Goal: Task Accomplishment & Management: Complete application form

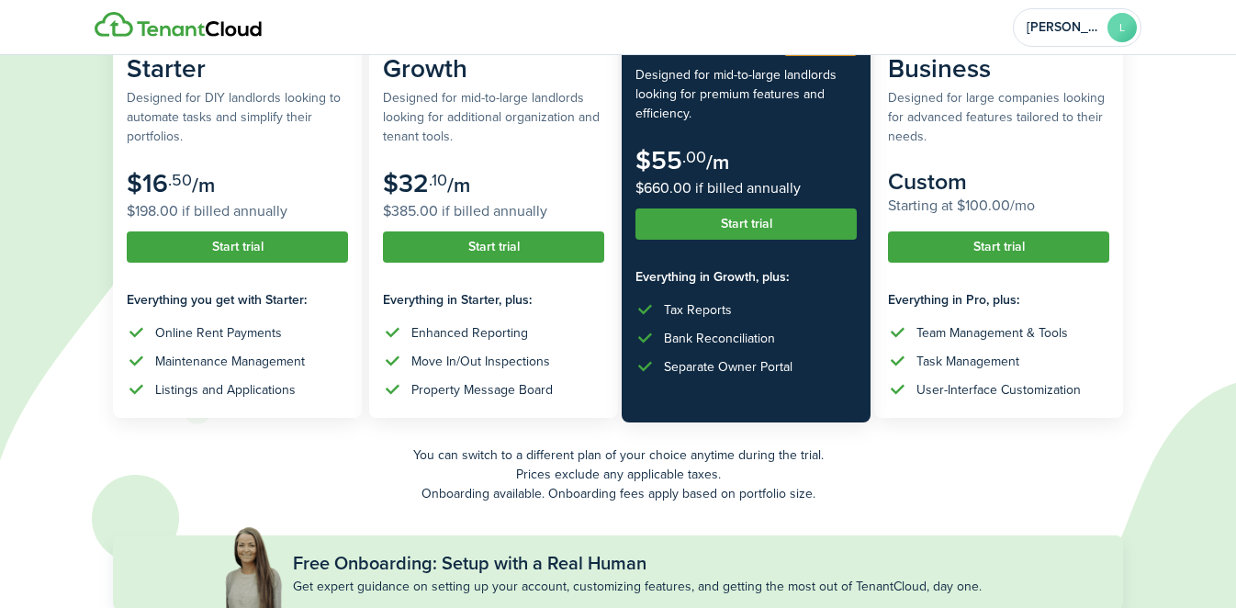
scroll to position [235, 0]
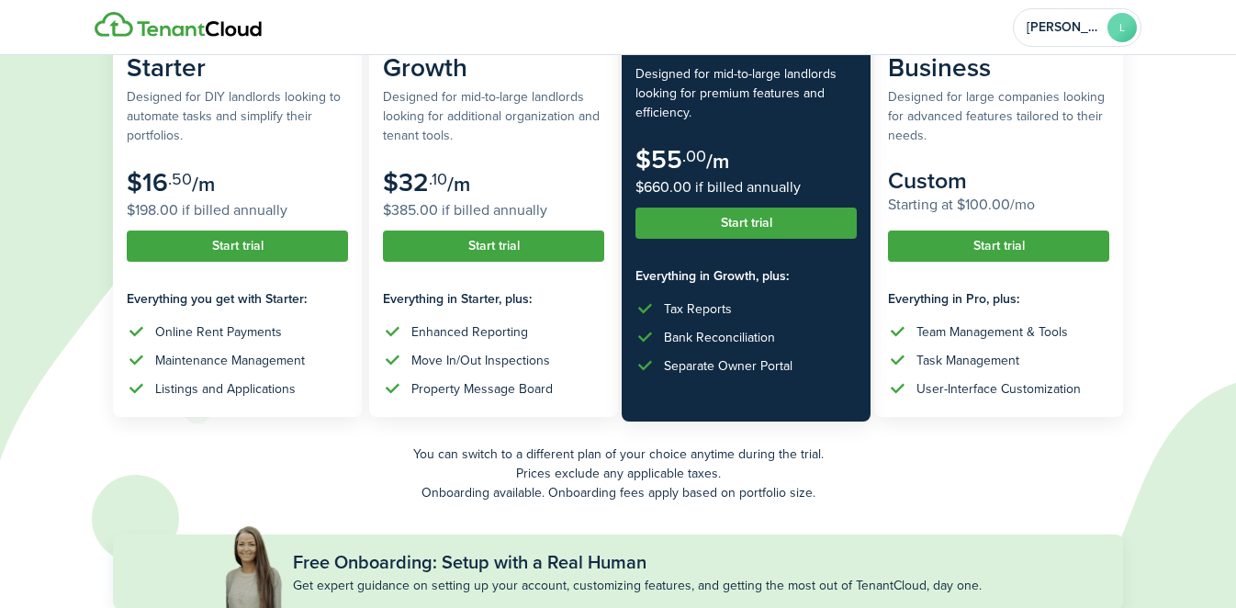
click at [755, 220] on button "Start trial" at bounding box center [745, 223] width 221 height 31
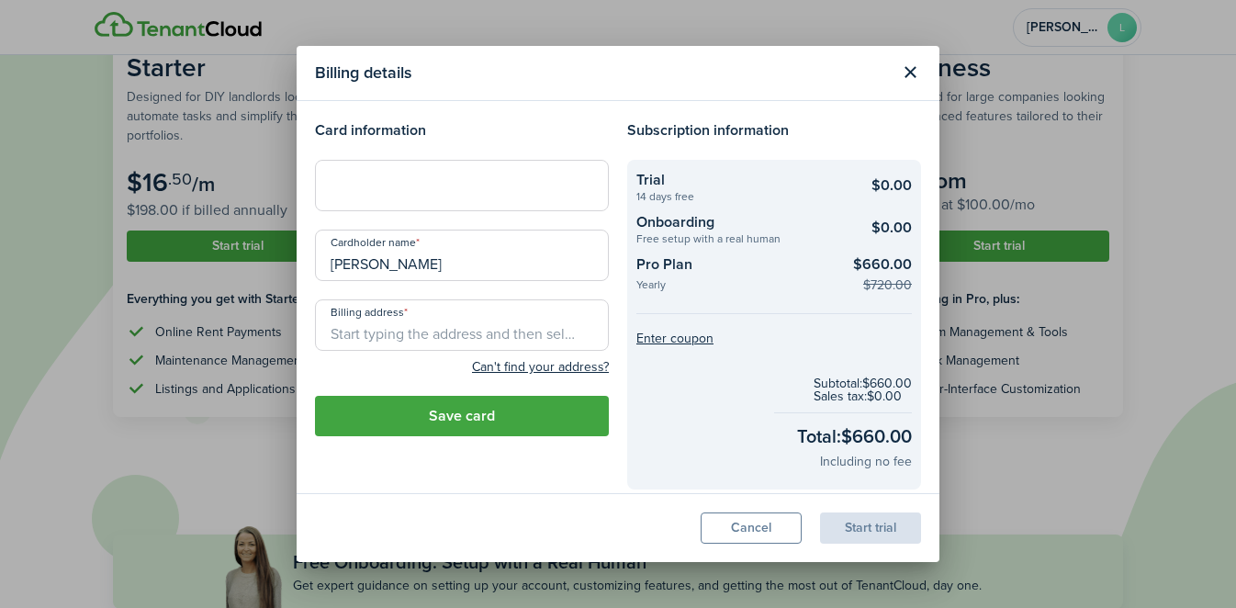
click at [421, 330] on input "Billing address" at bounding box center [462, 324] width 294 height 51
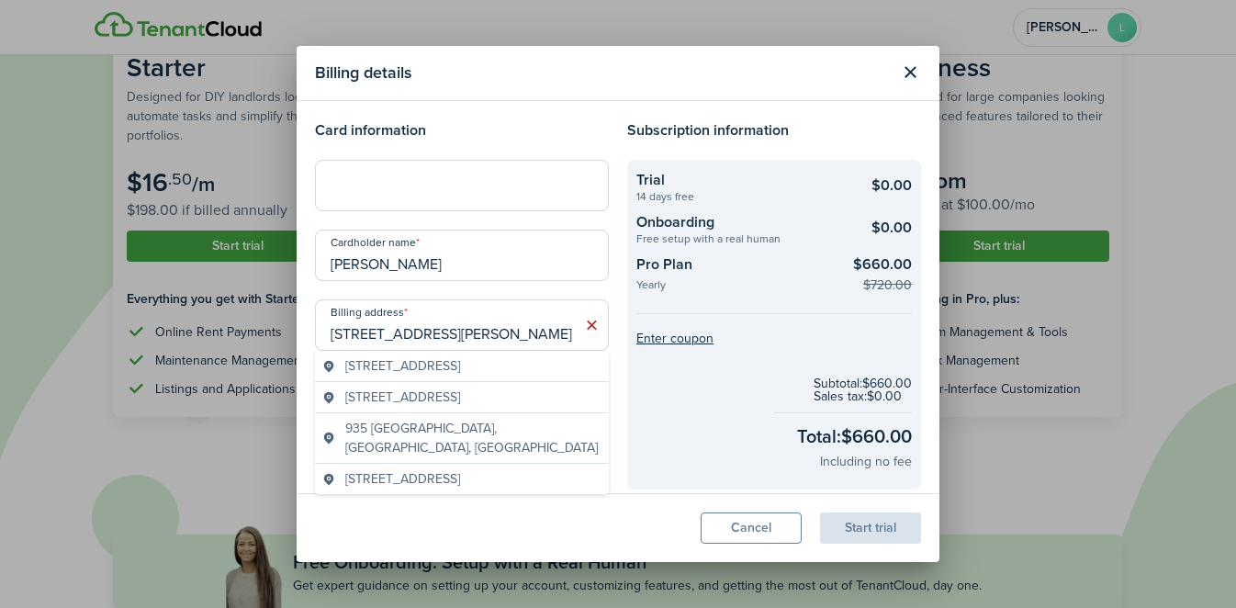
click at [460, 364] on span "[STREET_ADDRESS]" at bounding box center [402, 365] width 115 height 19
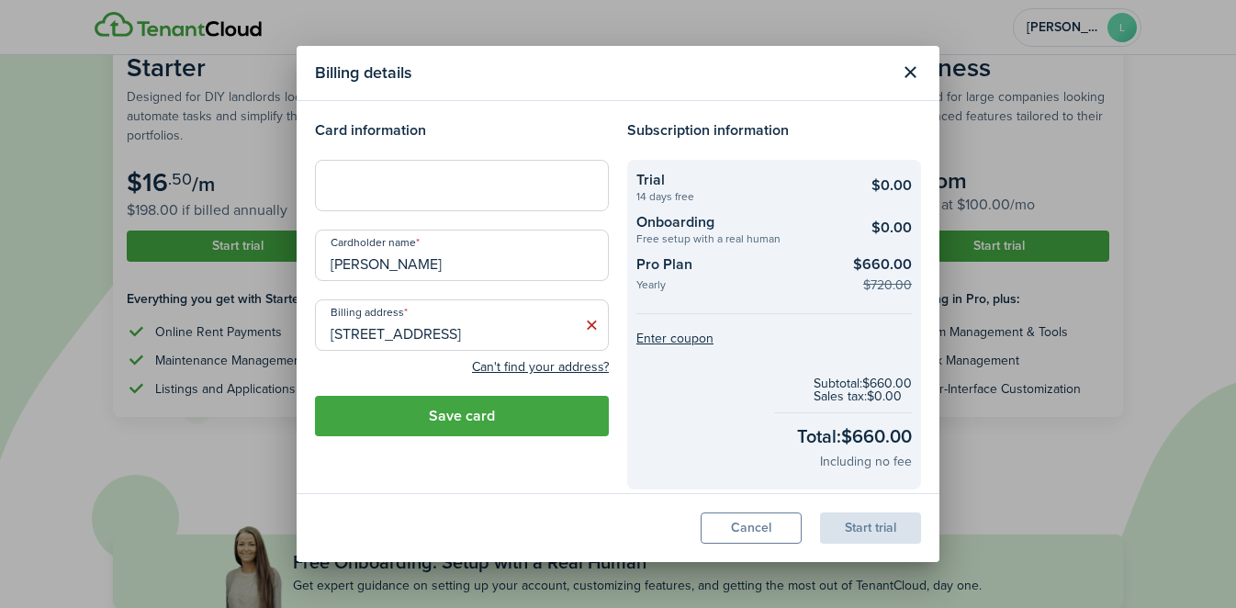
click at [422, 316] on input "[STREET_ADDRESS]" at bounding box center [462, 324] width 294 height 51
click at [421, 334] on input "[STREET_ADDRESS]" at bounding box center [462, 324] width 294 height 51
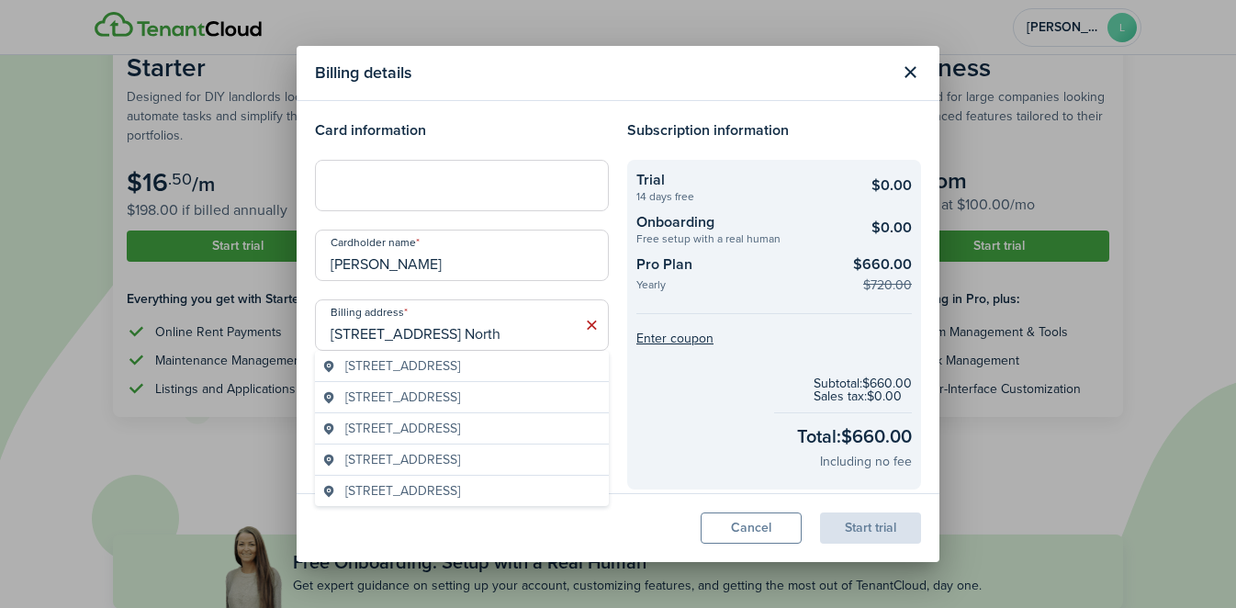
click at [444, 369] on span "[STREET_ADDRESS]" at bounding box center [402, 365] width 115 height 19
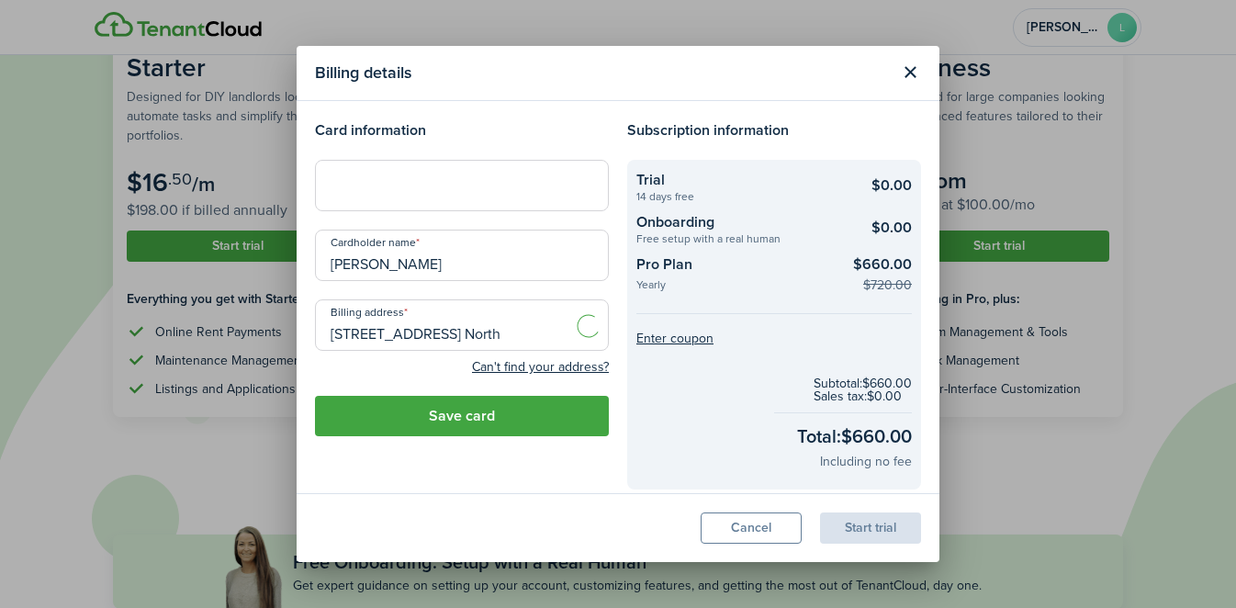
type input "[STREET_ADDRESS]"
click at [504, 414] on button "Save card" at bounding box center [462, 416] width 294 height 40
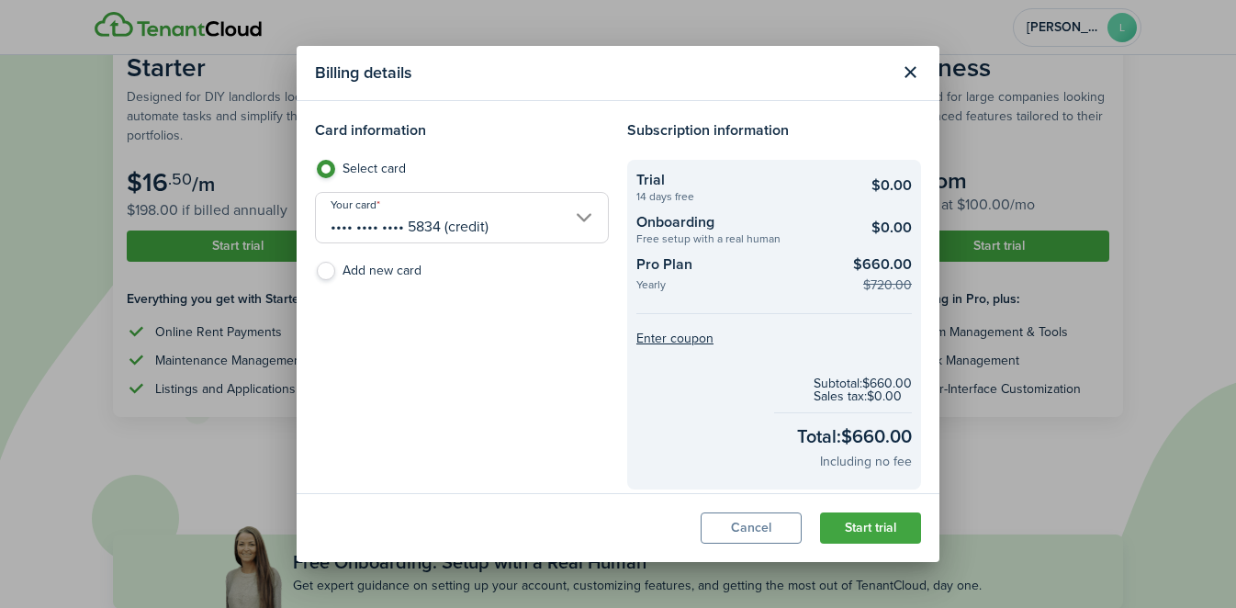
click at [880, 538] on button "Start trial" at bounding box center [870, 527] width 101 height 31
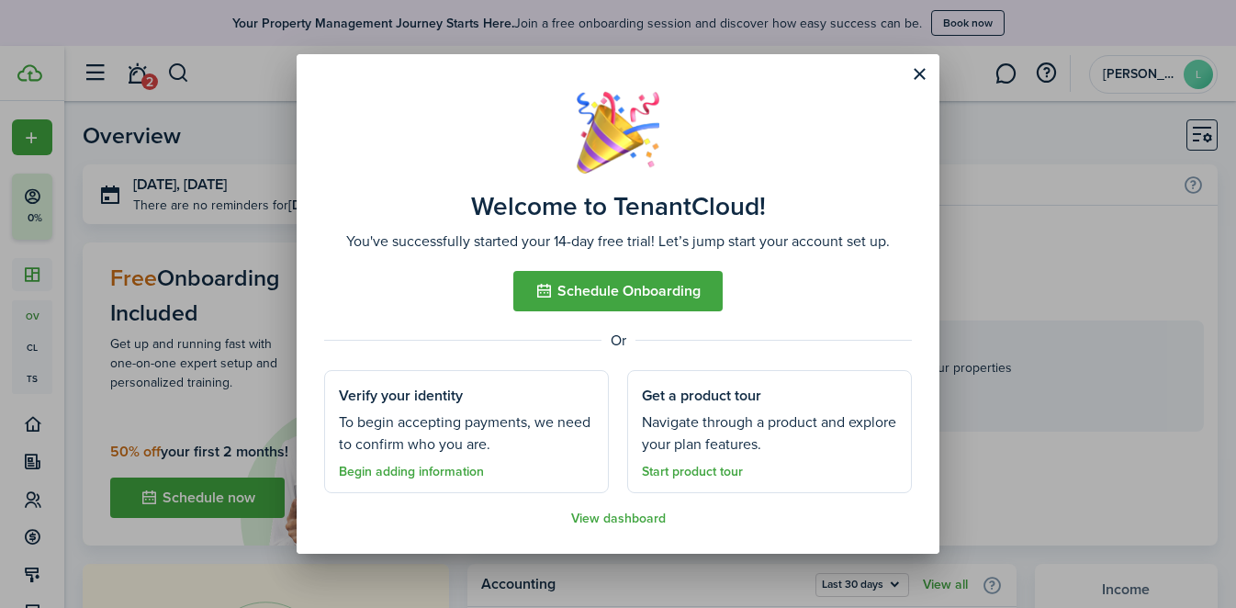
click at [693, 306] on button "Schedule Onboarding" at bounding box center [617, 291] width 209 height 40
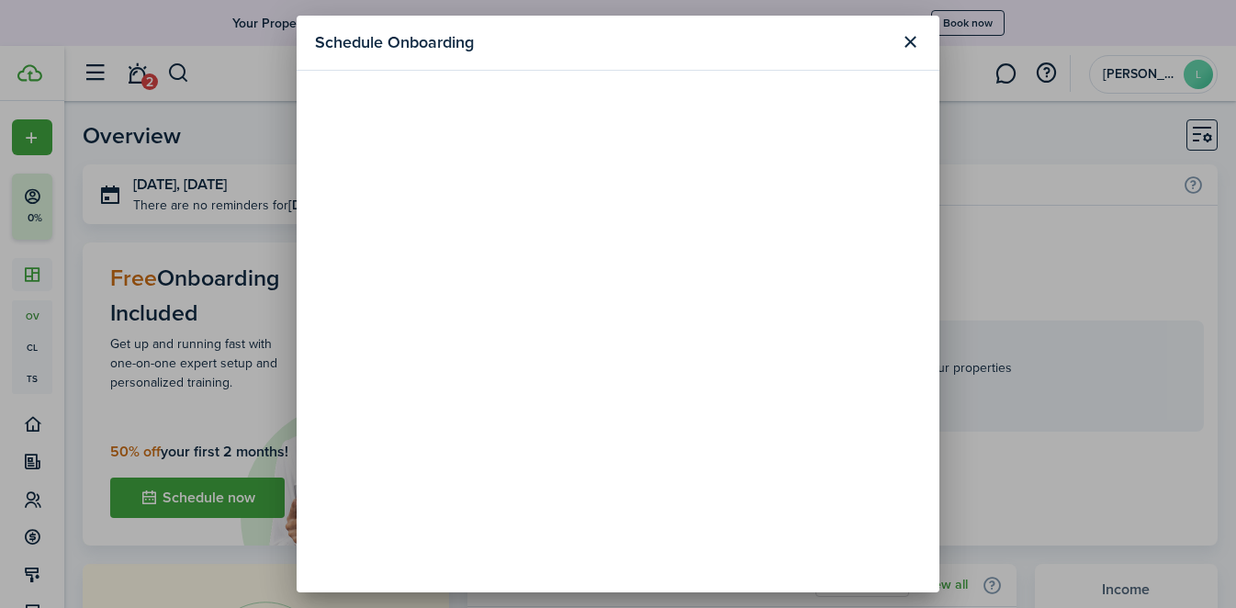
scroll to position [13, 0]
click at [902, 46] on button "Close modal" at bounding box center [909, 42] width 31 height 31
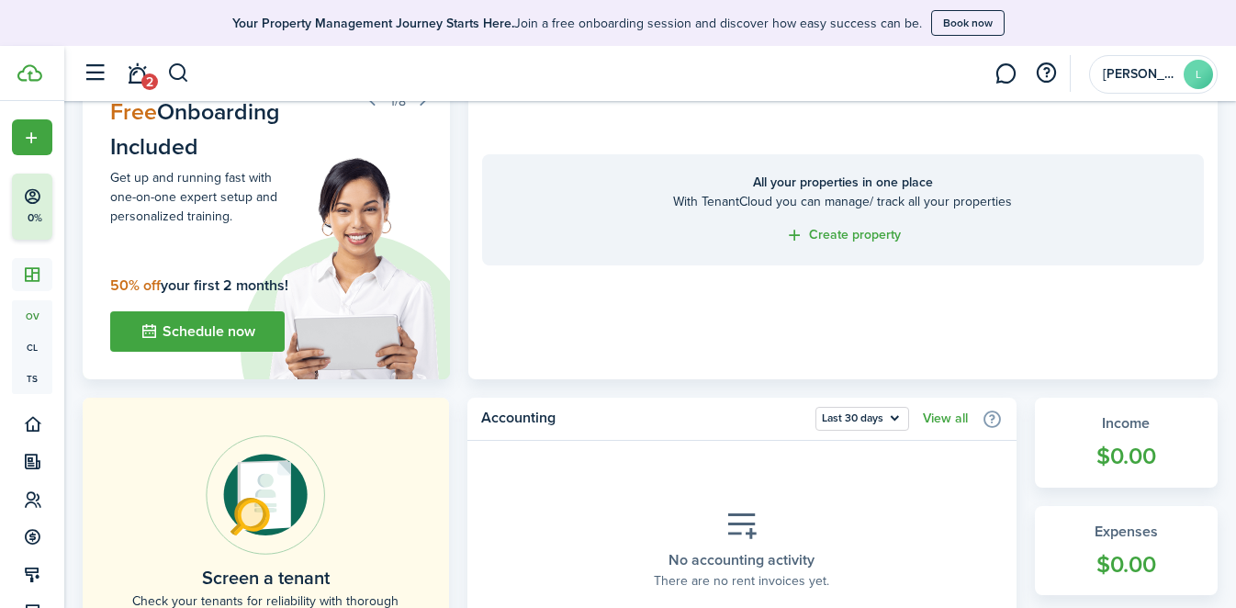
scroll to position [178, 0]
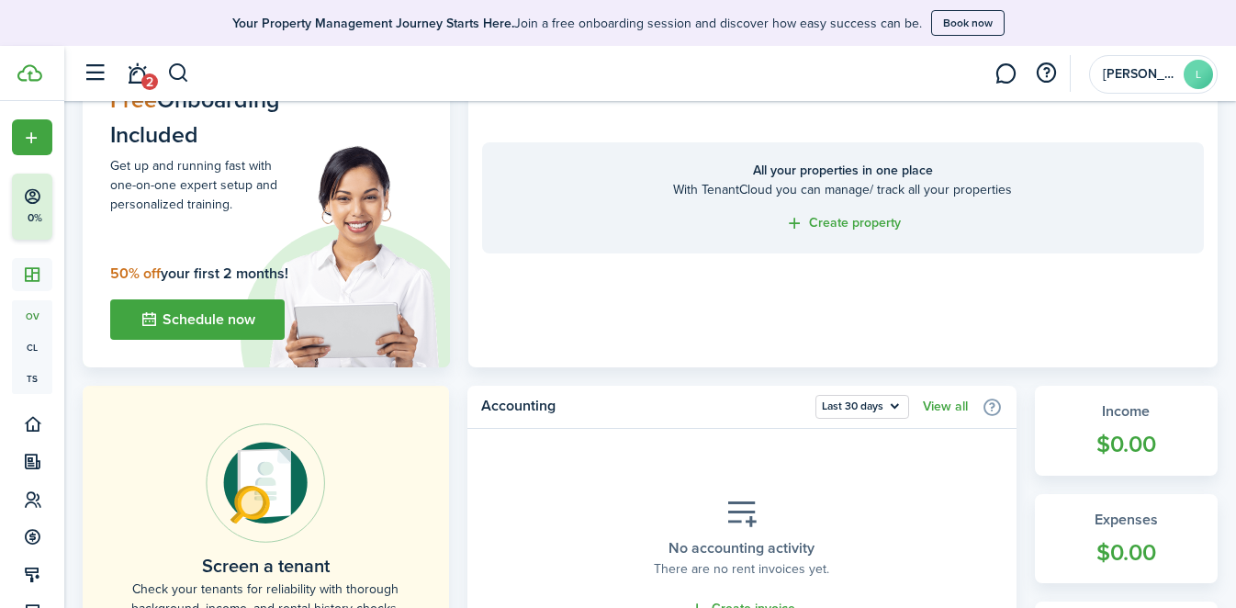
click at [225, 318] on button "Schedule now" at bounding box center [197, 319] width 174 height 40
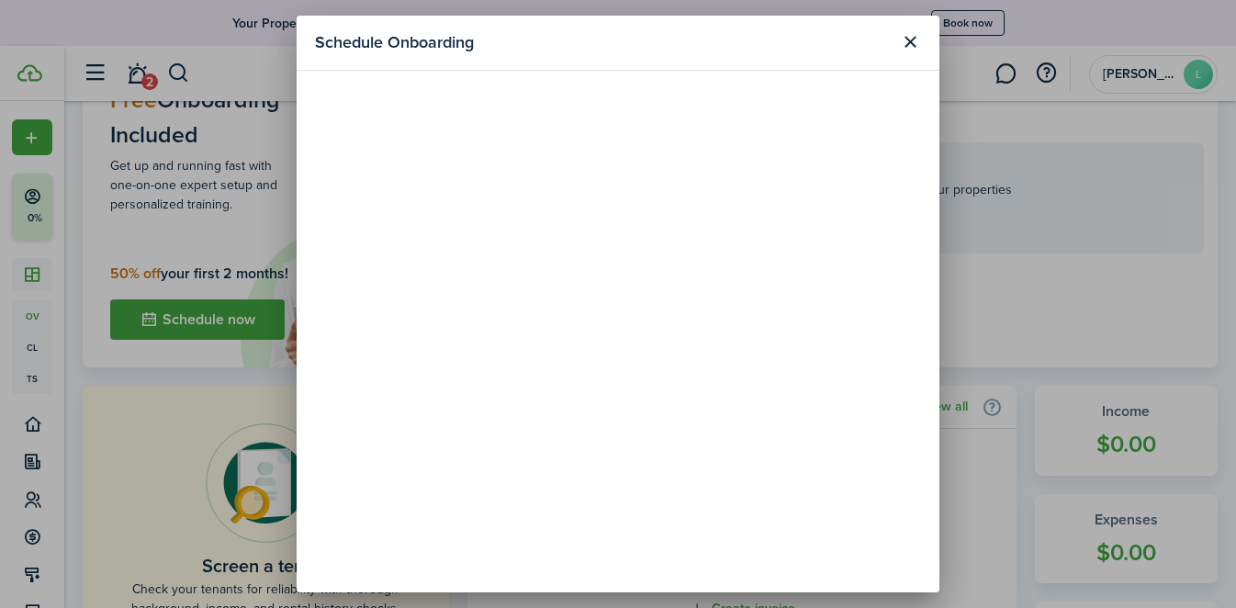
scroll to position [74, 0]
click at [912, 51] on button "Close modal" at bounding box center [909, 42] width 31 height 31
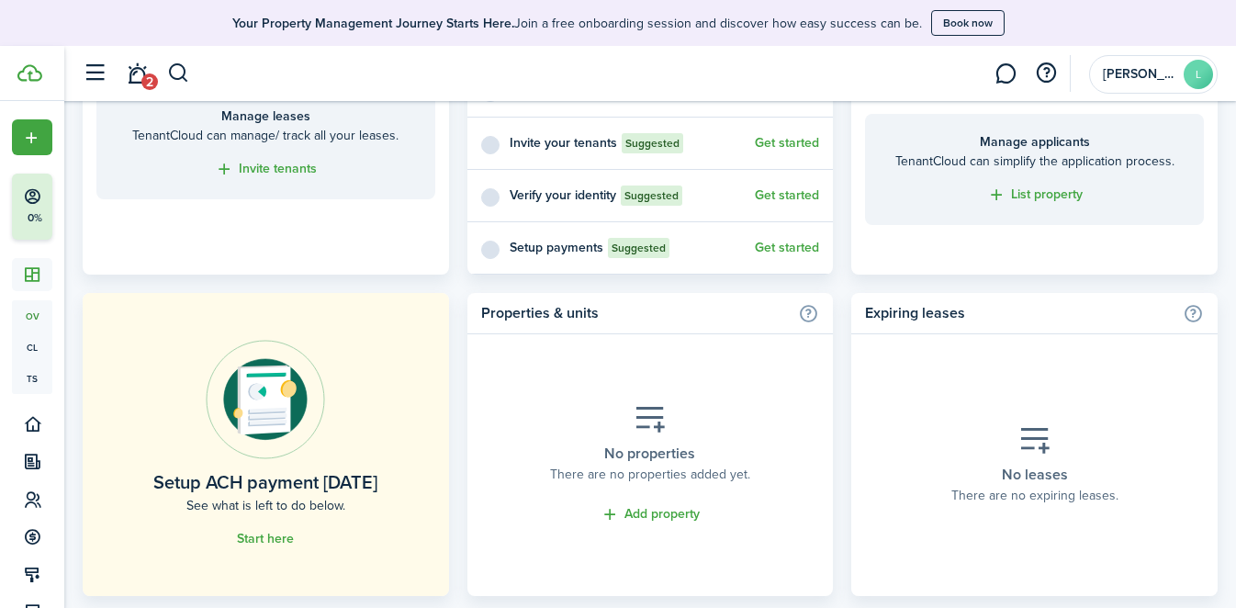
scroll to position [0, 0]
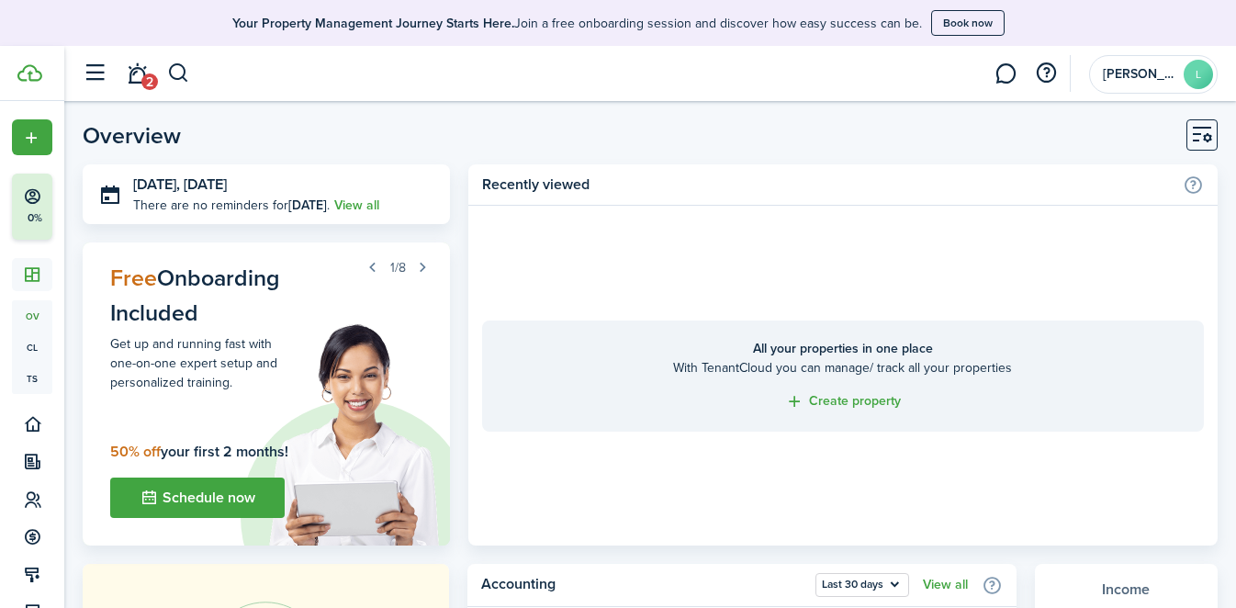
click at [856, 406] on link "Create property" at bounding box center [843, 401] width 116 height 21
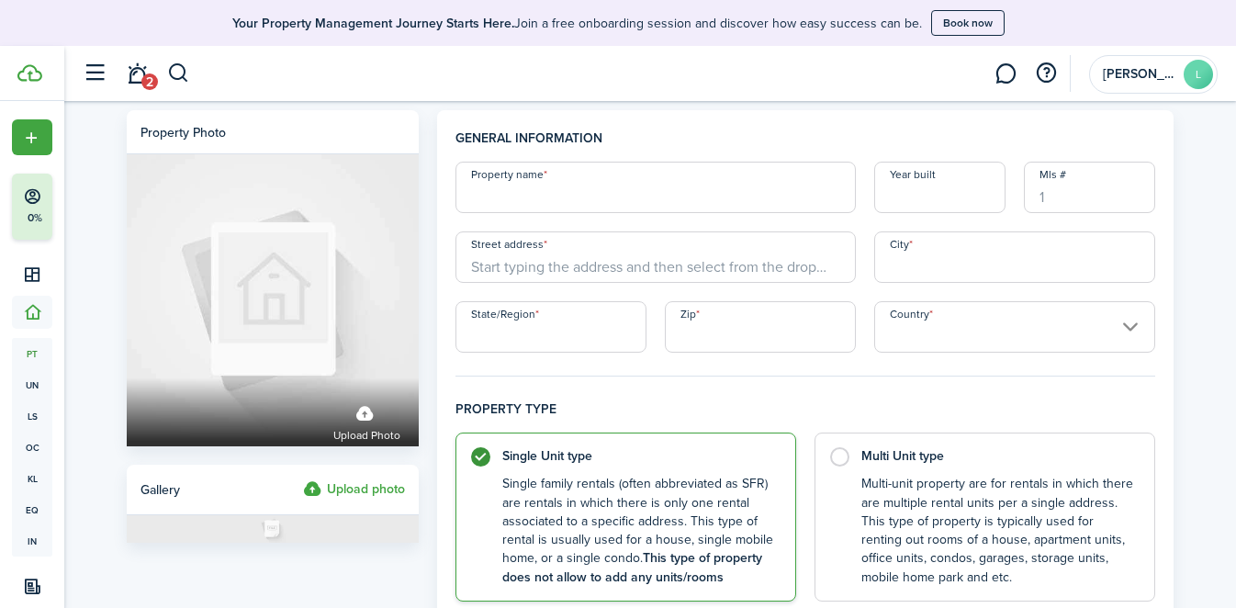
click at [665, 181] on input "Property name" at bounding box center [655, 187] width 400 height 51
type input "20 N. Hoosac"
click at [928, 204] on input "Year built" at bounding box center [939, 187] width 131 height 51
type input "1900"
click at [1056, 194] on input "Mls #" at bounding box center [1089, 187] width 131 height 51
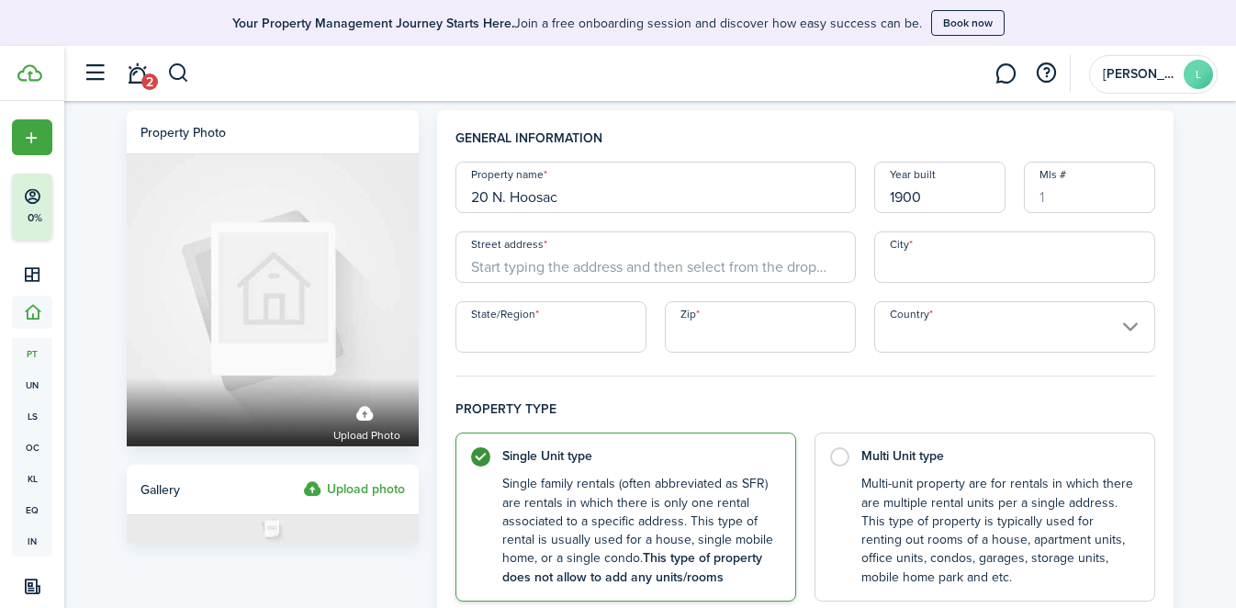
click at [645, 250] on input "Street address" at bounding box center [655, 256] width 400 height 51
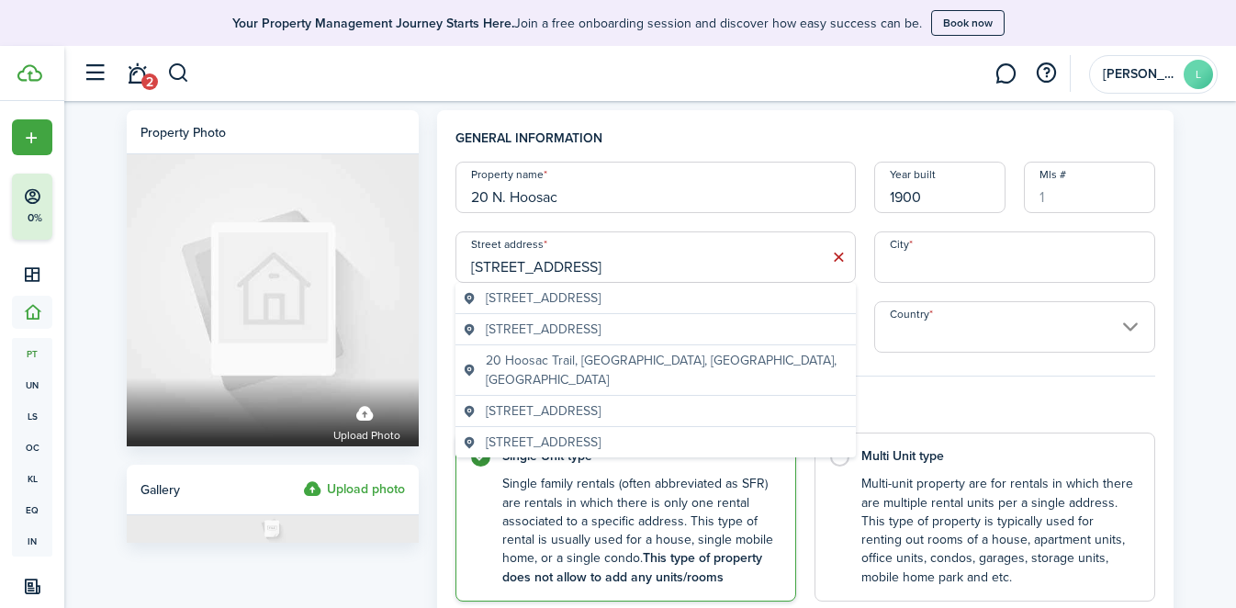
click at [600, 300] on span "[STREET_ADDRESS]" at bounding box center [543, 297] width 115 height 19
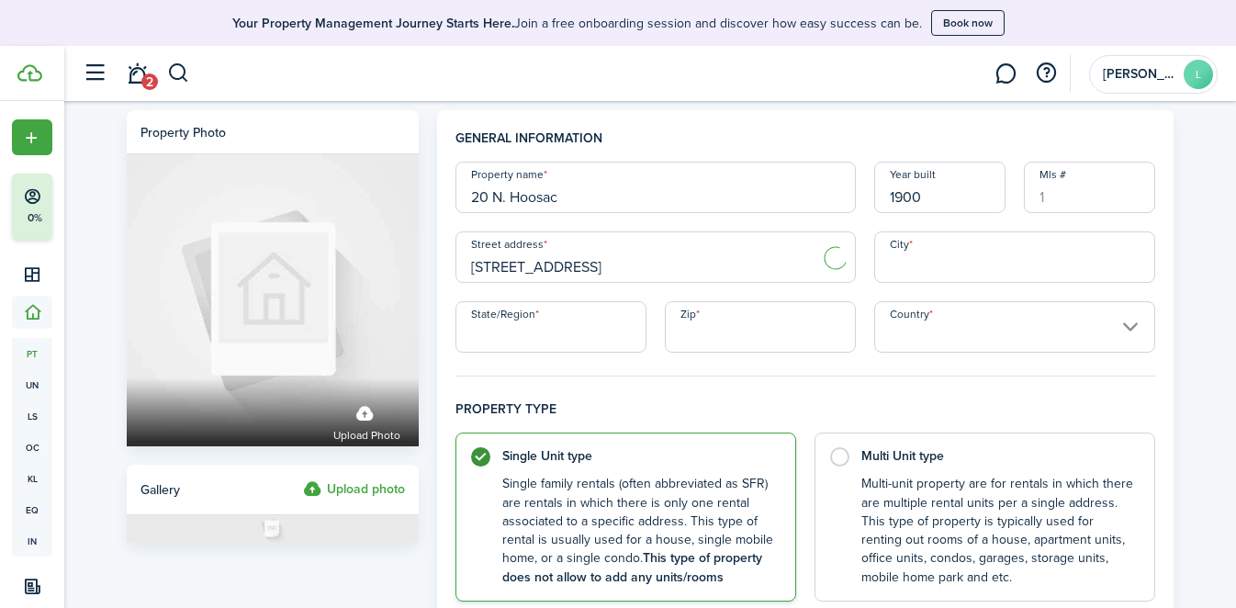
type input "[STREET_ADDRESS]"
type input "[GEOGRAPHIC_DATA]"
type input "MA"
type input "01267"
type input "[GEOGRAPHIC_DATA]"
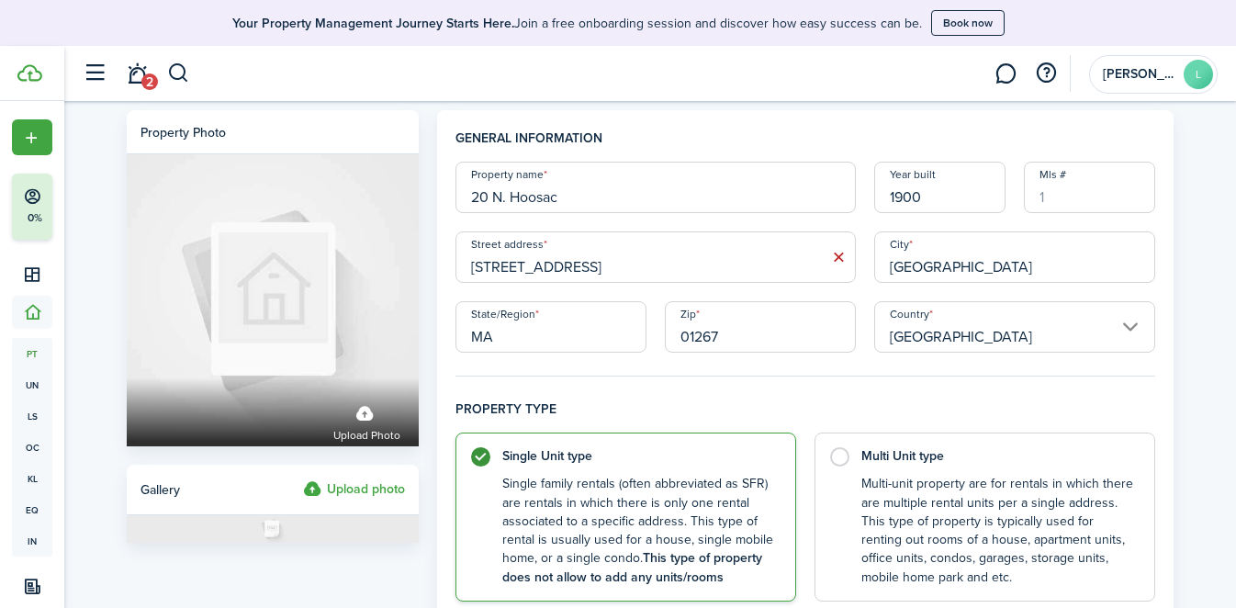
click at [1086, 185] on input "Mls #" at bounding box center [1089, 187] width 131 height 51
type input "?"
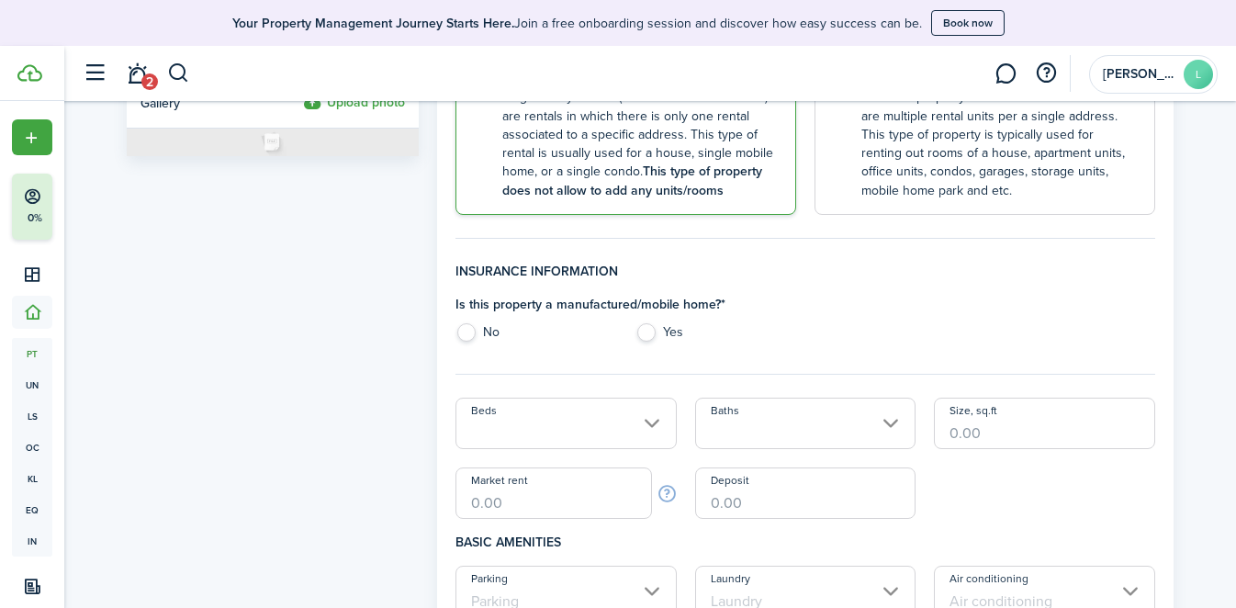
scroll to position [395, 0]
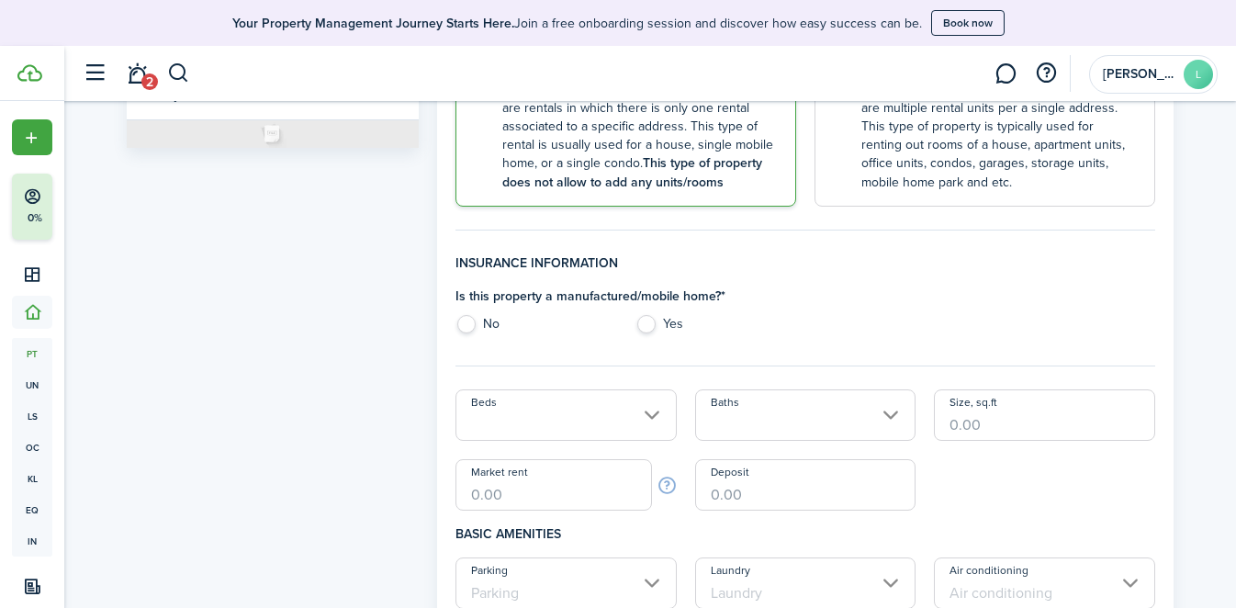
click at [935, 27] on button "Book now" at bounding box center [967, 23] width 73 height 26
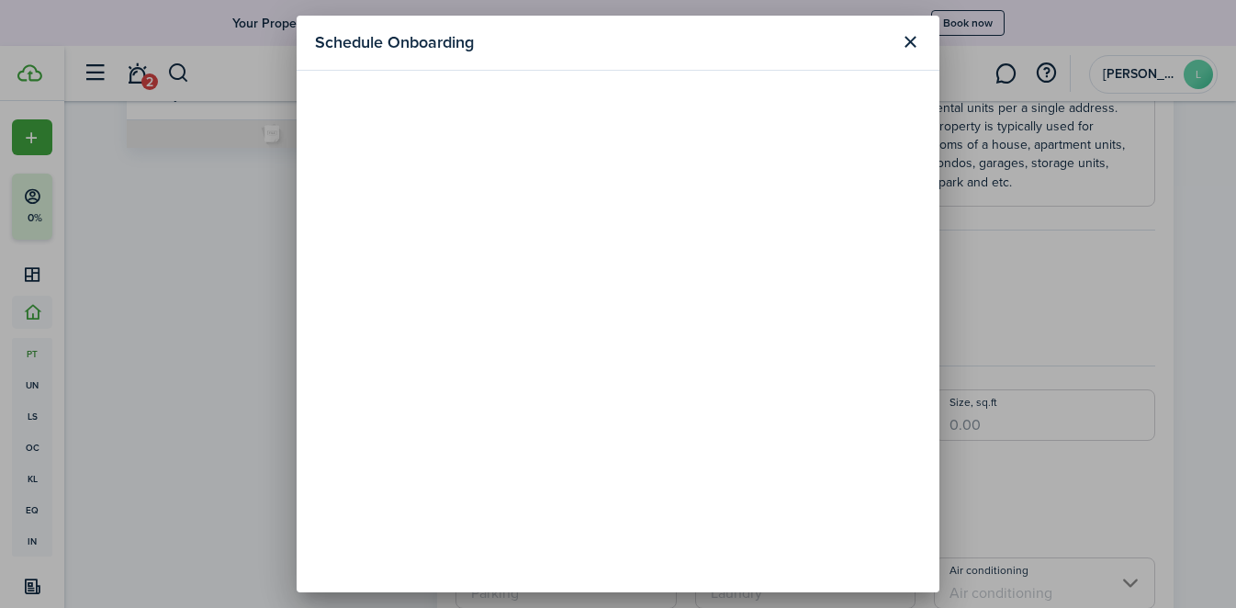
scroll to position [48, 0]
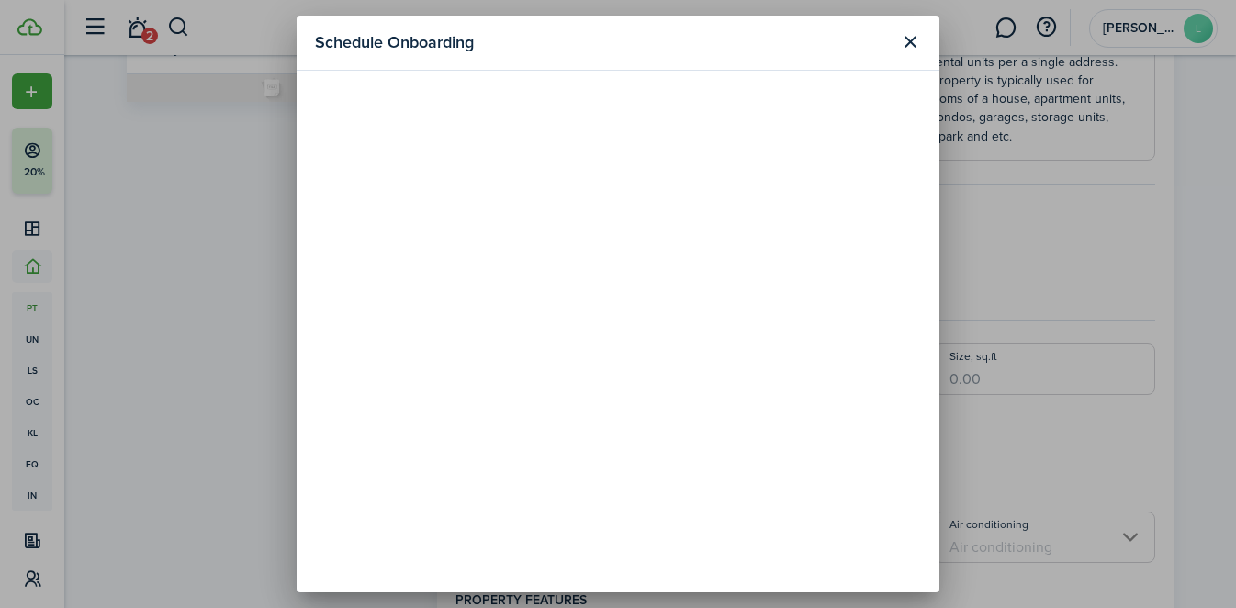
click at [907, 41] on button "Close modal" at bounding box center [909, 42] width 31 height 31
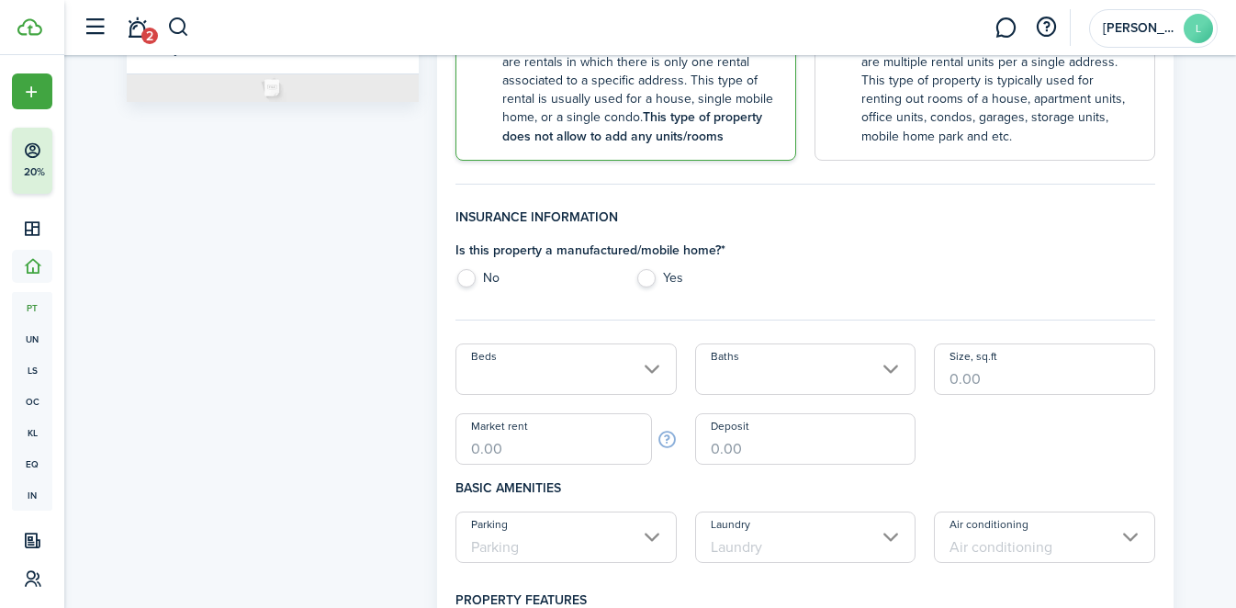
click at [472, 271] on label "No" at bounding box center [535, 283] width 161 height 28
radio input "true"
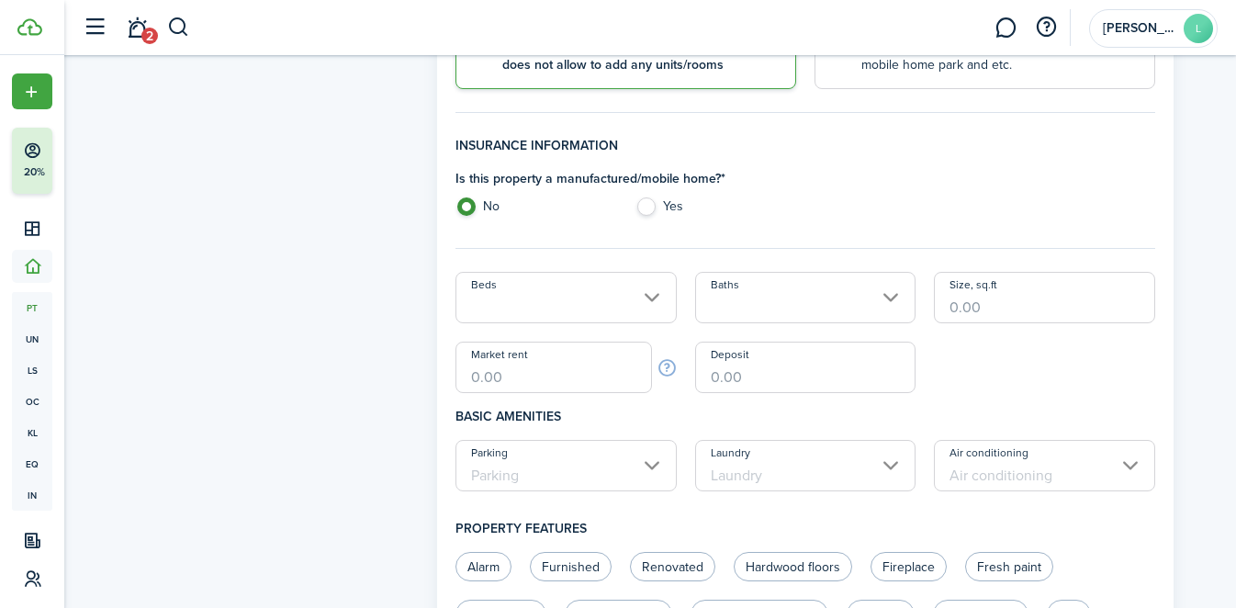
scroll to position [472, 0]
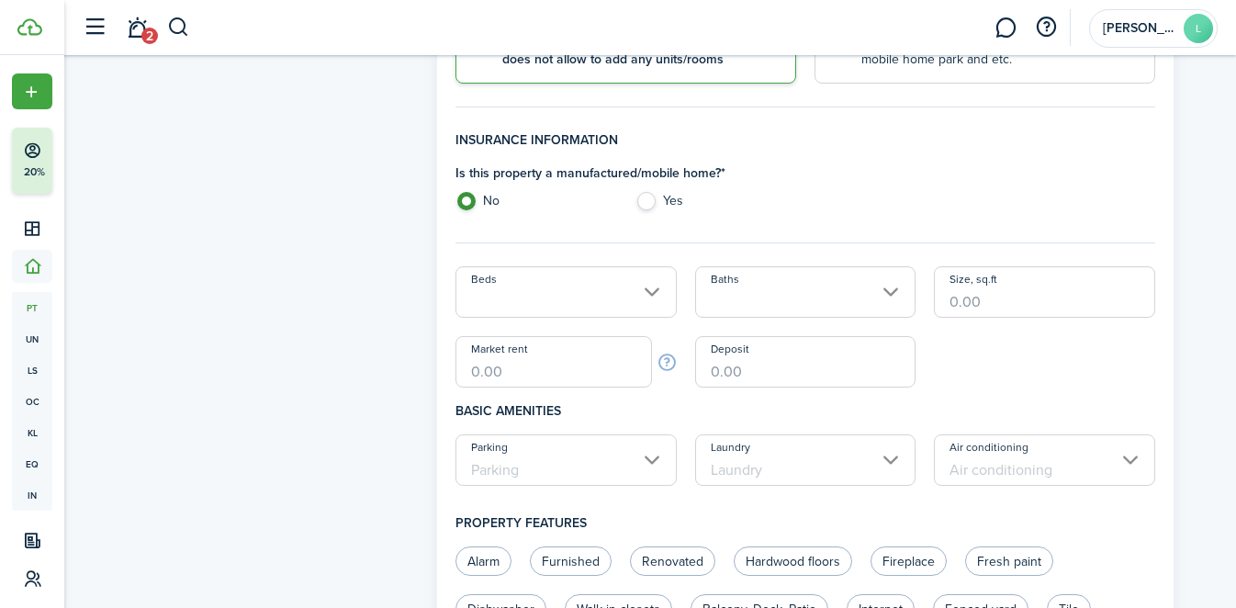
click at [593, 294] on input "Beds" at bounding box center [565, 291] width 221 height 51
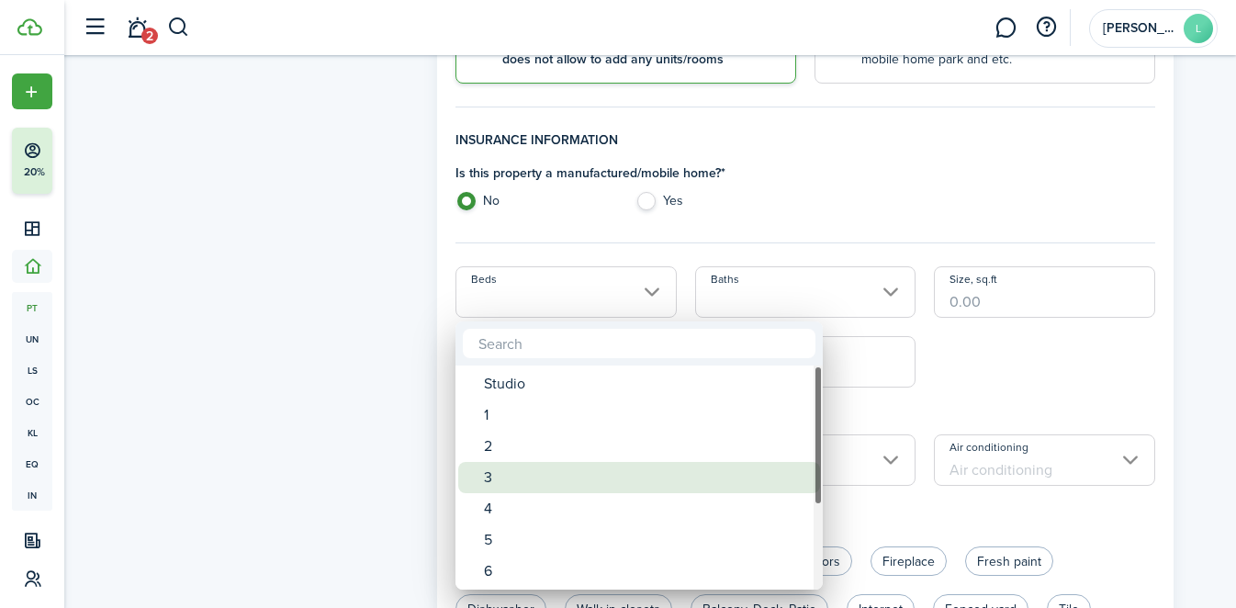
click at [552, 471] on div "3" at bounding box center [646, 477] width 325 height 31
type input "3"
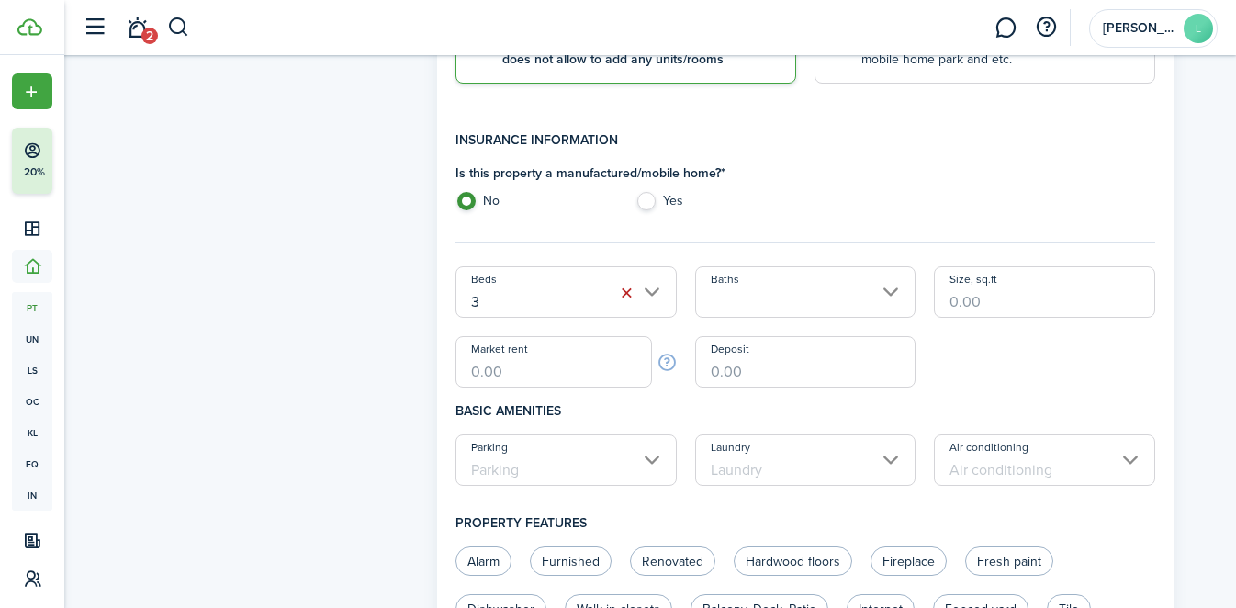
click at [741, 299] on input "Baths" at bounding box center [805, 291] width 221 height 51
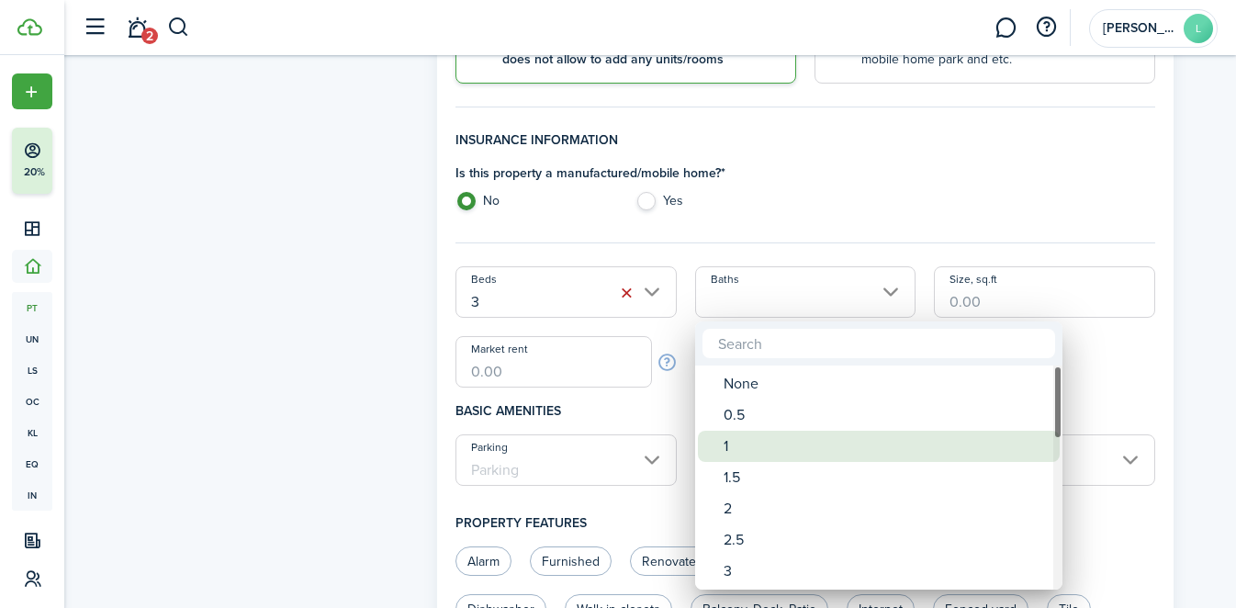
click at [737, 450] on div "1" at bounding box center [886, 446] width 325 height 31
type input "1"
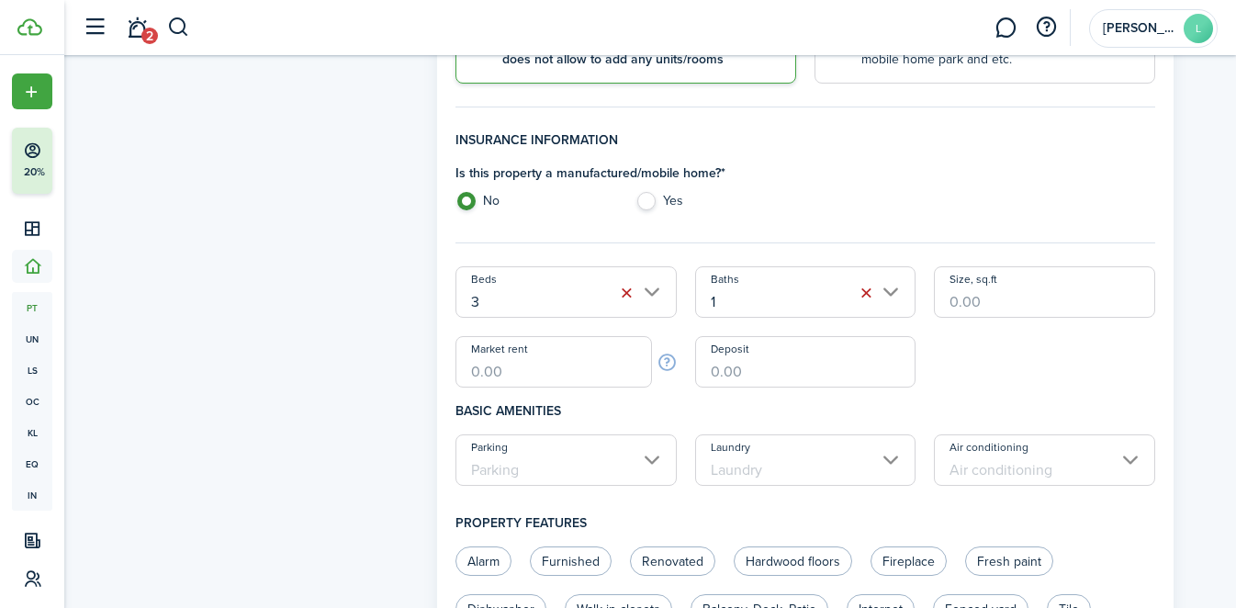
click at [999, 309] on input "Size, sq.ft" at bounding box center [1044, 291] width 221 height 51
type input "1,449"
click at [549, 376] on input "Market rent" at bounding box center [553, 361] width 196 height 51
type input "$1,750.00"
click at [795, 379] on input "Deposit" at bounding box center [805, 361] width 221 height 51
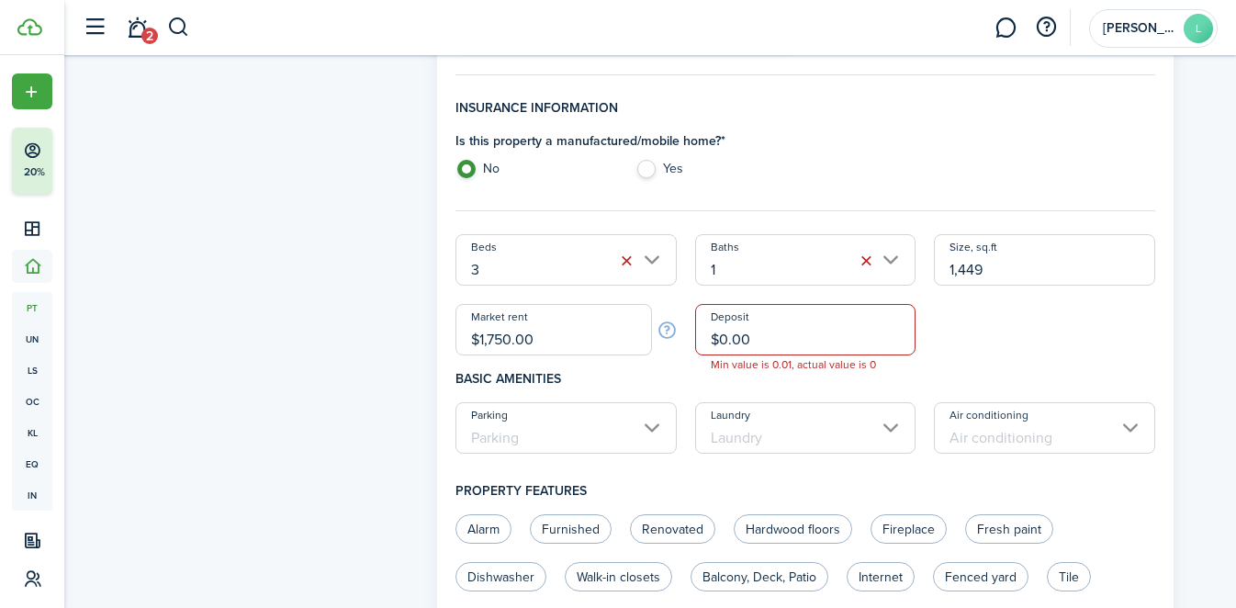
scroll to position [506, 0]
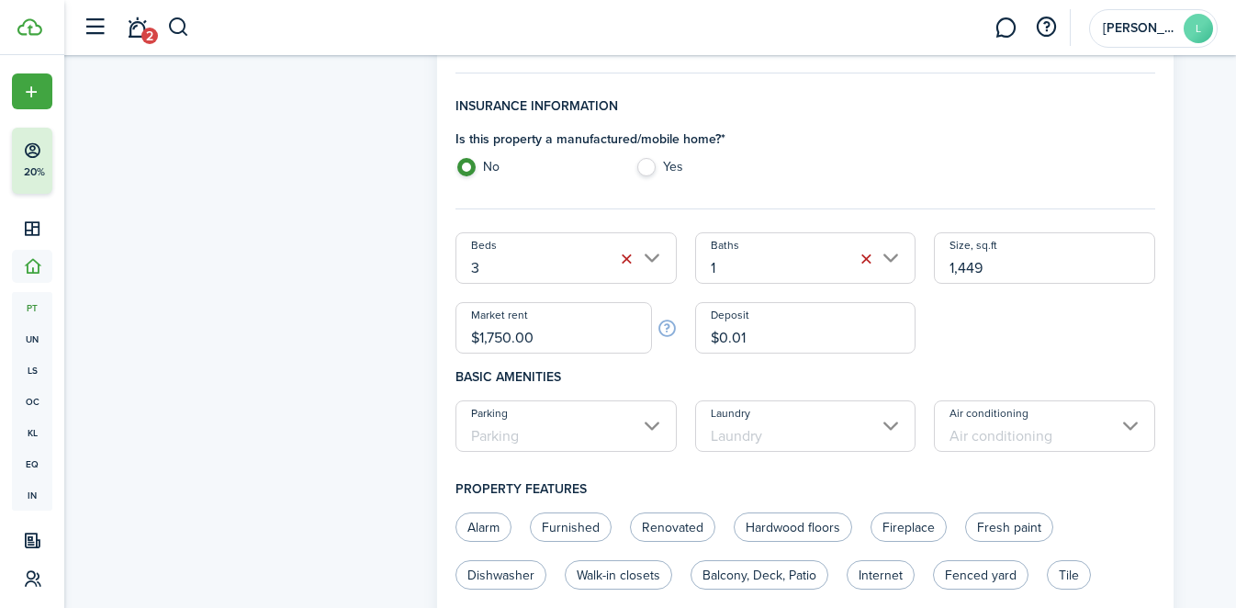
click at [626, 434] on input "Parking" at bounding box center [565, 425] width 221 height 51
type input "$0.01"
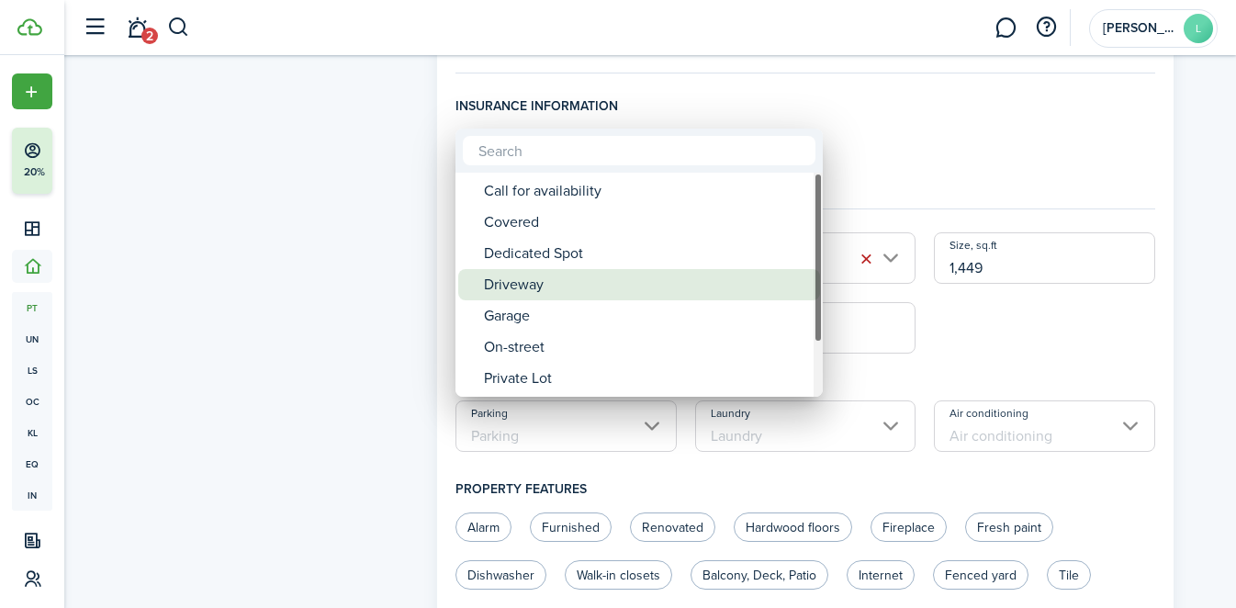
click at [630, 270] on div "Driveway" at bounding box center [646, 284] width 325 height 31
type input "Driveway"
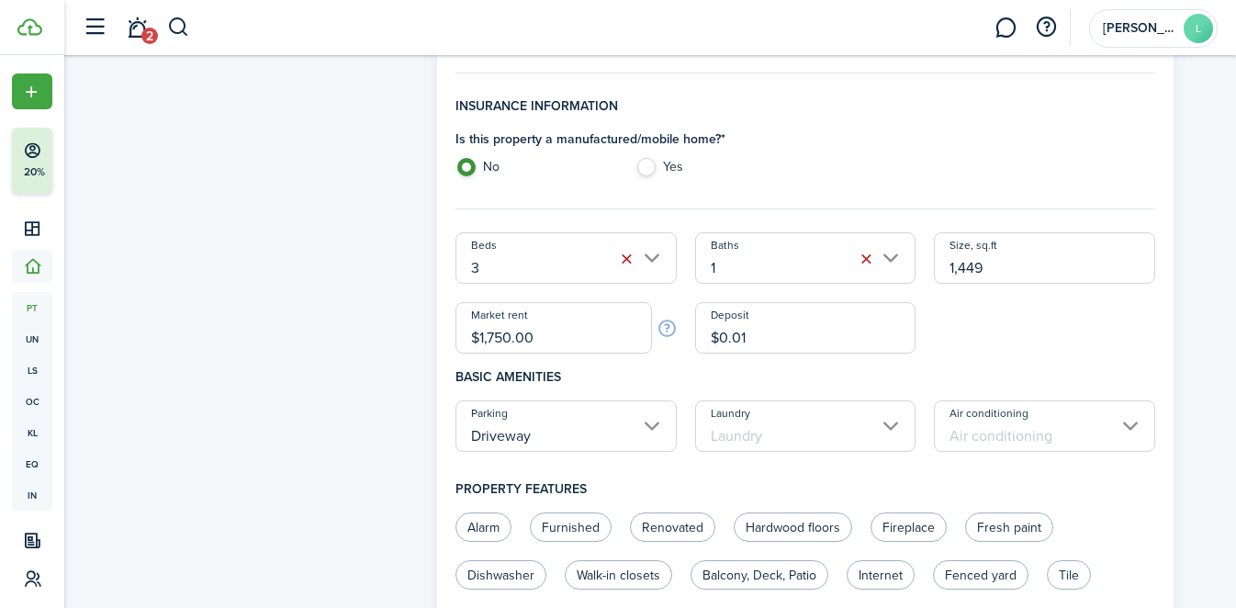
click at [804, 411] on input "Laundry" at bounding box center [805, 425] width 221 height 51
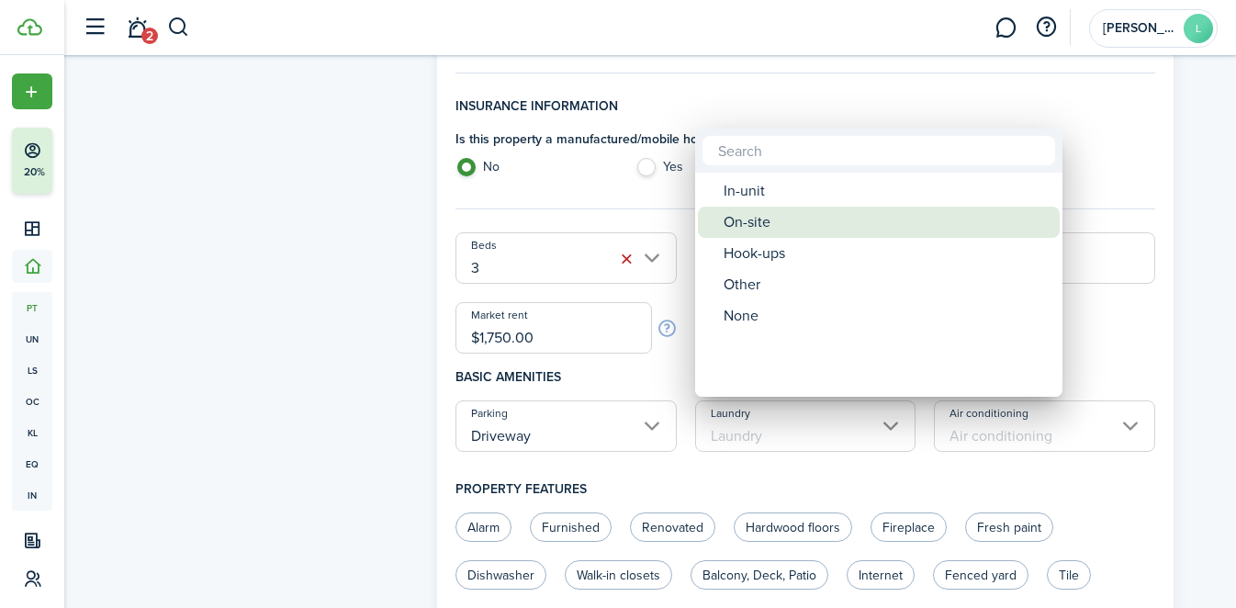
click at [746, 221] on div "On-site" at bounding box center [886, 222] width 325 height 31
type input "On-site"
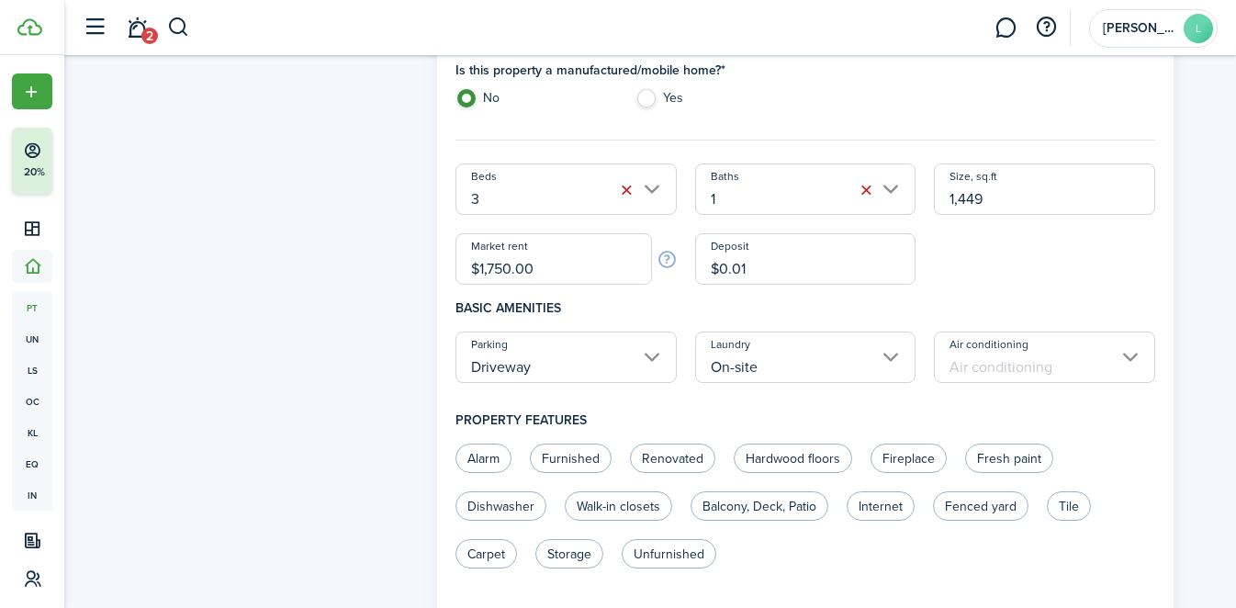
scroll to position [579, 0]
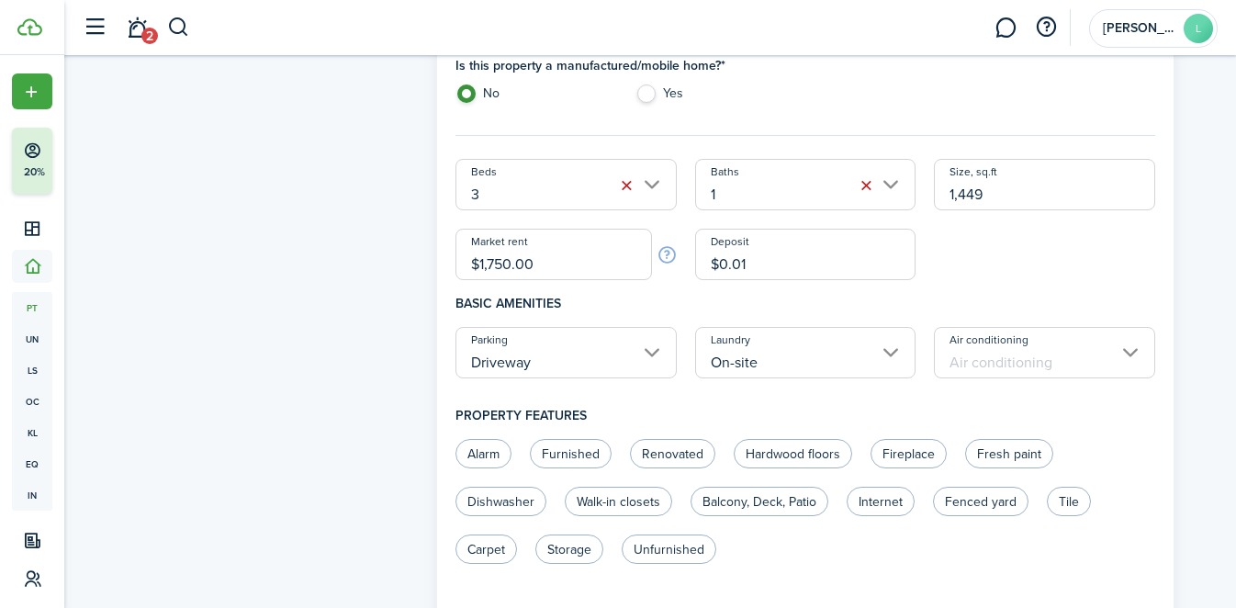
click at [983, 351] on input "Air conditioning" at bounding box center [1044, 352] width 221 height 51
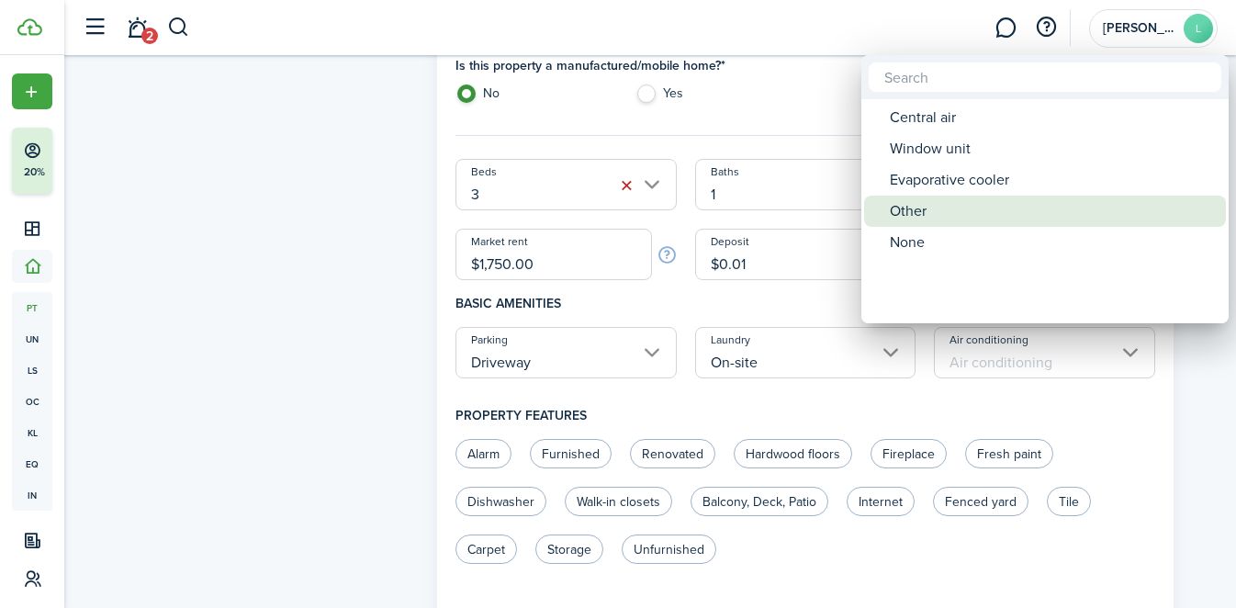
click at [940, 197] on div "Other" at bounding box center [1052, 211] width 325 height 31
type input "Other"
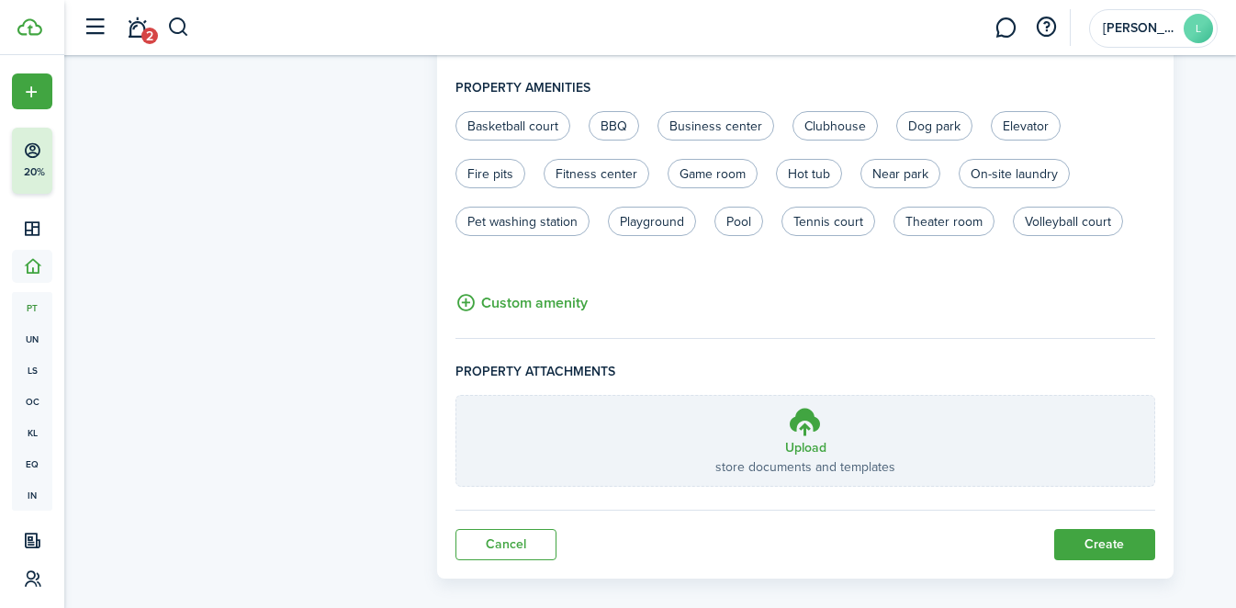
scroll to position [1211, 0]
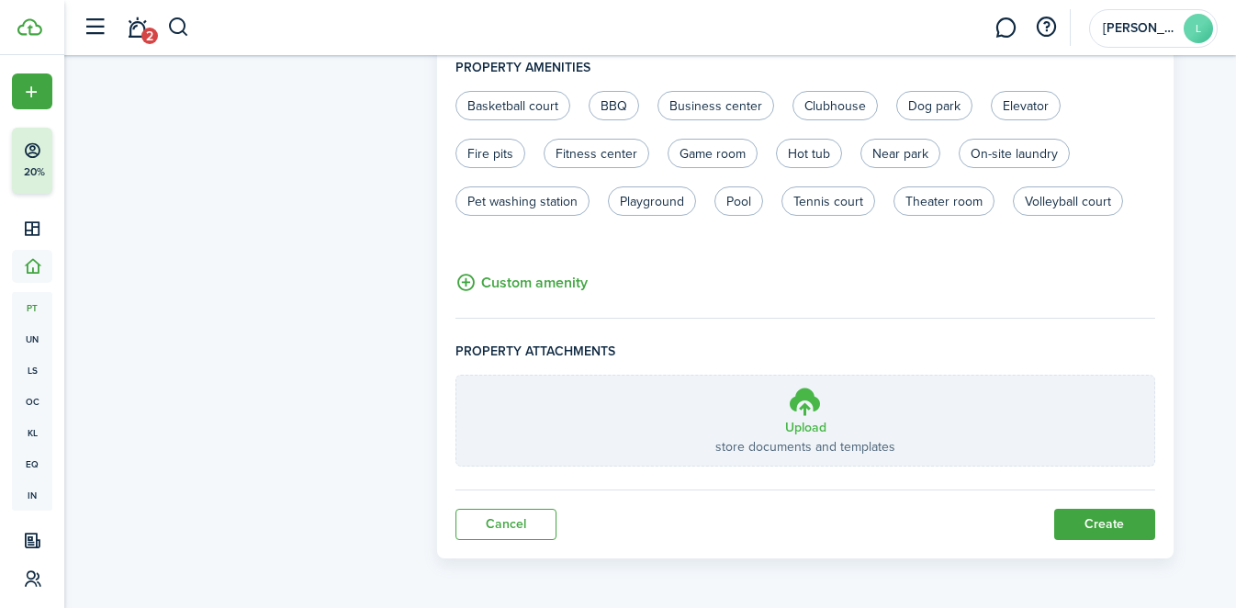
click at [797, 398] on icon at bounding box center [805, 401] width 35 height 33
click at [456, 376] on input "Upload store documents and templates Choose file" at bounding box center [456, 376] width 0 height 0
click at [803, 408] on icon at bounding box center [805, 401] width 35 height 33
click at [456, 376] on input "Upload store documents and templates Choose file" at bounding box center [456, 376] width 0 height 0
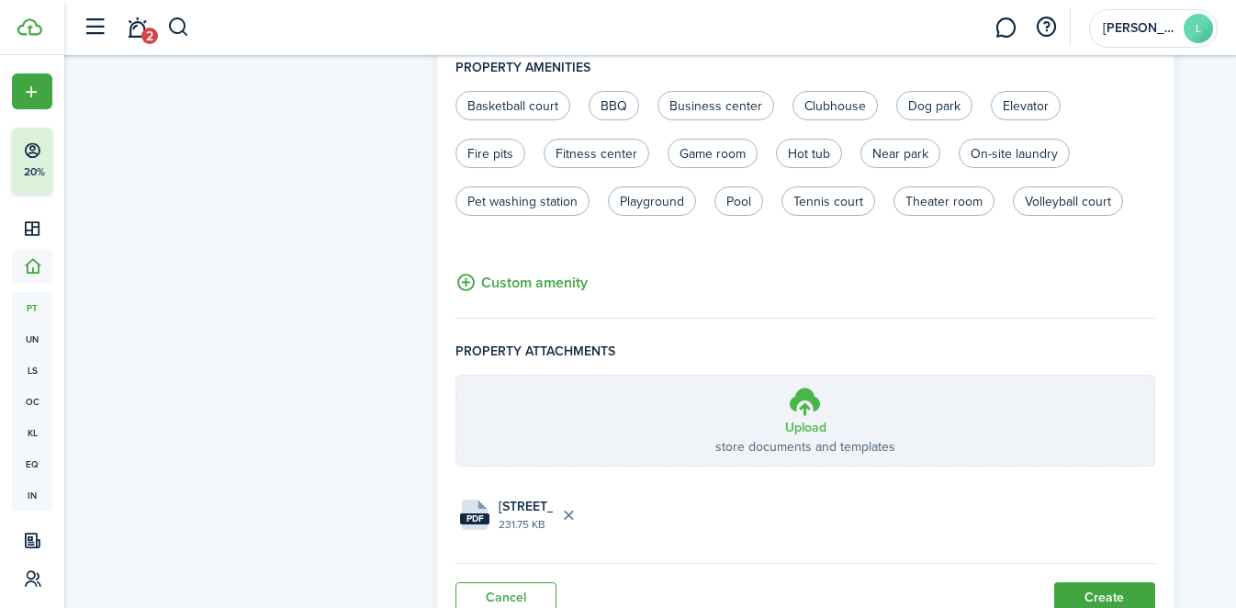
click at [791, 423] on h3 "Upload" at bounding box center [805, 427] width 41 height 19
click at [456, 376] on input "Upload store documents and templates Choose file" at bounding box center [456, 376] width 0 height 0
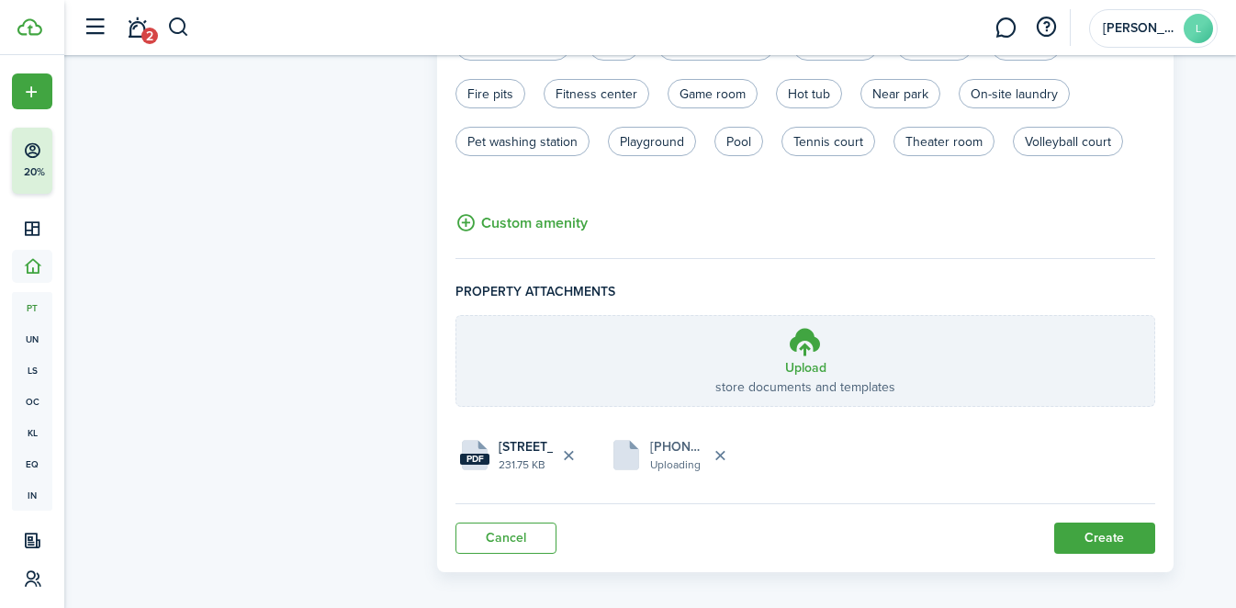
scroll to position [1285, 0]
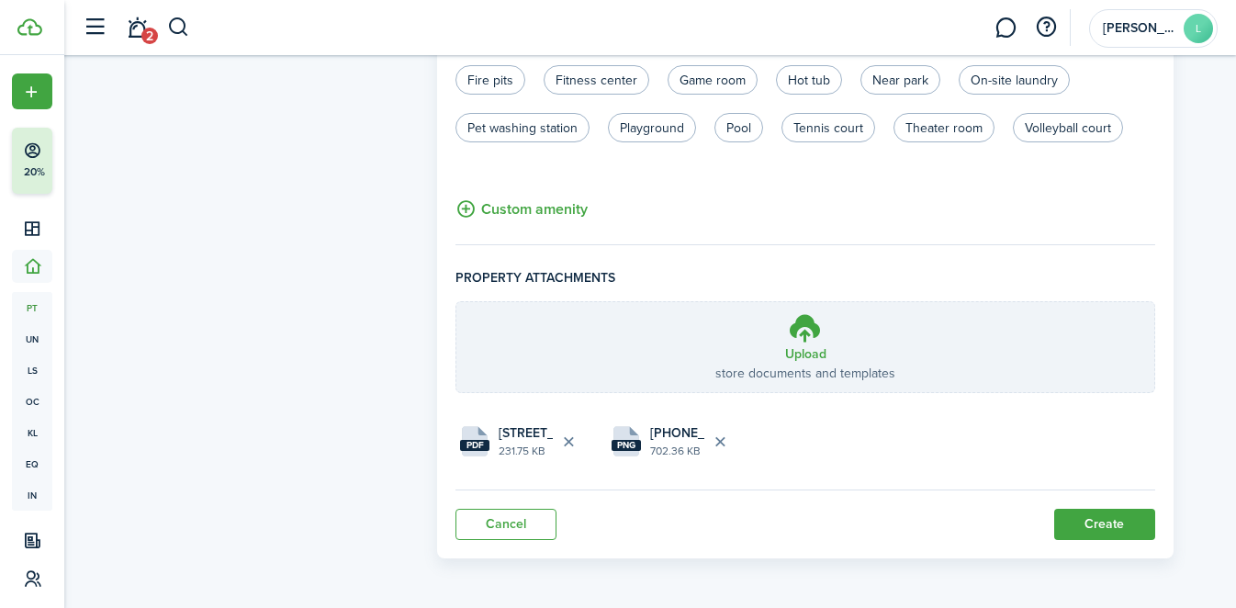
click at [1090, 517] on button "Create" at bounding box center [1104, 524] width 101 height 31
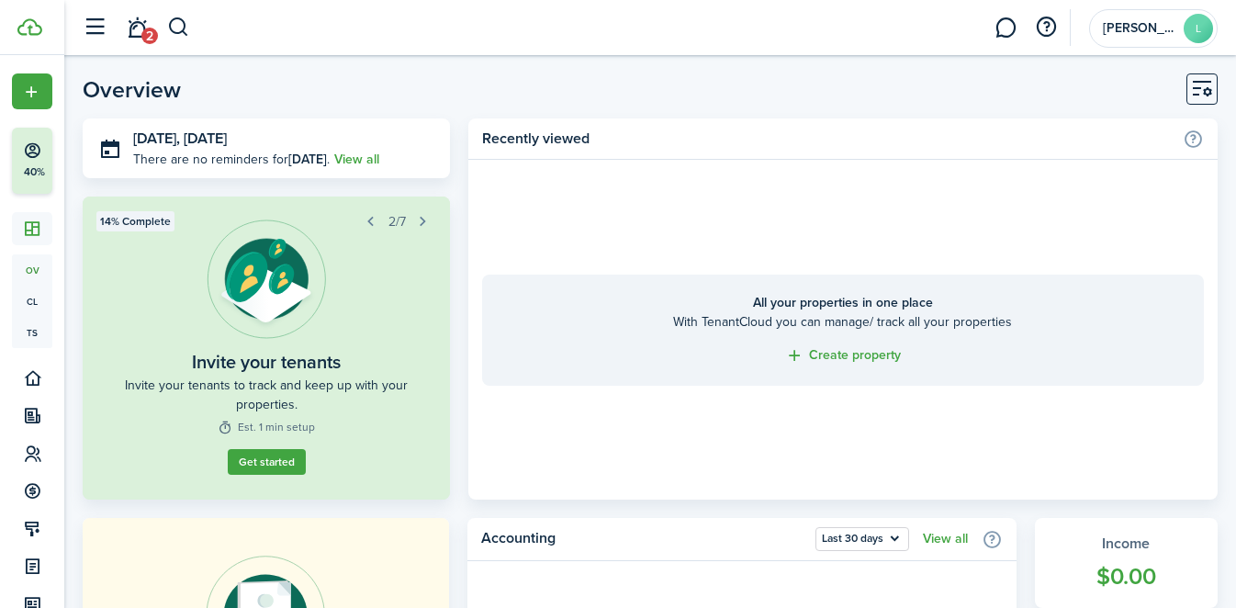
click at [856, 361] on link "Create property" at bounding box center [843, 355] width 116 height 21
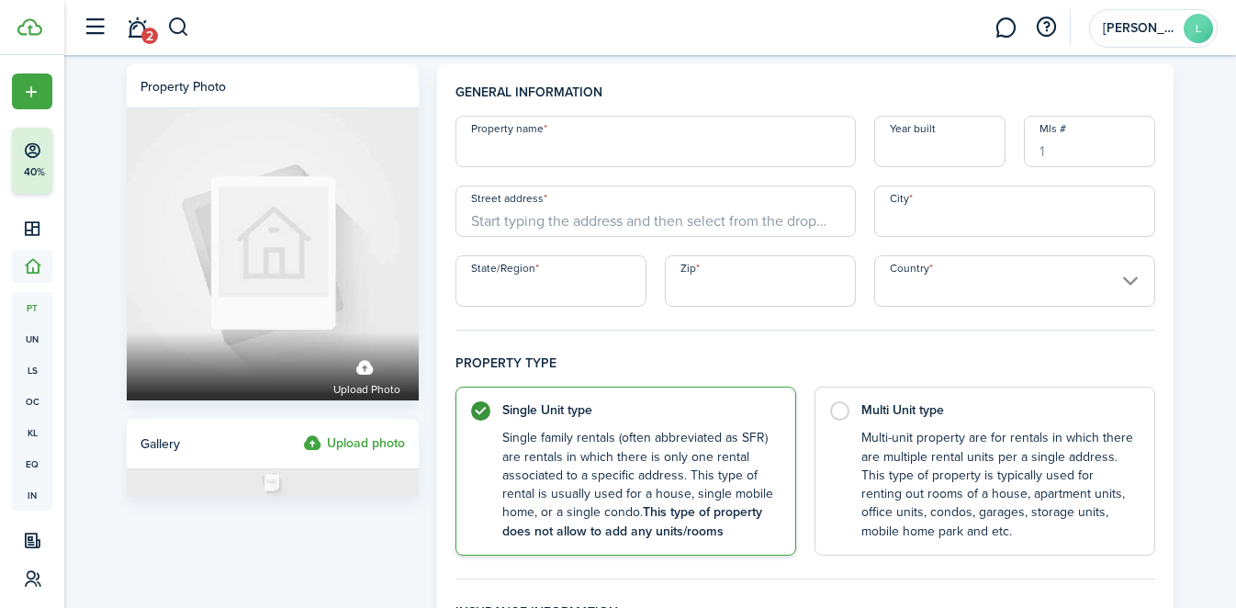
click at [703, 156] on input "Property name" at bounding box center [655, 141] width 400 height 51
click at [918, 152] on input "Year built" at bounding box center [939, 141] width 131 height 51
drag, startPoint x: 536, startPoint y: 154, endPoint x: 499, endPoint y: 154, distance: 37.6
click at [499, 154] on input "[STREET_ADDRESS]" at bounding box center [655, 141] width 400 height 51
type input "[STREET_ADDRESS]"
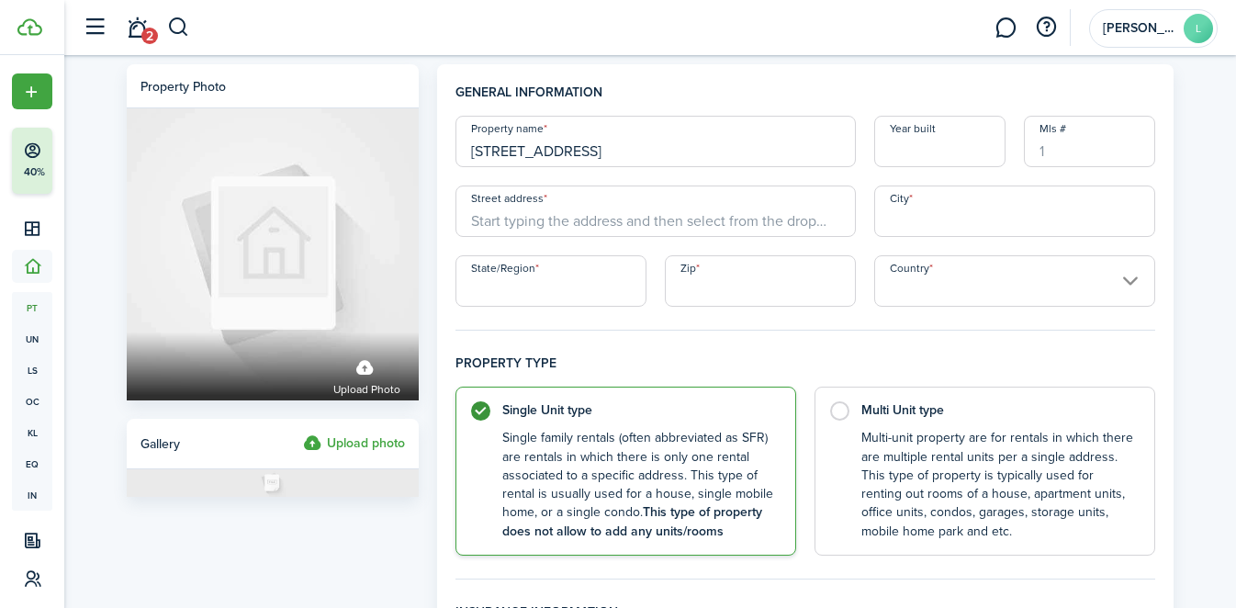
click at [923, 145] on input "Year built" at bounding box center [939, 141] width 131 height 51
type input "1888"
click at [694, 226] on input "Street address" at bounding box center [655, 210] width 400 height 51
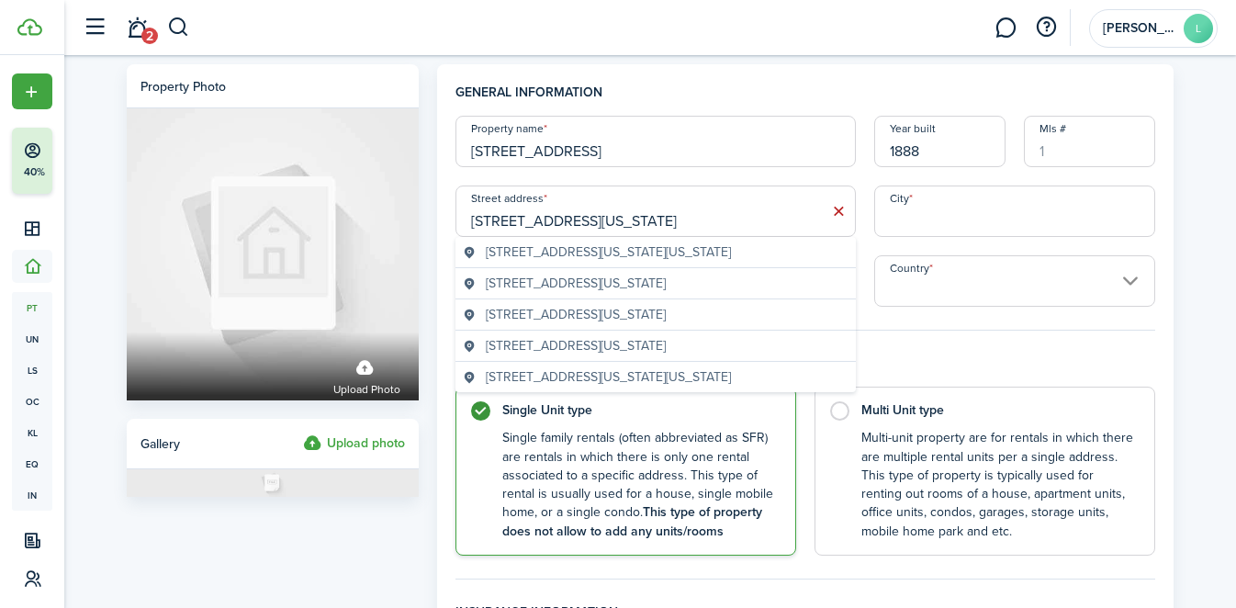
click at [666, 324] on span "[STREET_ADDRESS][US_STATE]" at bounding box center [576, 314] width 180 height 19
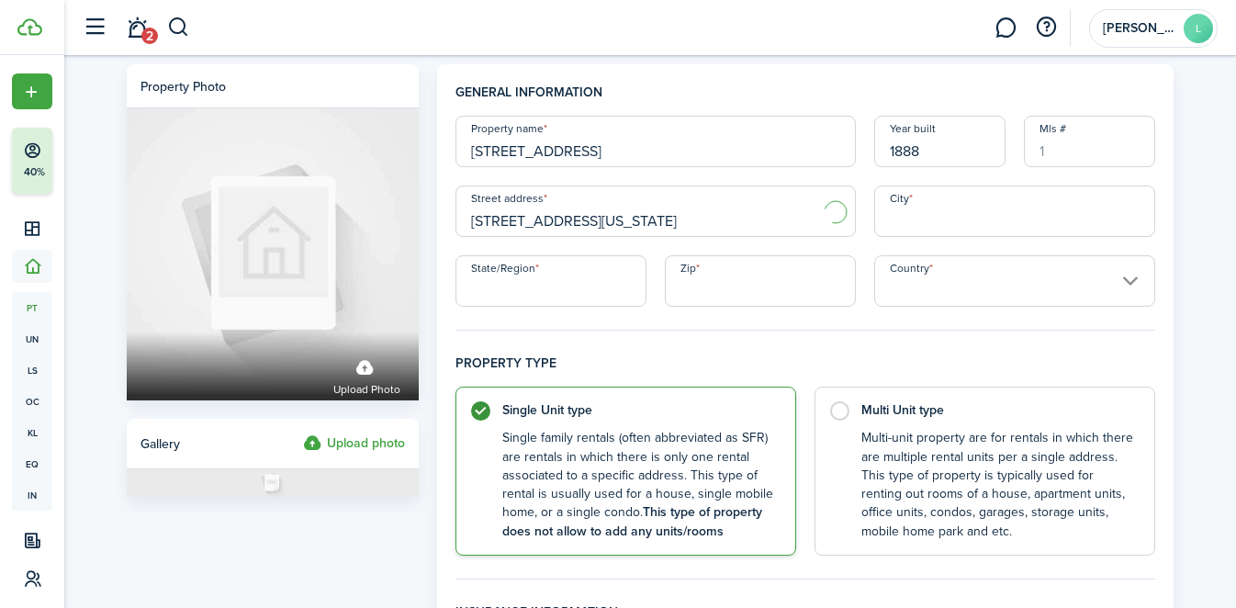
type input "[STREET_ADDRESS][US_STATE]"
type input "North [PERSON_NAME]"
type input "MA"
type input "01247"
type input "[GEOGRAPHIC_DATA]"
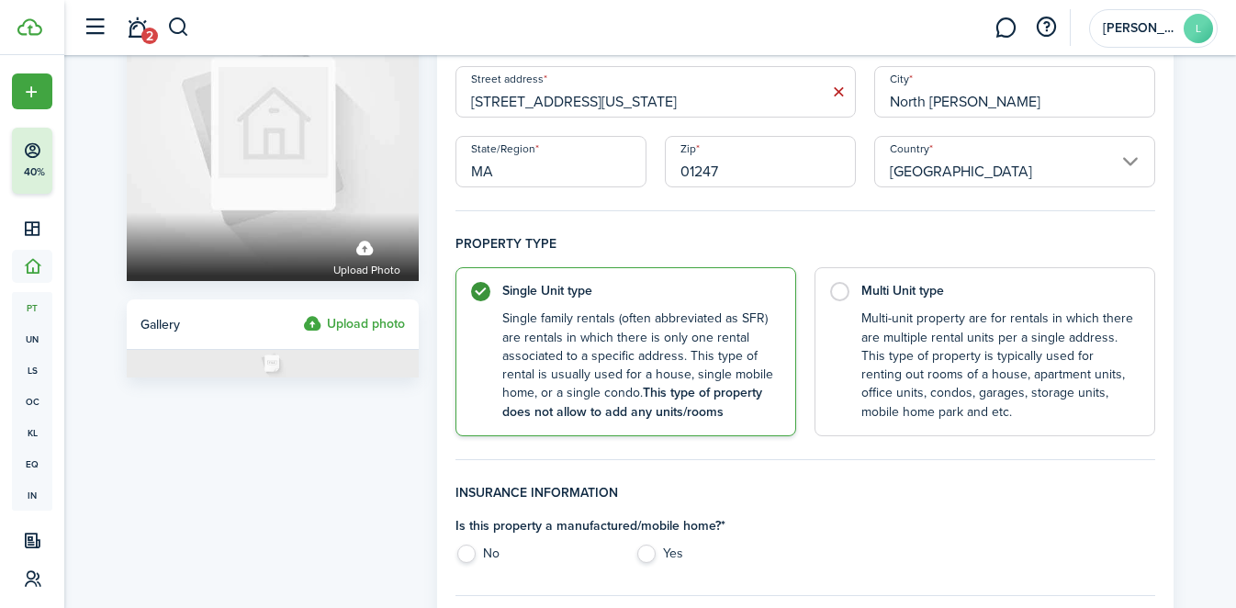
scroll to position [122, 0]
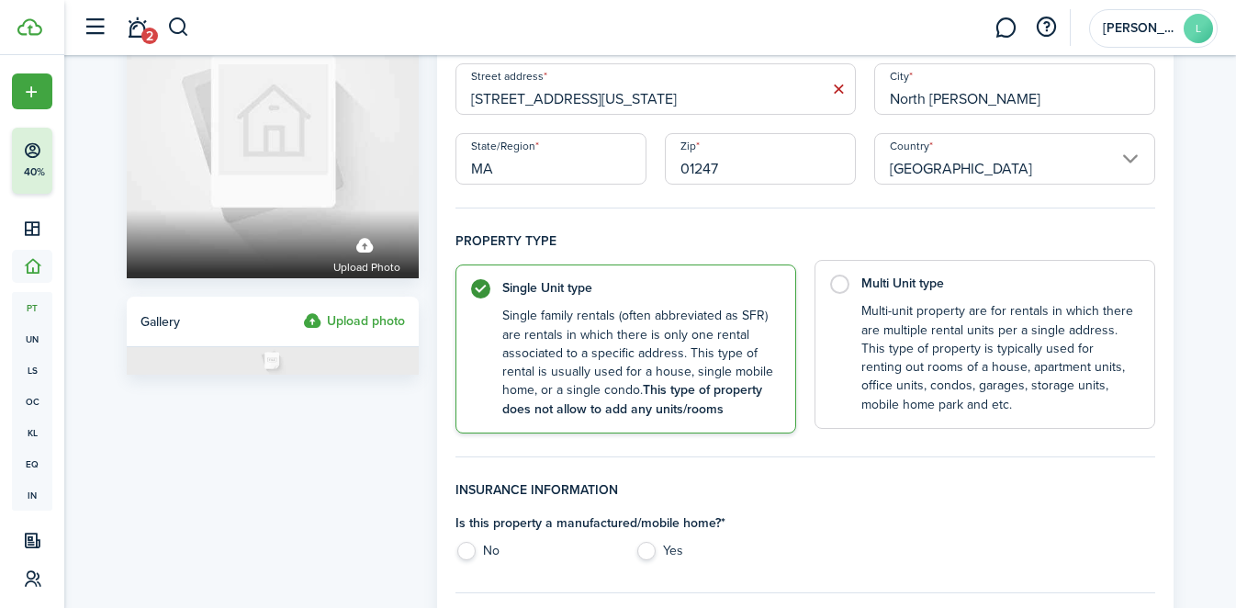
click at [837, 281] on label "Multi Unit type Multi-unit property are for rentals in which there are multiple…" at bounding box center [984, 344] width 341 height 169
radio input "false"
radio input "true"
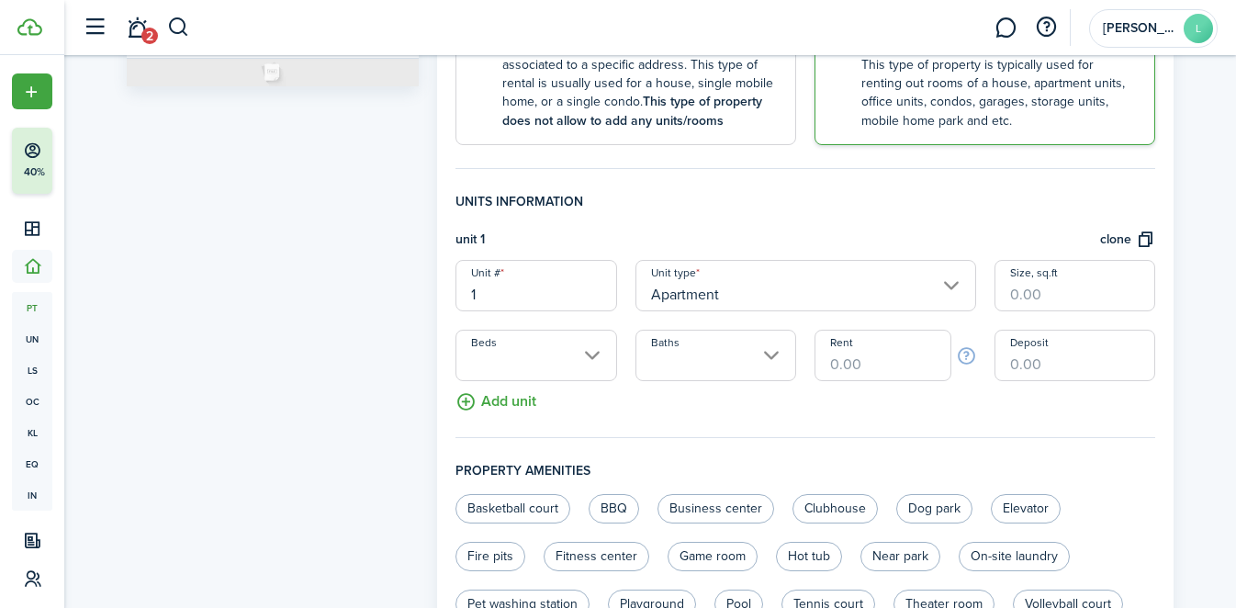
scroll to position [417, 0]
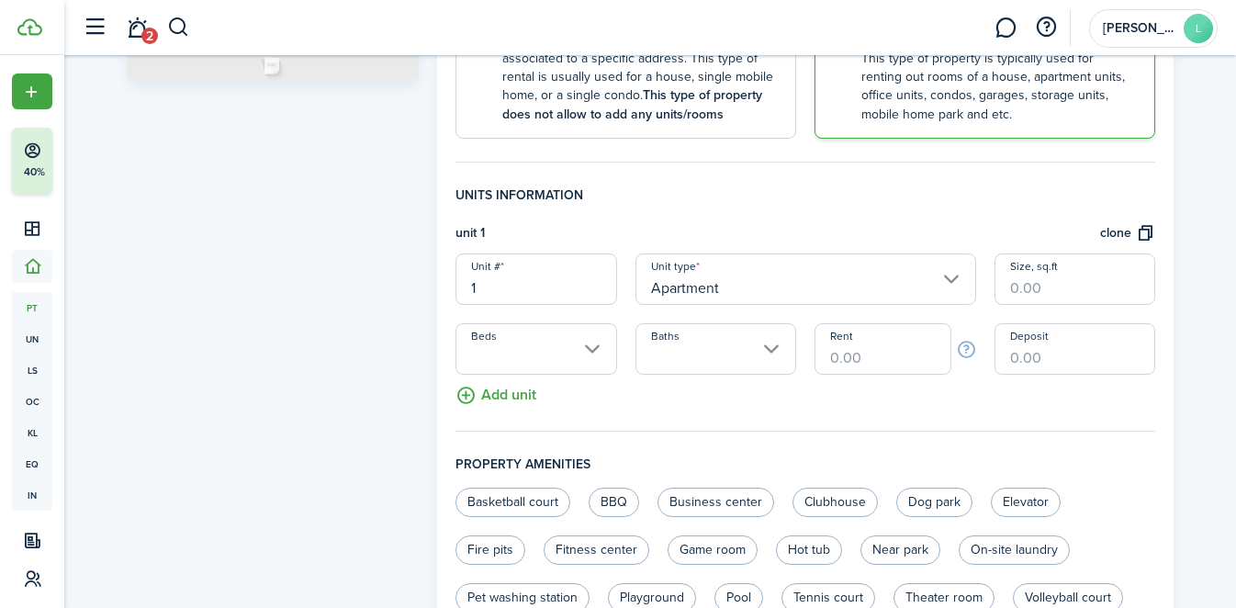
click at [894, 266] on input "Apartment" at bounding box center [805, 278] width 341 height 51
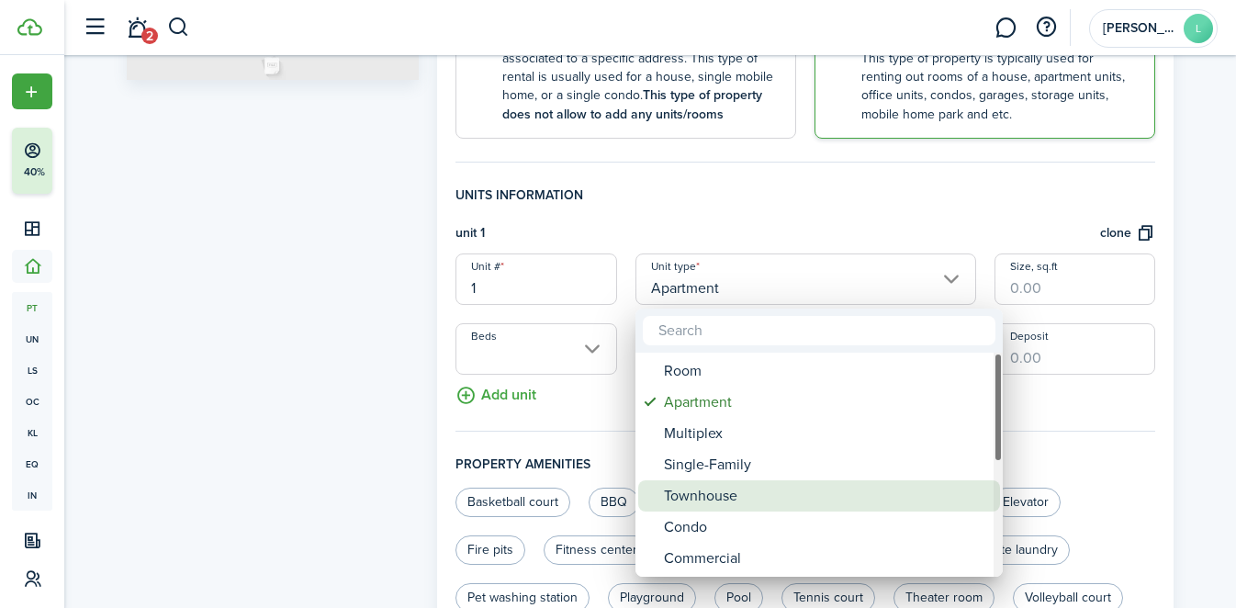
click at [749, 499] on div "Townhouse" at bounding box center [826, 495] width 325 height 31
type input "Townhouse"
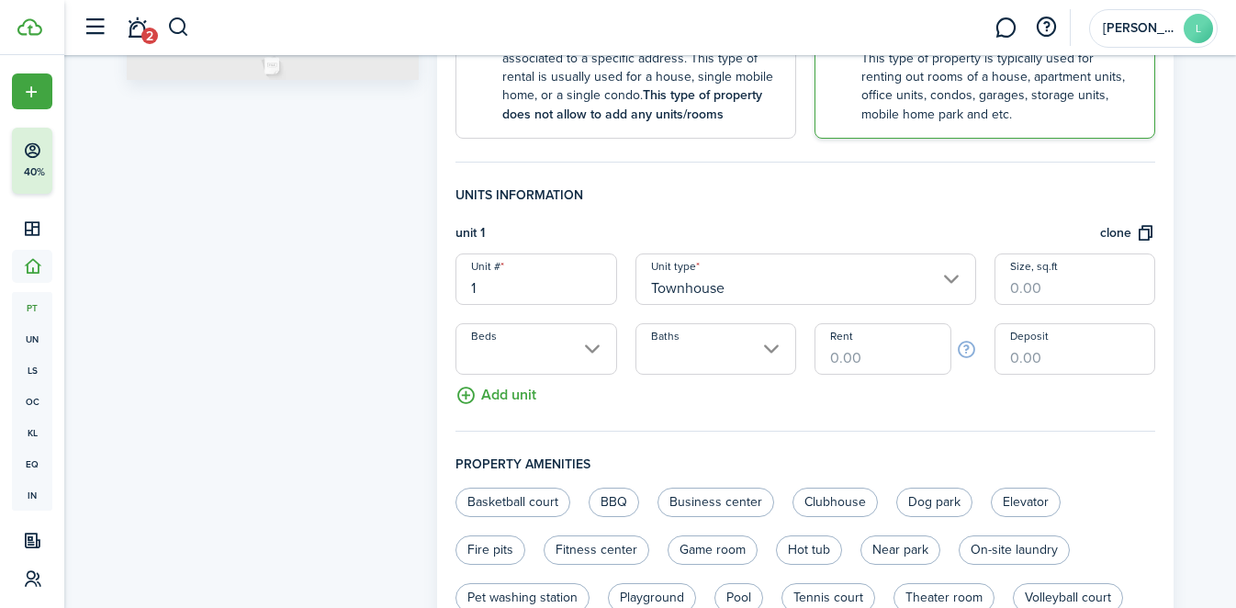
click at [1045, 293] on input "Size, sq.ft" at bounding box center [1074, 278] width 161 height 51
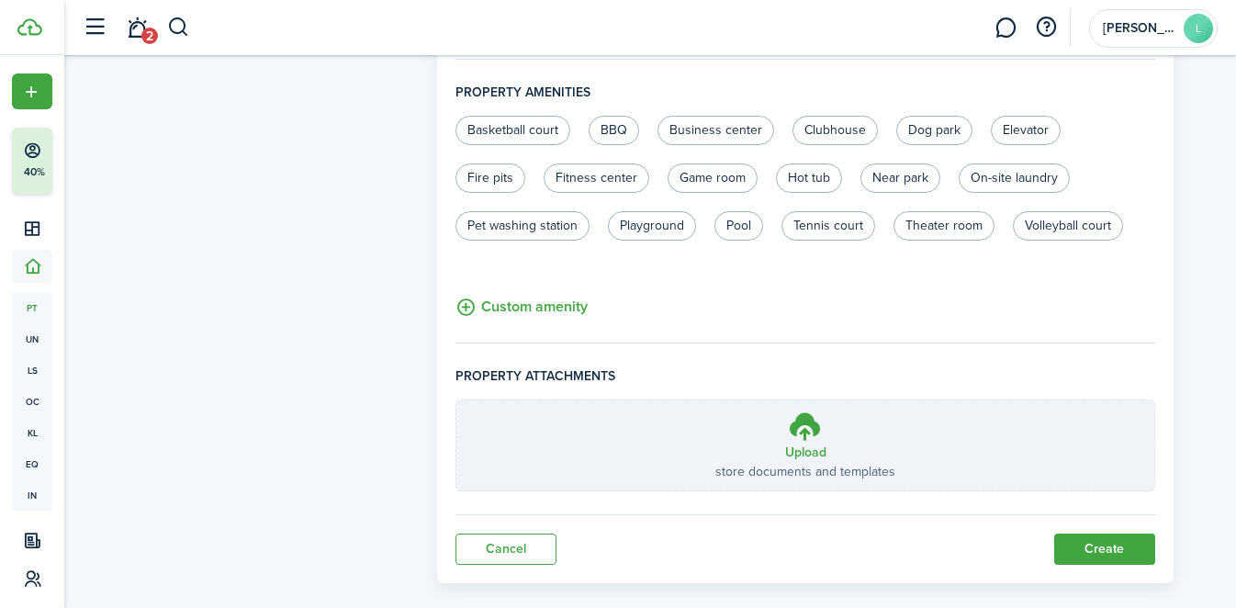
scroll to position [813, 0]
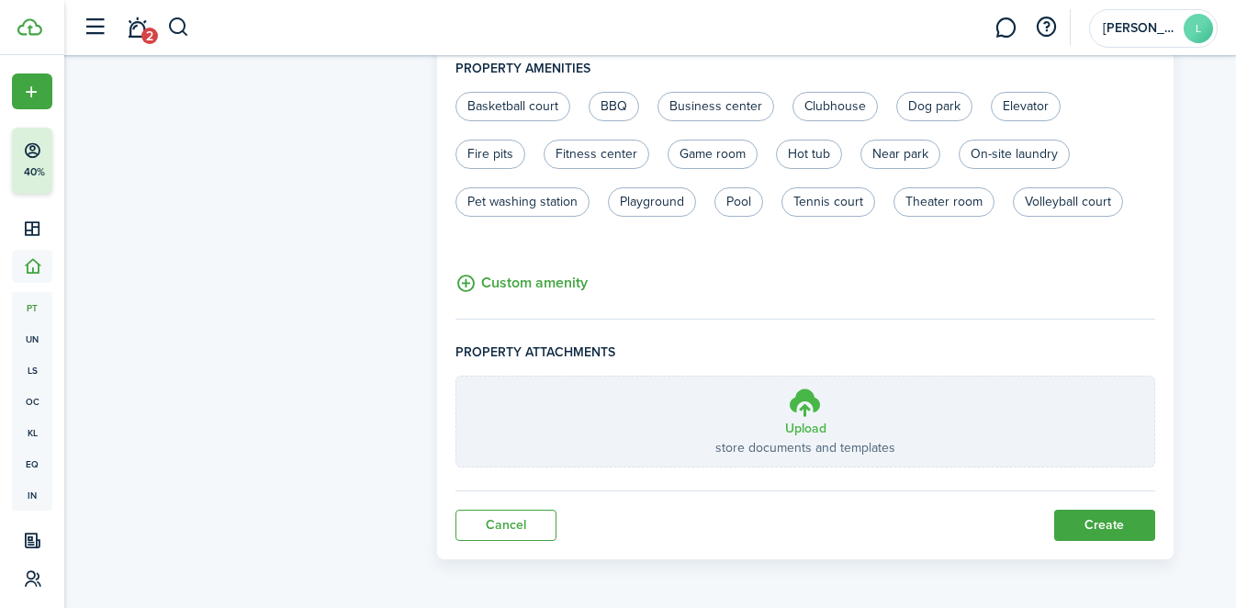
click at [816, 408] on icon at bounding box center [805, 402] width 35 height 33
click at [456, 376] on input "Upload store documents and templates Choose file" at bounding box center [456, 376] width 0 height 0
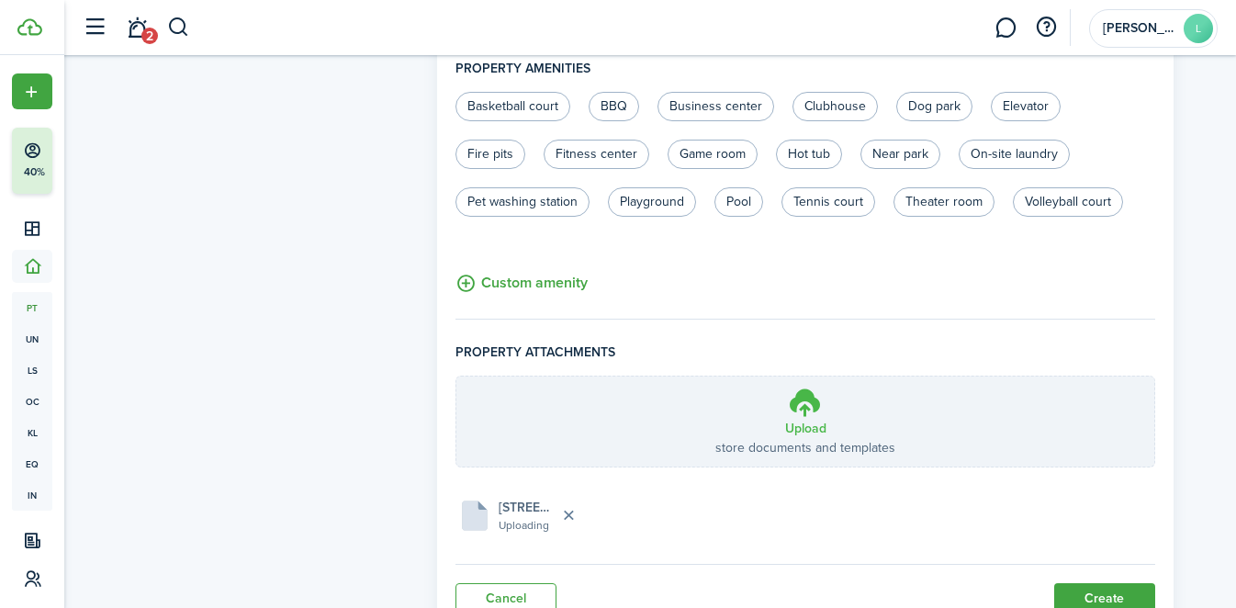
click at [803, 410] on icon at bounding box center [805, 402] width 35 height 33
click at [456, 376] on input "Upload store documents and templates Choose file" at bounding box center [456, 376] width 0 height 0
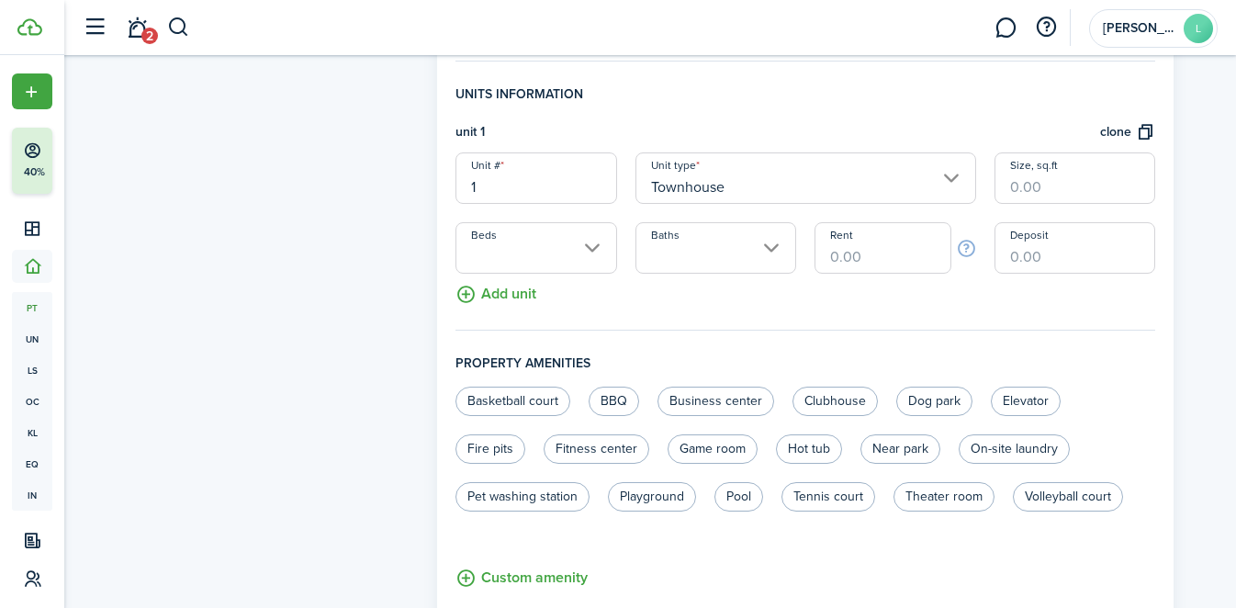
scroll to position [512, 0]
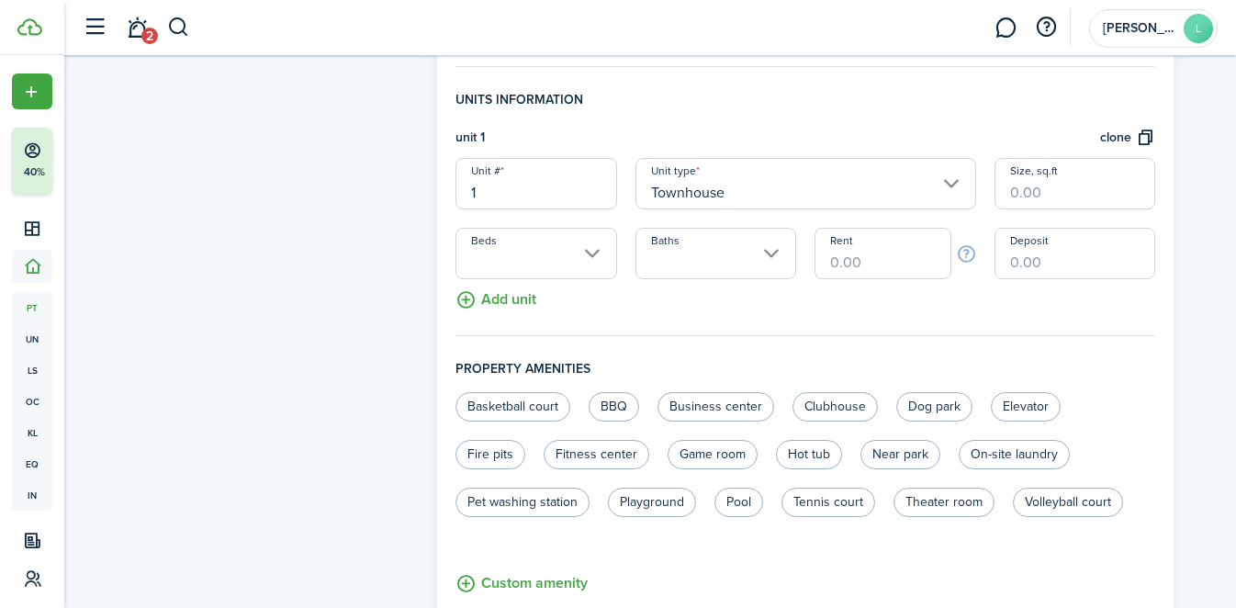
click at [576, 195] on input "1" at bounding box center [535, 183] width 161 height 51
type input "1322"
click at [1079, 185] on input "Size, sq.ft" at bounding box center [1074, 183] width 161 height 51
click at [567, 250] on input "Beds" at bounding box center [535, 253] width 161 height 51
type input "1,120"
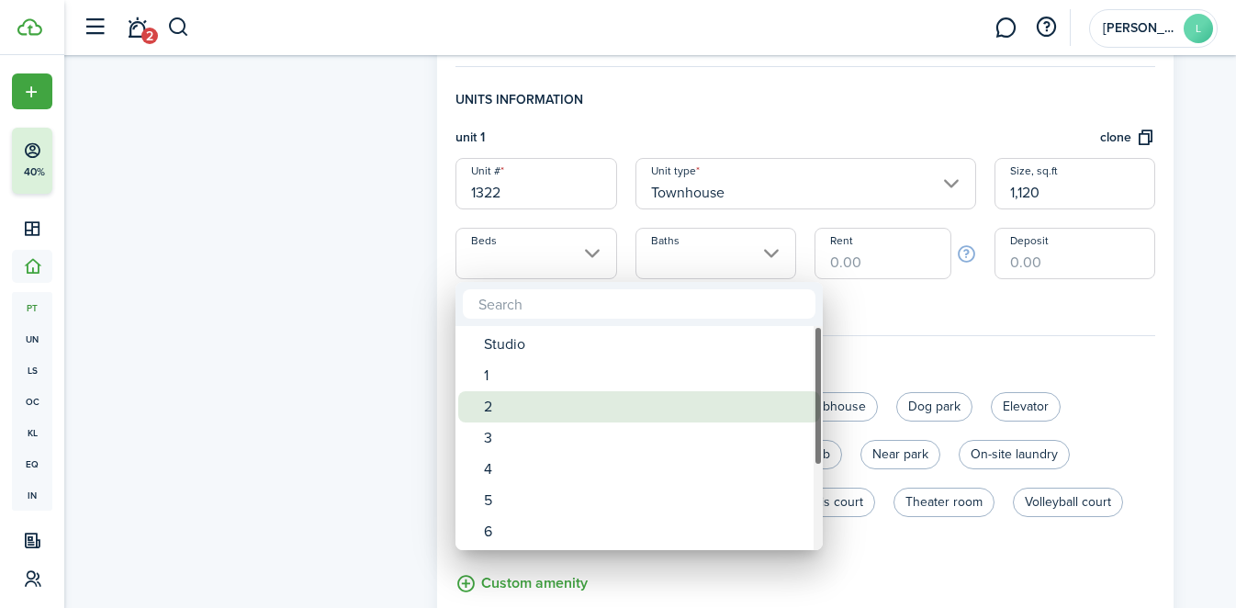
click at [525, 403] on div "2" at bounding box center [646, 406] width 325 height 31
type input "2"
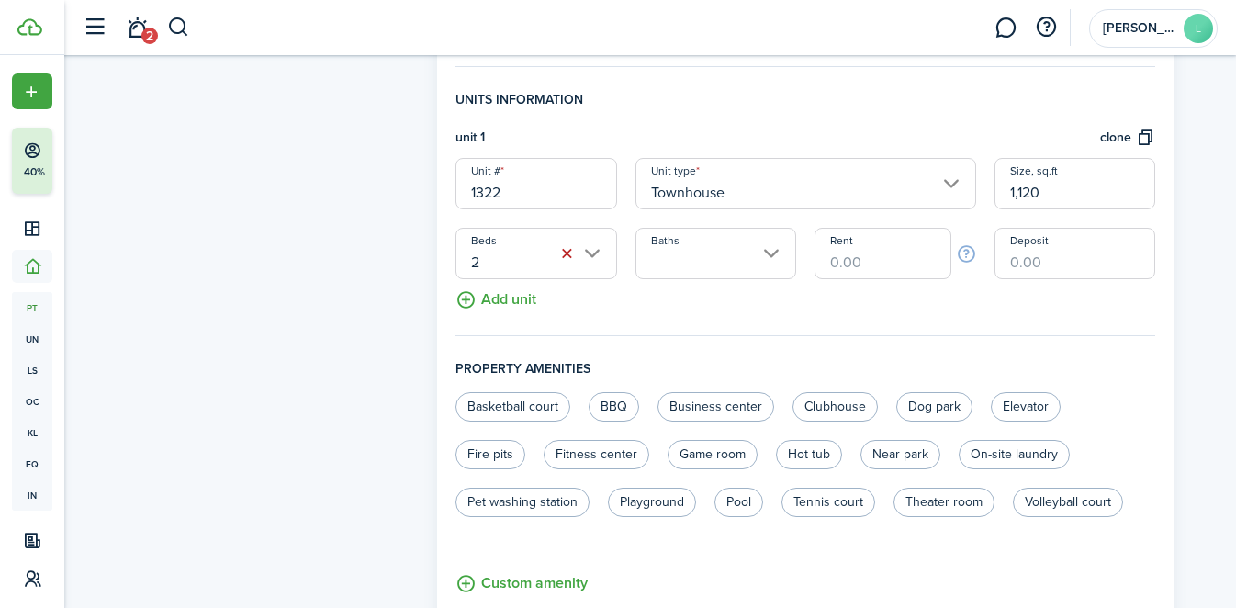
click at [664, 253] on input "Baths" at bounding box center [715, 253] width 161 height 51
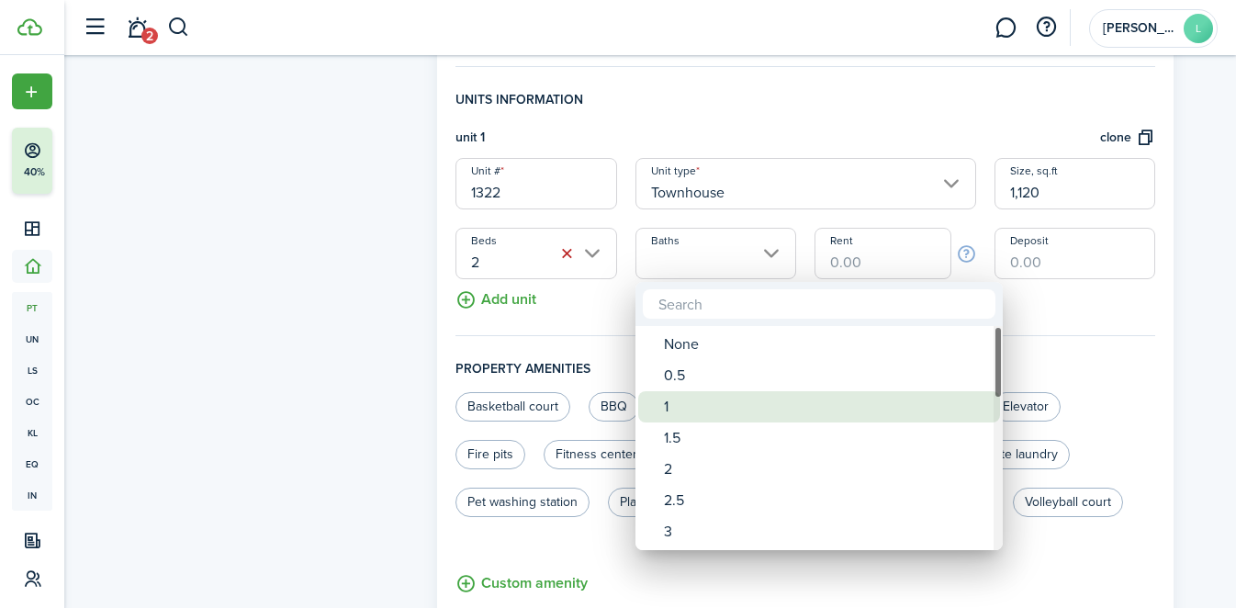
click at [712, 393] on div "1" at bounding box center [826, 406] width 325 height 31
type input "1"
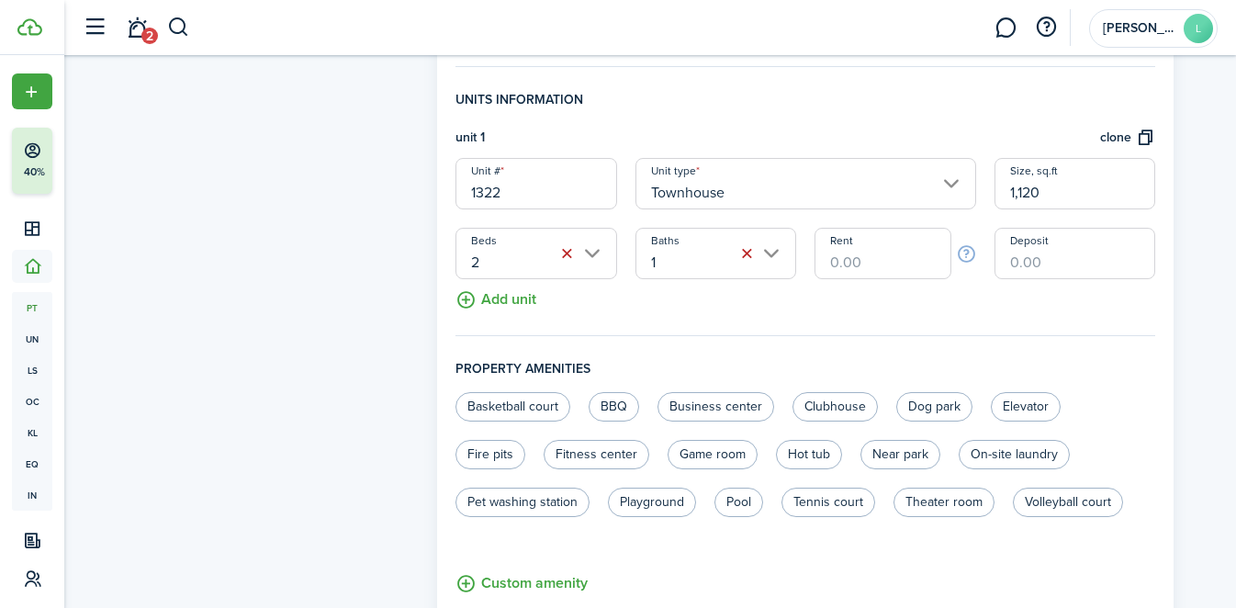
click at [853, 266] on input "Rent" at bounding box center [882, 253] width 136 height 51
type input "$825.00"
click at [1048, 244] on input "Deposit" at bounding box center [1074, 253] width 161 height 51
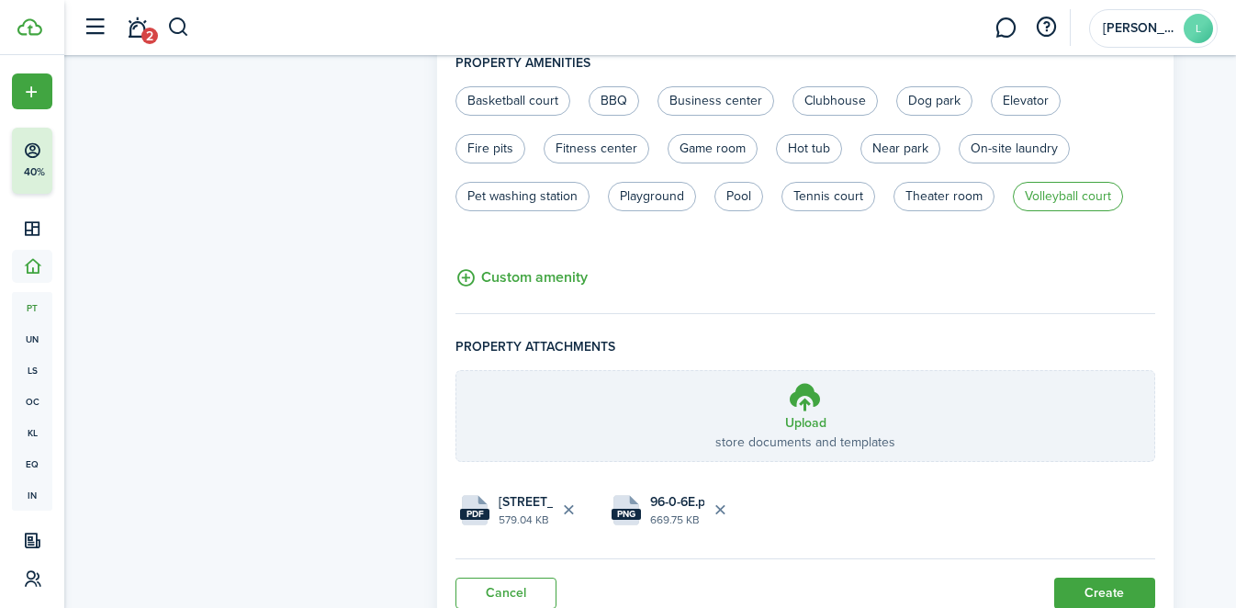
scroll to position [843, 0]
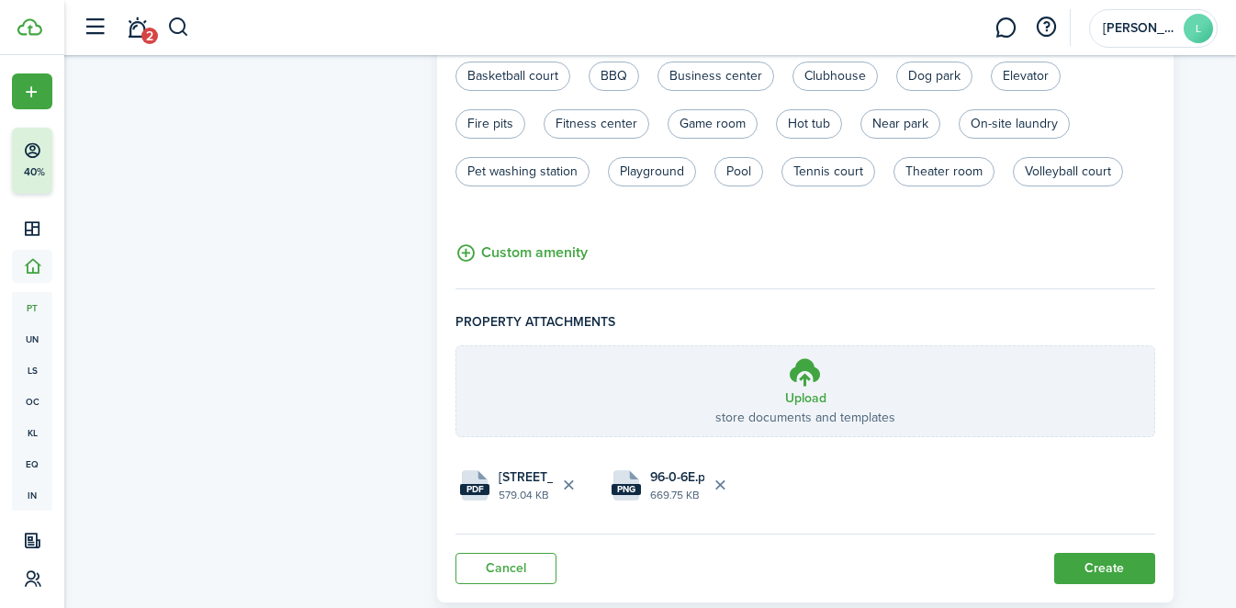
type input "$700.00"
click at [1099, 557] on button "Create" at bounding box center [1104, 568] width 101 height 31
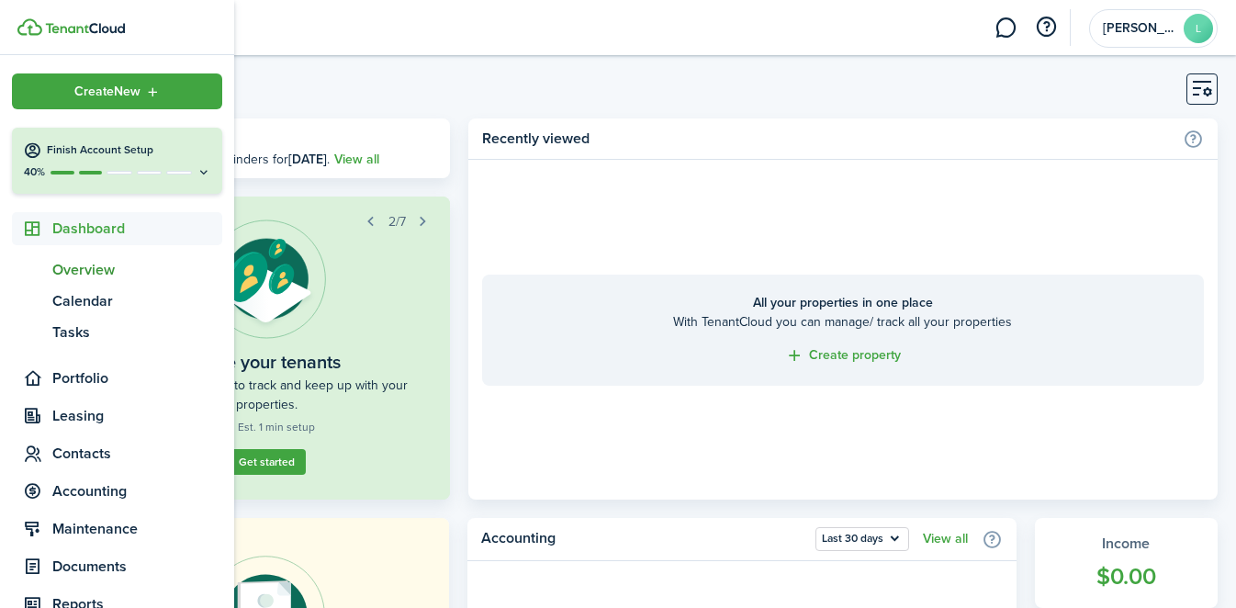
click at [205, 170] on icon at bounding box center [203, 172] width 15 height 14
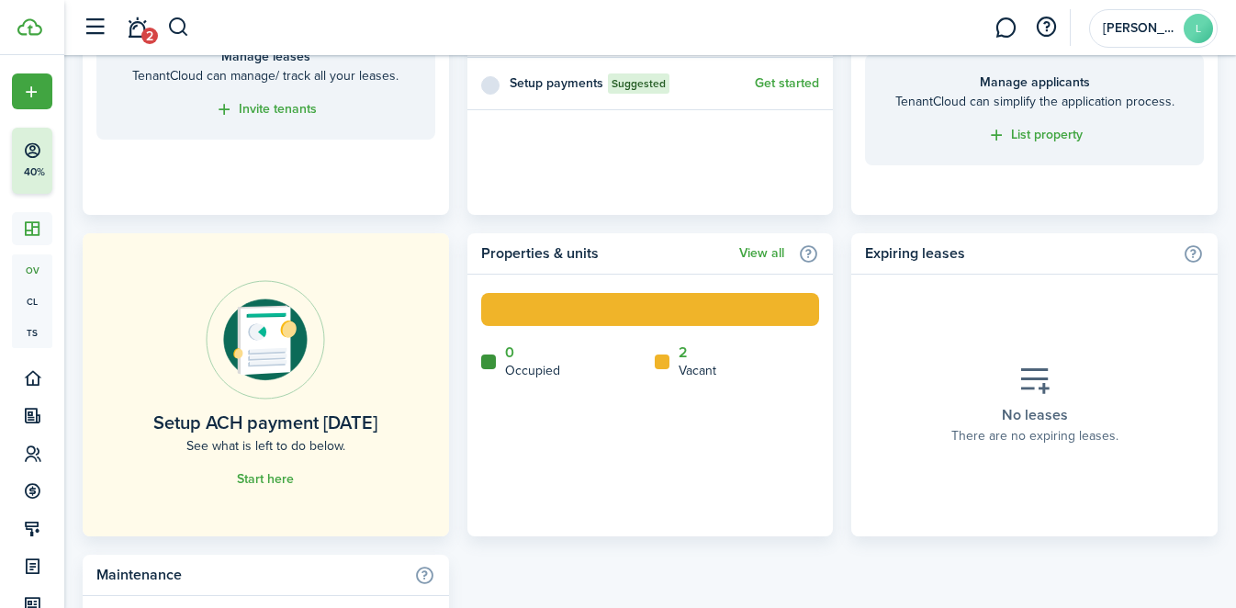
scroll to position [965, 0]
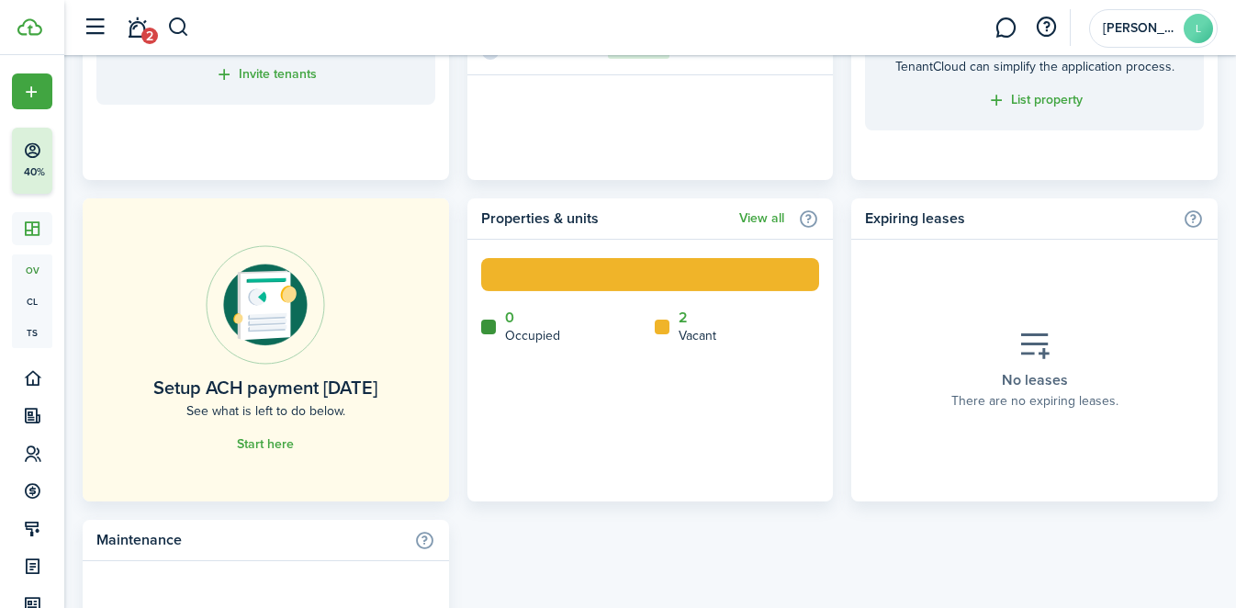
click at [682, 320] on link "2" at bounding box center [683, 317] width 9 height 17
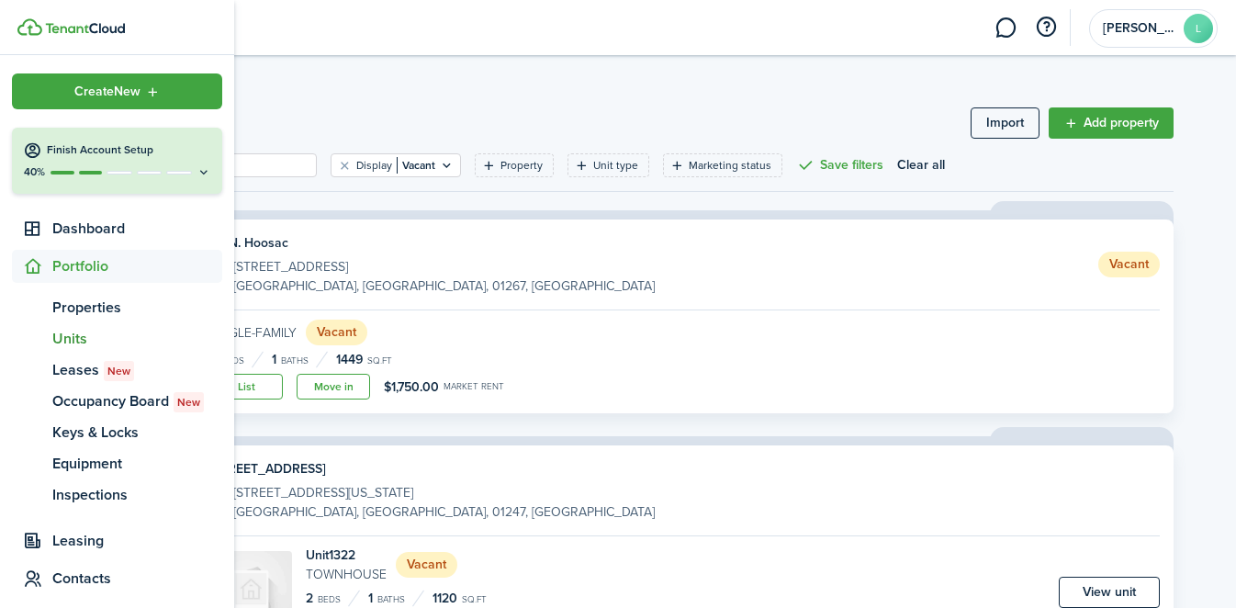
click at [79, 87] on span "Create New" at bounding box center [107, 91] width 66 height 13
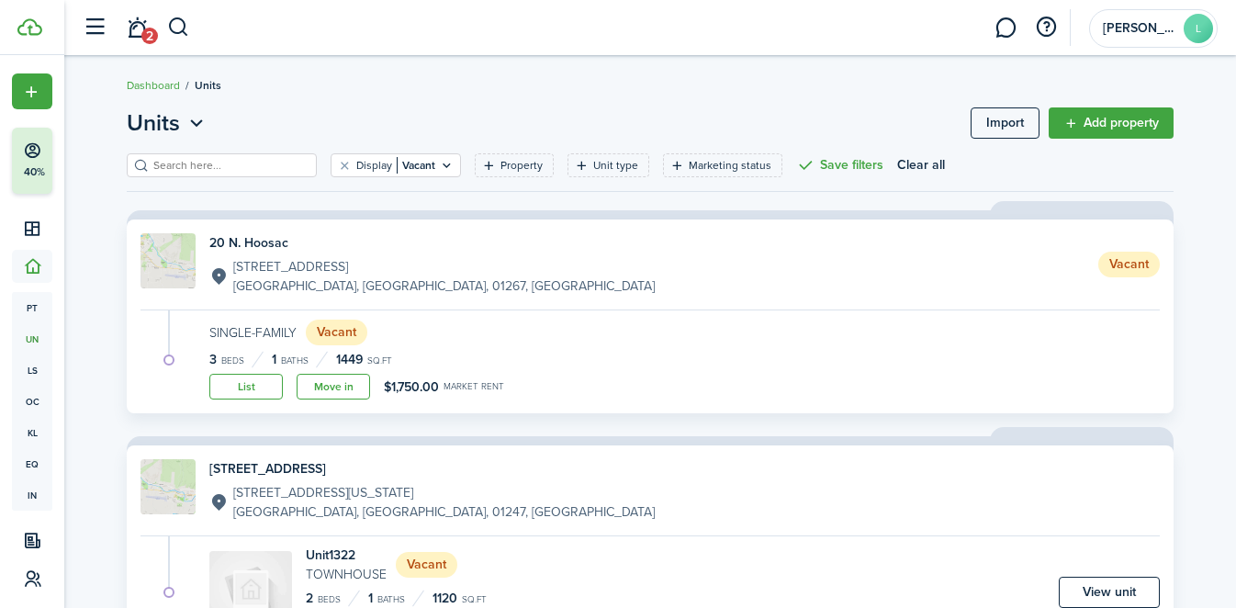
click at [454, 77] on breadcrumb "Dashboard Units" at bounding box center [650, 76] width 1047 height 42
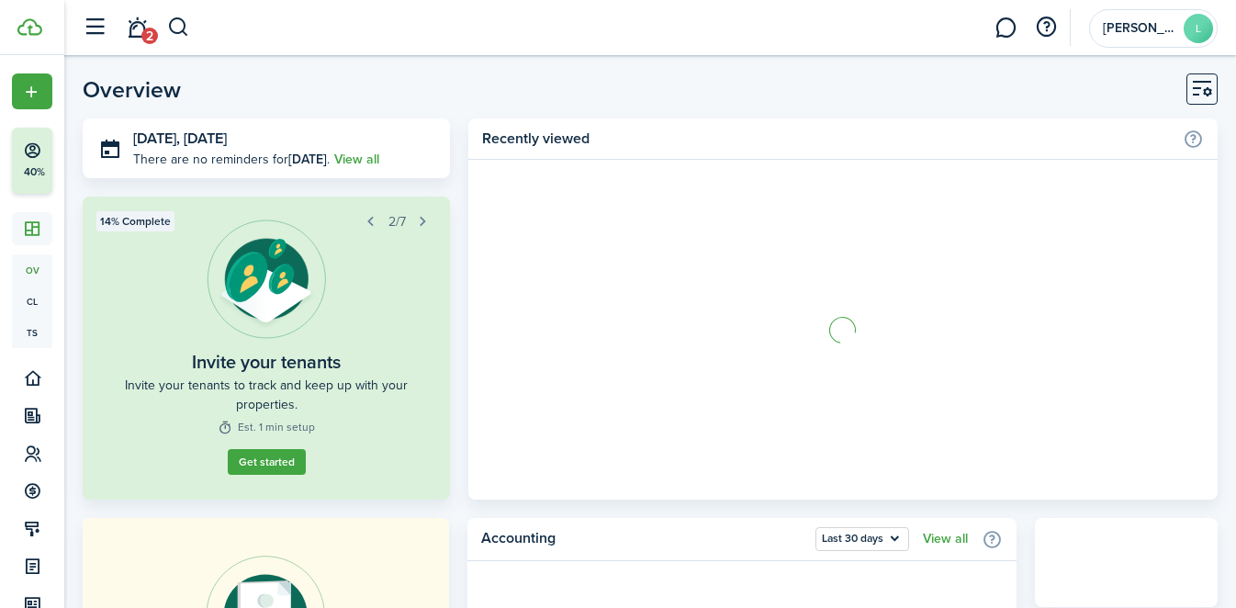
scroll to position [97, 0]
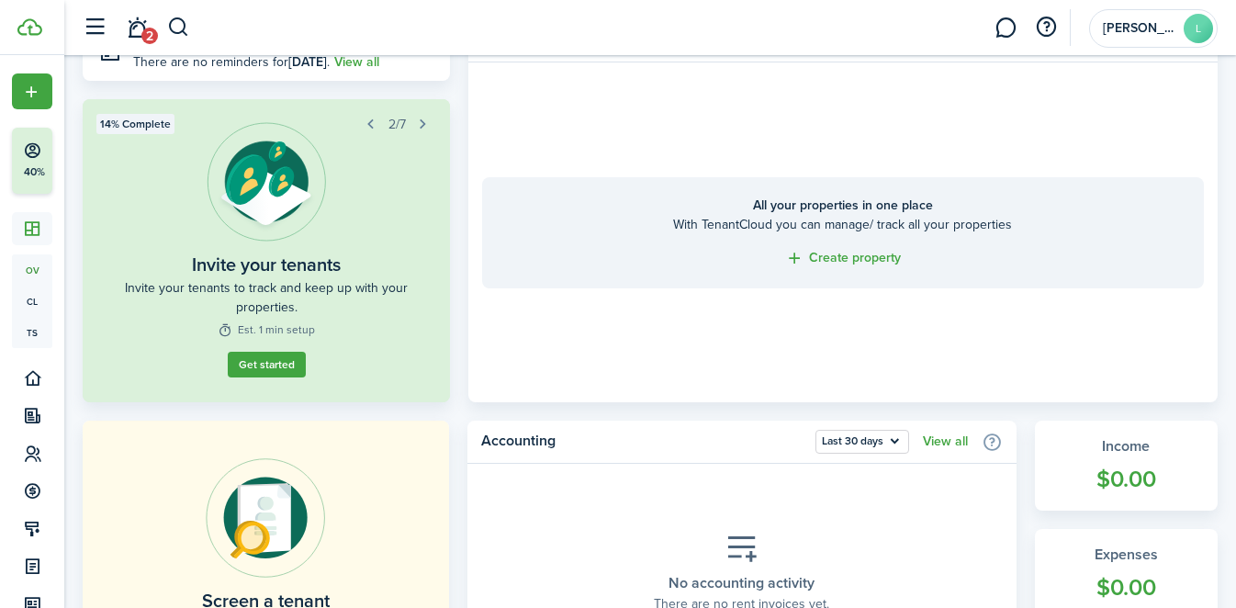
click at [847, 256] on link "Create property" at bounding box center [843, 258] width 116 height 21
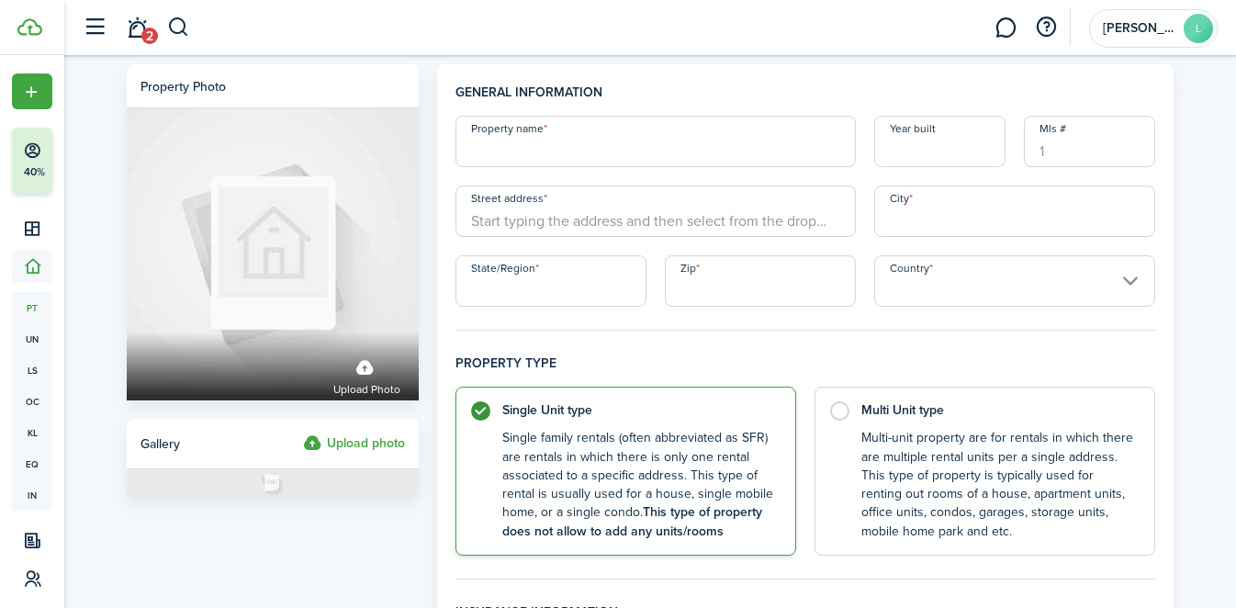
click at [595, 152] on input "Property name" at bounding box center [655, 141] width 400 height 51
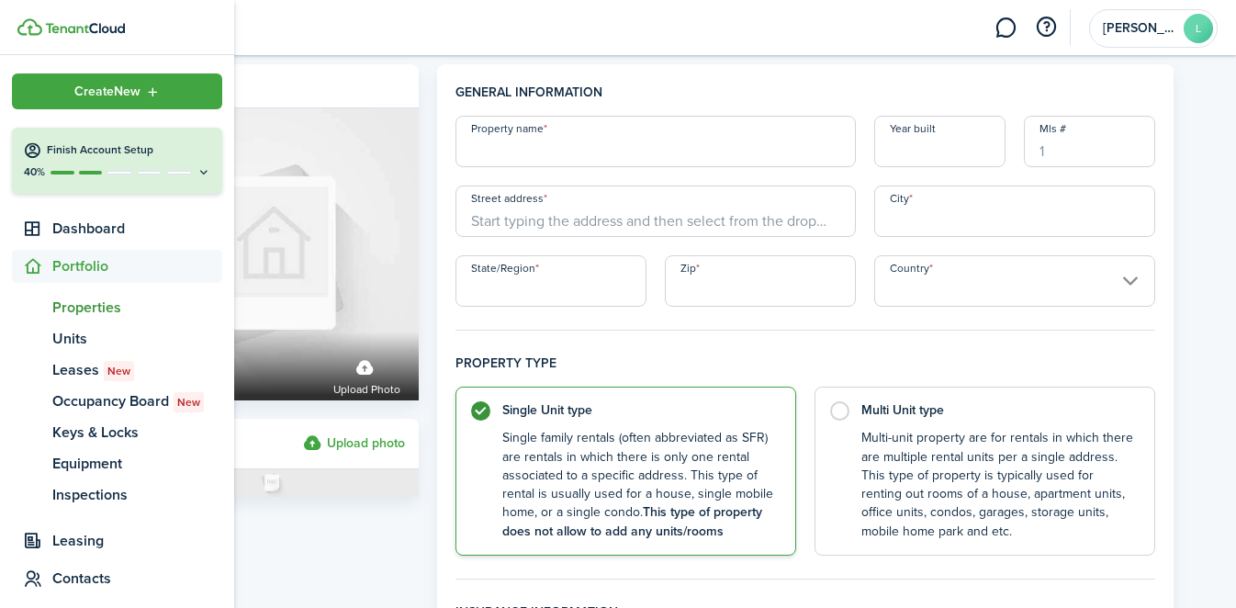
click at [77, 309] on span "Properties" at bounding box center [137, 308] width 170 height 22
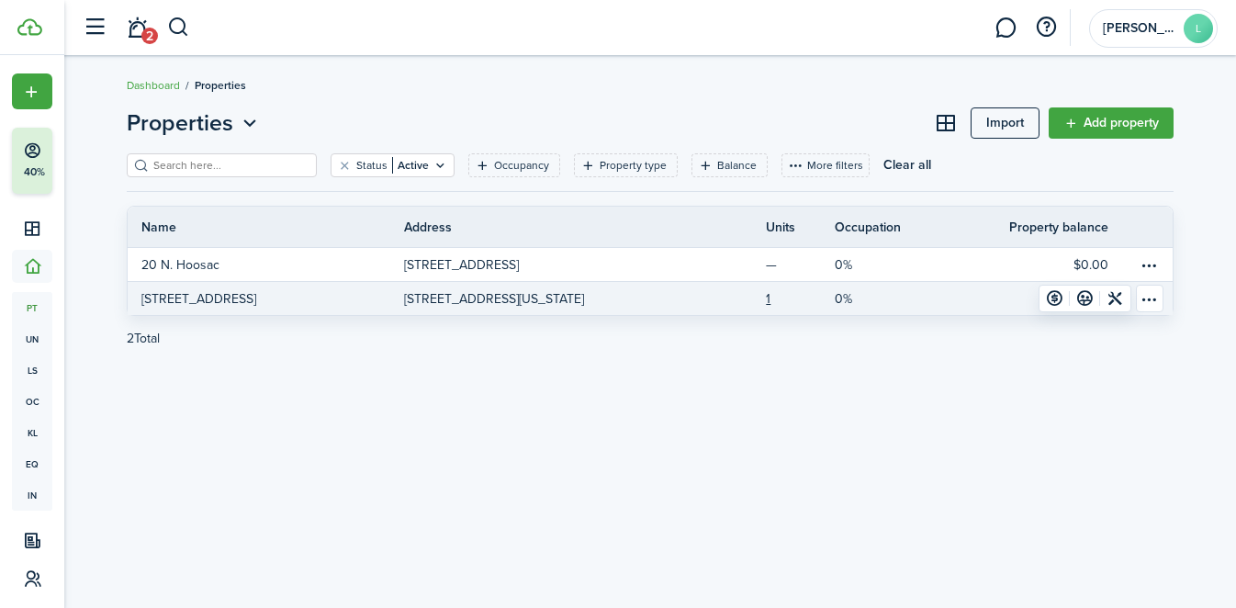
click at [1152, 298] on table-menu-btn-icon "Open menu" at bounding box center [1150, 299] width 28 height 28
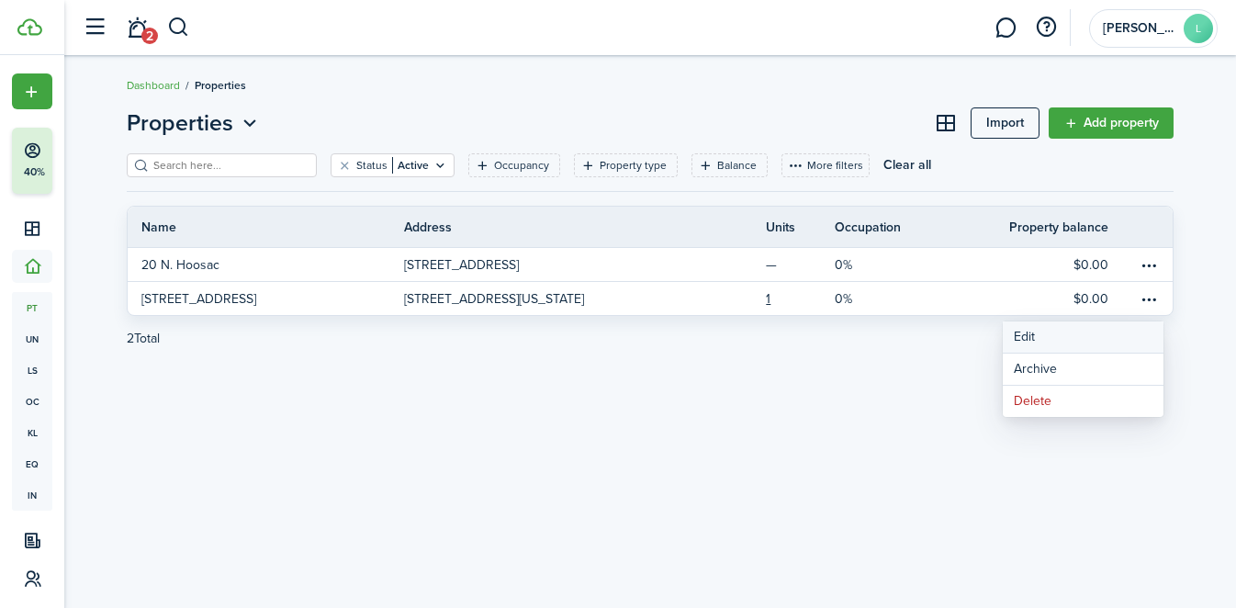
click at [1111, 333] on link "Edit" at bounding box center [1083, 336] width 161 height 31
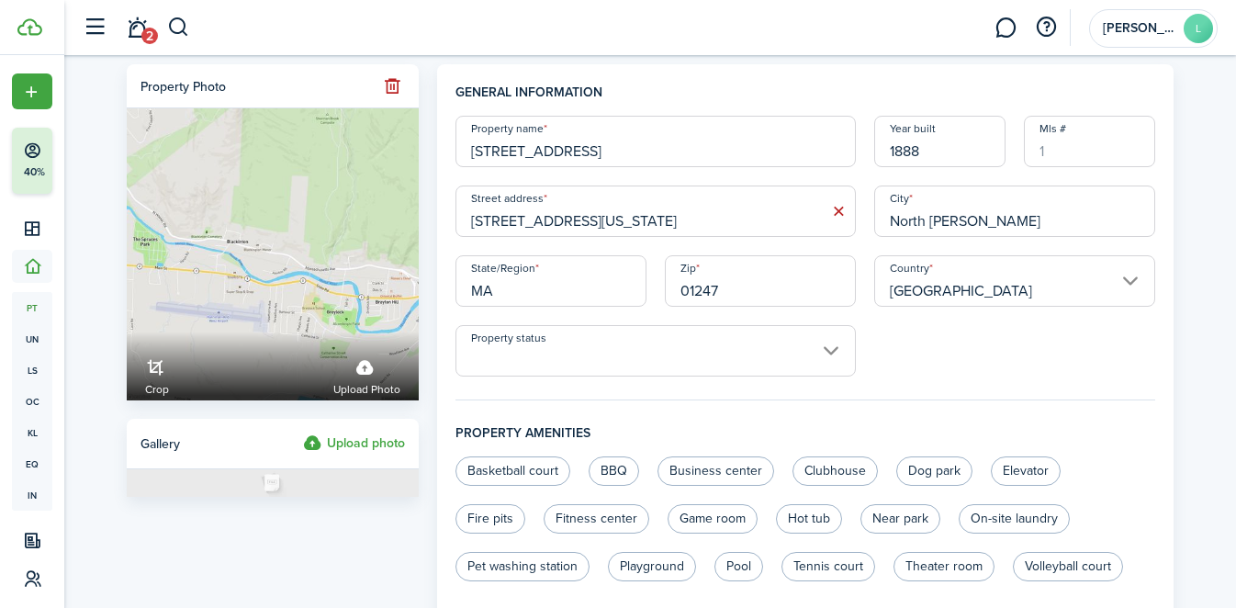
click at [788, 351] on input "Property status" at bounding box center [655, 350] width 400 height 51
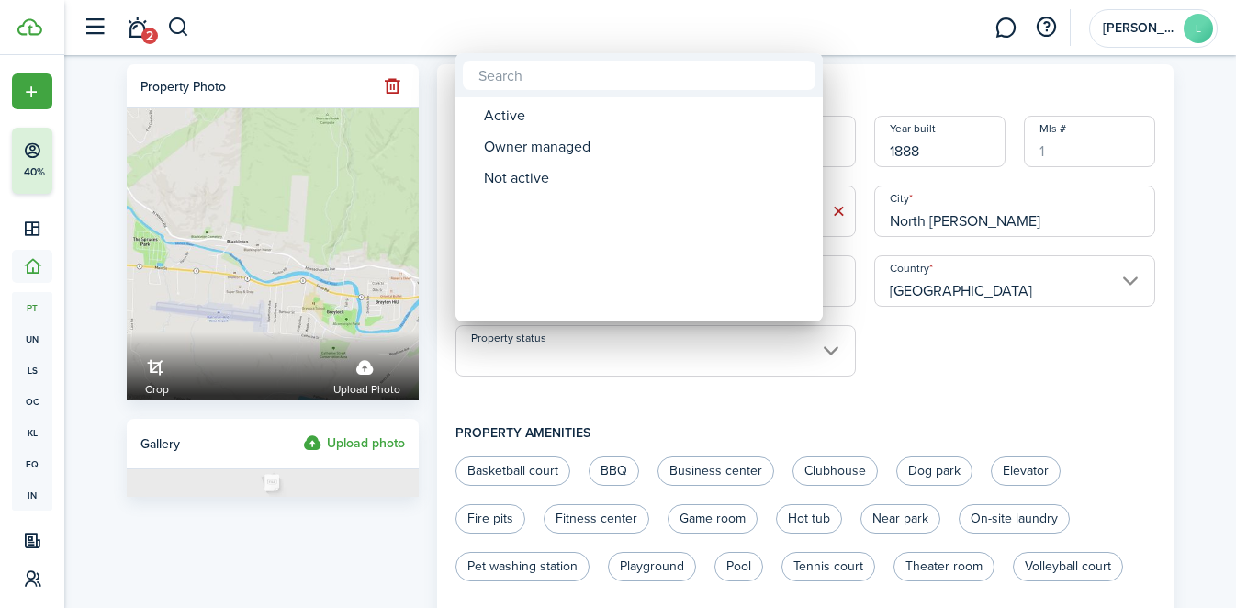
click at [904, 329] on div at bounding box center [618, 304] width 1530 height 902
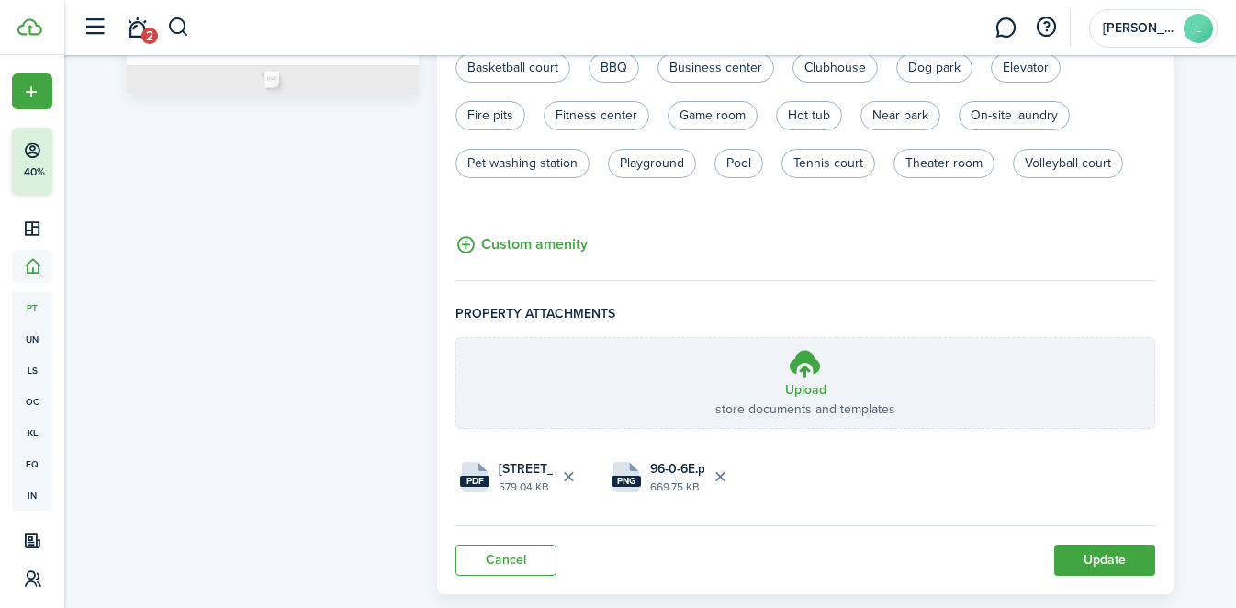
scroll to position [439, 0]
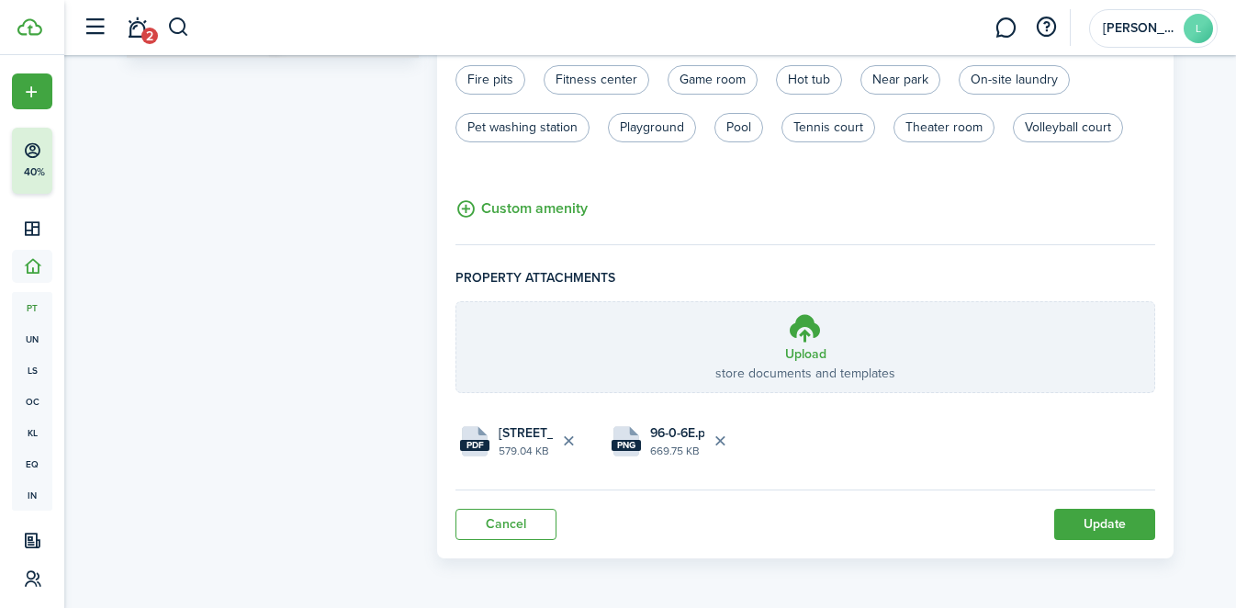
click at [1082, 522] on button "Update" at bounding box center [1104, 524] width 101 height 31
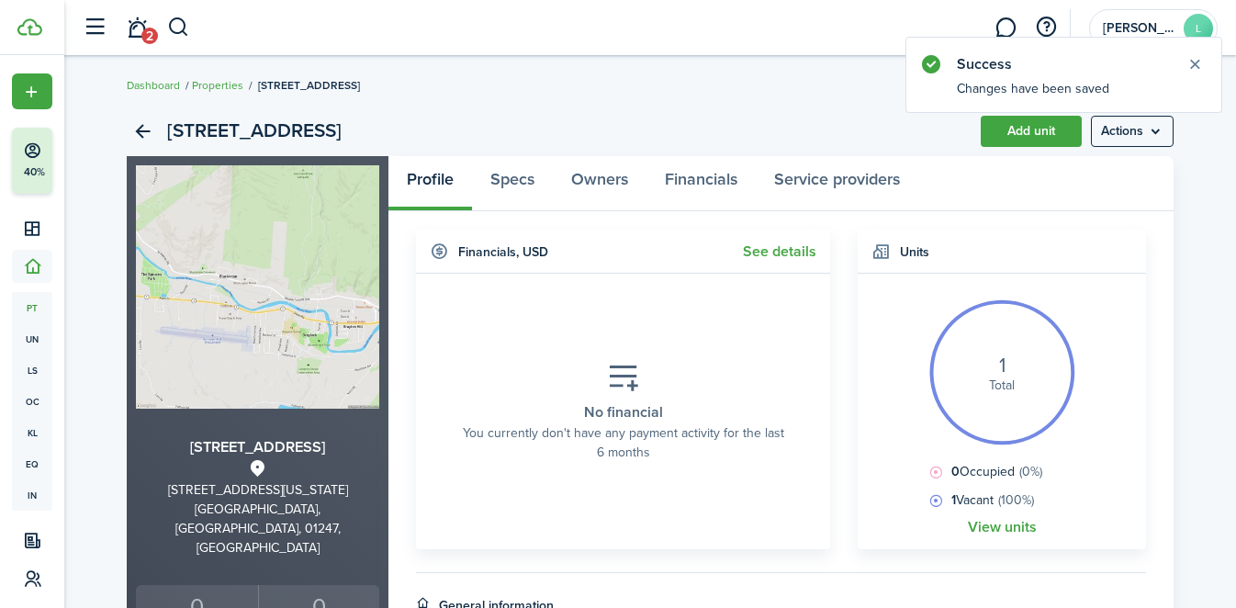
click at [1196, 72] on button "Close notify" at bounding box center [1195, 64] width 26 height 26
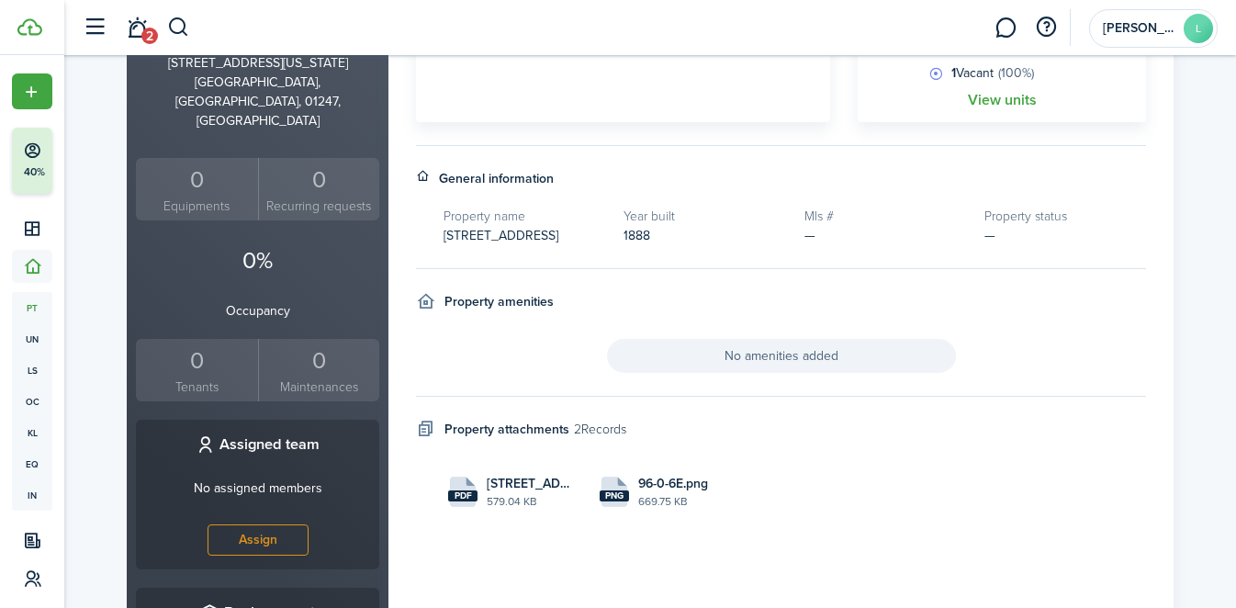
scroll to position [402, 0]
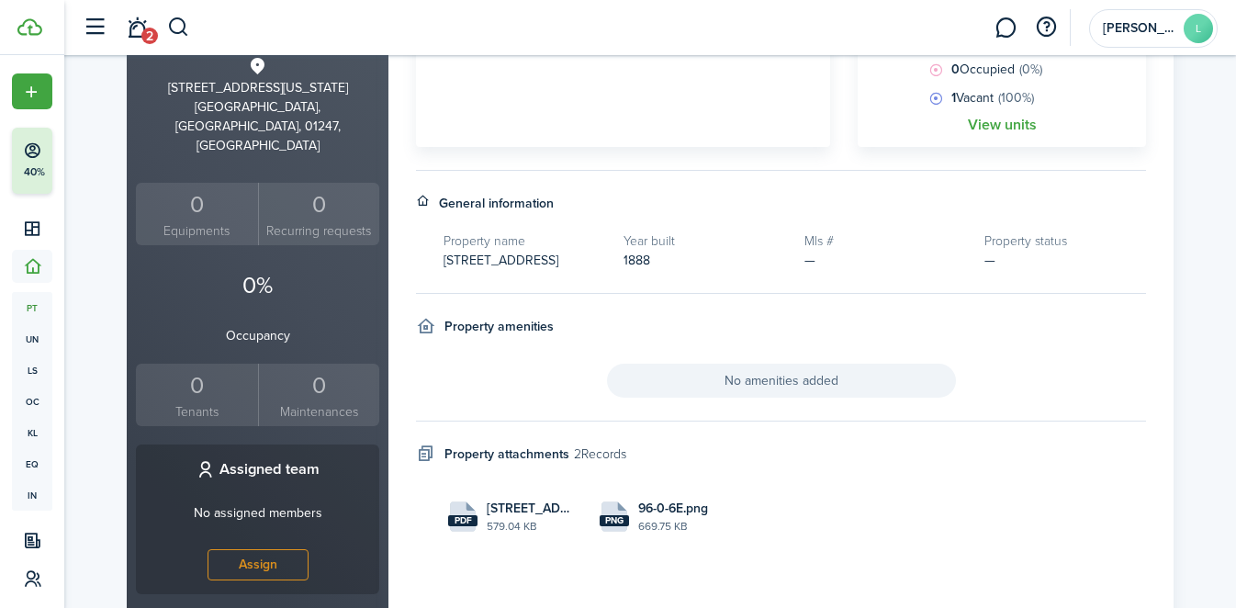
click at [981, 128] on link "View units" at bounding box center [1002, 125] width 69 height 17
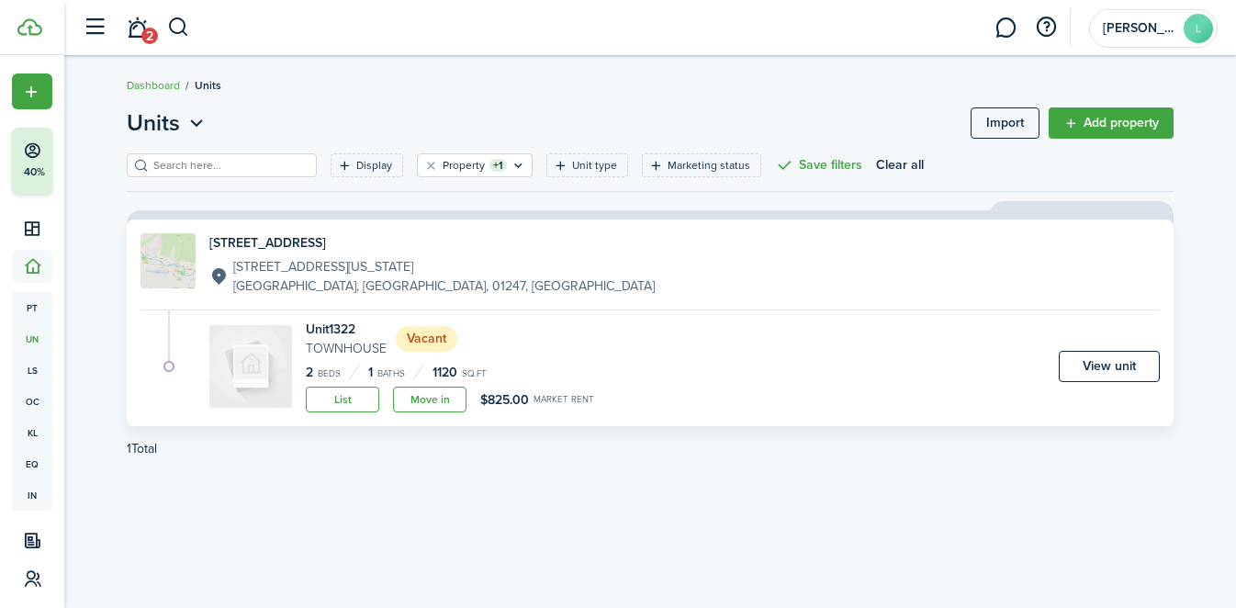
click at [1095, 119] on link "Add property" at bounding box center [1111, 122] width 125 height 31
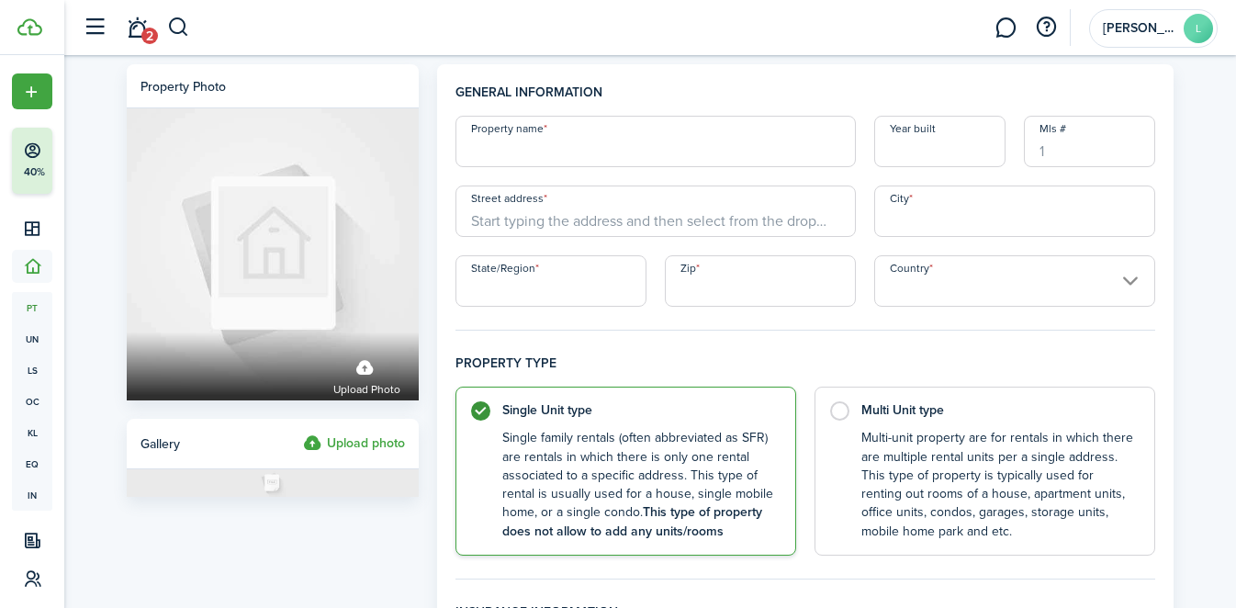
click at [745, 156] on input "Property name" at bounding box center [655, 141] width 400 height 51
type input "1324 Mass. Ave"
click at [942, 150] on input "Year built" at bounding box center [939, 141] width 131 height 51
type input "1888"
click at [589, 200] on input "Street address" at bounding box center [655, 210] width 400 height 51
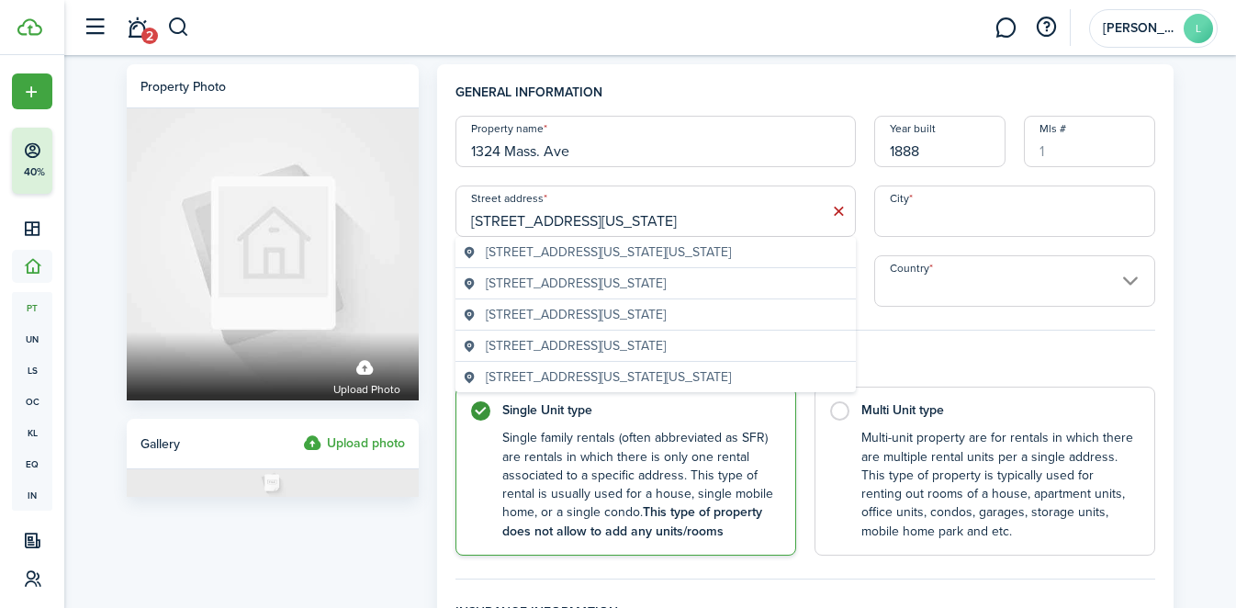
click at [666, 324] on span "[STREET_ADDRESS][US_STATE]" at bounding box center [576, 314] width 180 height 19
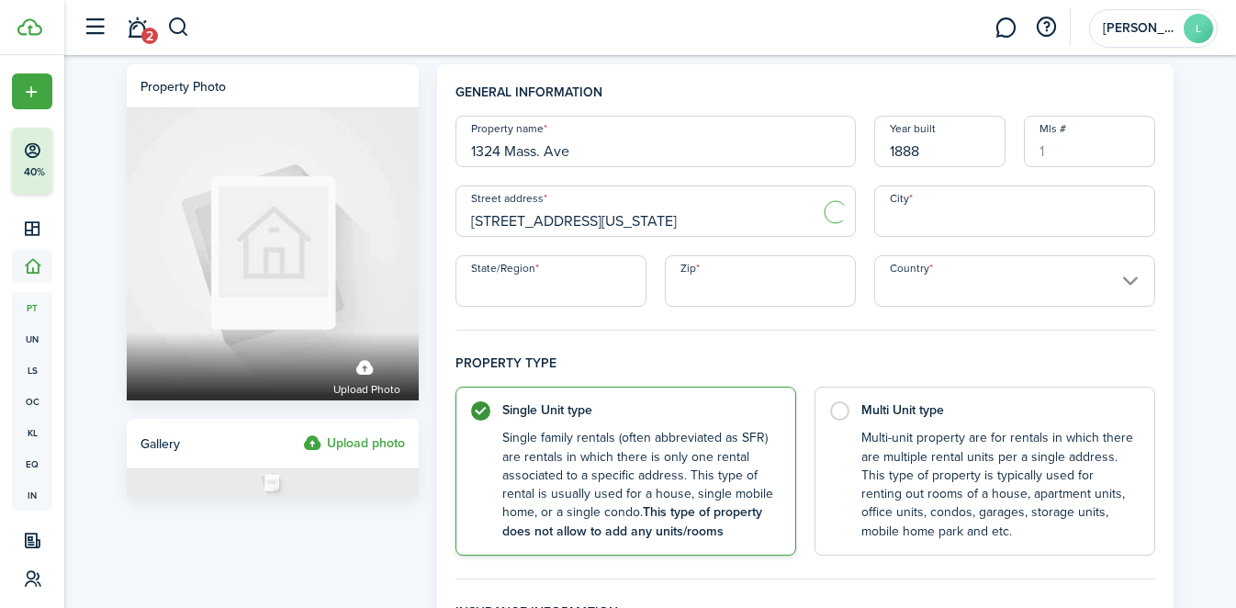
type input "[STREET_ADDRESS][US_STATE]"
type input "North [PERSON_NAME]"
type input "MA"
type input "01247"
type input "[GEOGRAPHIC_DATA]"
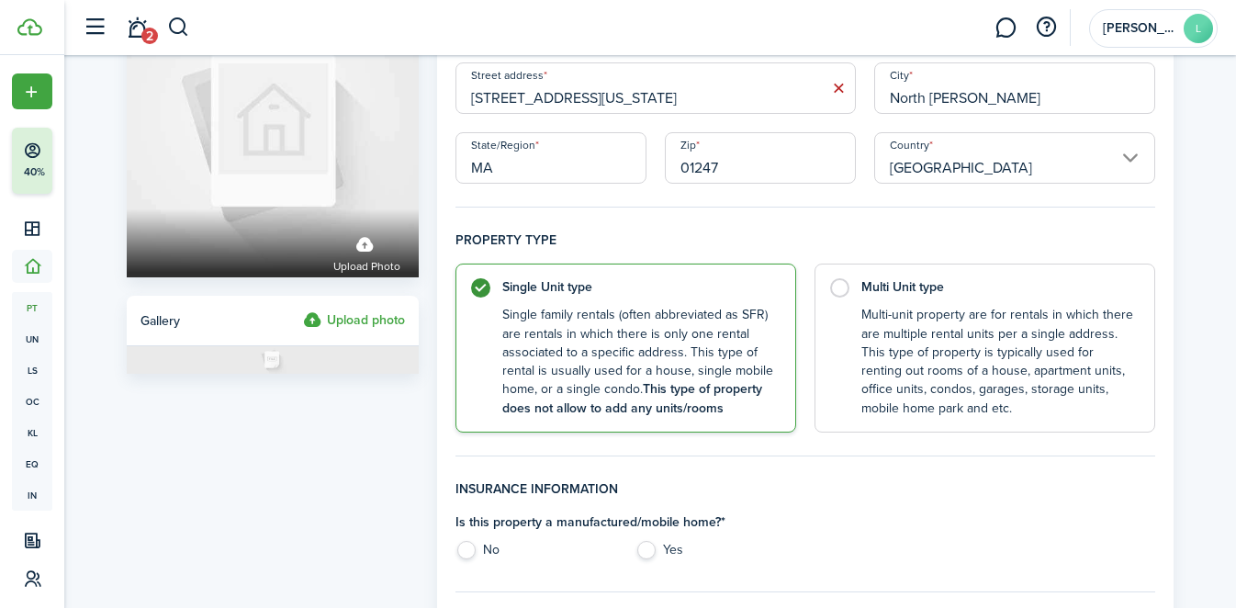
scroll to position [134, 0]
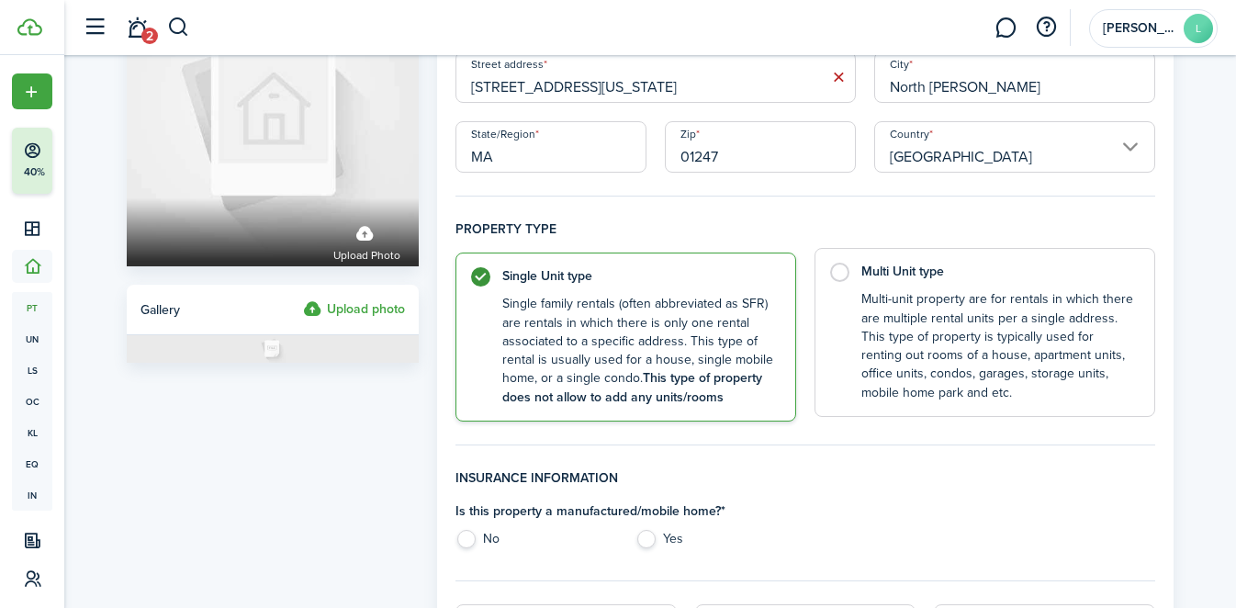
click at [834, 268] on label "Multi Unit type Multi-unit property are for rentals in which there are multiple…" at bounding box center [984, 332] width 341 height 169
radio input "false"
radio input "true"
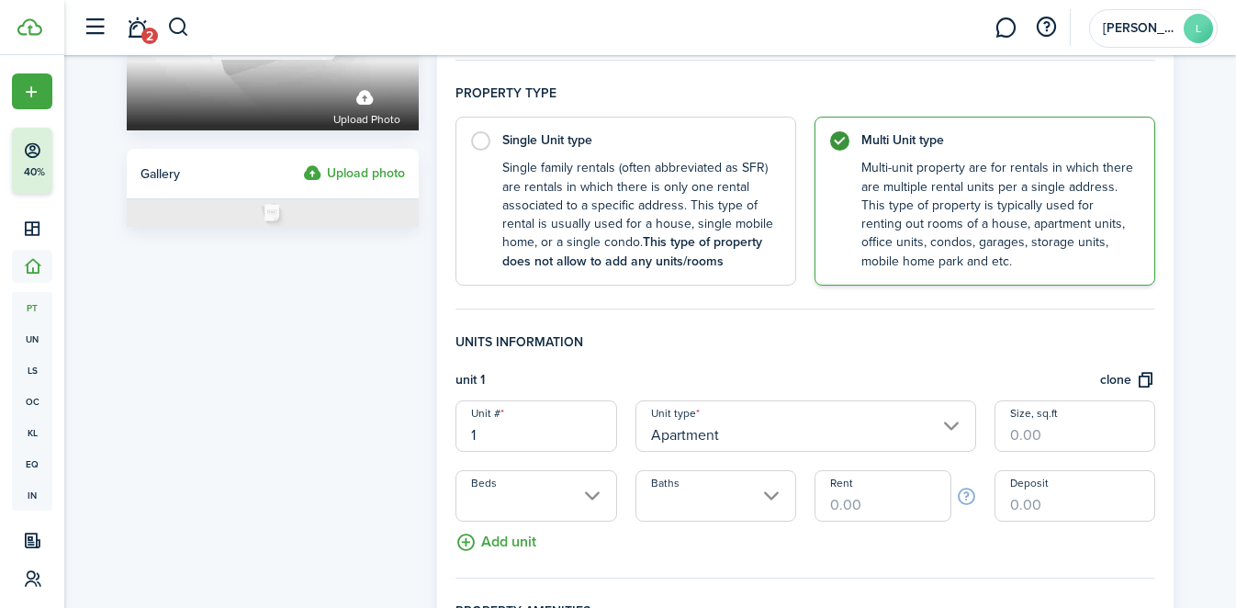
scroll to position [282, 0]
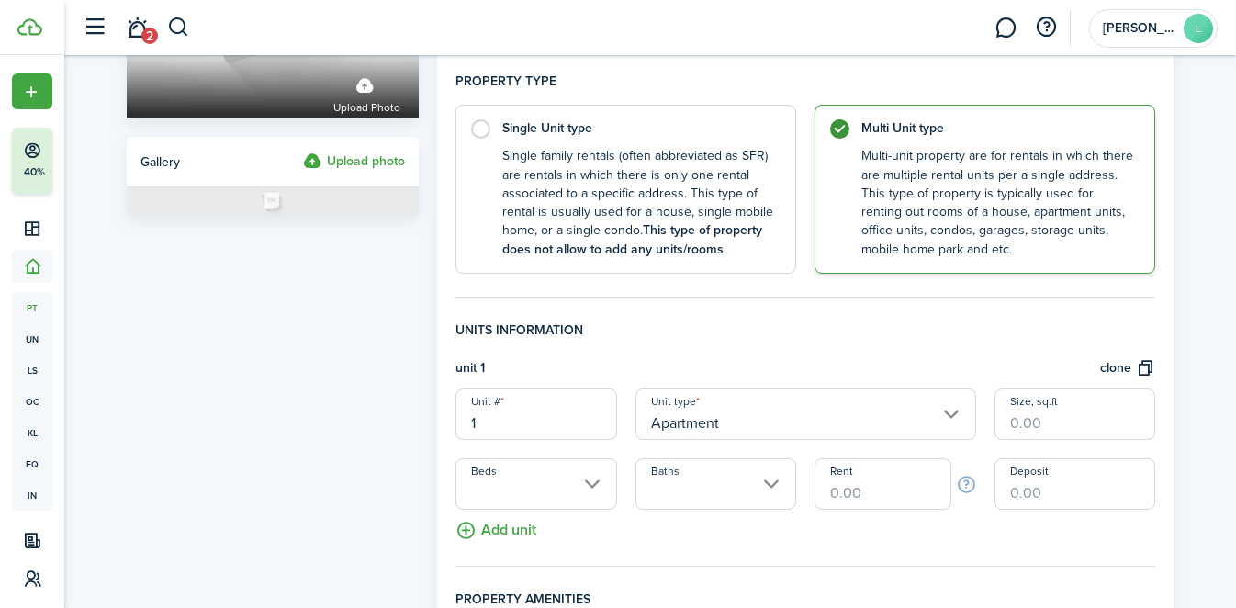
click at [559, 441] on div "Unit # 1 Unit type Apartment Size, sq.ft Beds Baths Rent Deposit" at bounding box center [805, 448] width 718 height 121
click at [551, 424] on input "1" at bounding box center [535, 413] width 161 height 51
click at [808, 426] on input "Apartment" at bounding box center [805, 413] width 341 height 51
type input "1324"
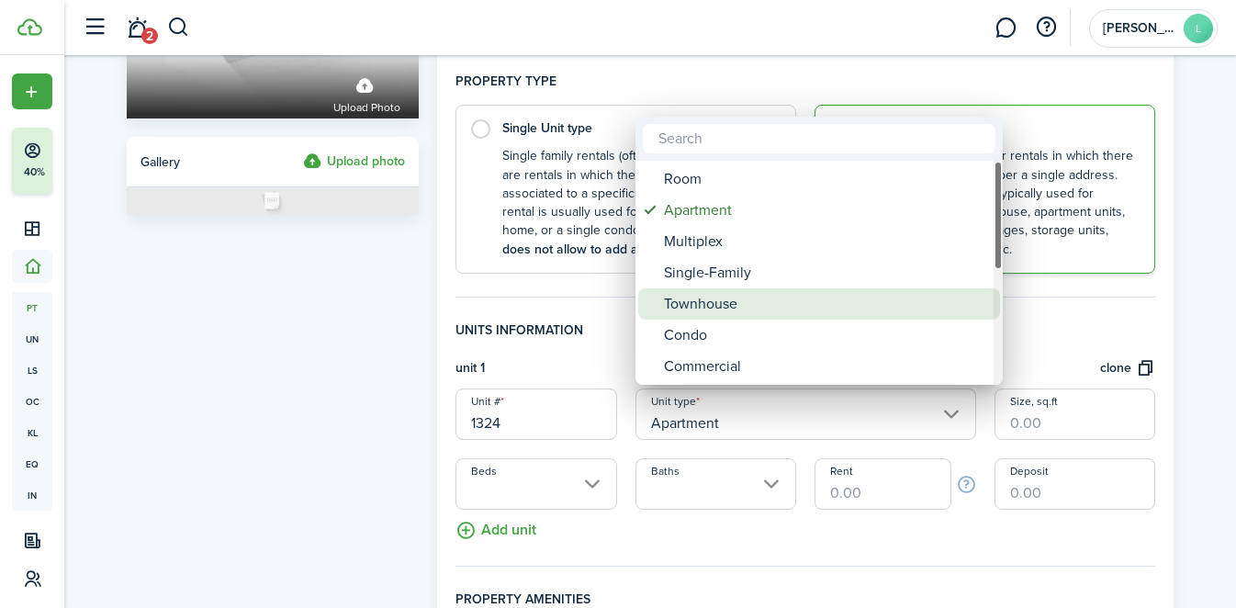
click at [758, 301] on div "Townhouse" at bounding box center [826, 303] width 325 height 31
type input "Townhouse"
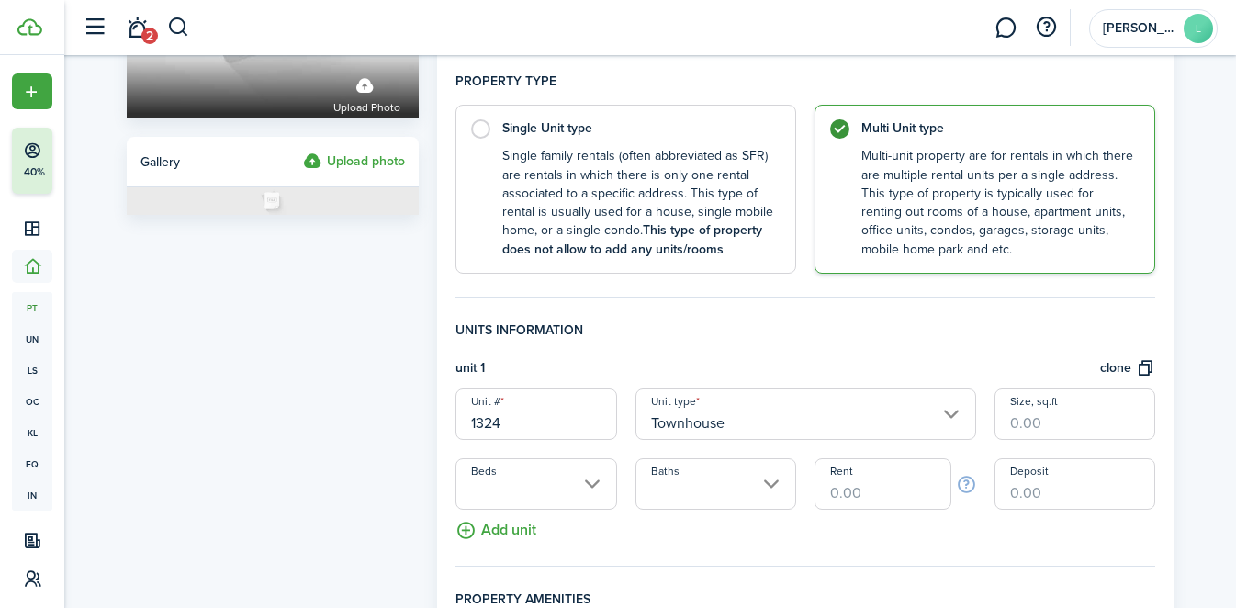
click at [1040, 432] on input "Size, sq.ft" at bounding box center [1074, 413] width 161 height 51
type input "1,120"
click at [519, 491] on input "Beds" at bounding box center [535, 483] width 161 height 51
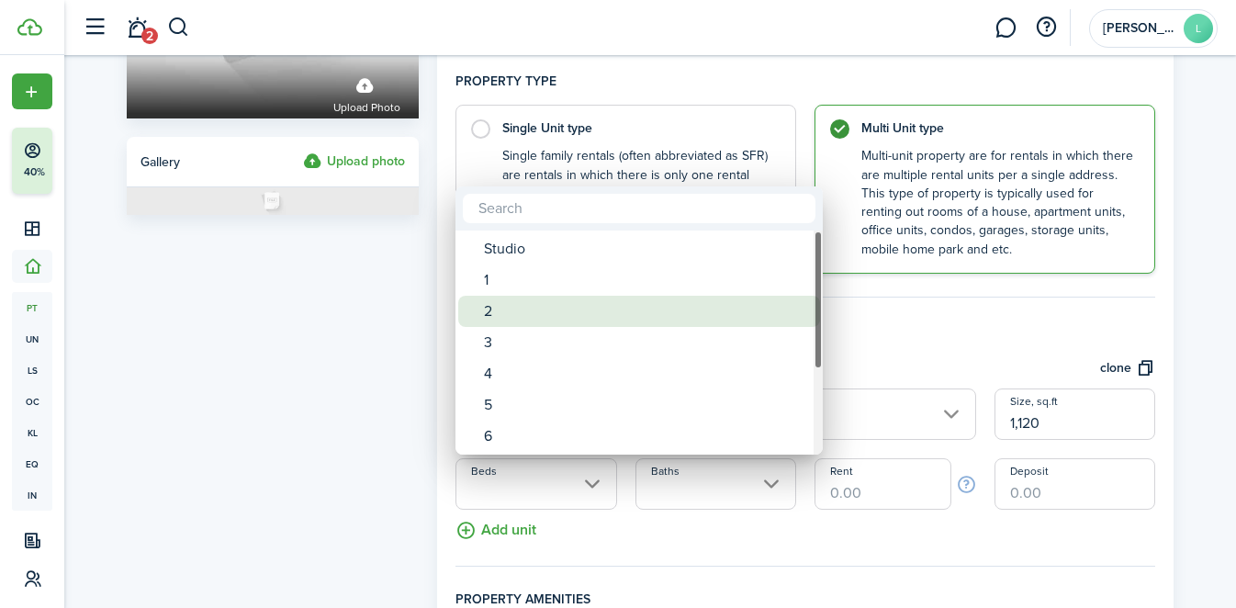
click at [527, 311] on div "2" at bounding box center [646, 311] width 325 height 31
type input "2"
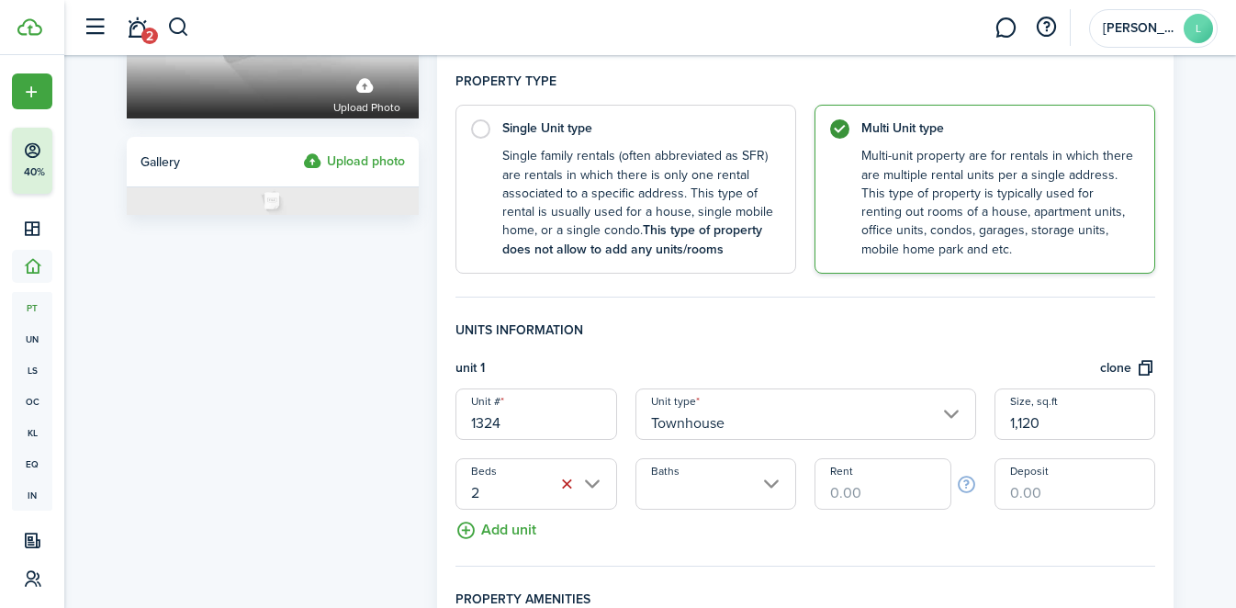
click at [727, 474] on input "Baths" at bounding box center [715, 483] width 161 height 51
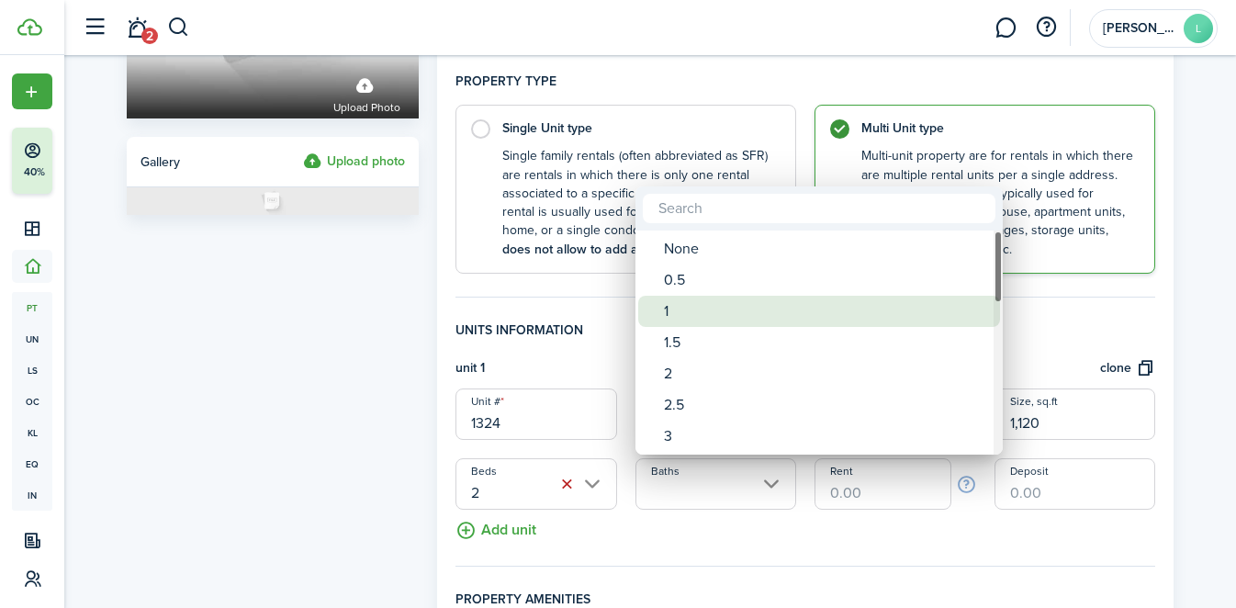
click at [723, 309] on div "1" at bounding box center [826, 311] width 325 height 31
type input "1"
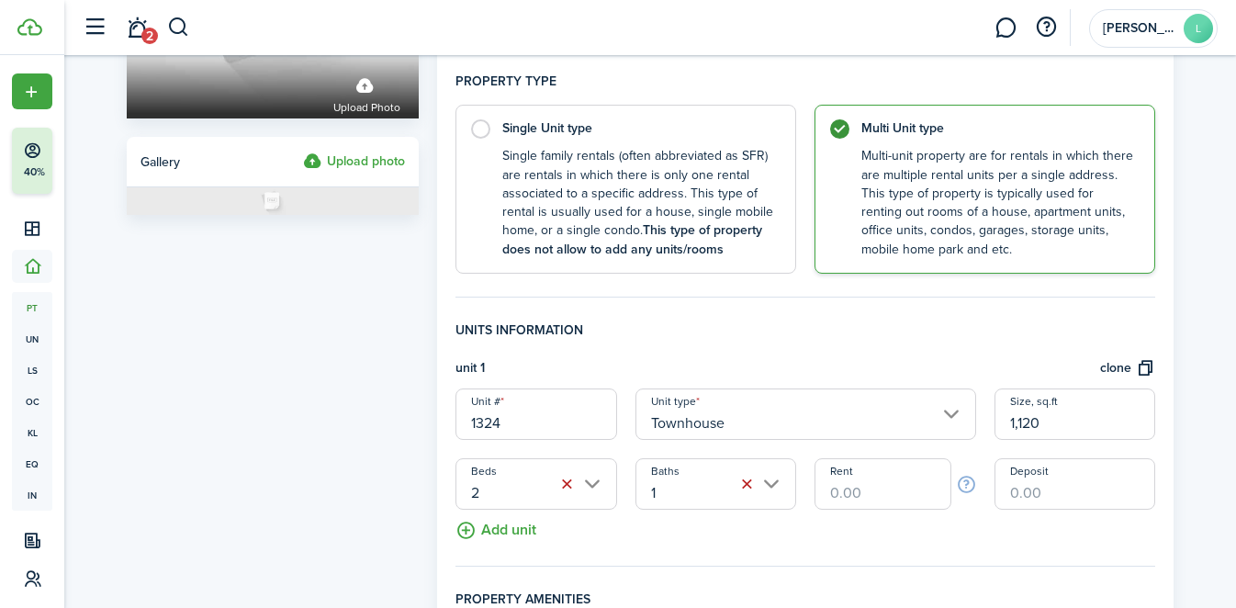
click at [864, 498] on input "Rent" at bounding box center [882, 483] width 136 height 51
type input "$825.00"
click at [1019, 484] on input "Deposit" at bounding box center [1074, 483] width 161 height 51
type input "$700.00"
click at [885, 494] on input "$825.00" at bounding box center [882, 483] width 136 height 51
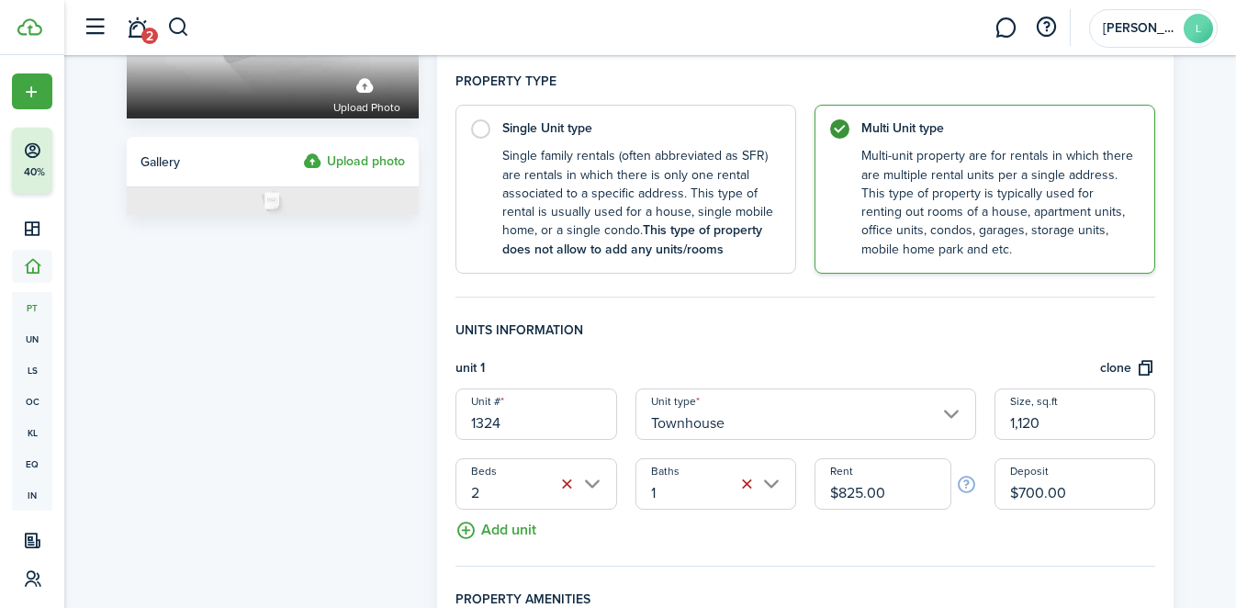
click at [885, 494] on input "$825.00" at bounding box center [882, 483] width 136 height 51
type input "$1,000.00"
click at [1049, 499] on input "$700.00" at bounding box center [1074, 483] width 161 height 51
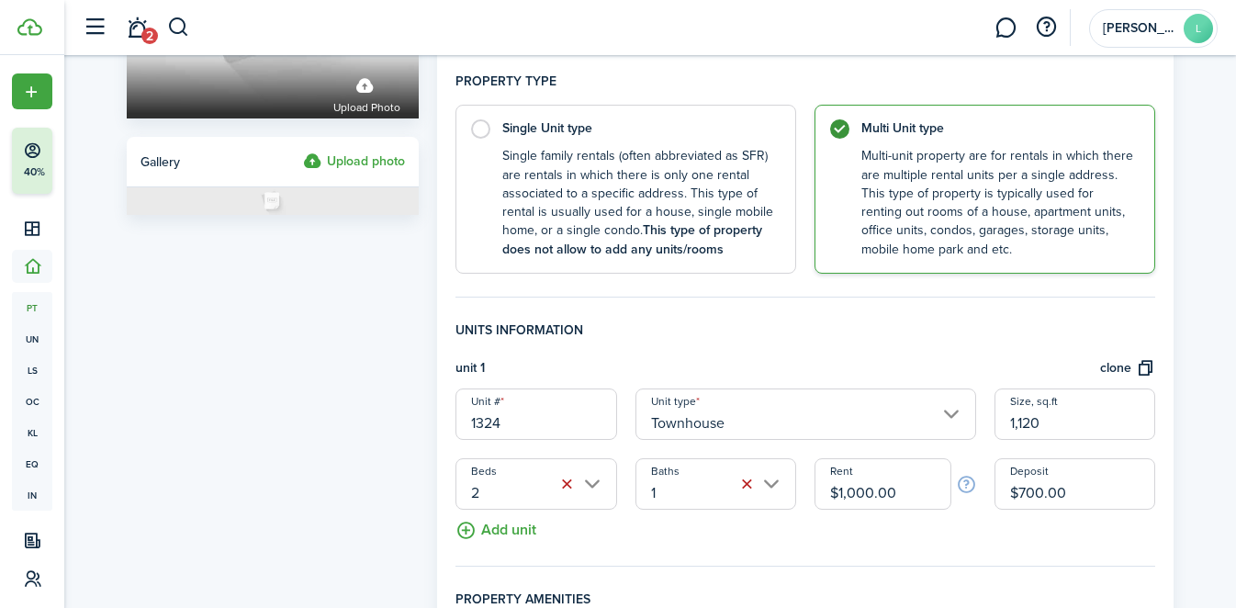
click at [1049, 499] on input "$700.00" at bounding box center [1074, 483] width 161 height 51
type input "$800.00"
click at [1080, 530] on fieldset "Units information unit 1 clone Unit # 1324 Unit type Townhouse Size, sq.ft 1,12…" at bounding box center [805, 443] width 700 height 246
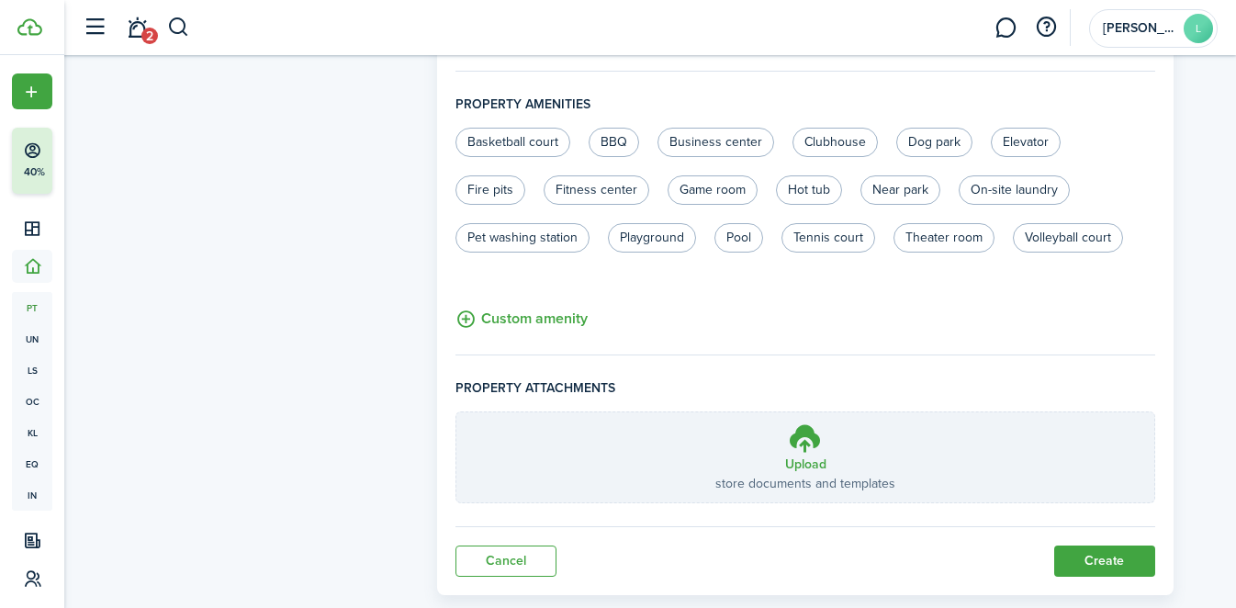
scroll to position [813, 0]
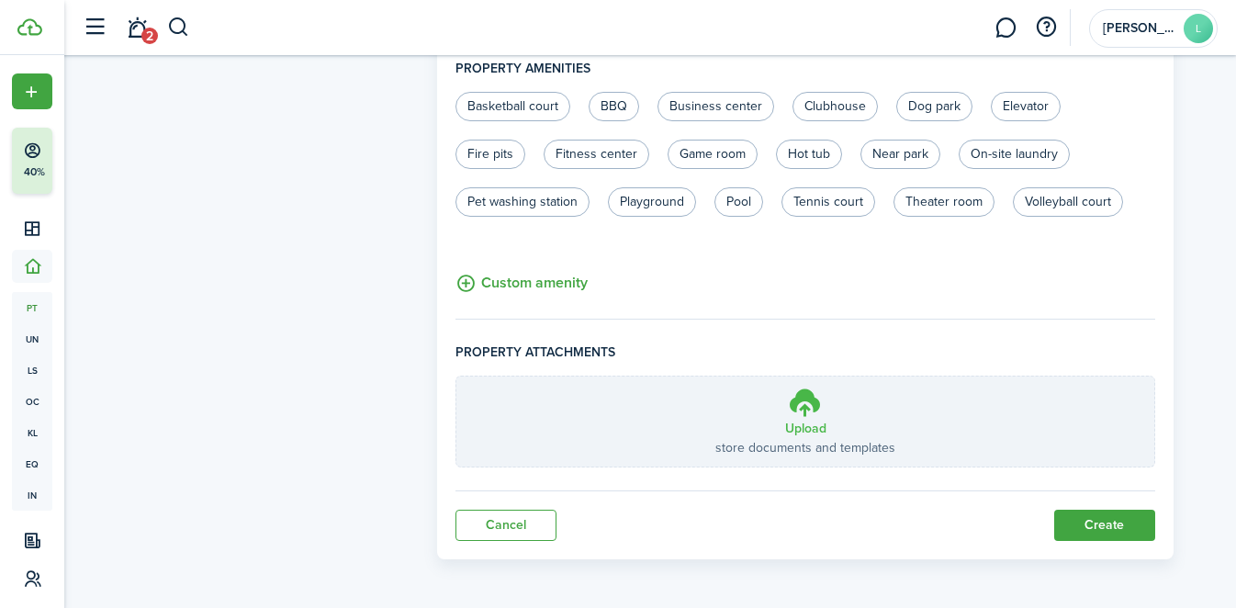
click at [816, 419] on h3 "Upload" at bounding box center [805, 428] width 41 height 19
click at [456, 376] on input "Upload store documents and templates Choose file" at bounding box center [456, 376] width 0 height 0
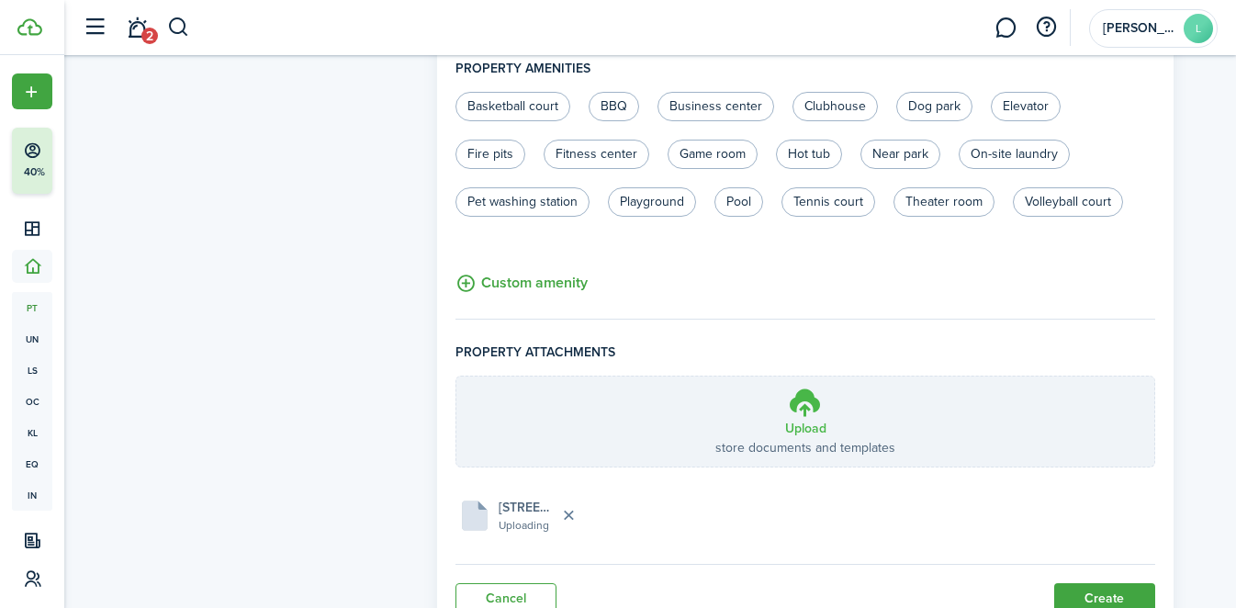
click at [814, 419] on h3 "Upload" at bounding box center [805, 428] width 41 height 19
click at [456, 376] on input "Upload store documents and templates Choose file" at bounding box center [456, 376] width 0 height 0
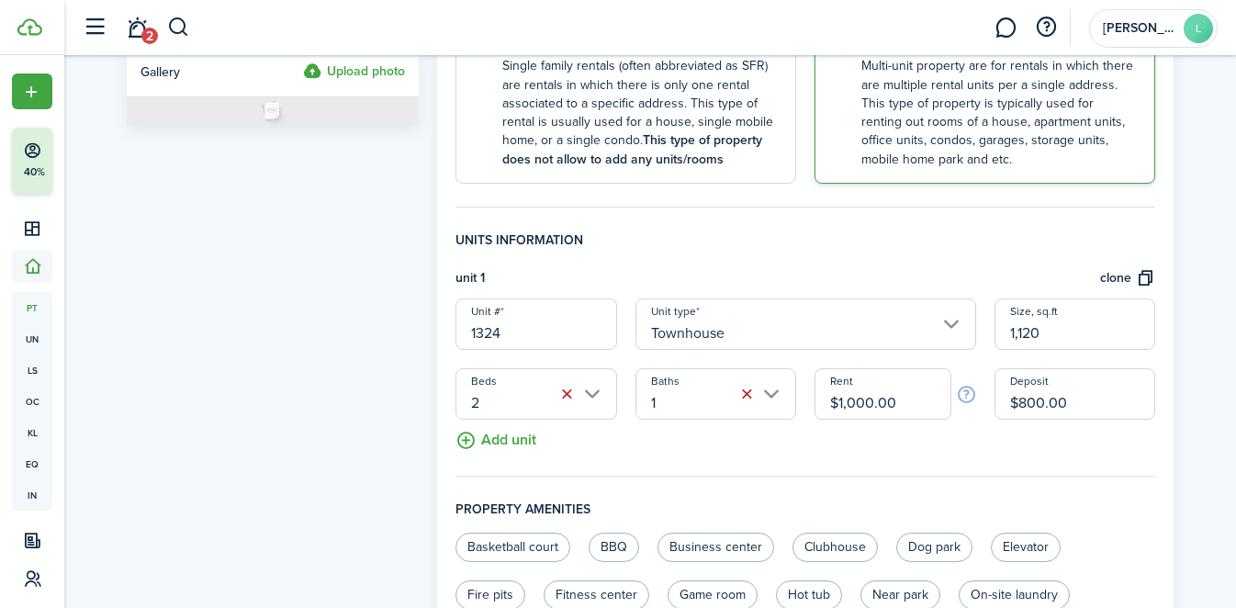
scroll to position [373, 0]
click at [507, 448] on button "Add unit" at bounding box center [495, 435] width 81 height 32
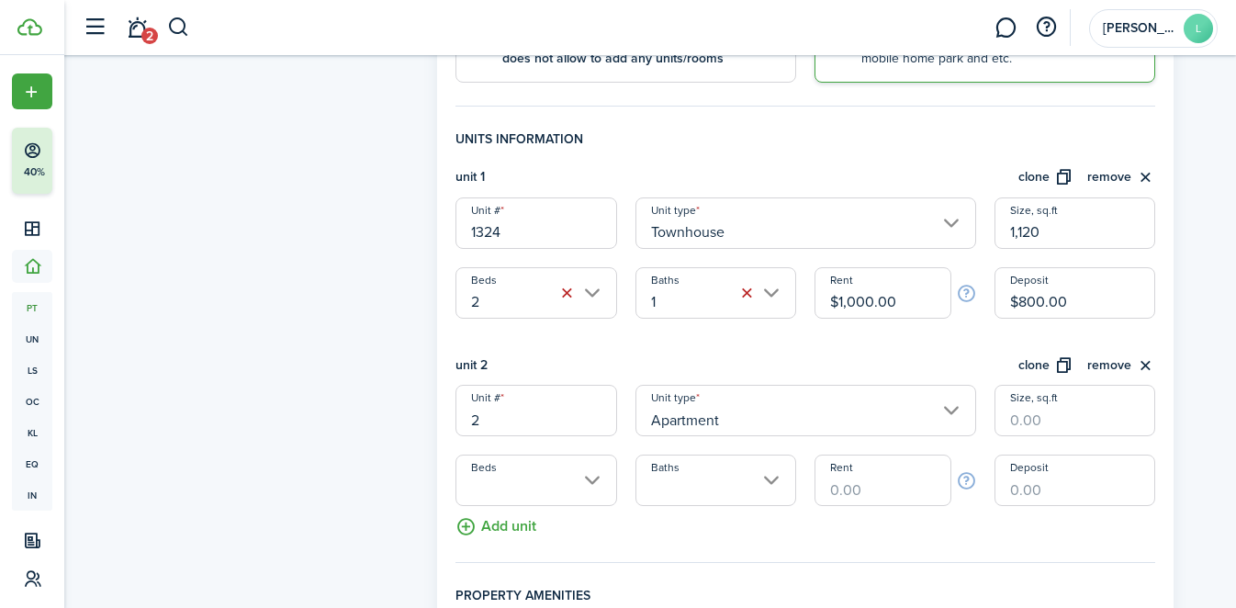
scroll to position [487, 0]
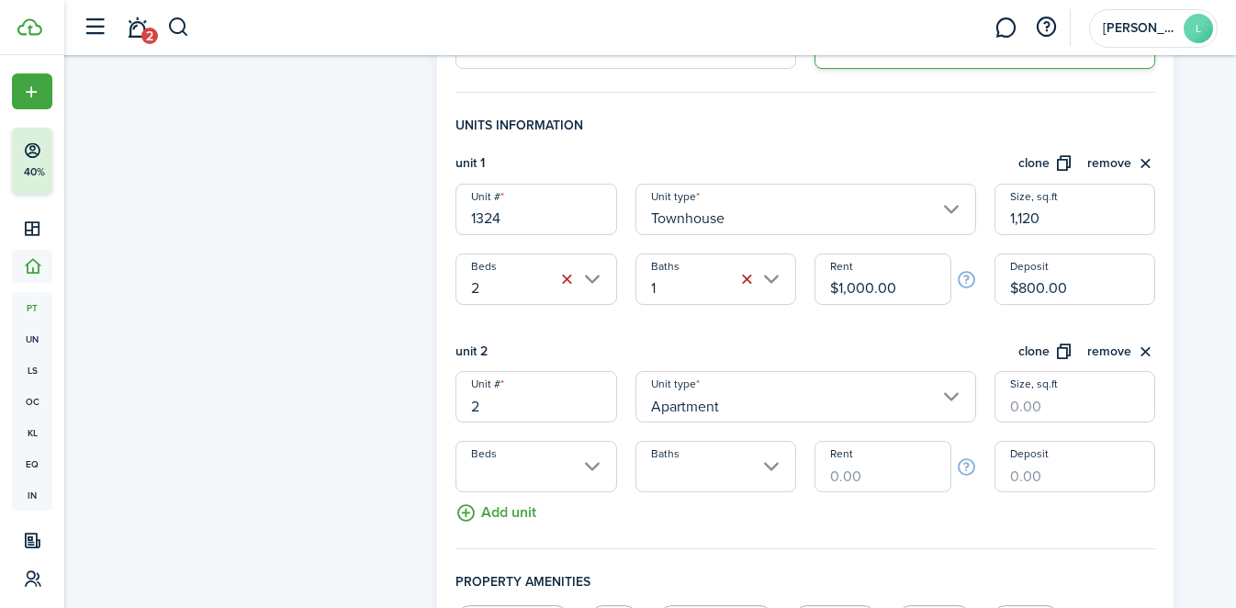
click at [1148, 350] on button "remove" at bounding box center [1121, 352] width 68 height 21
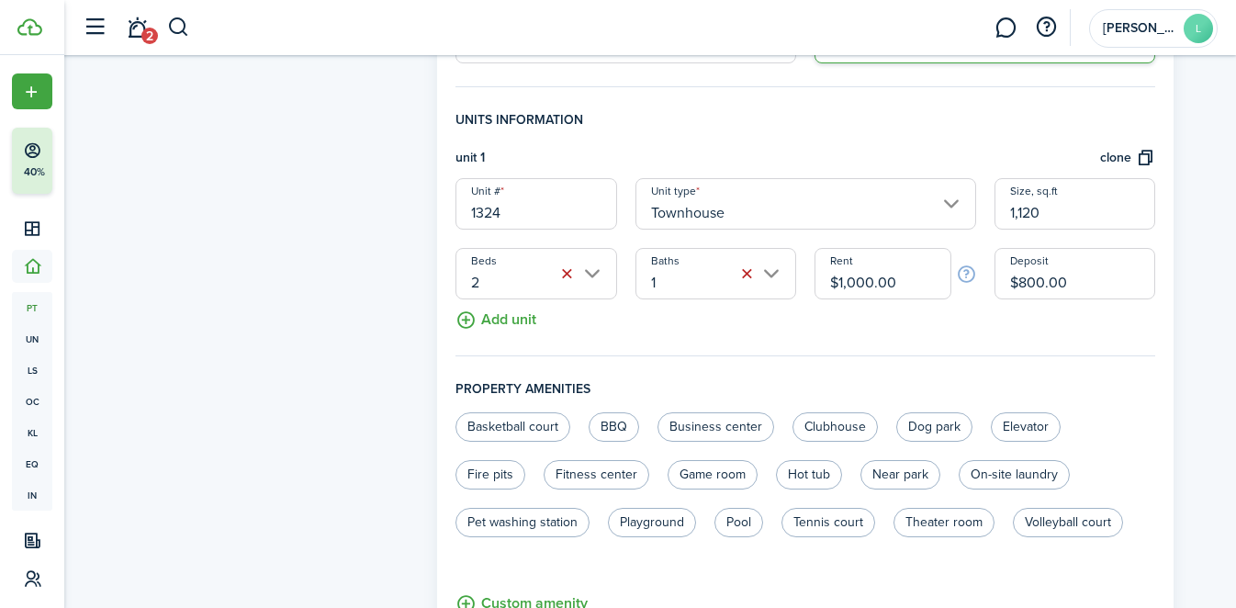
scroll to position [488, 0]
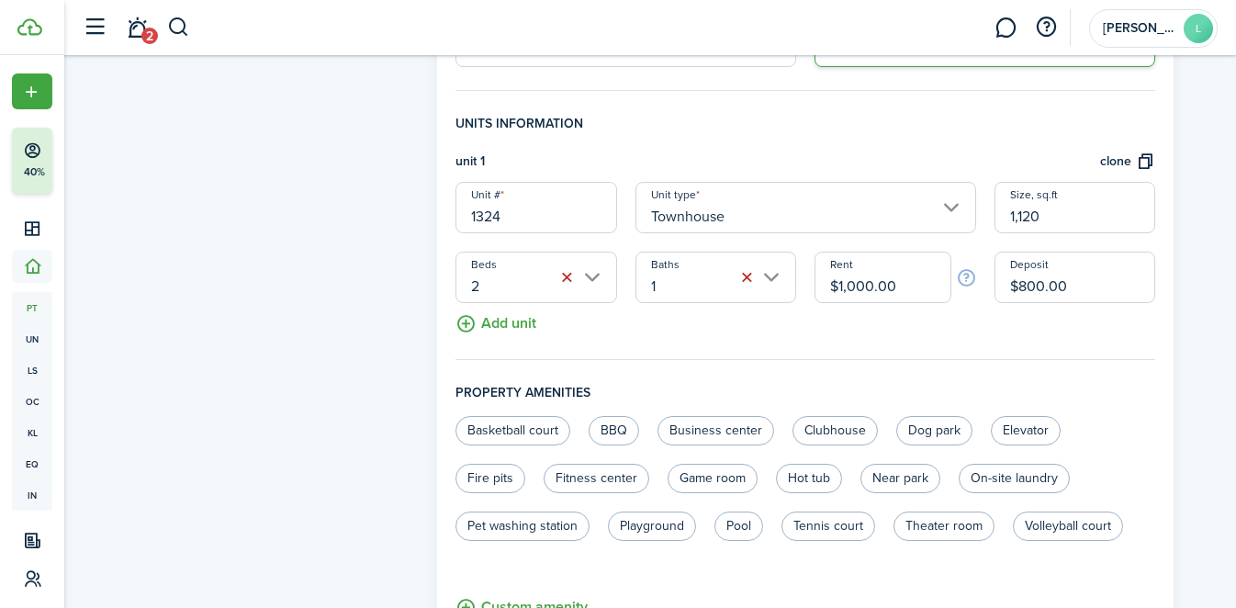
click at [1148, 162] on button "clone" at bounding box center [1127, 162] width 55 height 21
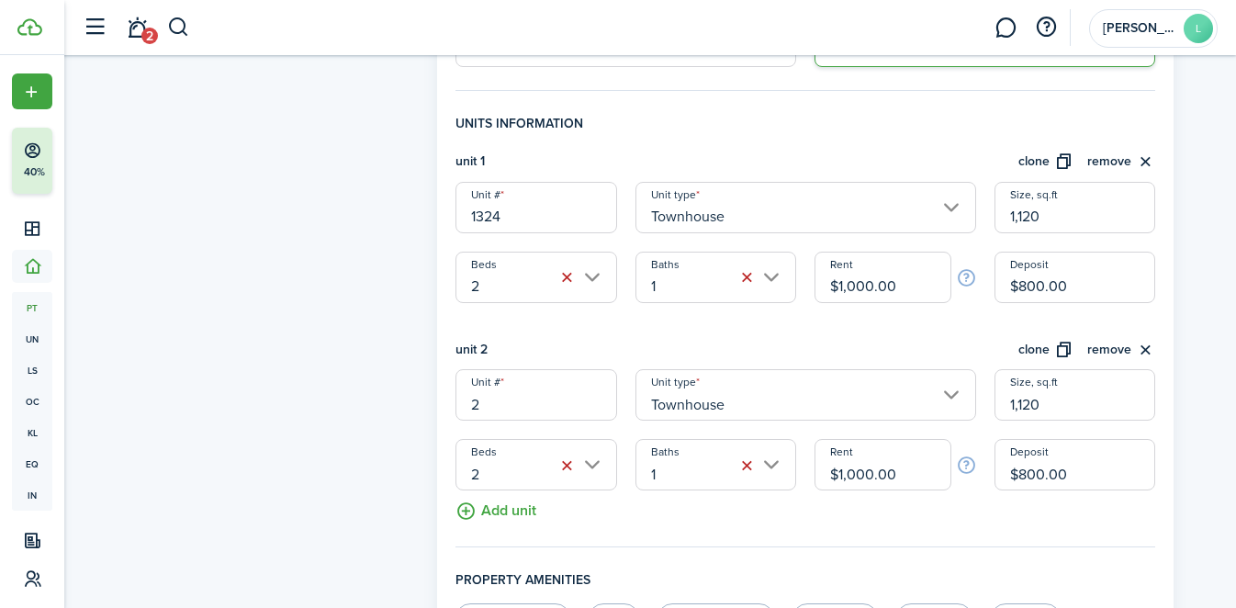
click at [1143, 356] on button "remove" at bounding box center [1121, 350] width 68 height 21
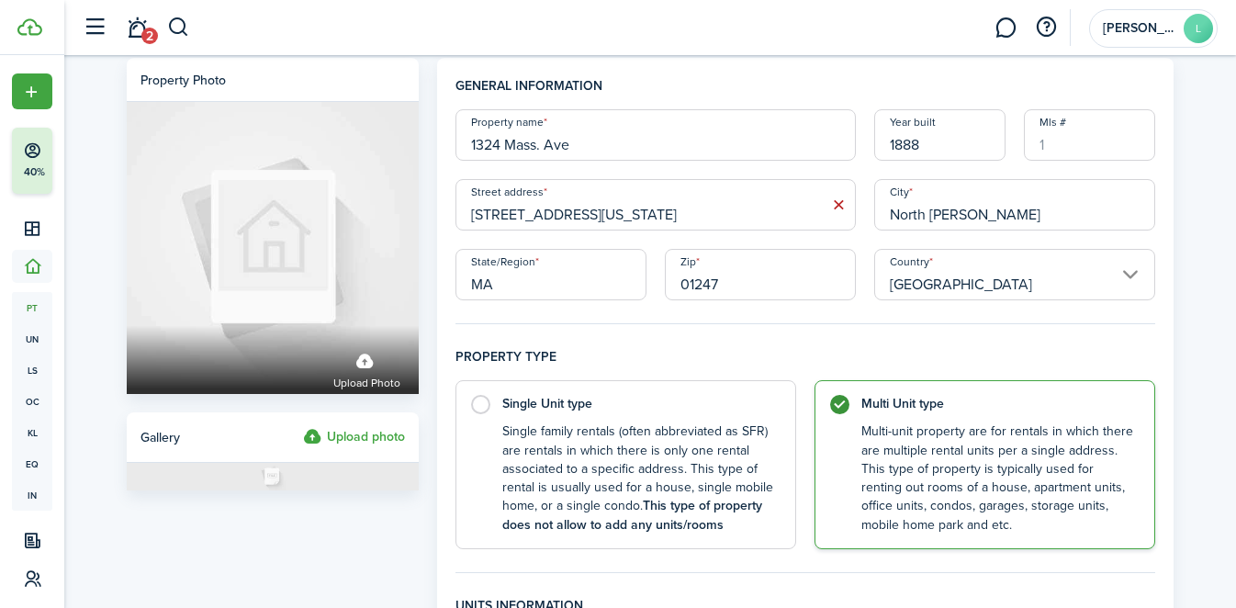
scroll to position [0, 0]
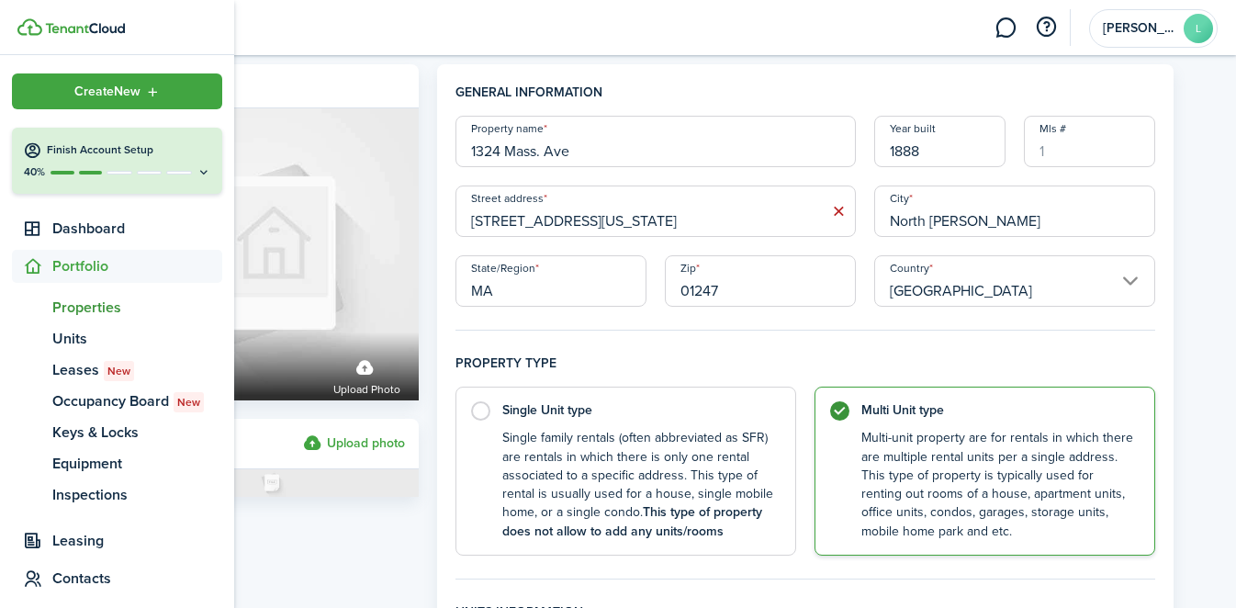
click at [120, 319] on link "pt Properties" at bounding box center [117, 307] width 210 height 31
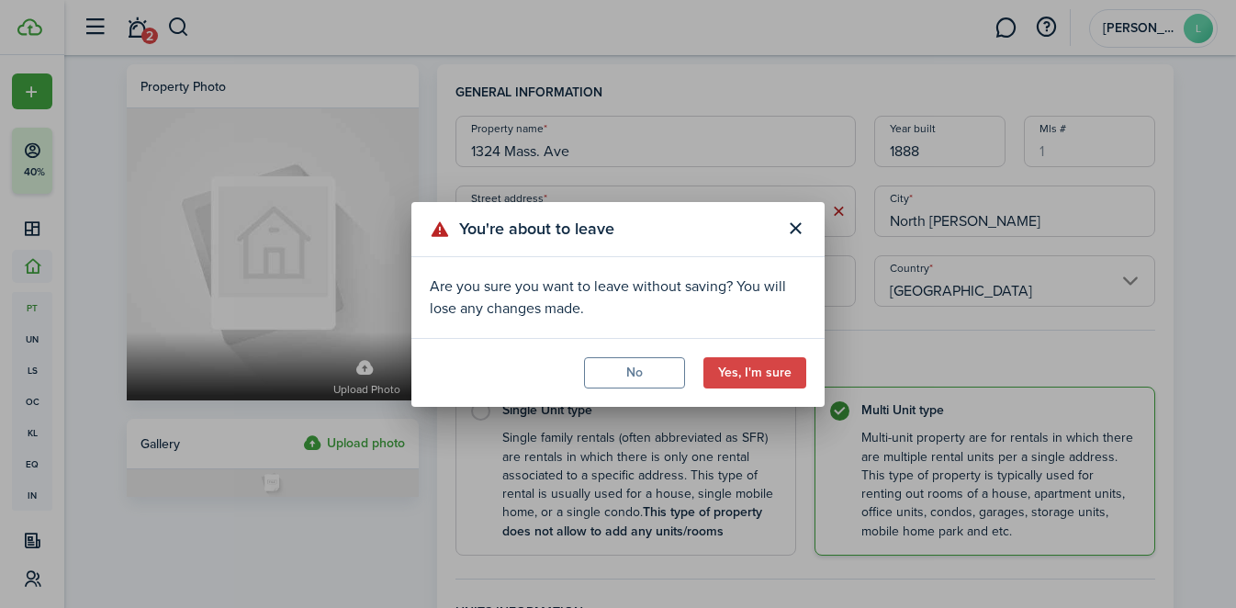
click at [730, 368] on button "Yes, I'm sure" at bounding box center [754, 372] width 103 height 31
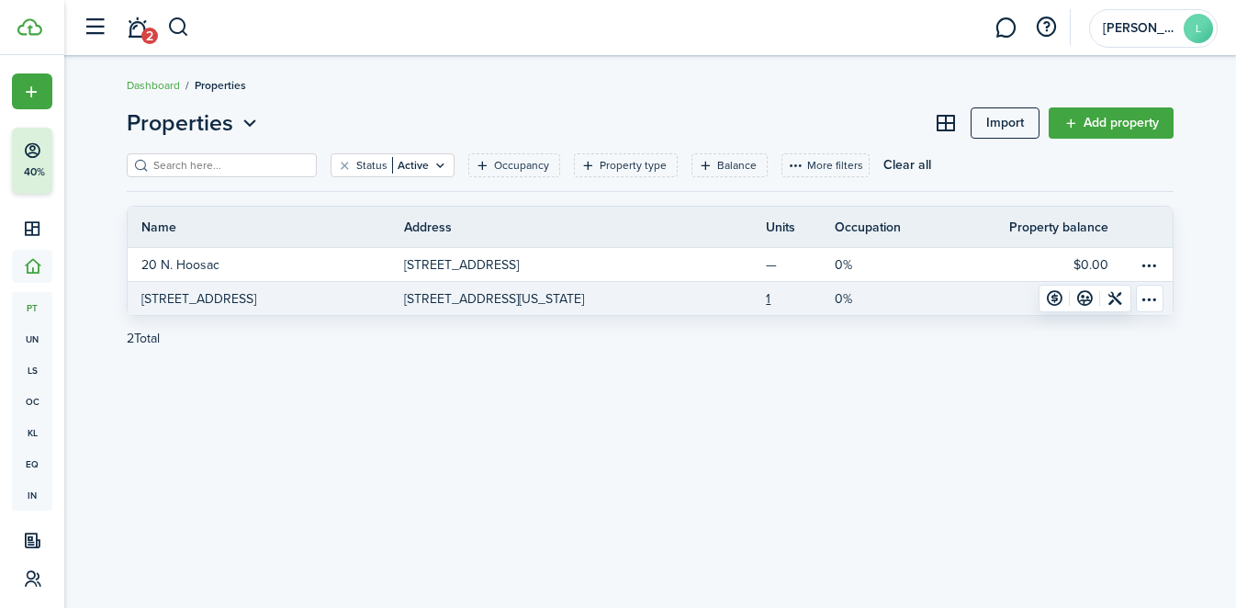
click at [477, 305] on p "[STREET_ADDRESS][US_STATE]" at bounding box center [494, 298] width 180 height 19
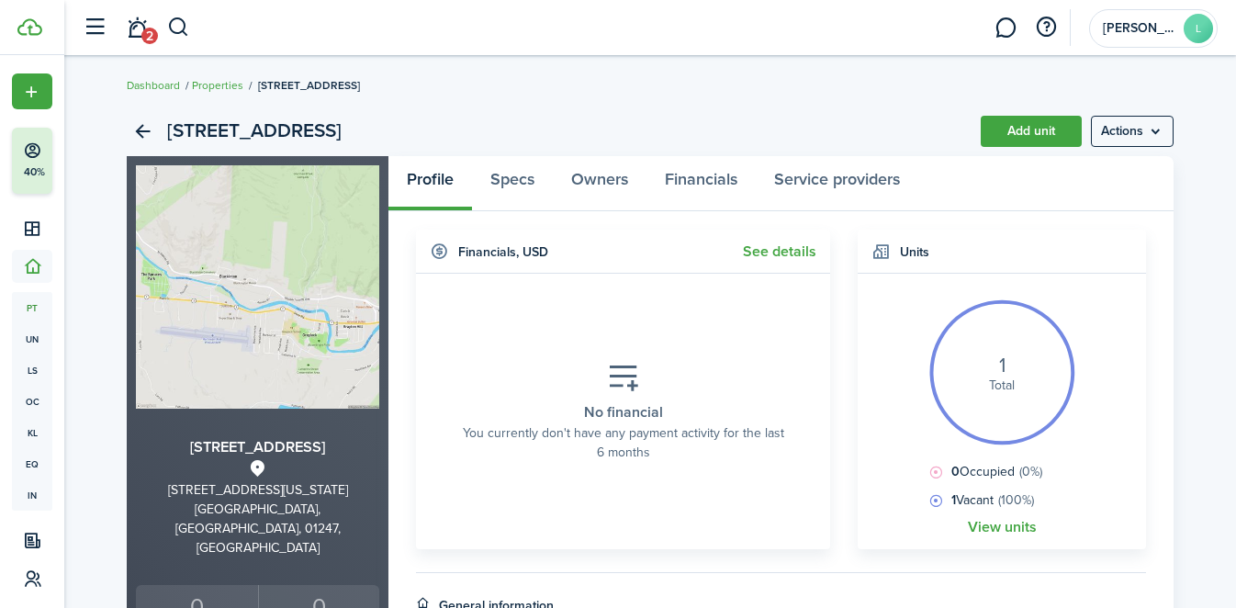
click at [991, 134] on link "Add unit" at bounding box center [1031, 131] width 101 height 31
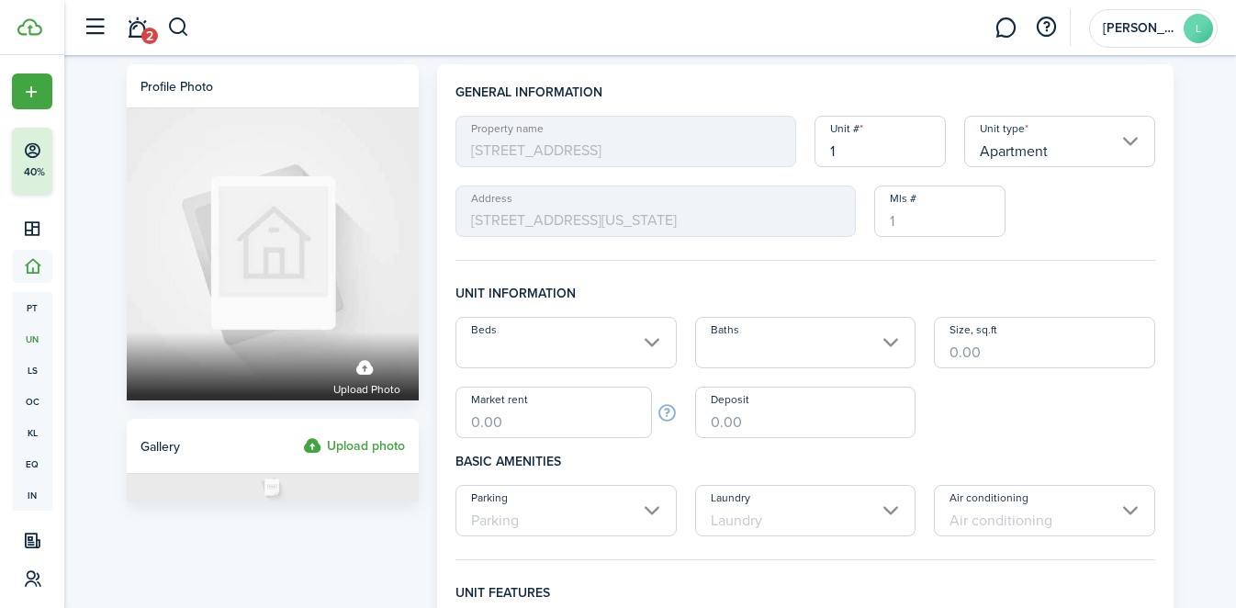
click at [872, 150] on input "1" at bounding box center [879, 141] width 131 height 51
click at [1010, 152] on input "Apartment" at bounding box center [1059, 141] width 191 height 51
type input "1324"
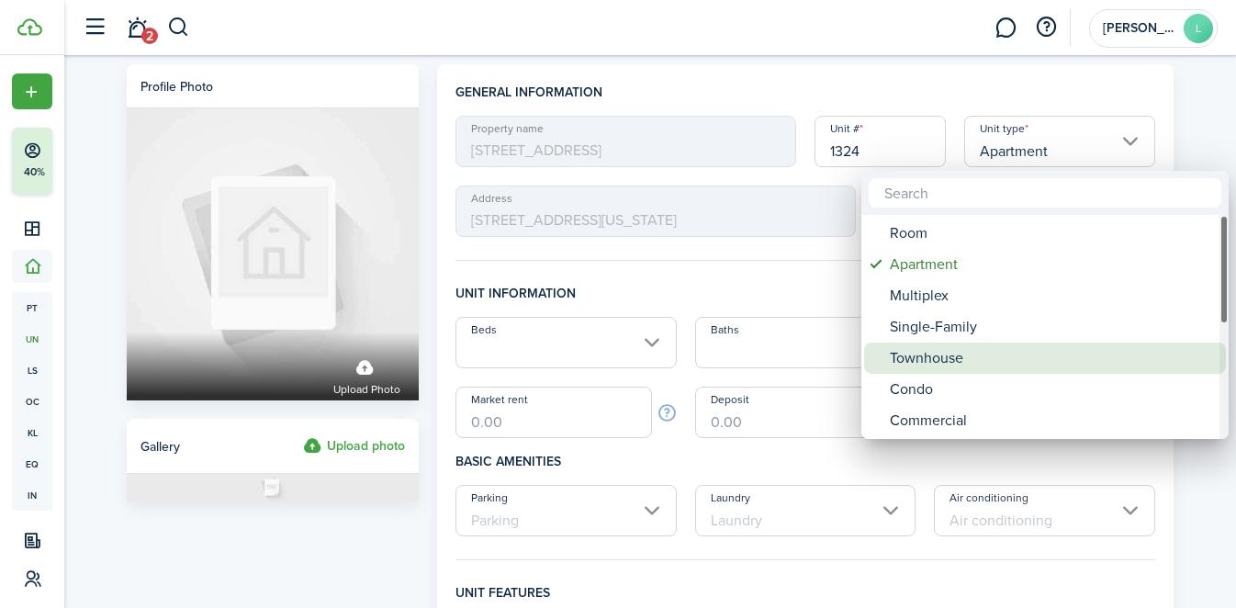
click at [958, 353] on div "Townhouse" at bounding box center [1052, 357] width 325 height 31
type input "Townhouse"
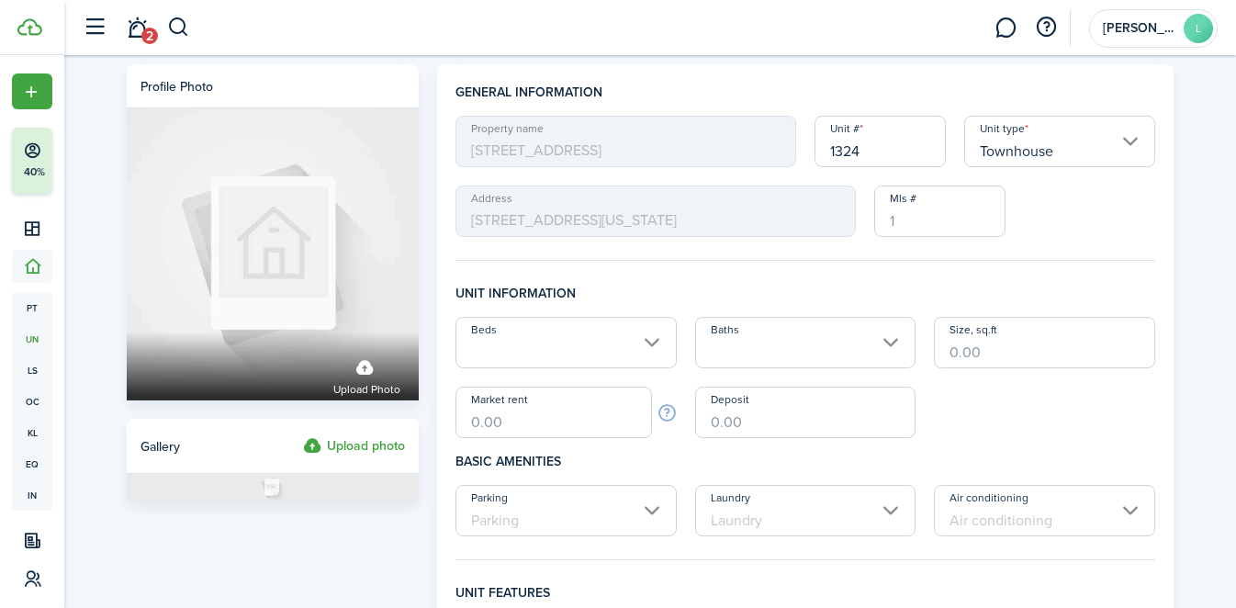
click at [559, 348] on input "Beds" at bounding box center [565, 342] width 221 height 51
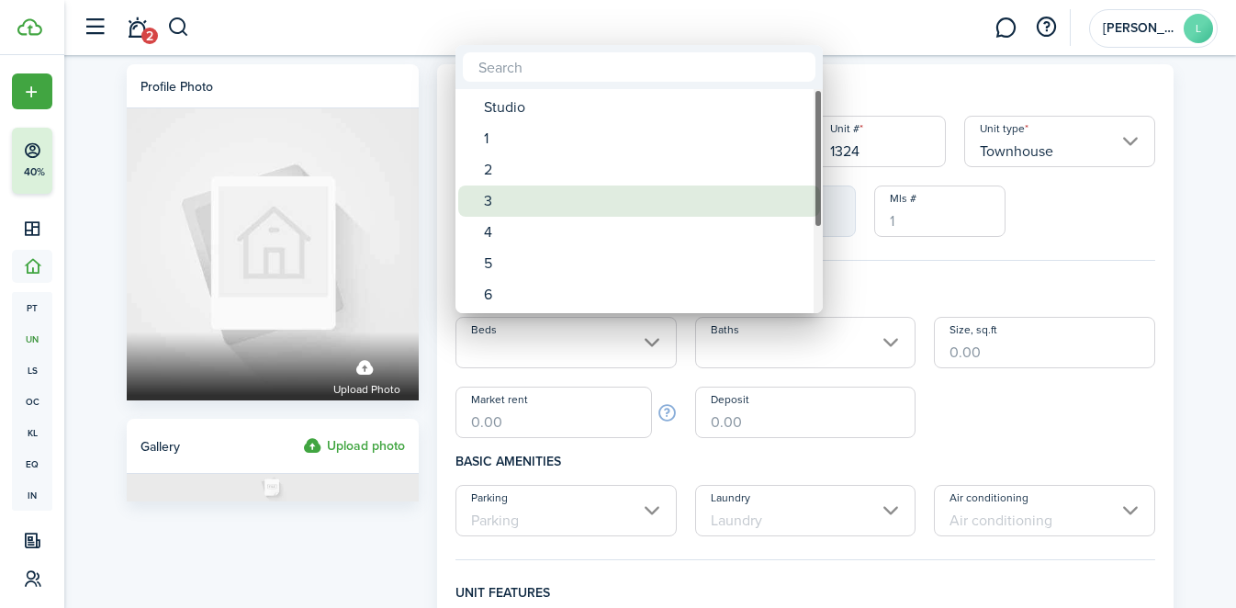
click at [544, 172] on div "2" at bounding box center [646, 169] width 325 height 31
type input "2"
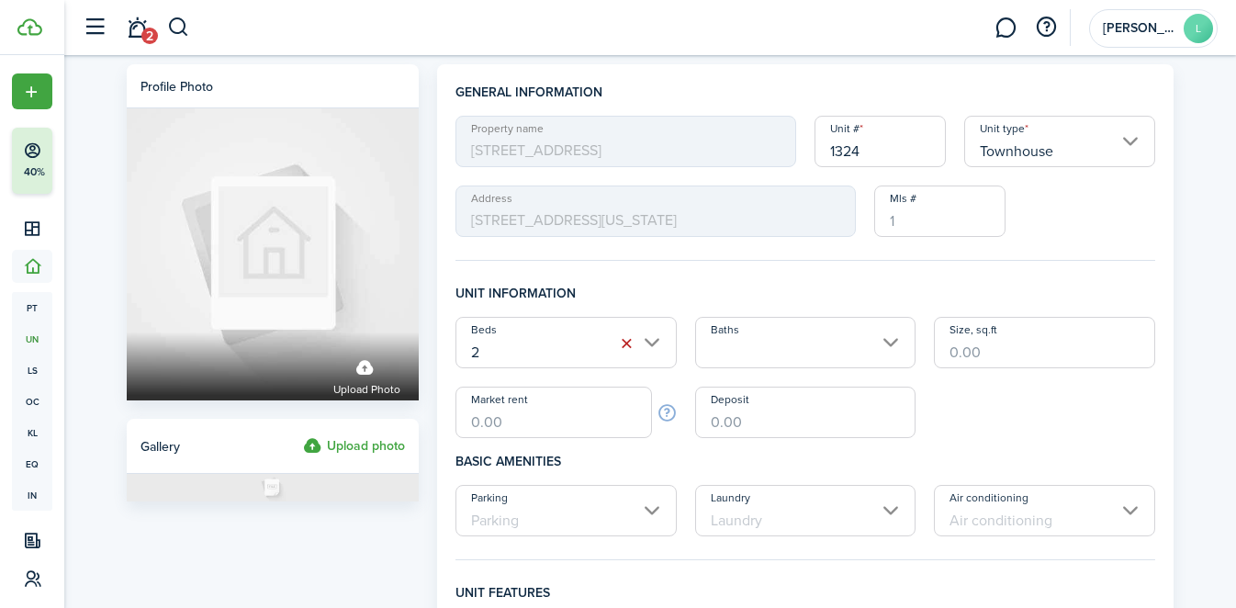
click at [734, 317] on input "Baths" at bounding box center [805, 342] width 221 height 51
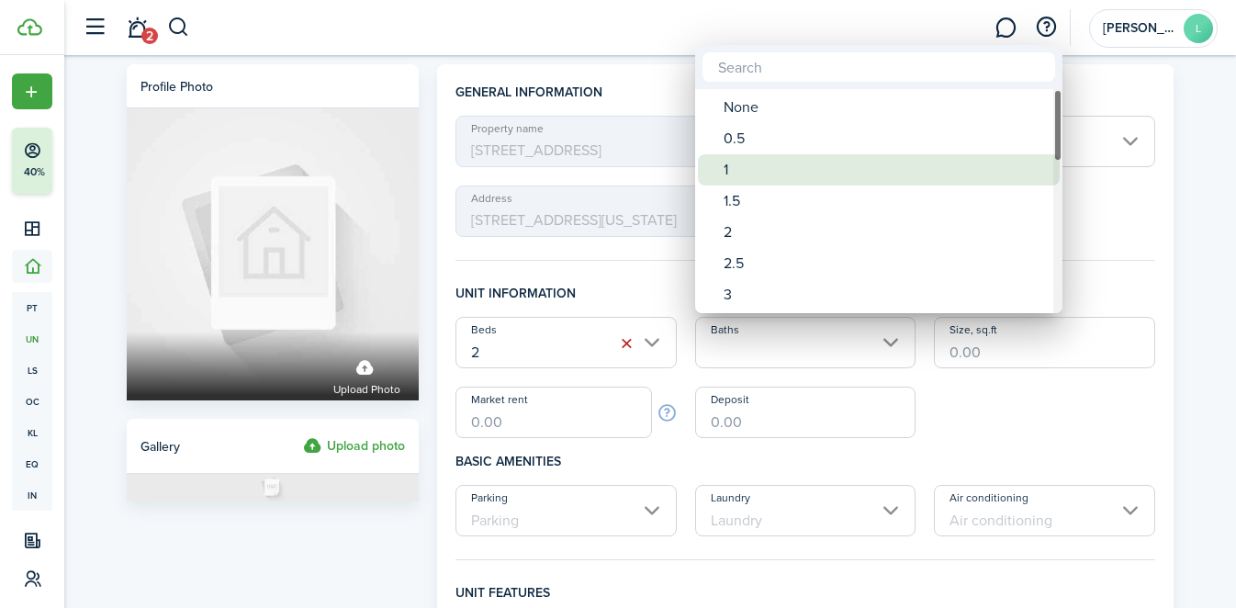
click at [753, 167] on div "1" at bounding box center [886, 169] width 325 height 31
type input "1"
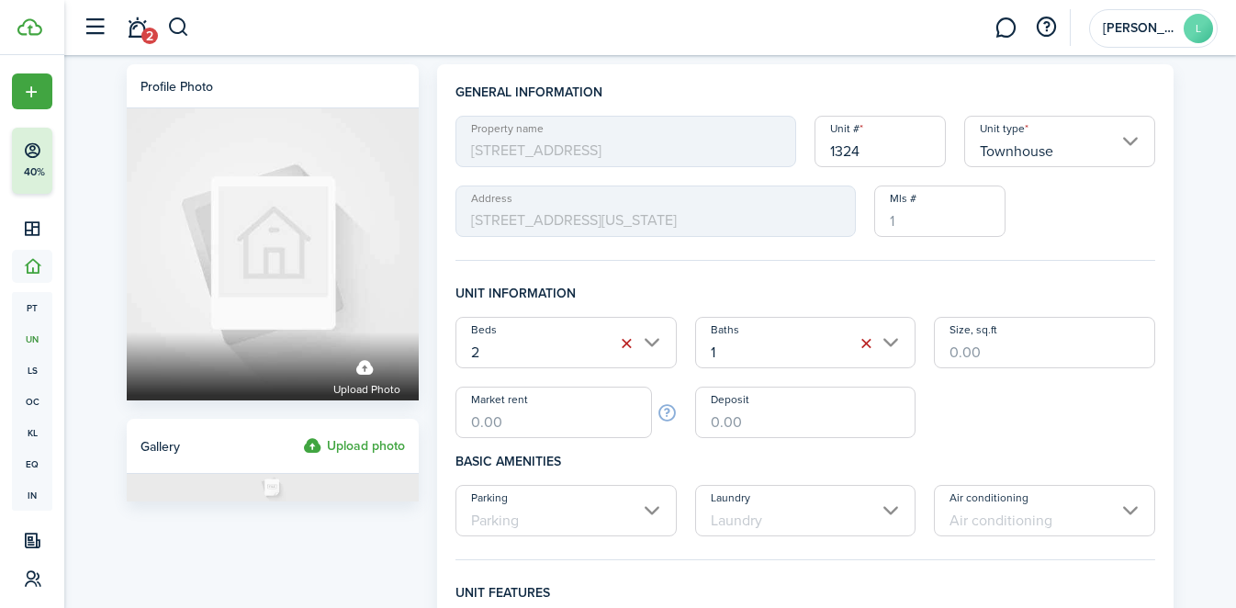
click at [975, 339] on input "Size, sq.ft" at bounding box center [1044, 342] width 221 height 51
type input "1,120"
click at [570, 415] on input "Market rent" at bounding box center [553, 412] width 196 height 51
type input "$1,000.00"
click at [734, 431] on input "Deposit" at bounding box center [805, 412] width 221 height 51
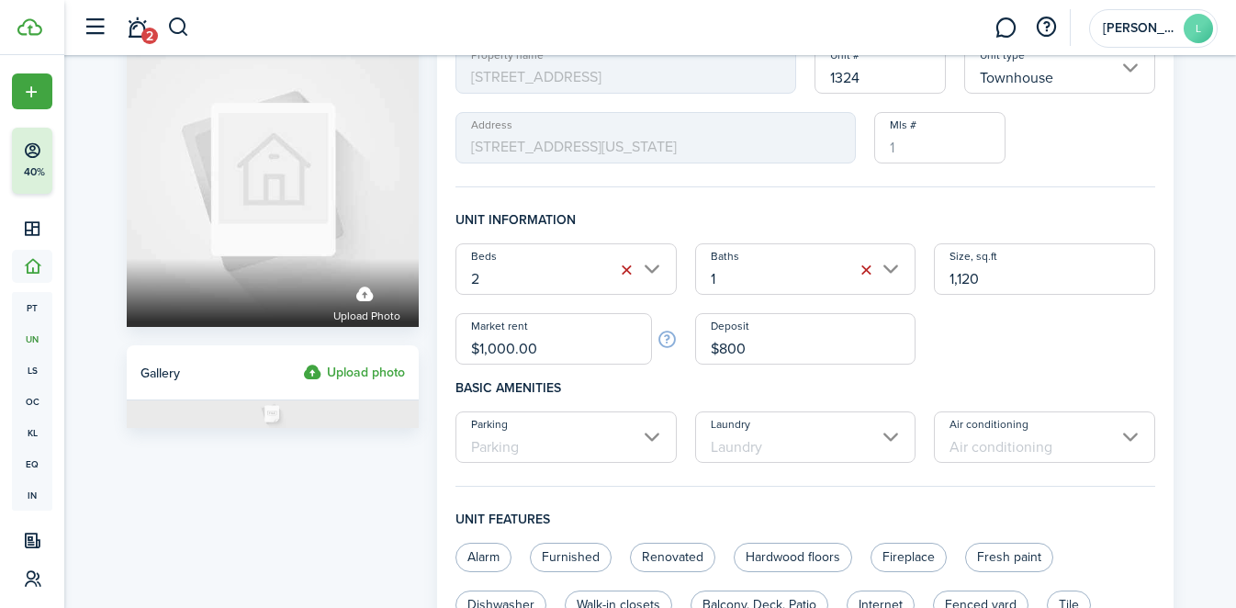
scroll to position [121, 0]
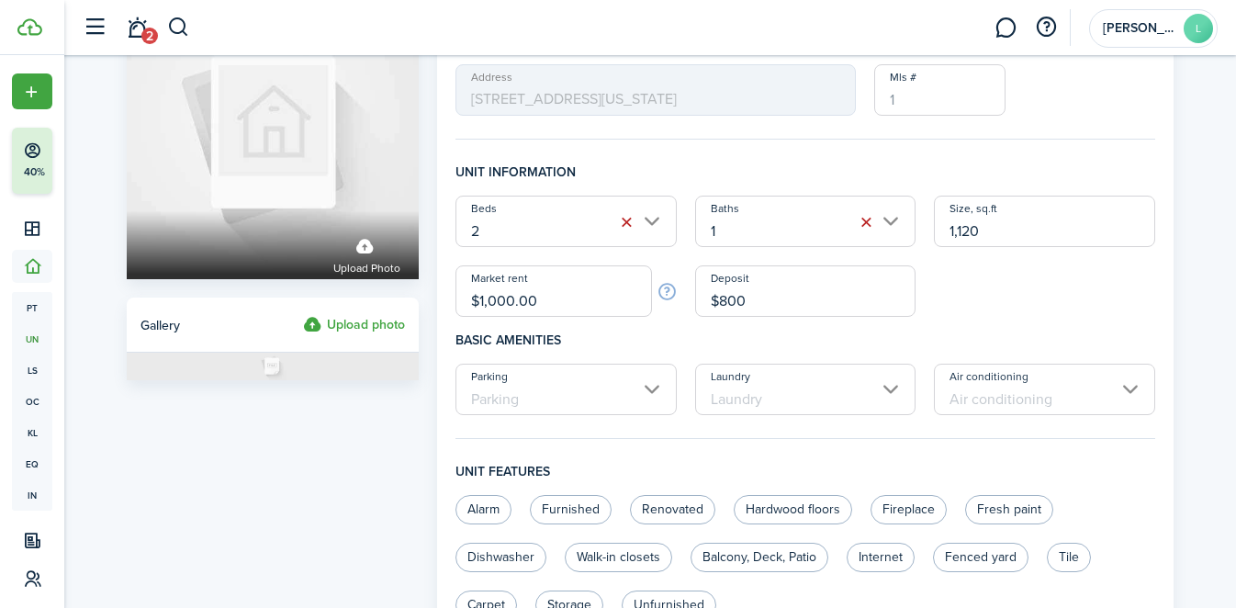
click at [625, 393] on input "Parking" at bounding box center [565, 389] width 221 height 51
type input "$800.00"
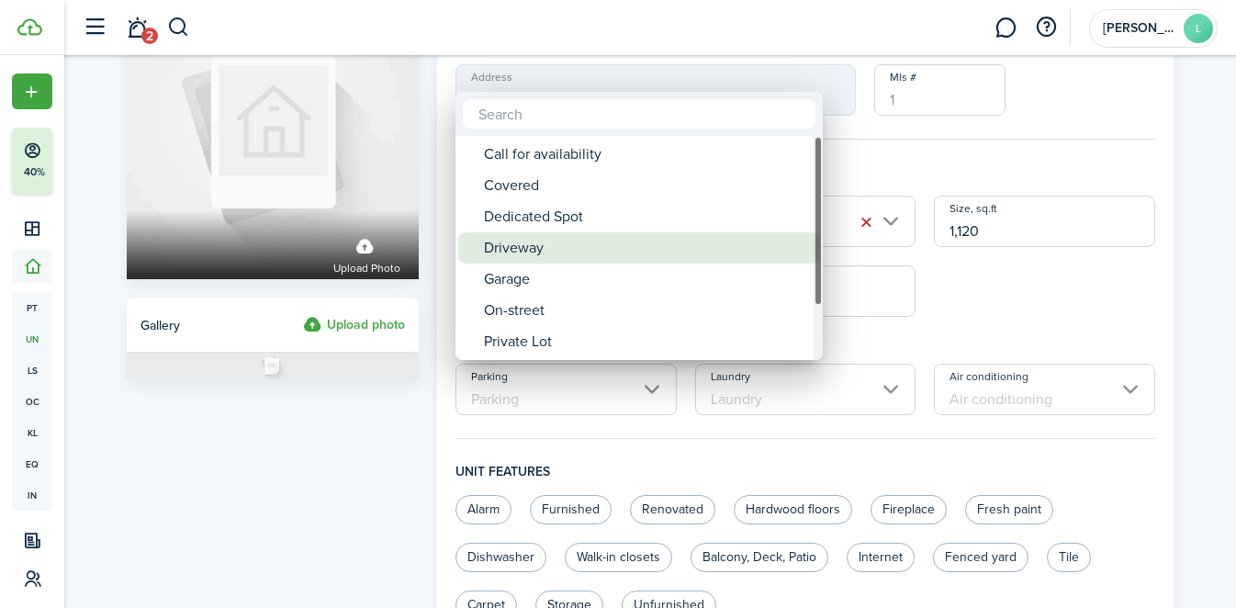
click at [622, 245] on div "Driveway" at bounding box center [646, 247] width 325 height 31
type input "Driveway"
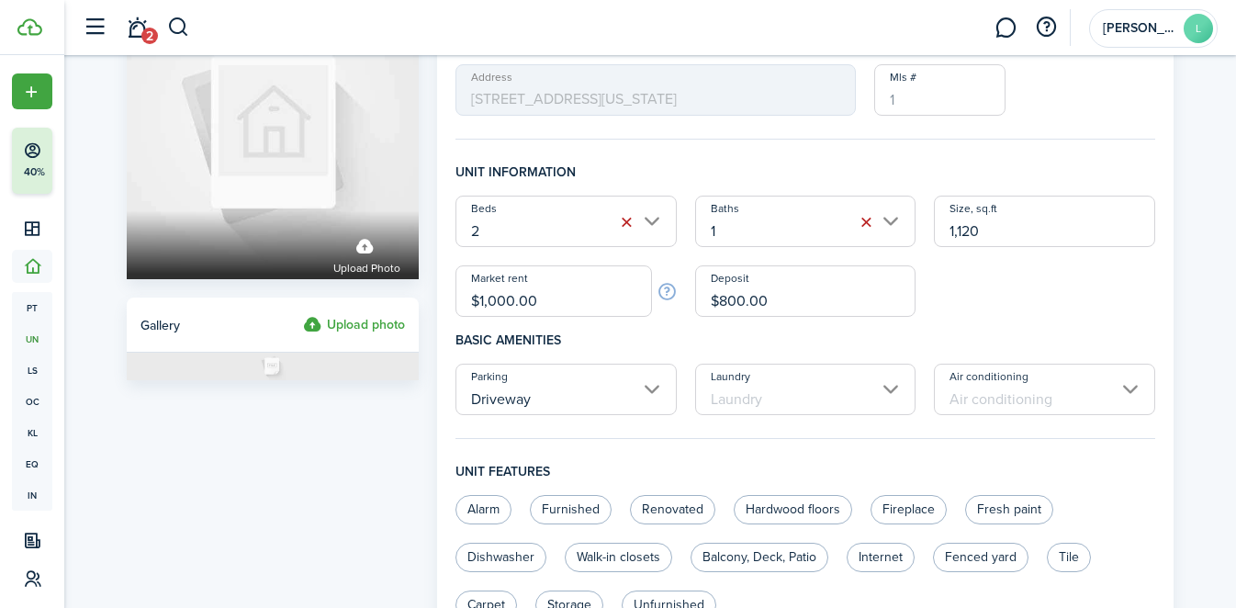
click at [737, 393] on input "Laundry" at bounding box center [805, 389] width 221 height 51
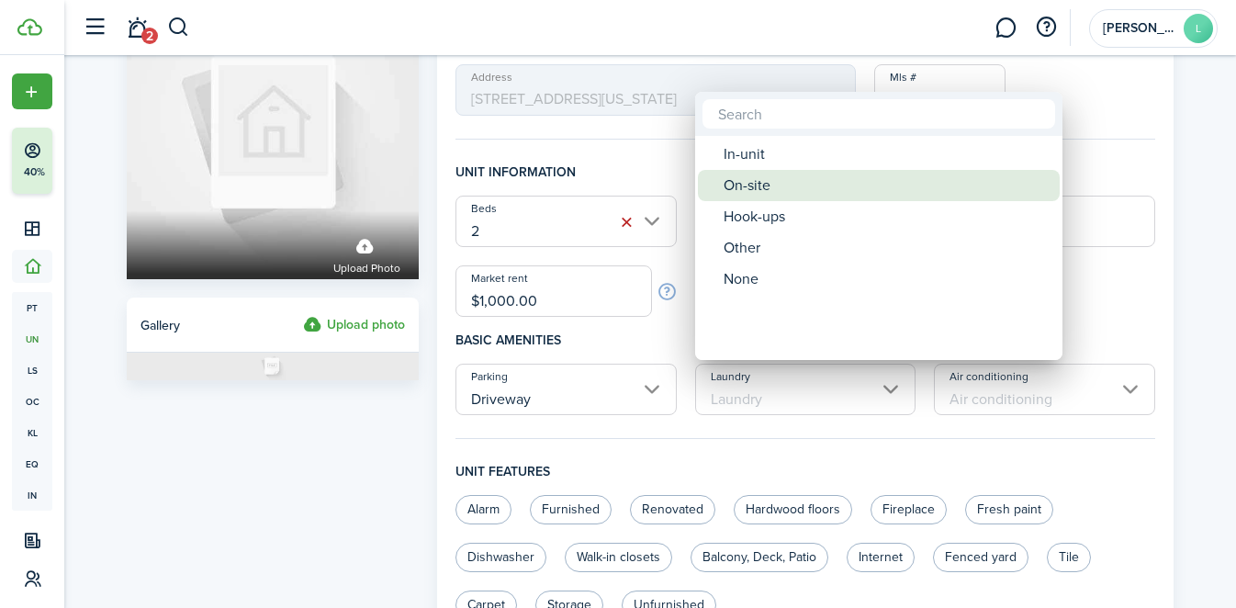
click at [782, 176] on div "On-site" at bounding box center [886, 185] width 325 height 31
type input "On-site"
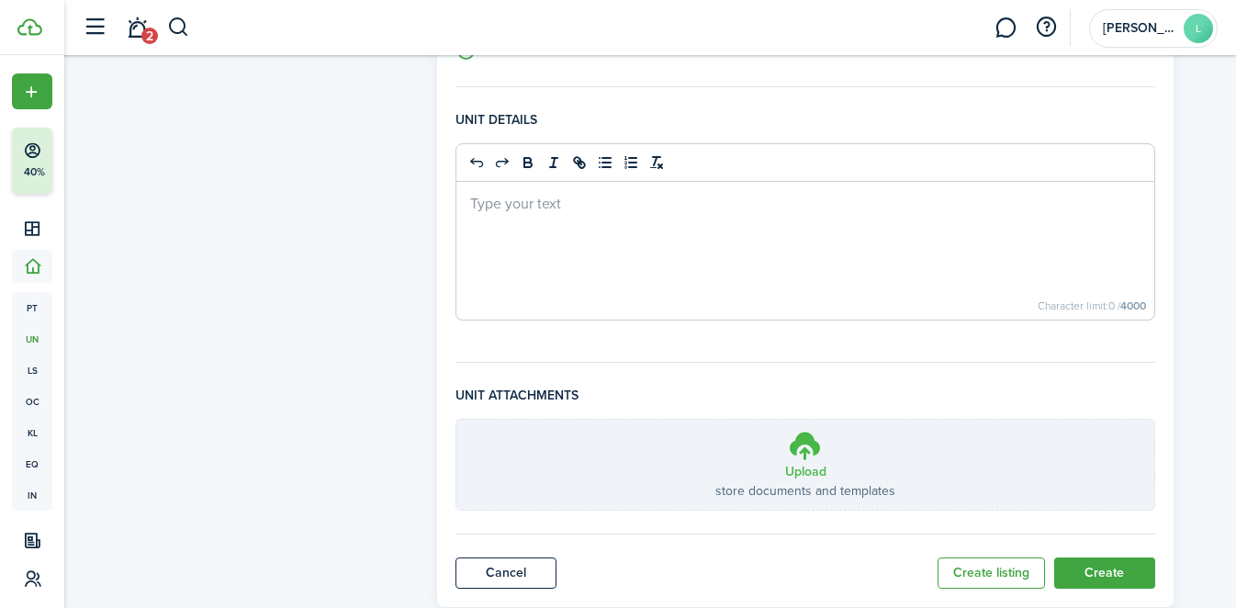
scroll to position [751, 0]
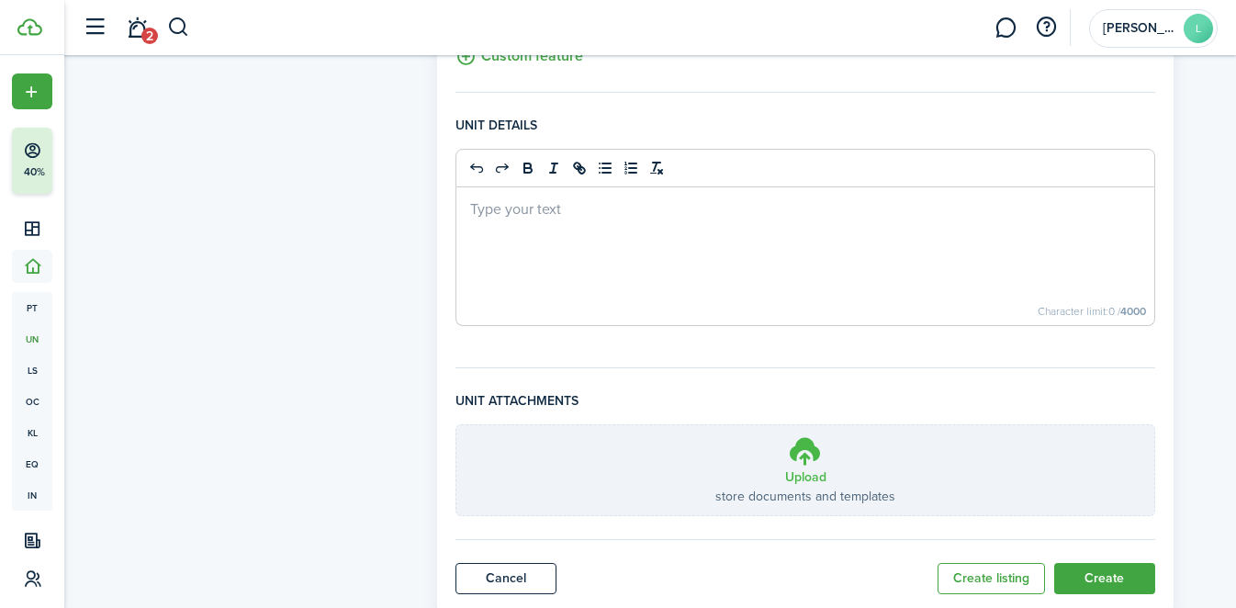
click at [798, 463] on icon at bounding box center [805, 450] width 35 height 33
click at [456, 425] on input "Upload store documents and templates Choose file" at bounding box center [456, 425] width 0 height 0
click at [777, 275] on div at bounding box center [805, 256] width 698 height 138
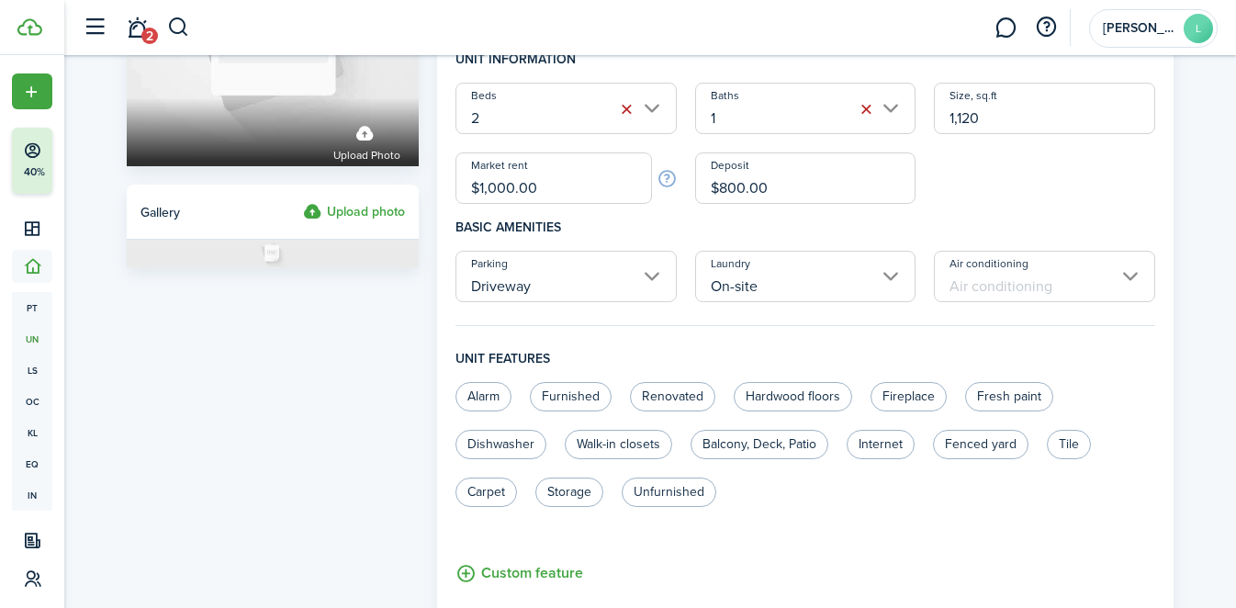
scroll to position [231, 0]
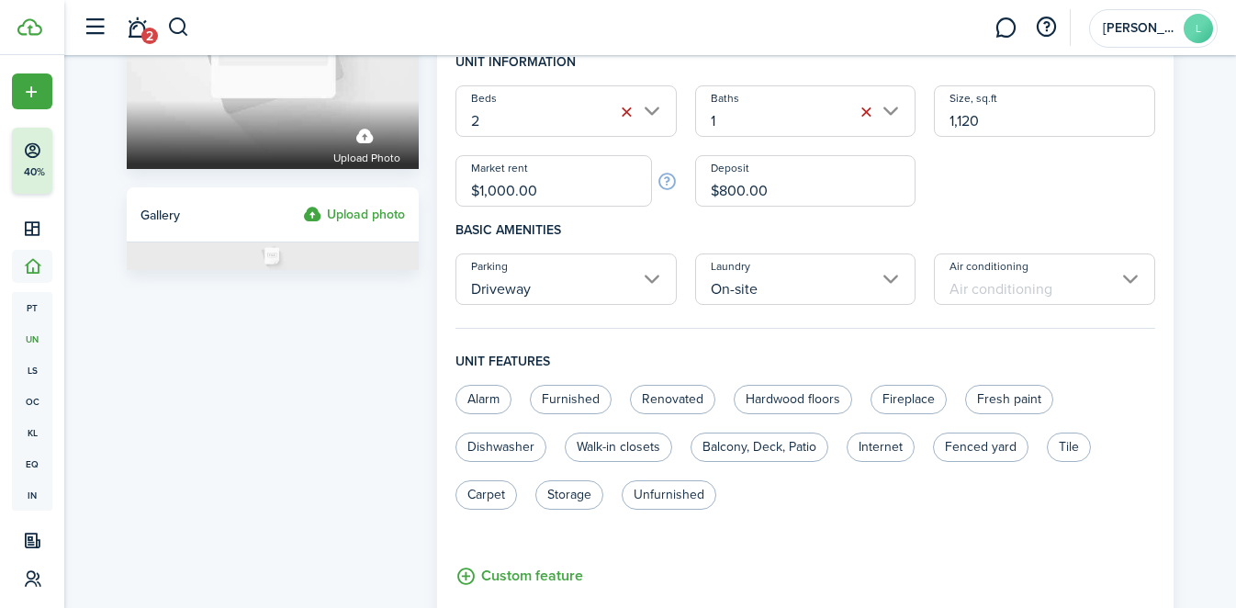
click at [605, 183] on input "$1,000.00" at bounding box center [553, 180] width 196 height 51
type input "$600.00"
click at [735, 224] on h4 "Basic amenities" at bounding box center [805, 230] width 700 height 47
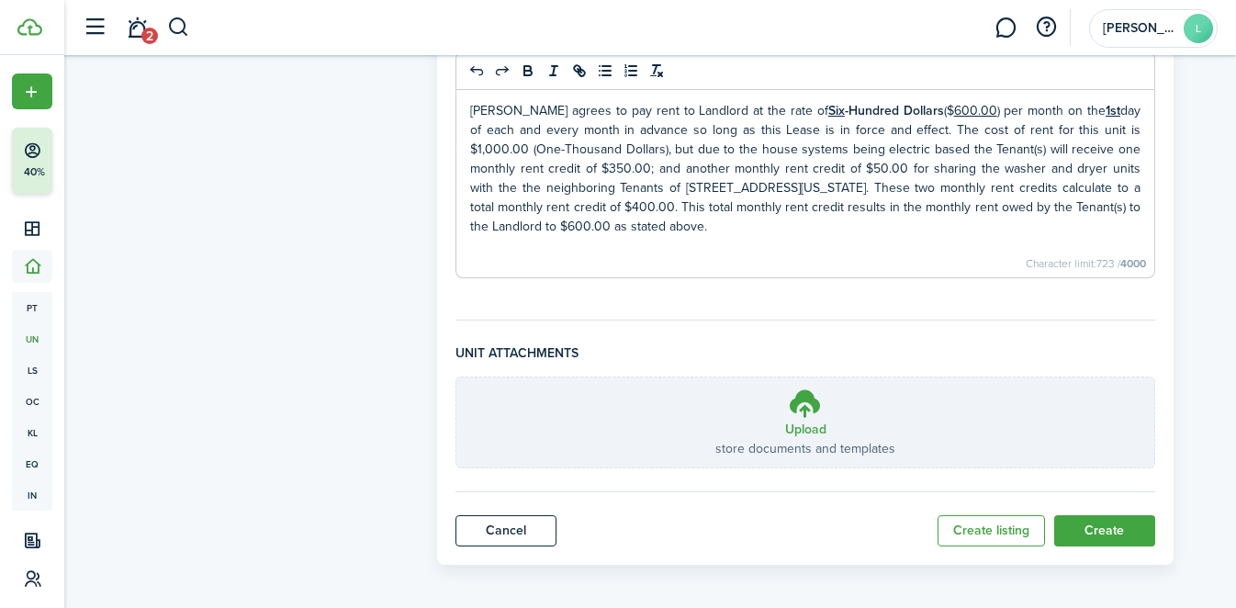
scroll to position [851, 0]
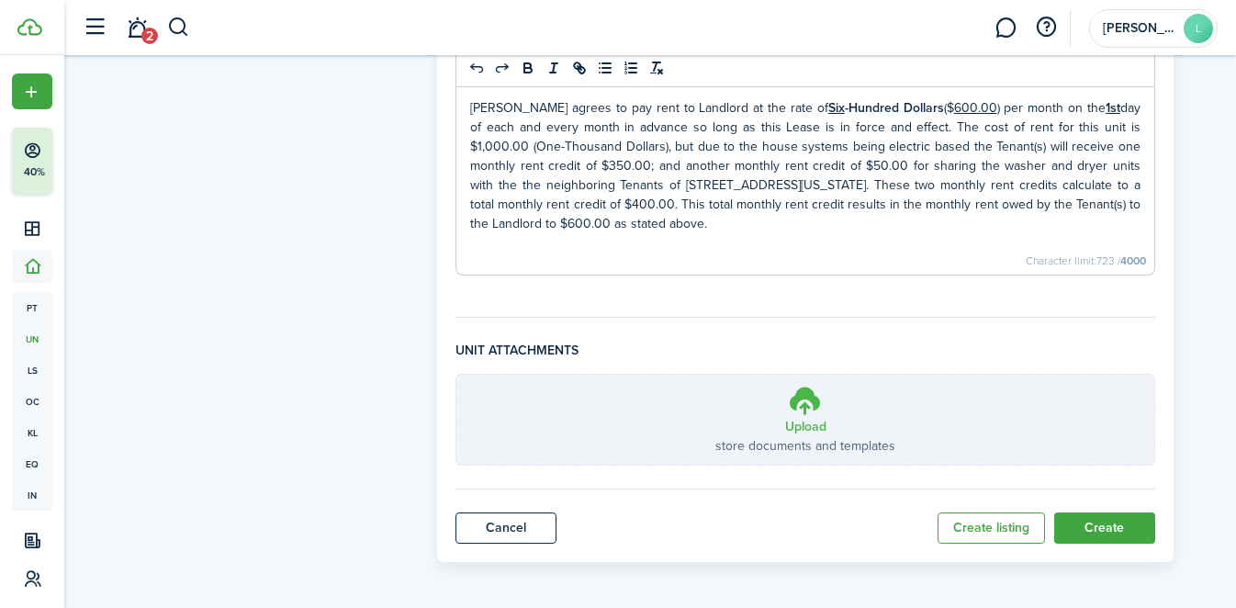
click at [816, 421] on h3 "Upload" at bounding box center [805, 426] width 41 height 19
click at [456, 375] on input "Upload store documents and templates Choose file" at bounding box center [456, 375] width 0 height 0
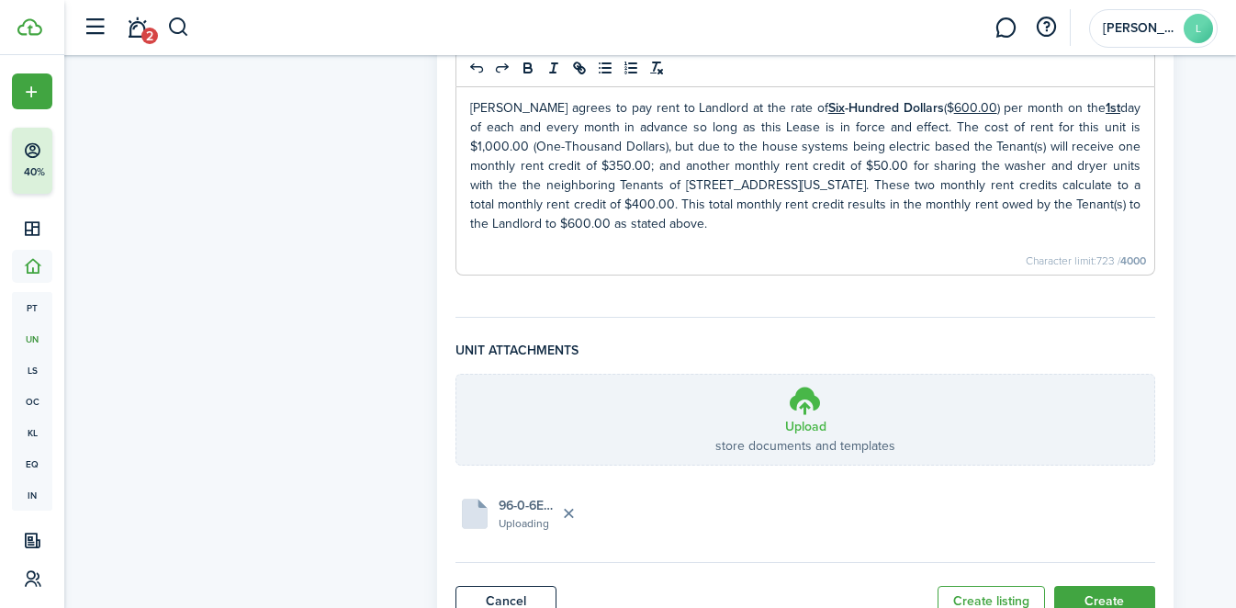
click at [801, 400] on icon at bounding box center [805, 400] width 35 height 33
click at [456, 375] on input "Upload store documents and templates Choose file" at bounding box center [456, 375] width 0 height 0
click at [1109, 603] on button "Create" at bounding box center [1104, 601] width 101 height 31
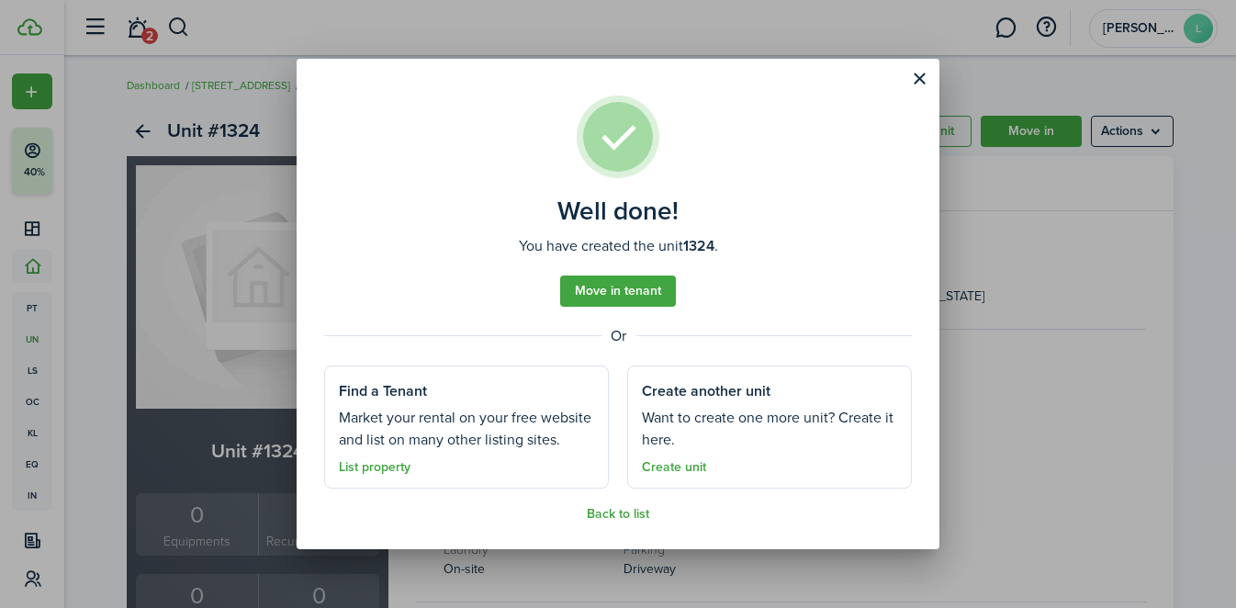
click at [917, 83] on button "Close modal" at bounding box center [919, 78] width 31 height 31
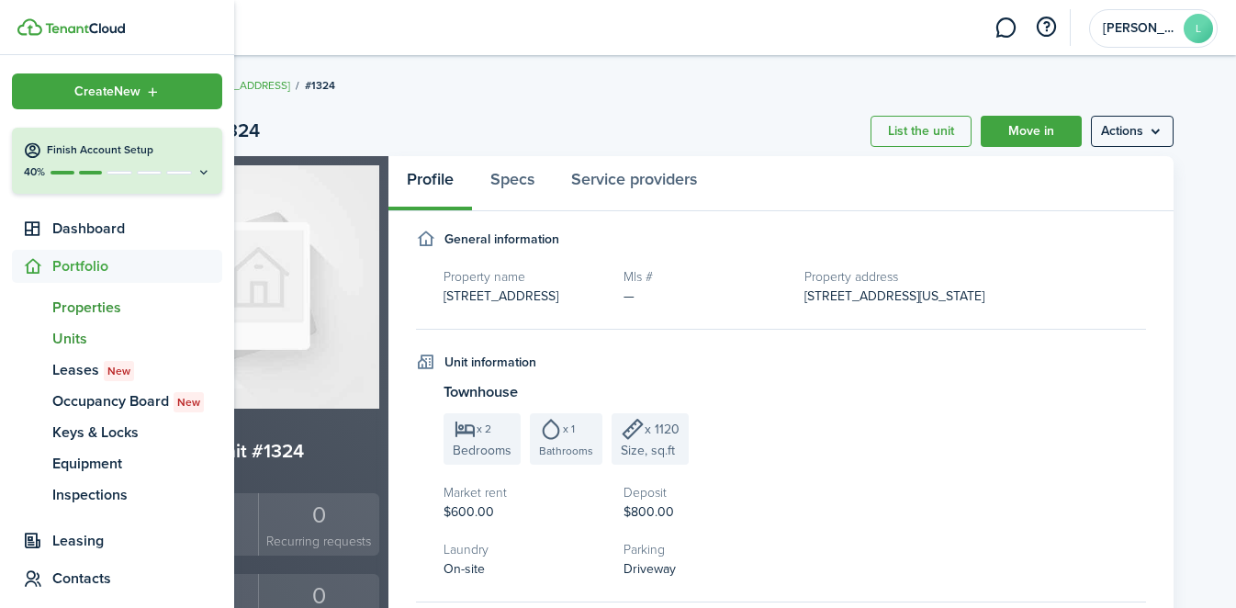
click at [63, 310] on span "Properties" at bounding box center [137, 308] width 170 height 22
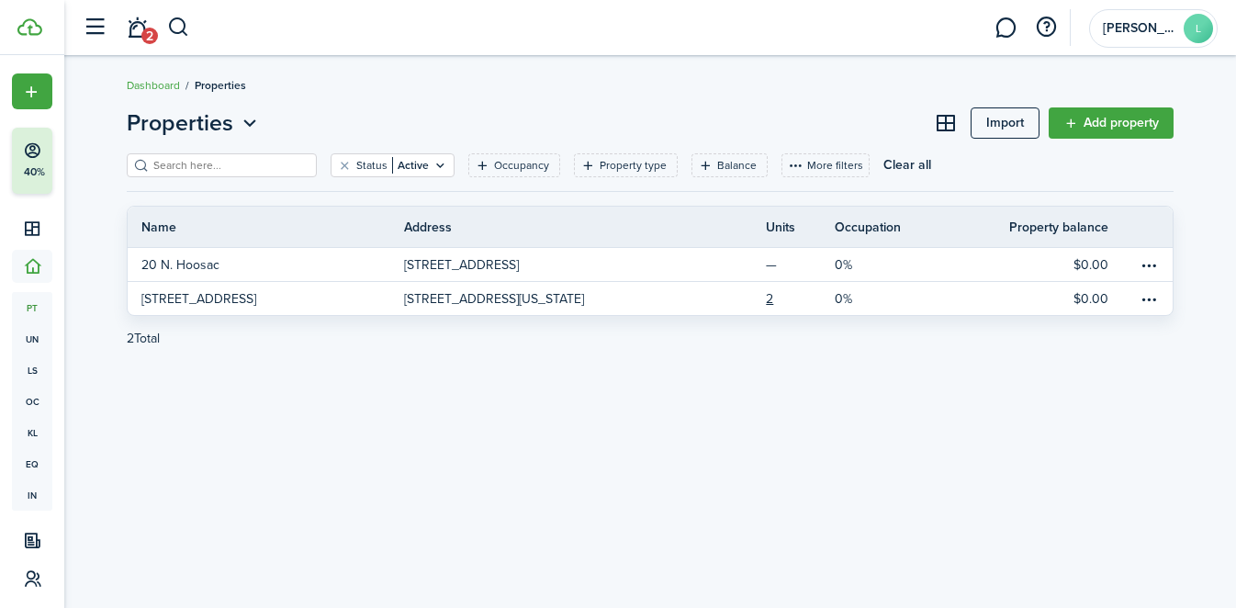
click at [1150, 131] on link "Add property" at bounding box center [1111, 122] width 125 height 31
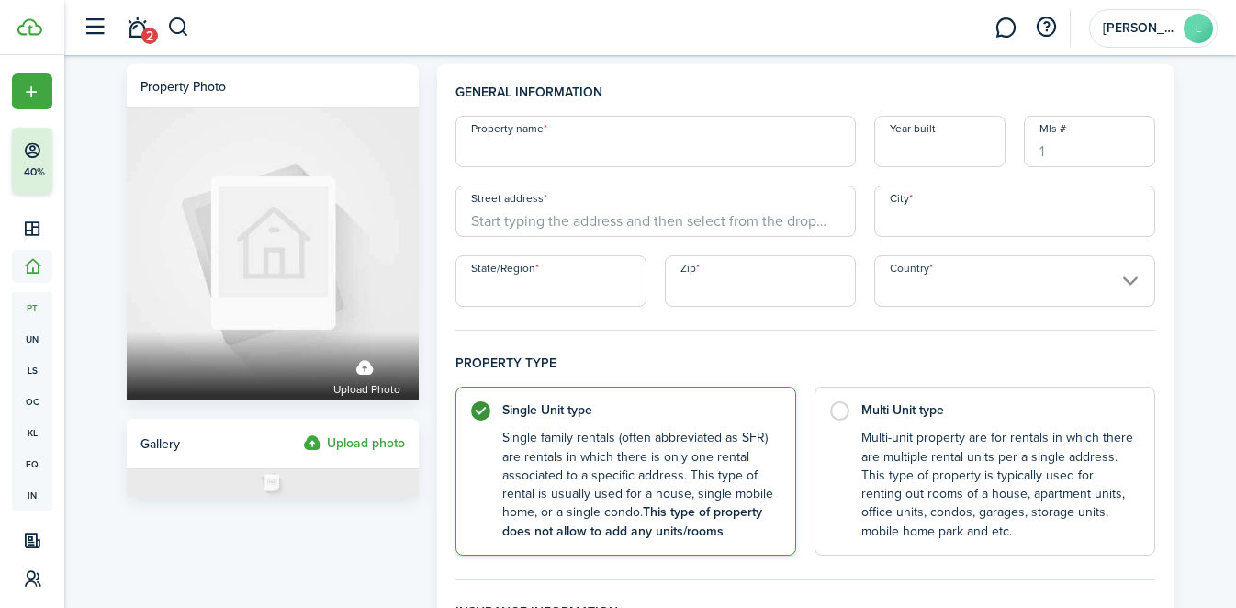
click at [522, 114] on h4 "General information" at bounding box center [805, 99] width 700 height 33
type input "[STREET_ADDRESS]"
click at [944, 132] on input "Year built" at bounding box center [939, 141] width 131 height 51
type input "1888"
click at [1076, 149] on input "Mls #" at bounding box center [1089, 141] width 131 height 51
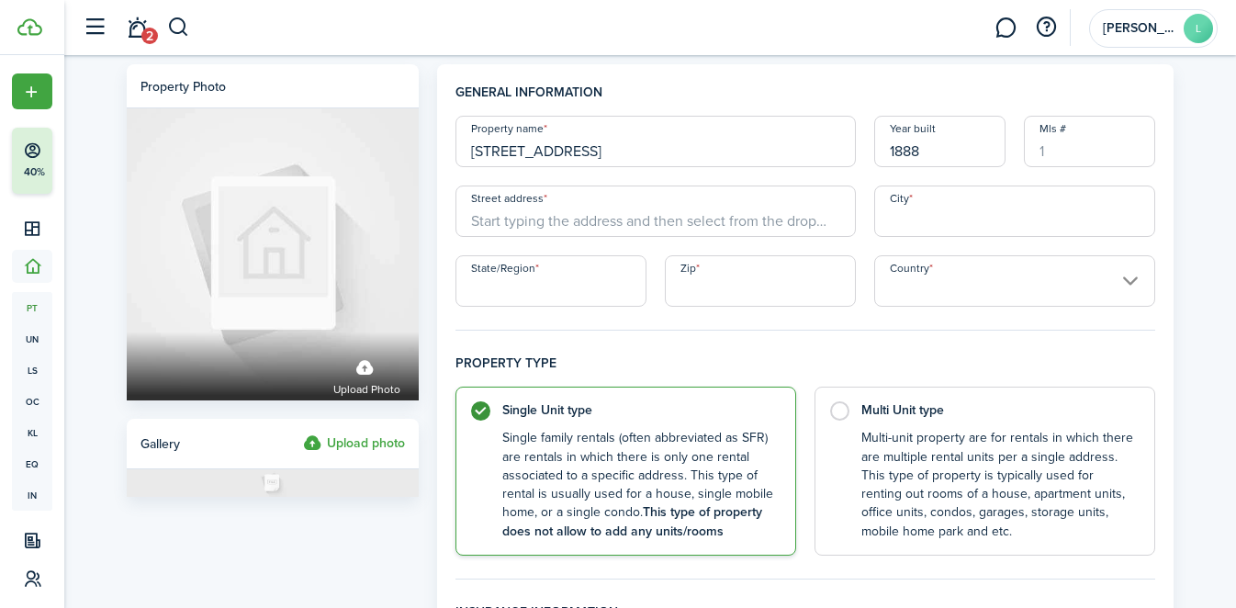
click at [726, 212] on input "Street address" at bounding box center [655, 210] width 400 height 51
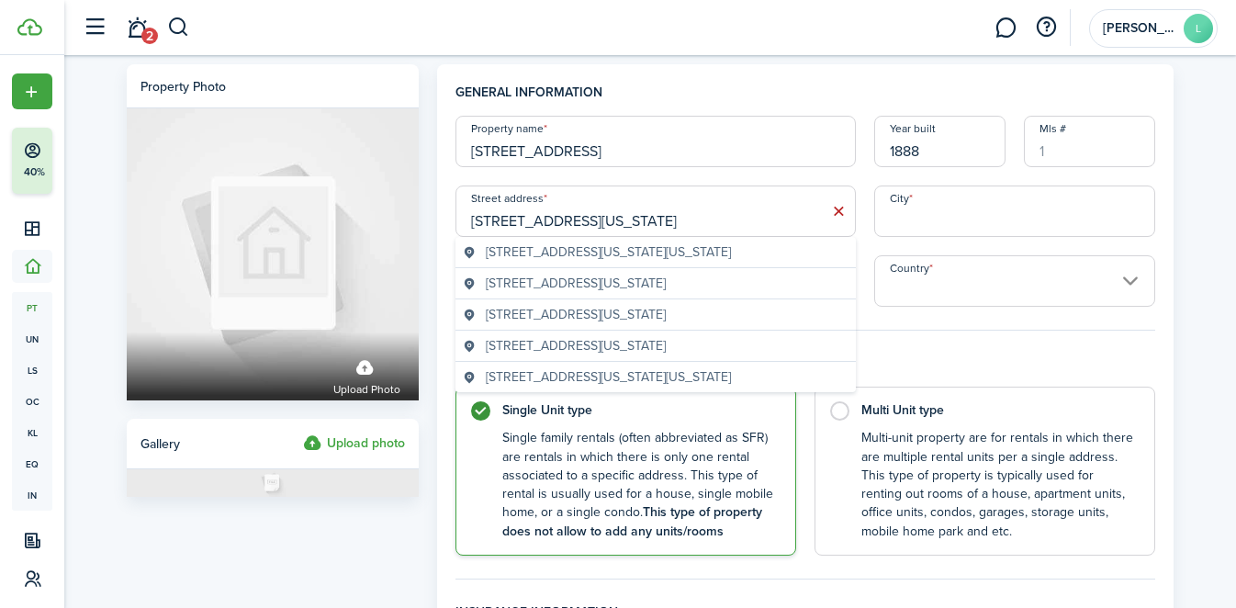
click at [666, 324] on span "[STREET_ADDRESS][US_STATE]" at bounding box center [576, 314] width 180 height 19
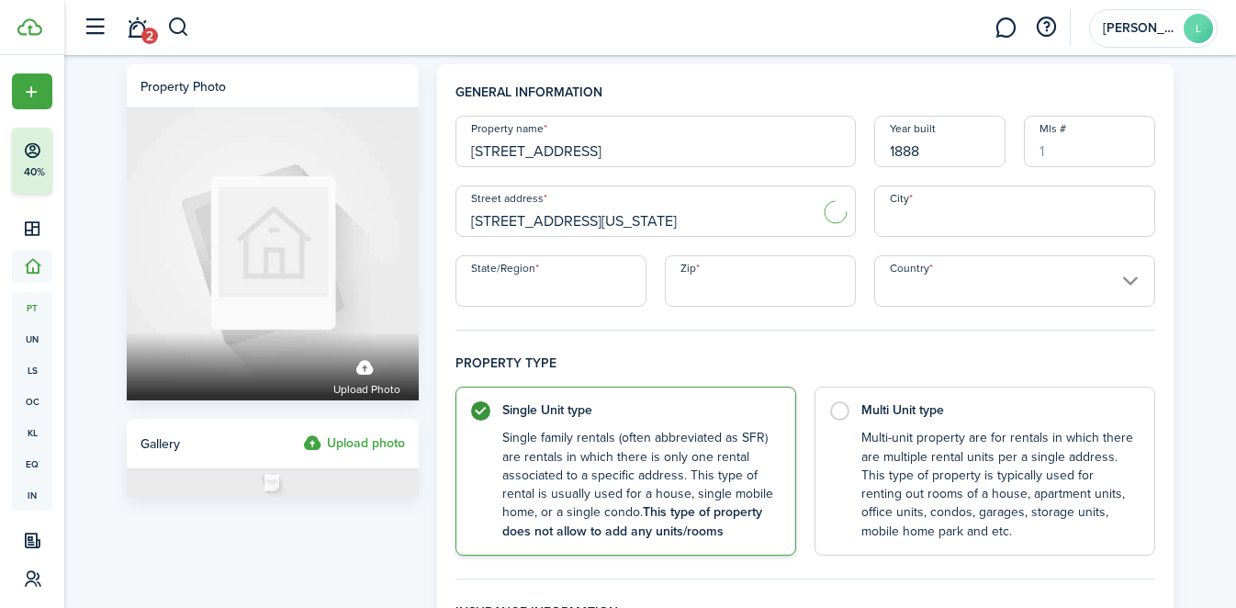
type input "[STREET_ADDRESS][US_STATE]"
type input "North [PERSON_NAME]"
type input "MA"
type input "01247"
type input "[GEOGRAPHIC_DATA]"
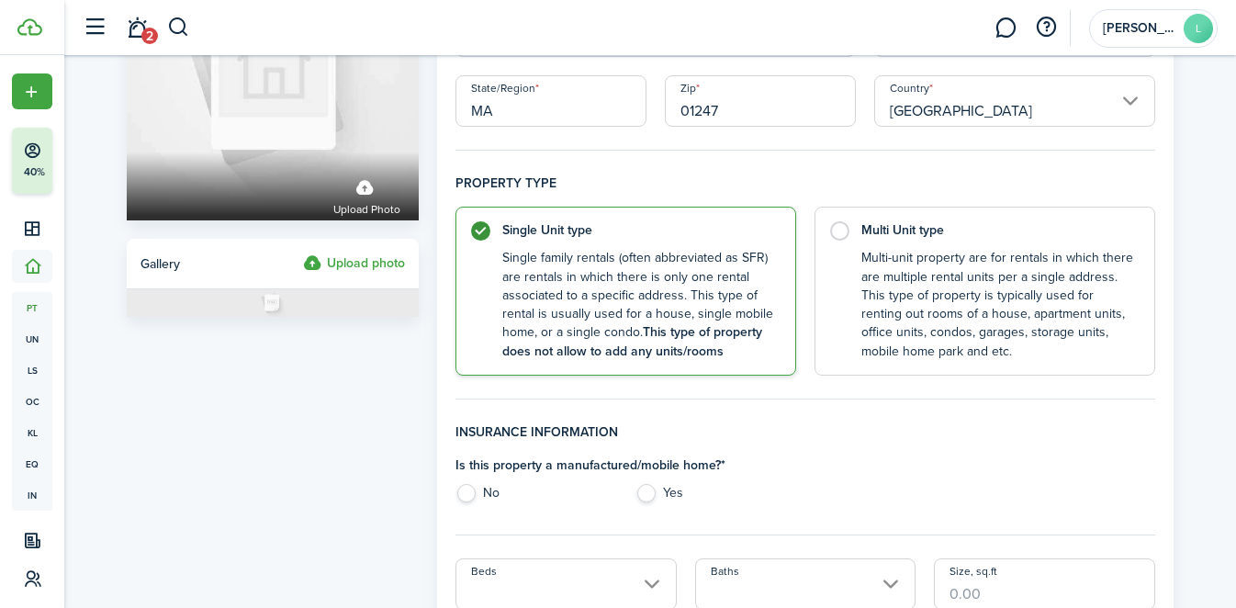
scroll to position [182, 0]
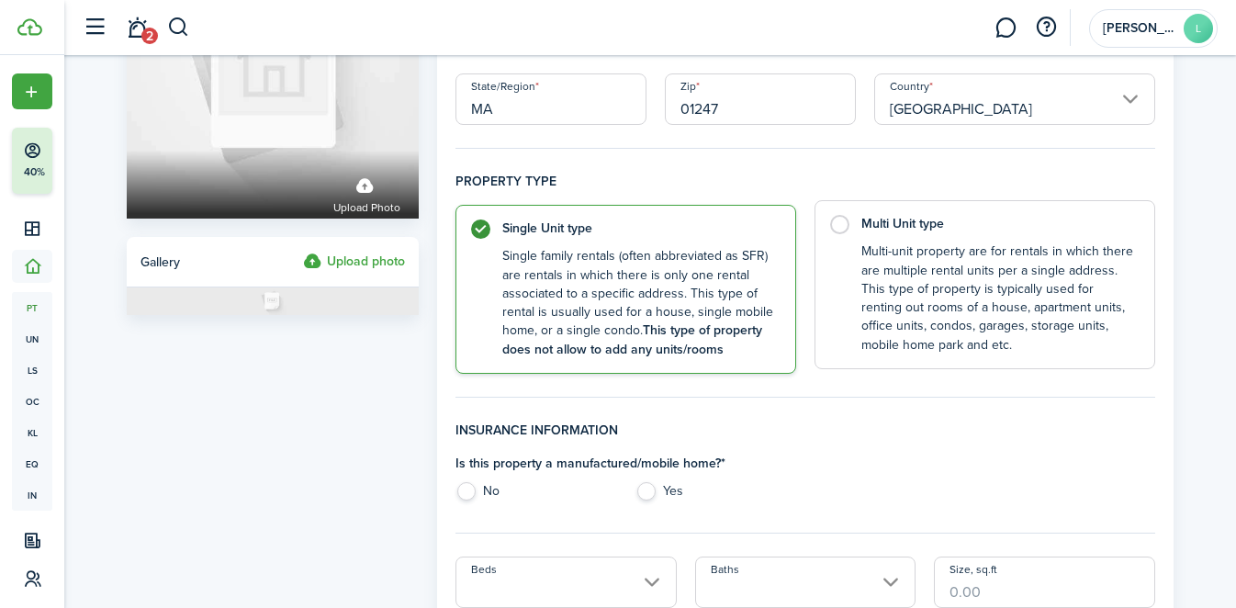
click at [846, 231] on label "Multi Unit type Multi-unit property are for rentals in which there are multiple…" at bounding box center [984, 284] width 341 height 169
radio input "false"
radio input "true"
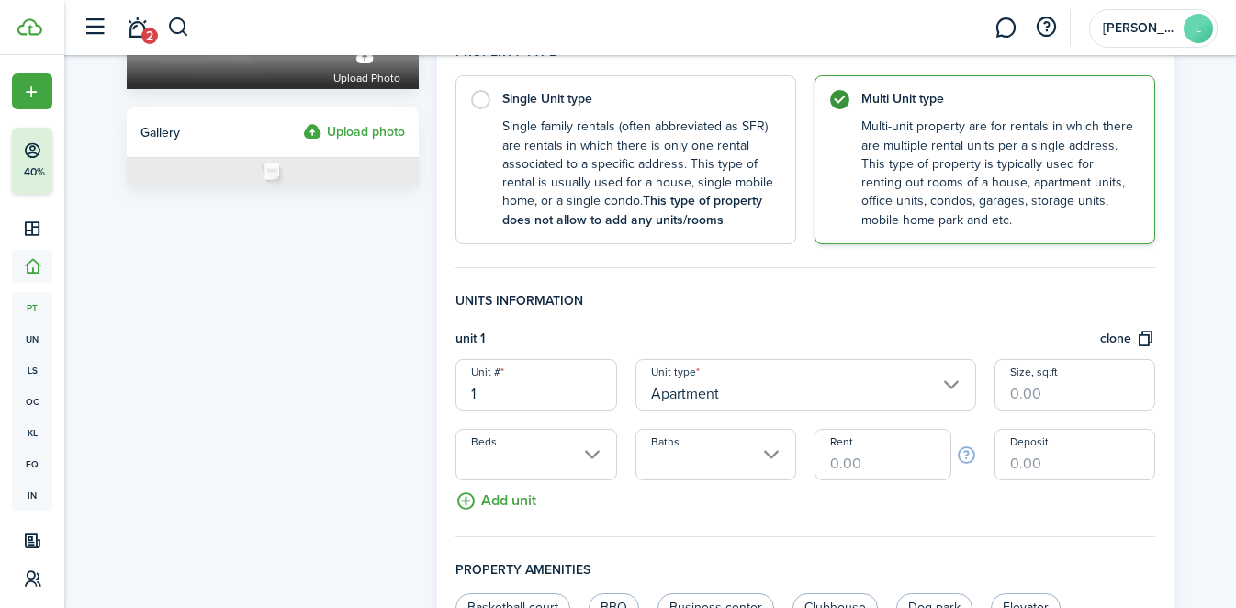
scroll to position [331, 0]
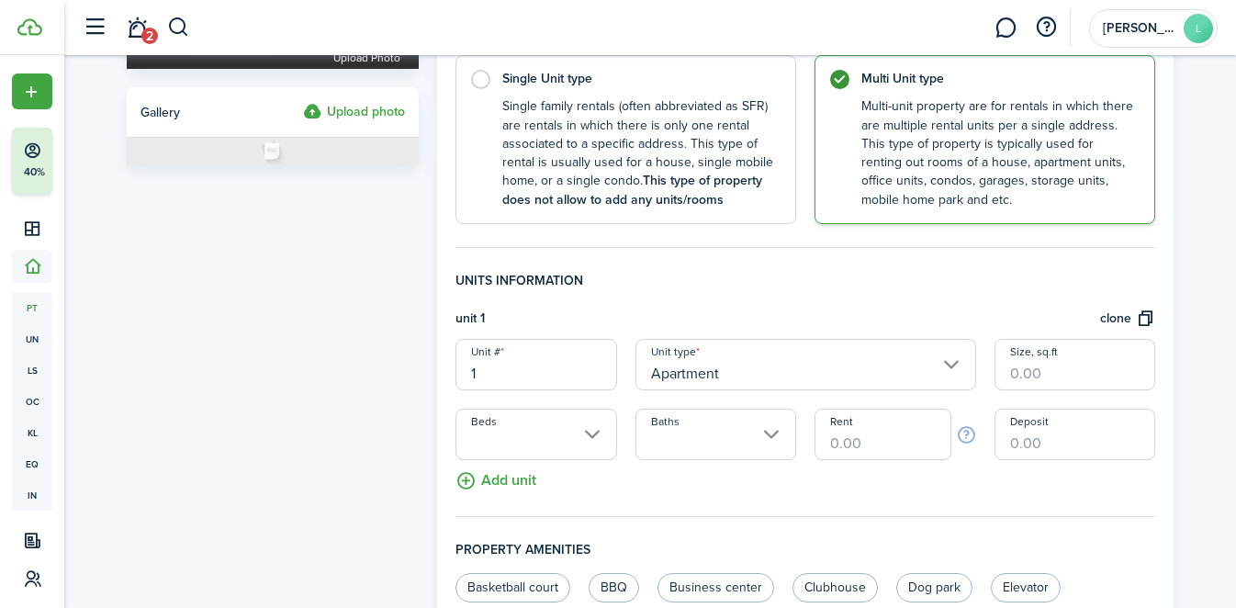
click at [840, 374] on input "Apartment" at bounding box center [805, 364] width 341 height 51
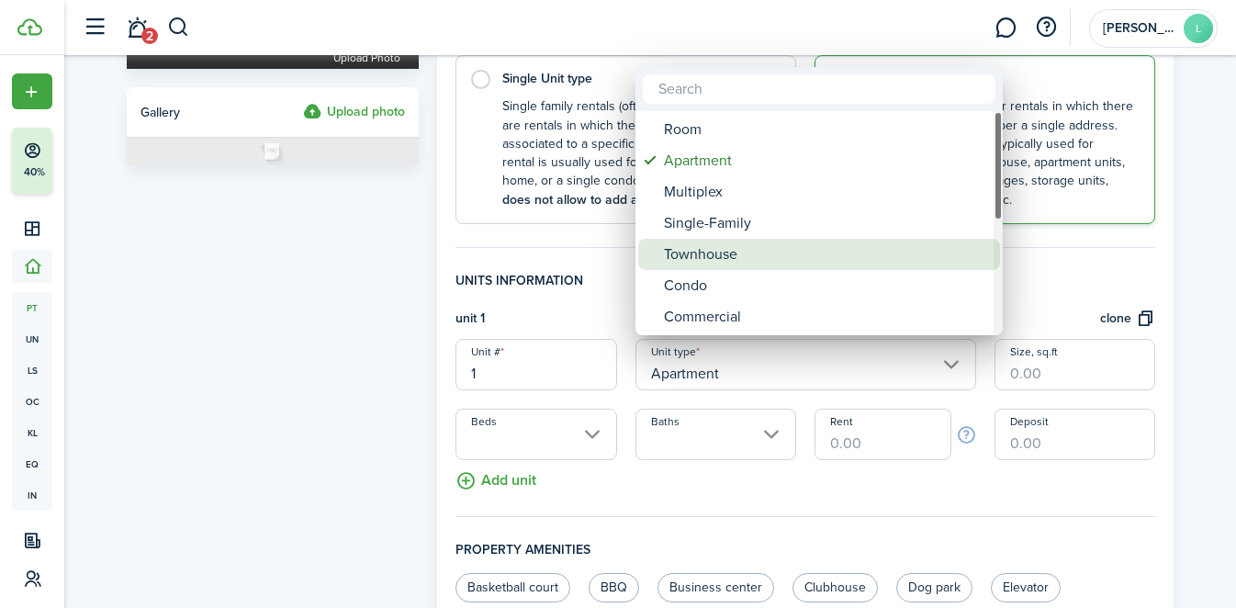
click at [778, 256] on div "Townhouse" at bounding box center [826, 254] width 325 height 31
type input "Townhouse"
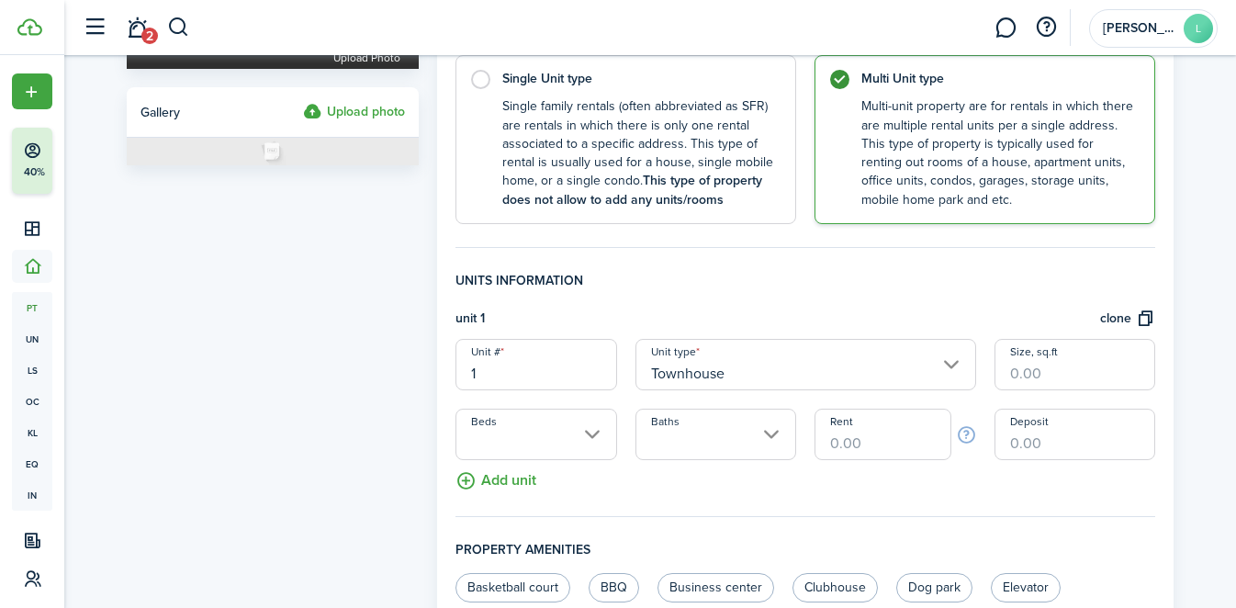
click at [1035, 370] on input "Size, sq.ft" at bounding box center [1074, 364] width 161 height 51
type input "1,120"
click at [580, 428] on input "Beds" at bounding box center [535, 434] width 161 height 51
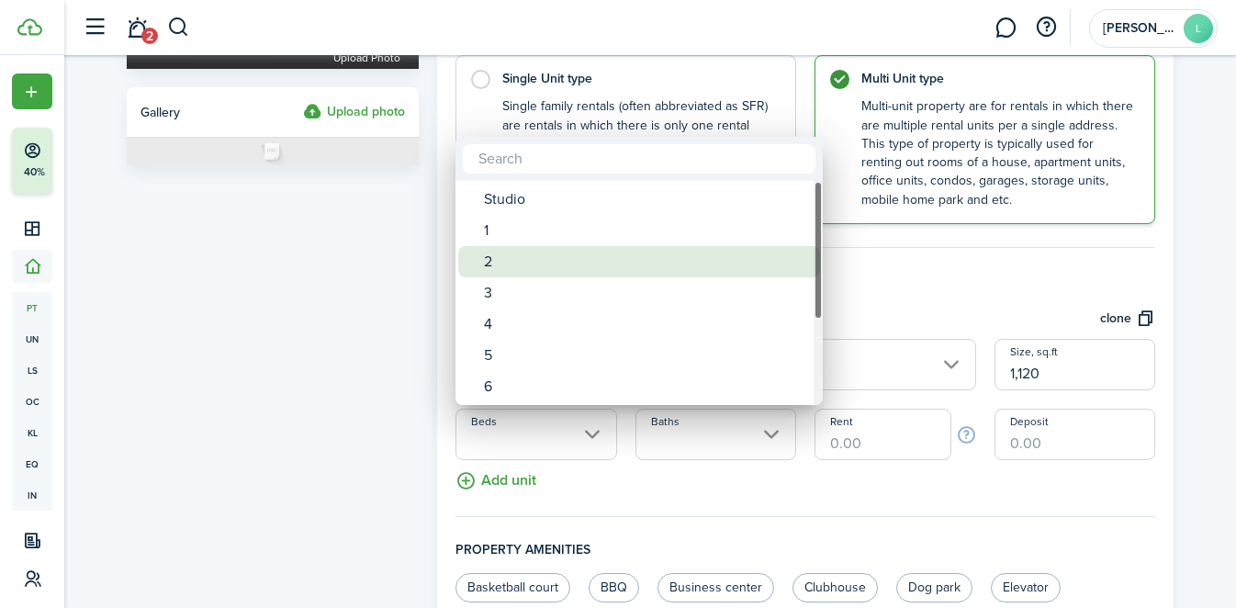
click at [532, 259] on div "2" at bounding box center [646, 261] width 325 height 31
type input "2"
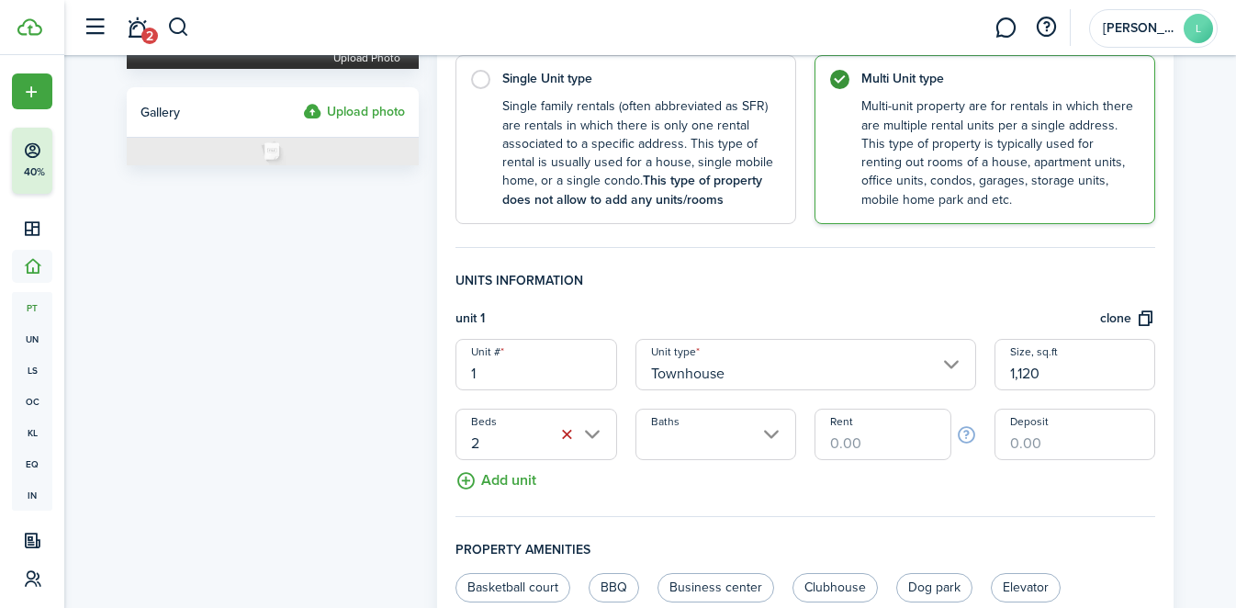
click at [668, 440] on input "Baths" at bounding box center [715, 434] width 161 height 51
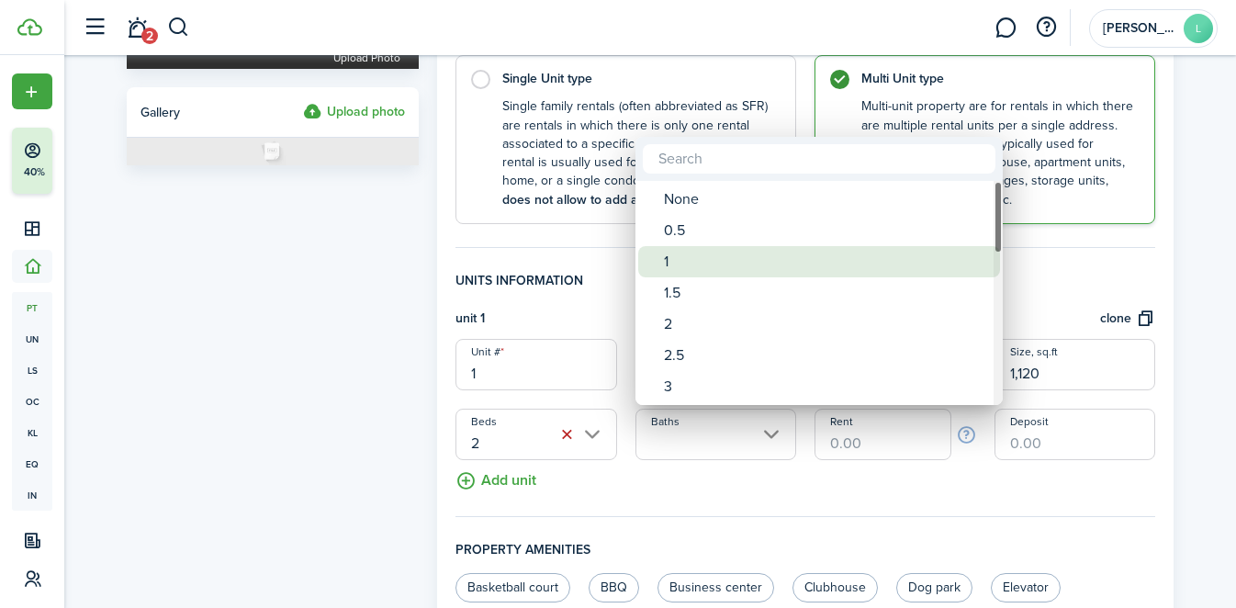
click at [684, 264] on div "1" at bounding box center [826, 261] width 325 height 31
type input "1"
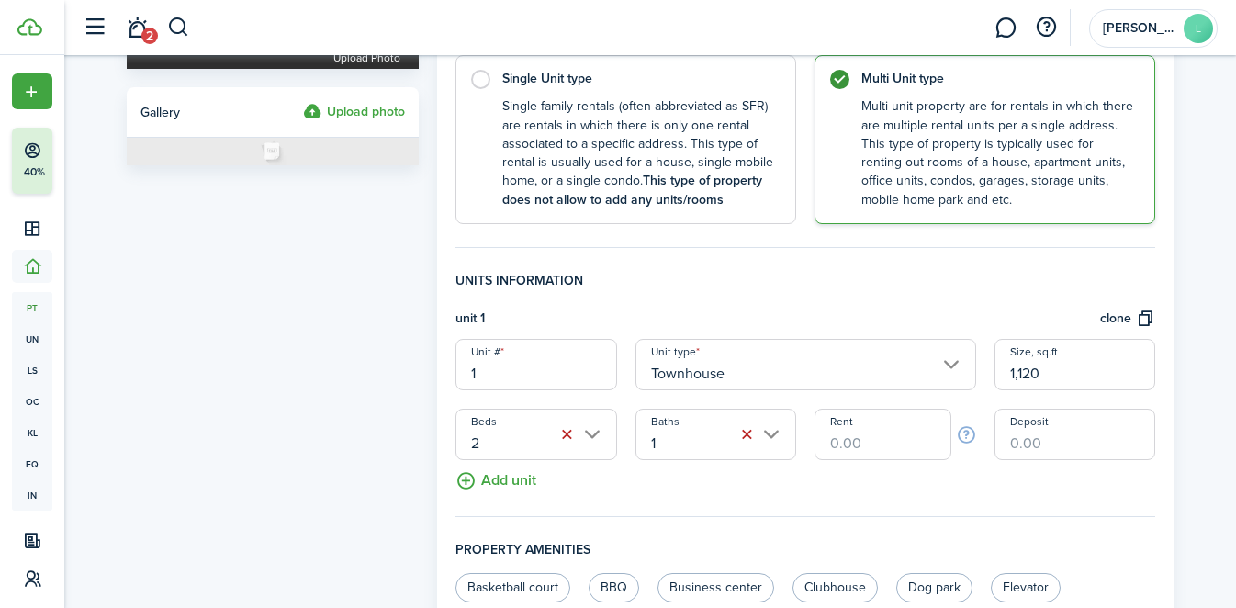
click at [892, 442] on input "Rent" at bounding box center [882, 434] width 136 height 51
type input "$900.00"
click at [1058, 441] on input "Deposit" at bounding box center [1074, 434] width 161 height 51
type input "$875.00"
click at [735, 528] on div "General information Property name [STREET_ADDRESS] Year built 1888 [GEOGRAPHIC_…" at bounding box center [805, 371] width 700 height 1240
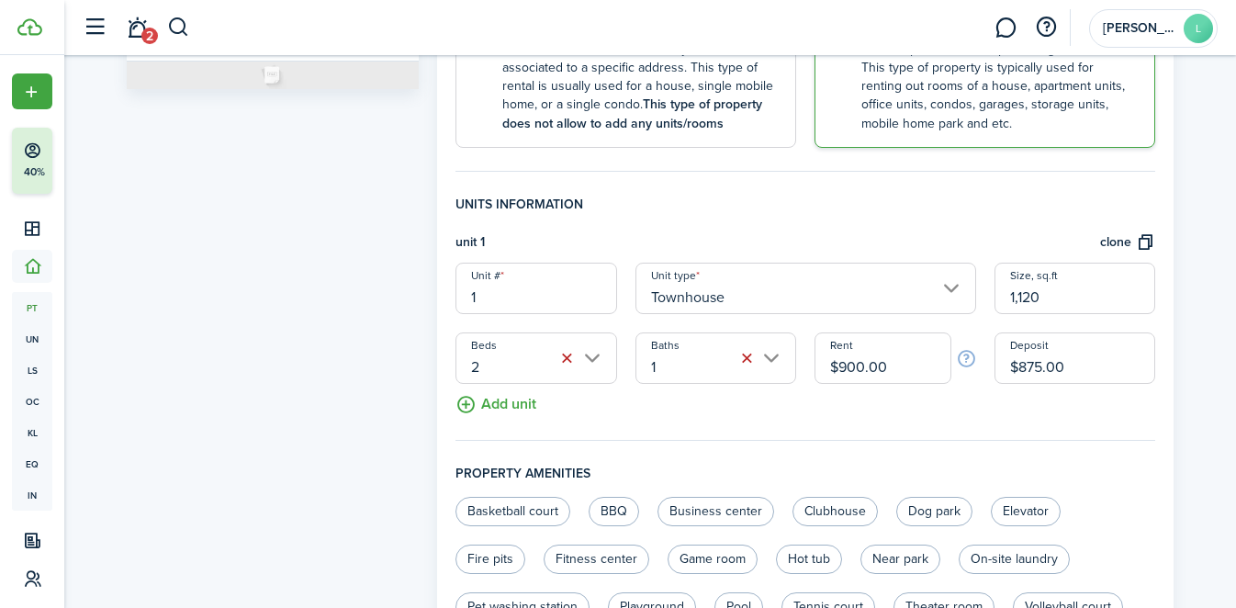
scroll to position [418, 0]
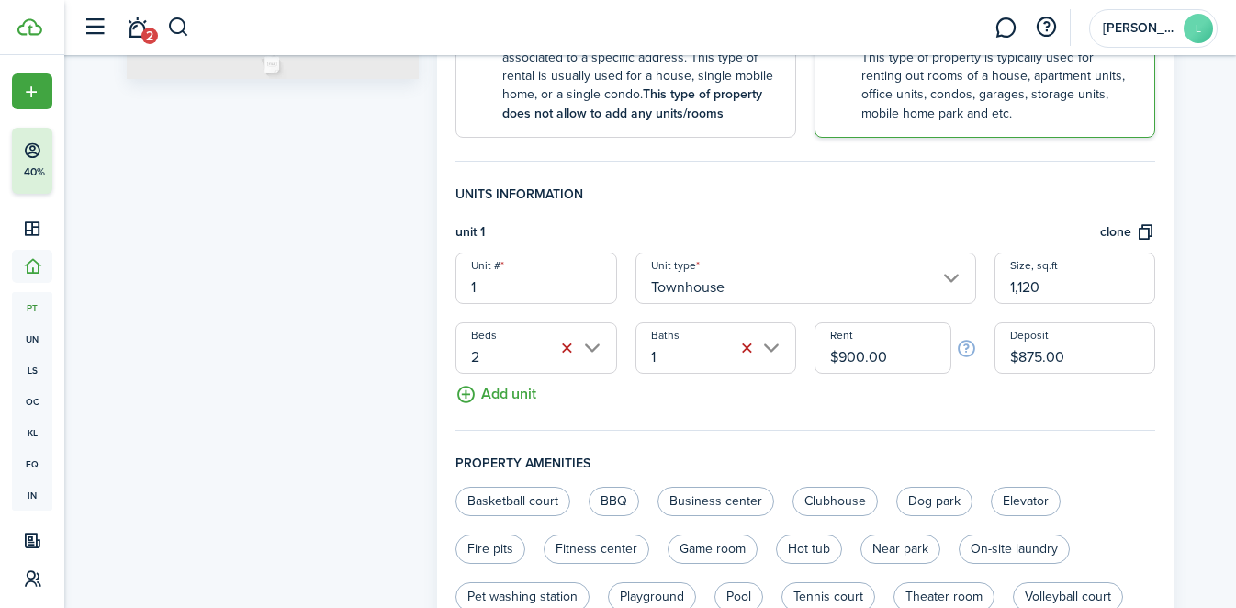
click at [506, 398] on button "Add unit" at bounding box center [495, 390] width 81 height 32
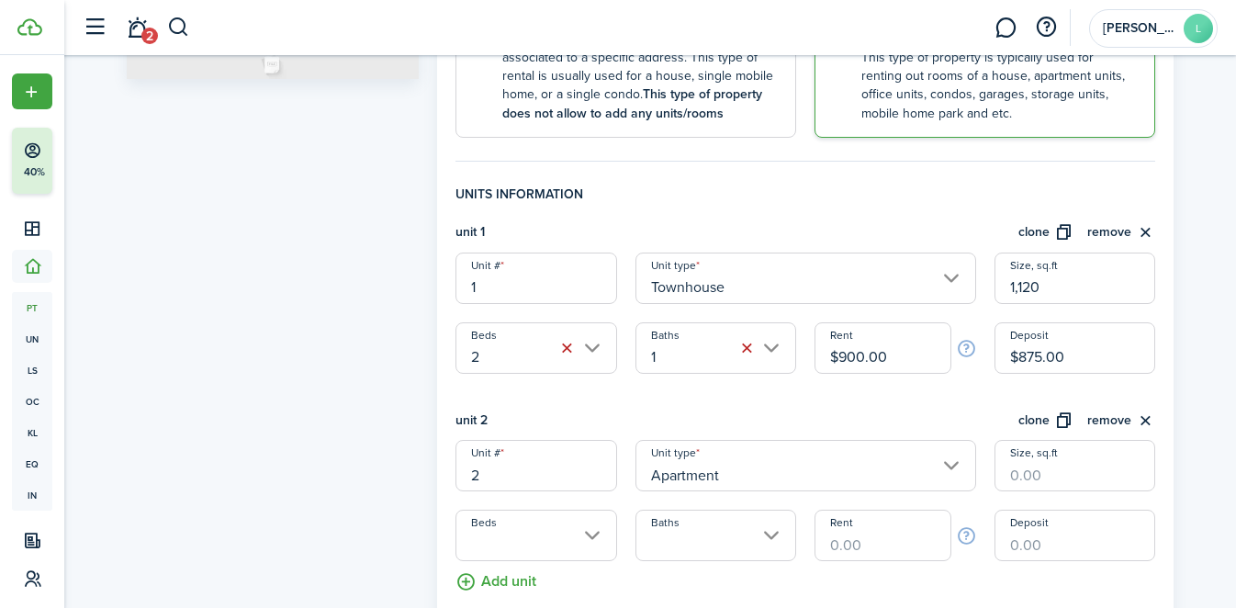
click at [550, 300] on input "1" at bounding box center [535, 278] width 161 height 51
click at [518, 355] on input "2" at bounding box center [535, 347] width 161 height 51
type input "1328"
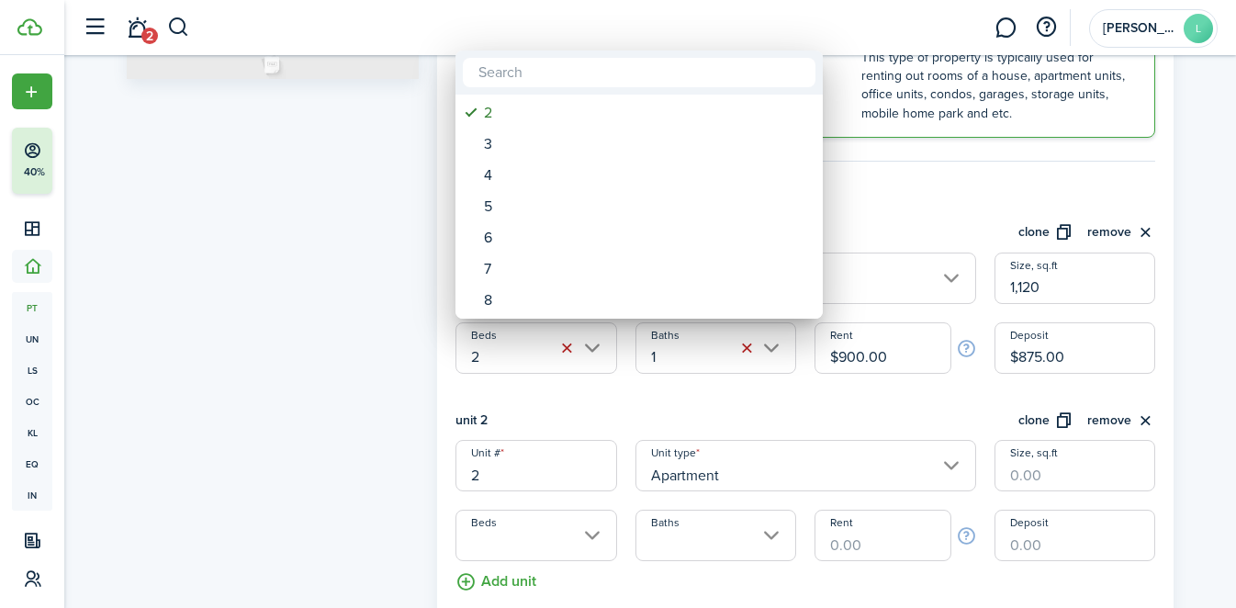
click at [522, 453] on div at bounding box center [618, 304] width 1530 height 902
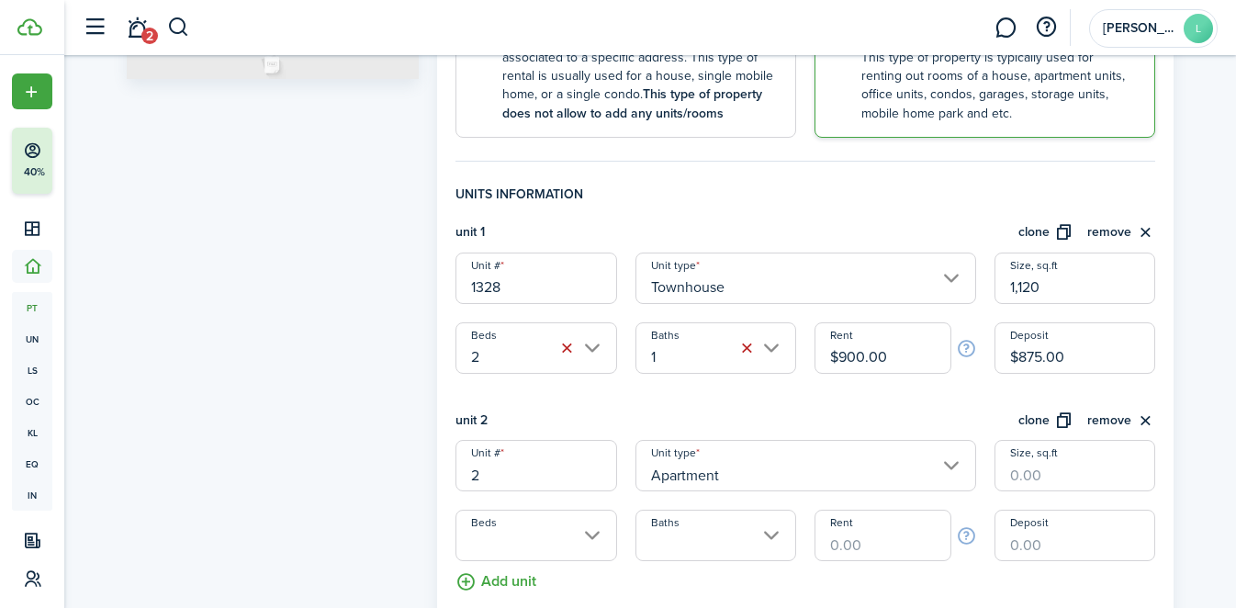
click at [522, 489] on input "2" at bounding box center [535, 465] width 161 height 51
click at [931, 486] on input "Apartment" at bounding box center [805, 465] width 341 height 51
type input "1330"
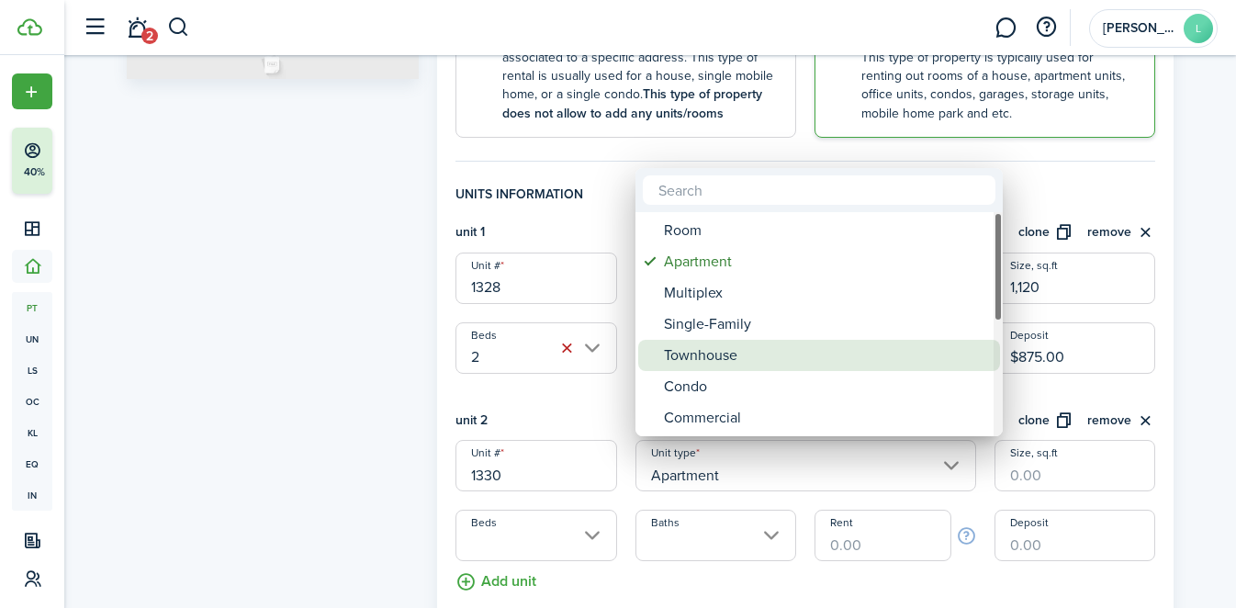
click at [811, 363] on div "Townhouse" at bounding box center [826, 355] width 325 height 31
type input "Townhouse"
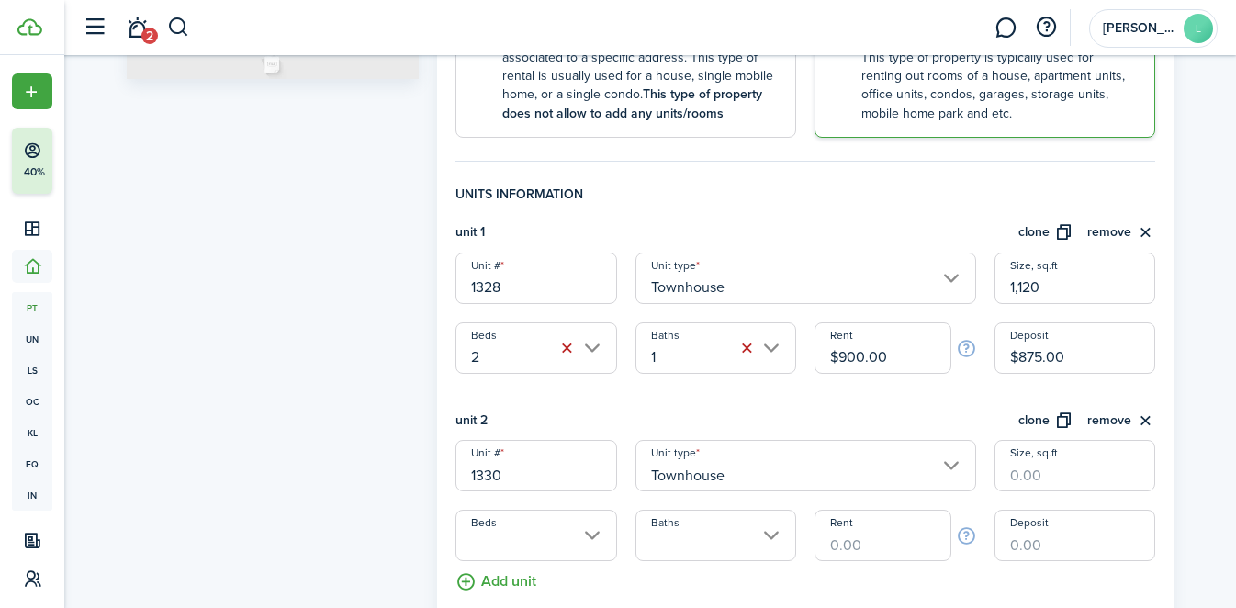
click at [1083, 477] on input "Size, sq.ft" at bounding box center [1074, 465] width 161 height 51
click at [585, 550] on input "Beds" at bounding box center [535, 535] width 161 height 51
type input "1,120"
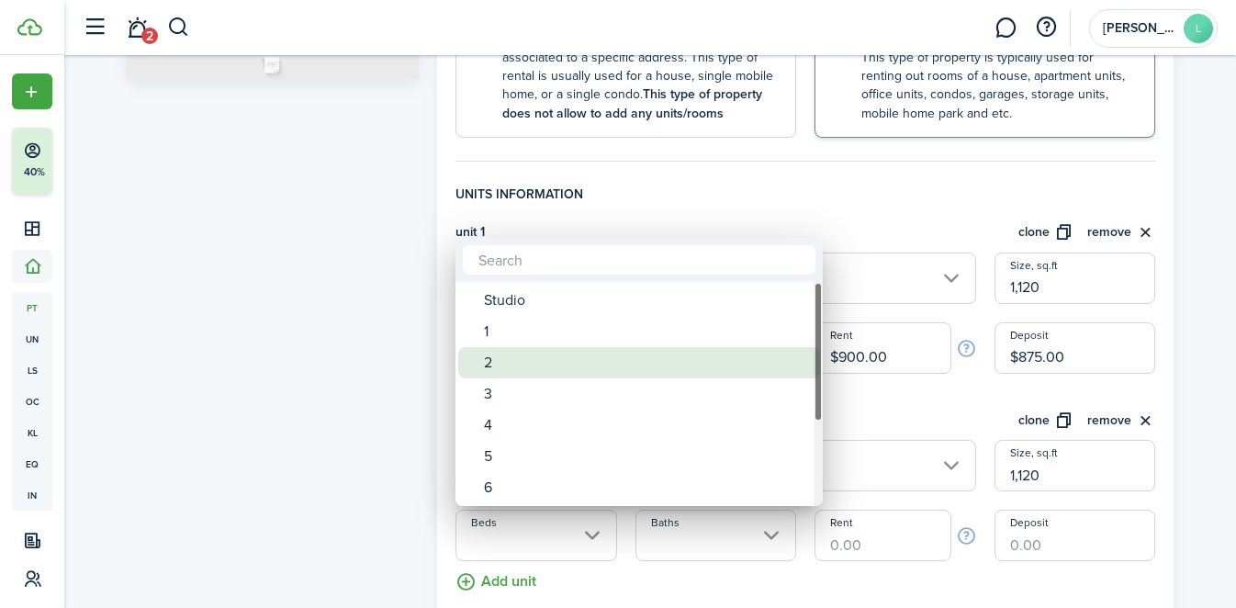
click at [588, 347] on div "2" at bounding box center [646, 362] width 325 height 31
type input "2"
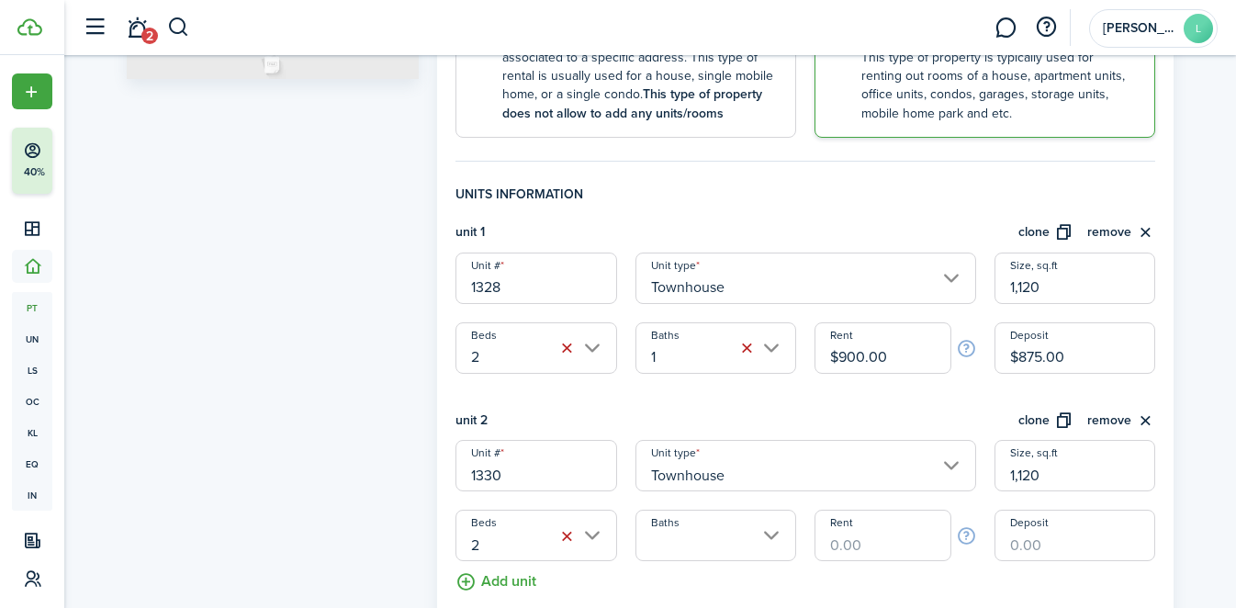
click at [713, 534] on input "Baths" at bounding box center [715, 535] width 161 height 51
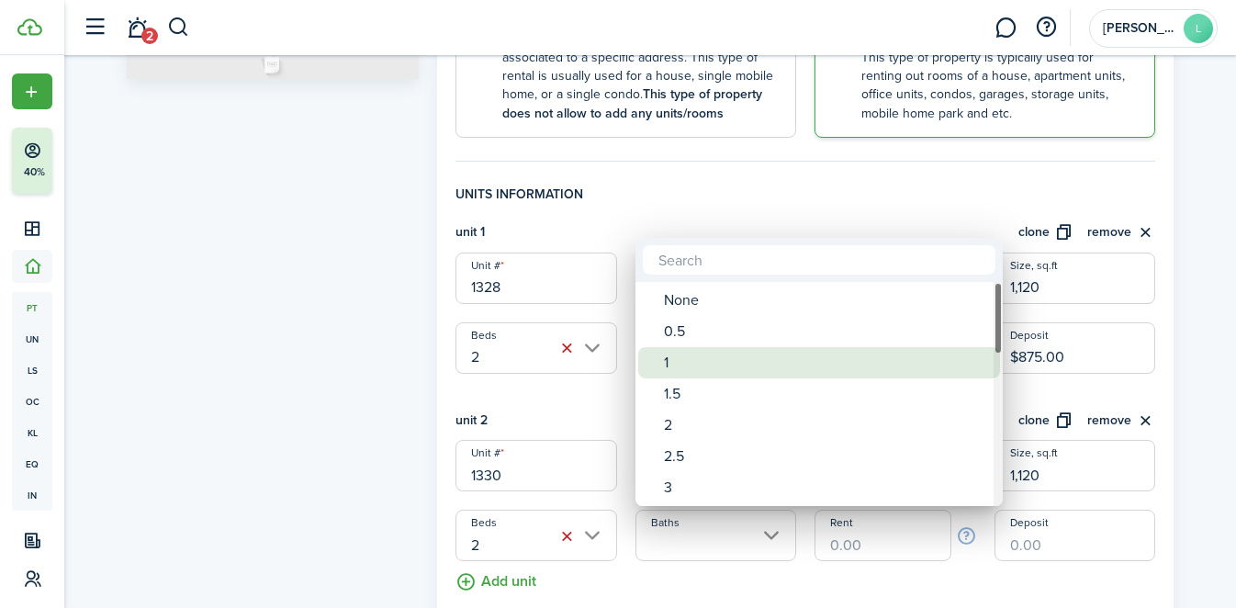
click at [710, 367] on div "1" at bounding box center [826, 362] width 325 height 31
type input "1"
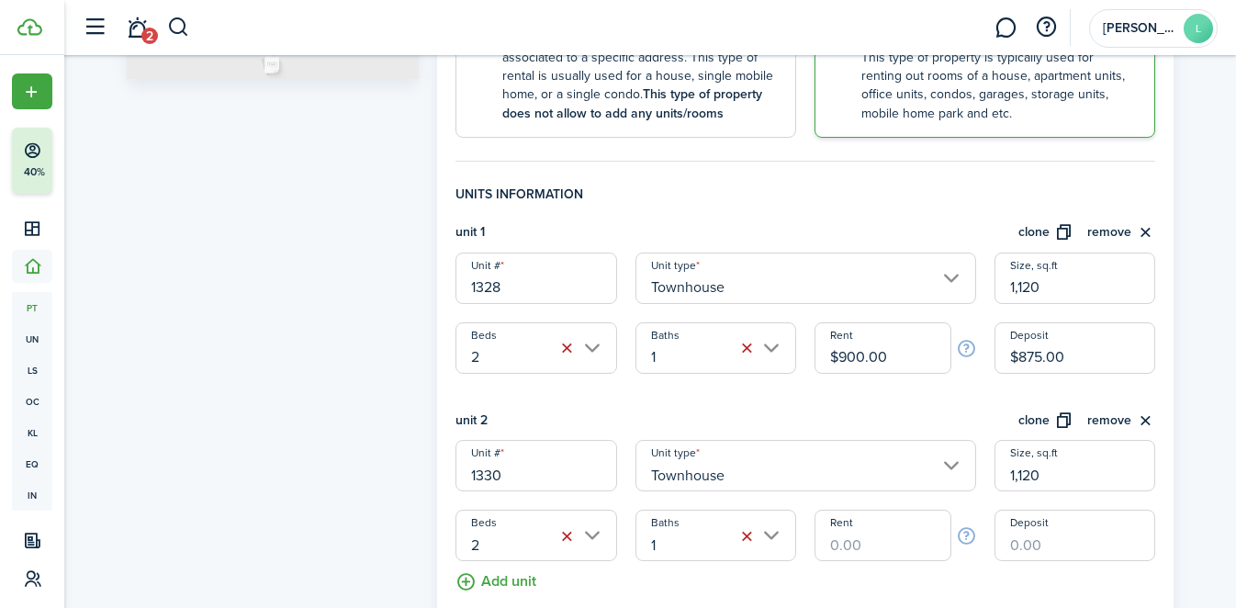
click at [896, 556] on input "Rent" at bounding box center [882, 535] width 136 height 51
type input "$875.00"
click at [1053, 534] on input "Deposit" at bounding box center [1074, 535] width 161 height 51
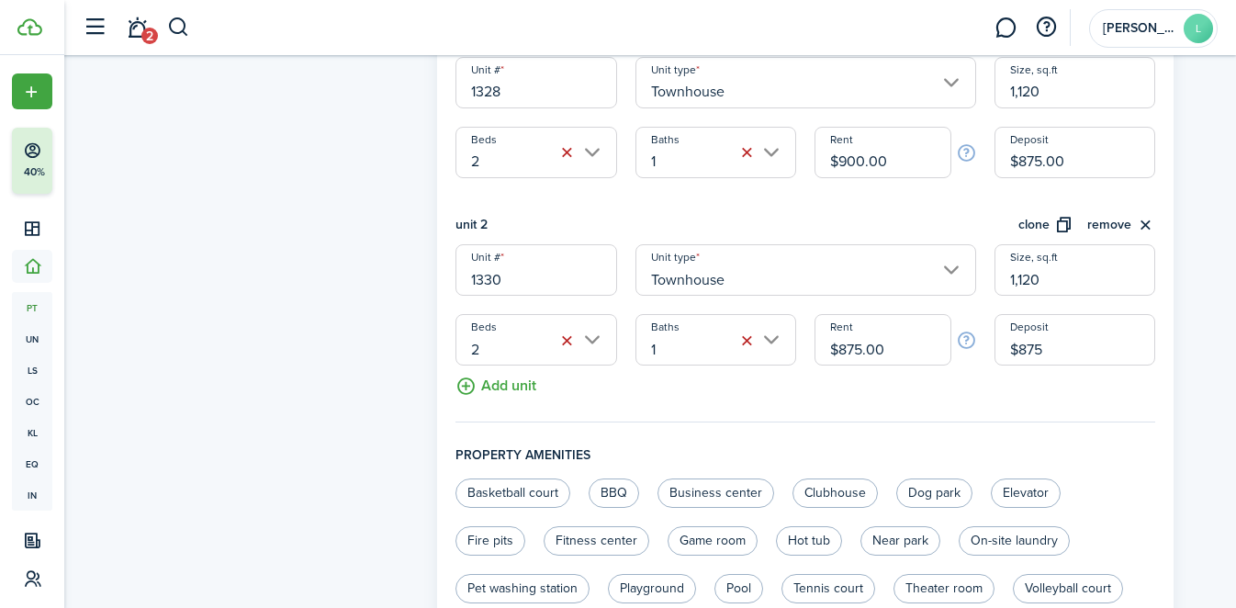
type input "$875.00"
click at [1099, 464] on h4 "Property amenities" at bounding box center [805, 461] width 700 height 33
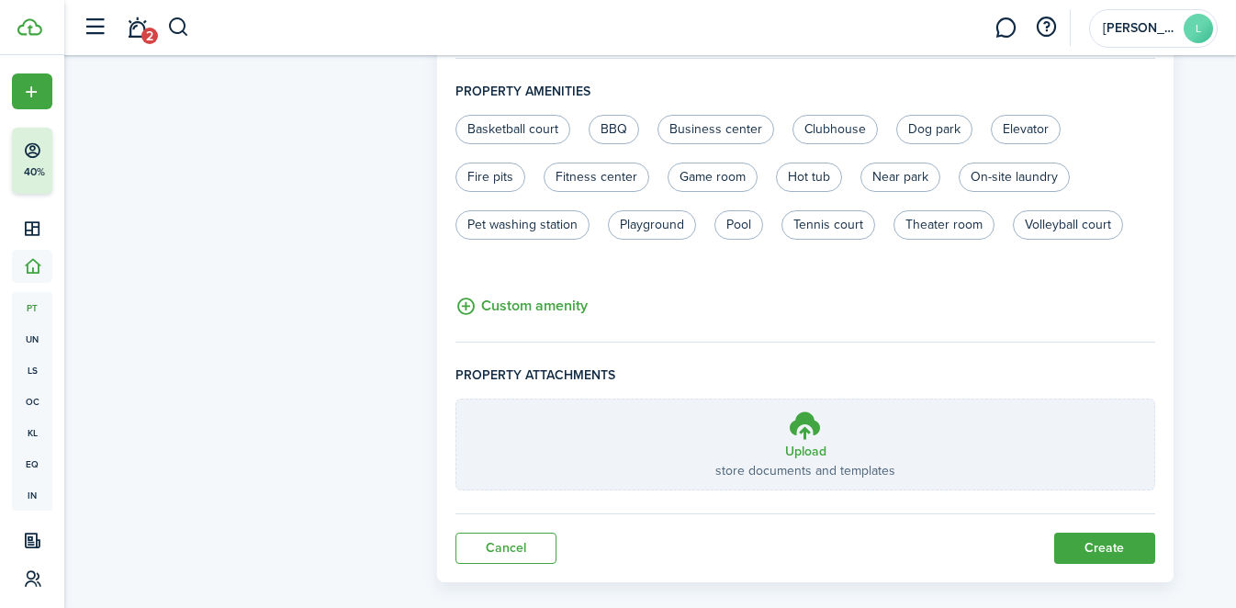
scroll to position [1001, 0]
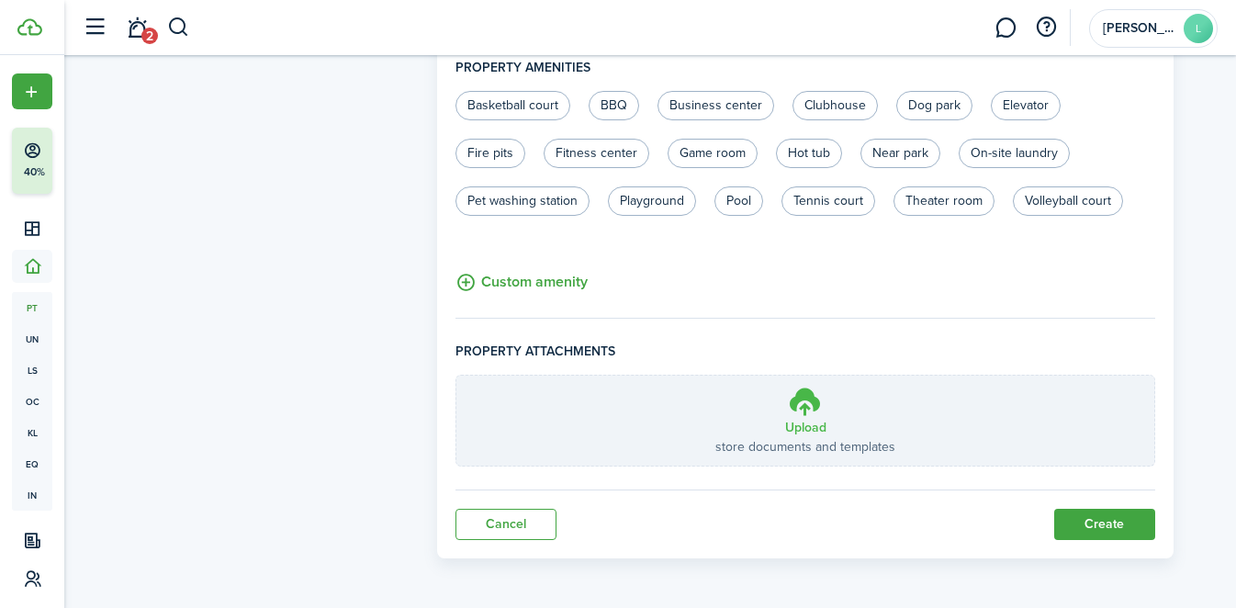
click at [796, 415] on icon at bounding box center [805, 401] width 35 height 33
click at [456, 376] on input "Upload store documents and templates Choose file" at bounding box center [456, 376] width 0 height 0
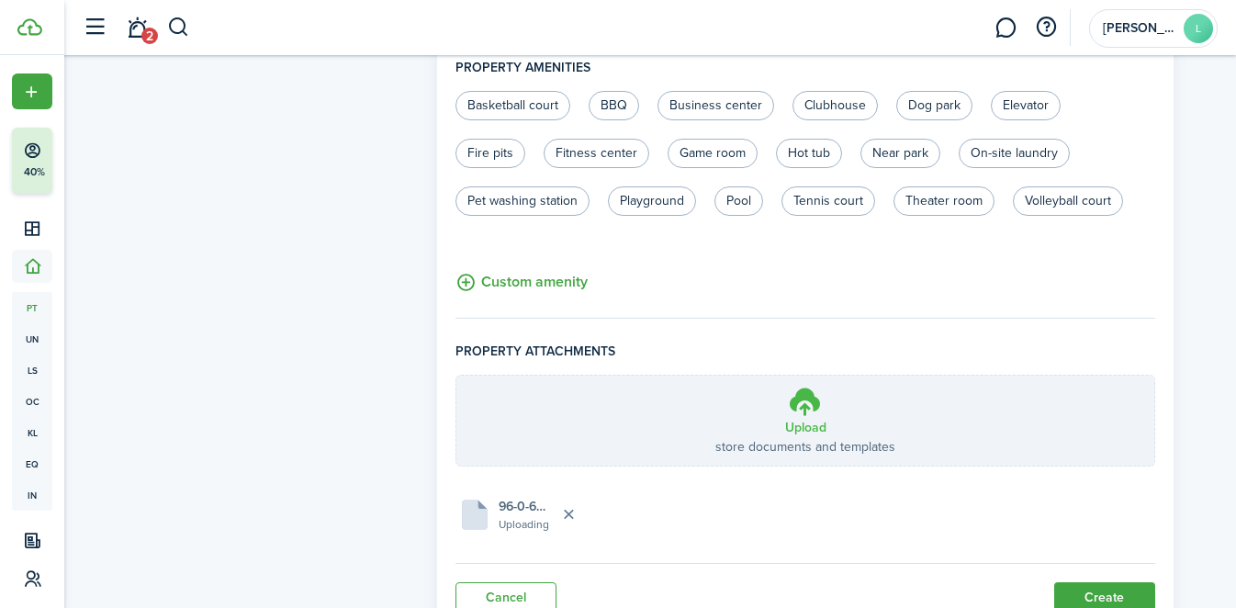
click at [803, 429] on h3 "Upload" at bounding box center [805, 427] width 41 height 19
click at [456, 376] on input "Upload store documents and templates Choose file" at bounding box center [456, 376] width 0 height 0
click at [746, 400] on label "Upload store documents and templates Choose file" at bounding box center [805, 421] width 698 height 90
click at [456, 376] on input "Upload store documents and templates Choose file" at bounding box center [456, 376] width 0 height 0
click at [1086, 595] on button "Create" at bounding box center [1104, 597] width 101 height 31
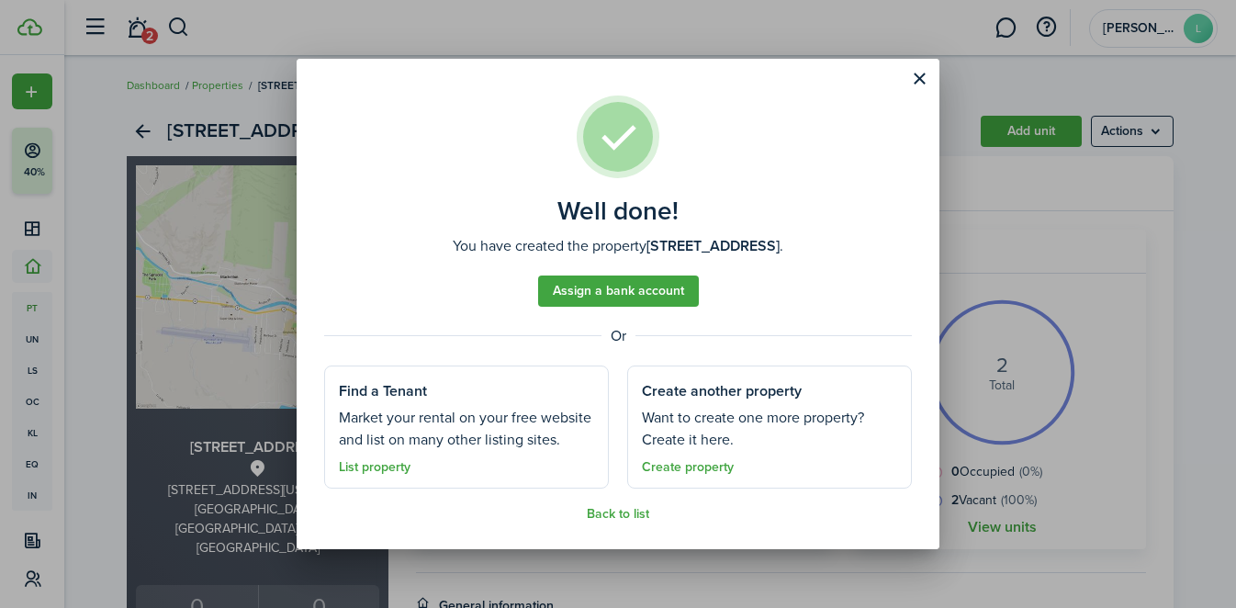
click at [918, 77] on button "Close modal" at bounding box center [919, 78] width 31 height 31
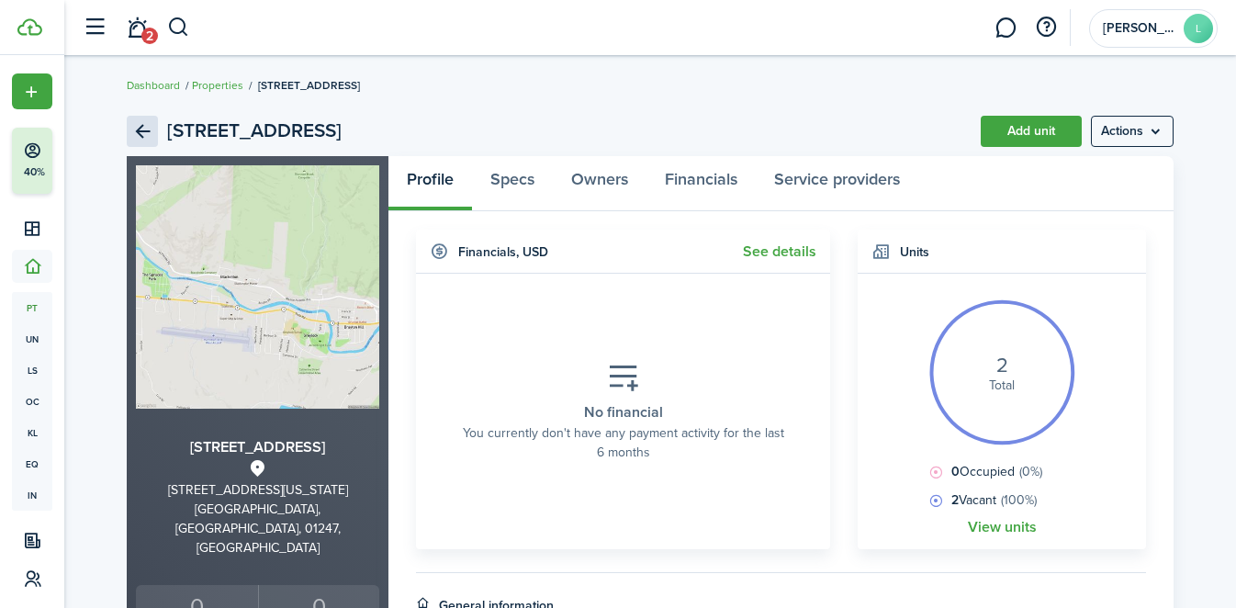
click at [152, 139] on link "Back" at bounding box center [142, 131] width 31 height 31
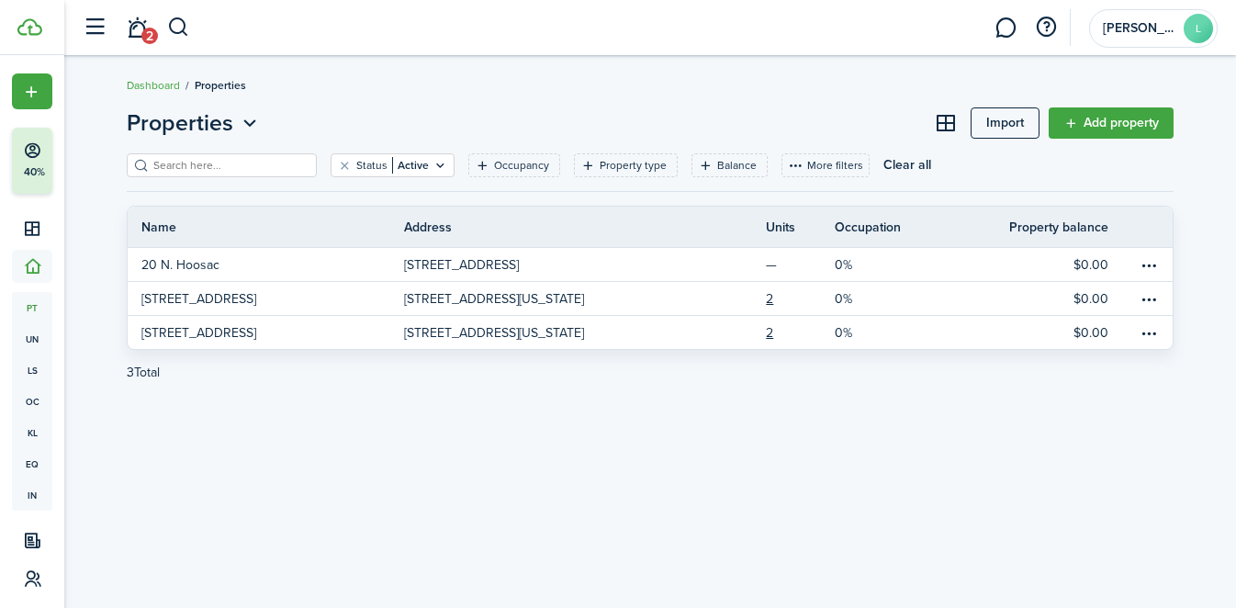
click at [1115, 136] on link "Add property" at bounding box center [1111, 122] width 125 height 31
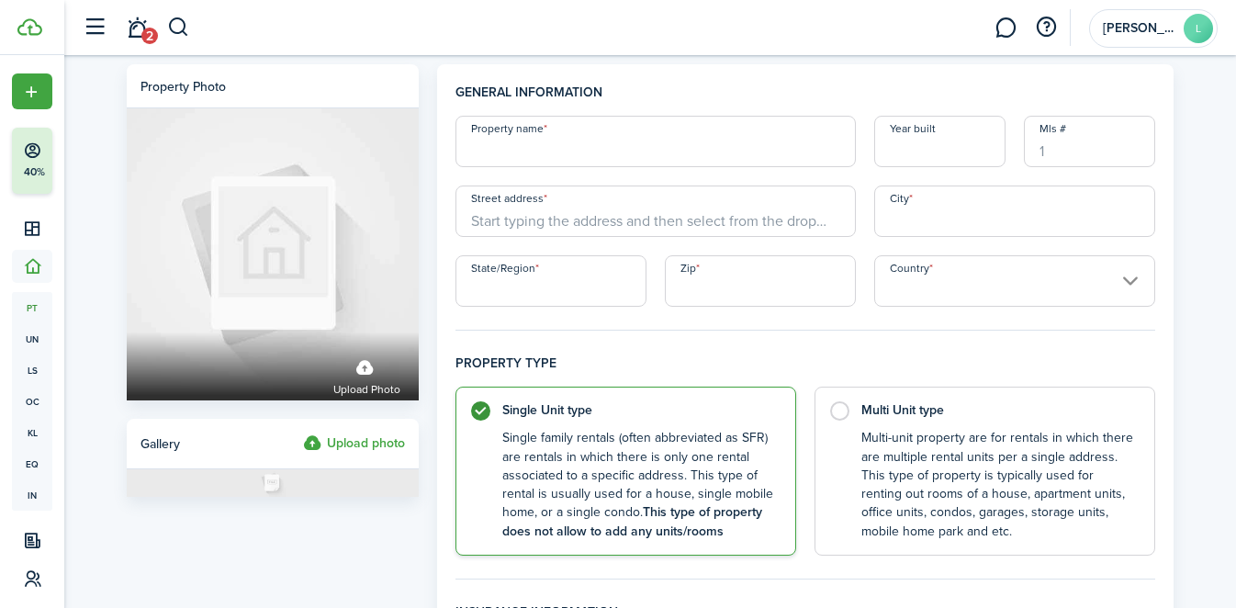
click at [511, 154] on input "Property name" at bounding box center [655, 141] width 400 height 51
type input "[STREET_ADDRESS]"
click at [925, 153] on input "Year built" at bounding box center [939, 141] width 131 height 51
type input "1860"
click at [645, 213] on input "Street address" at bounding box center [655, 210] width 400 height 51
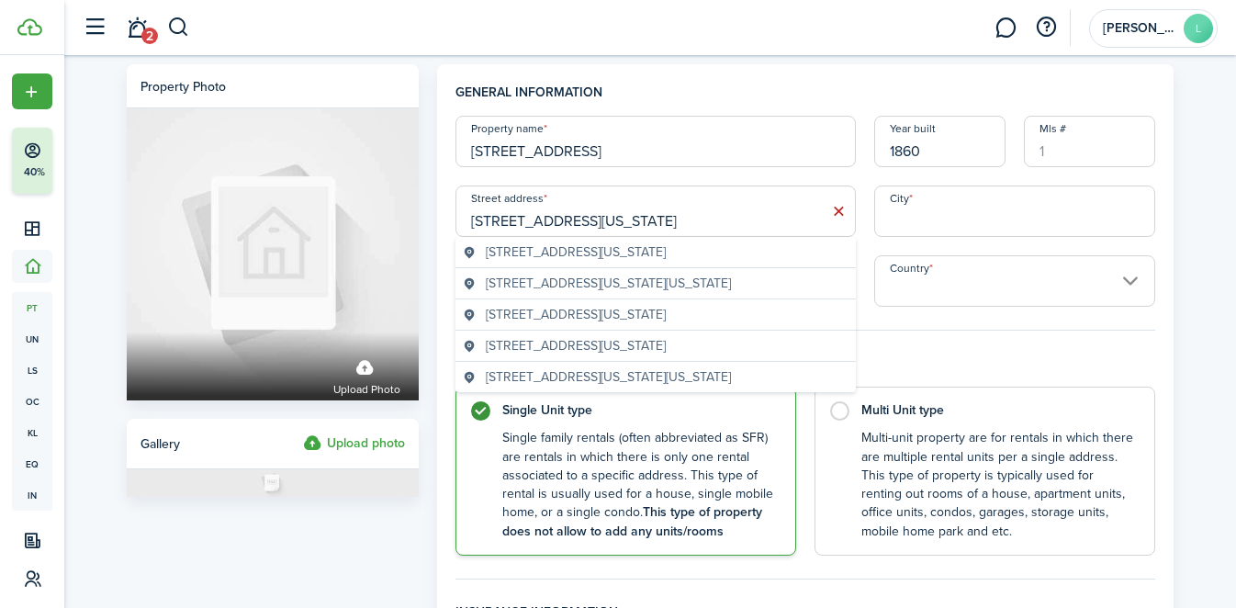
type input "[STREET_ADDRESS][US_STATE]"
click at [623, 348] on span "[STREET_ADDRESS][US_STATE]" at bounding box center [576, 345] width 180 height 19
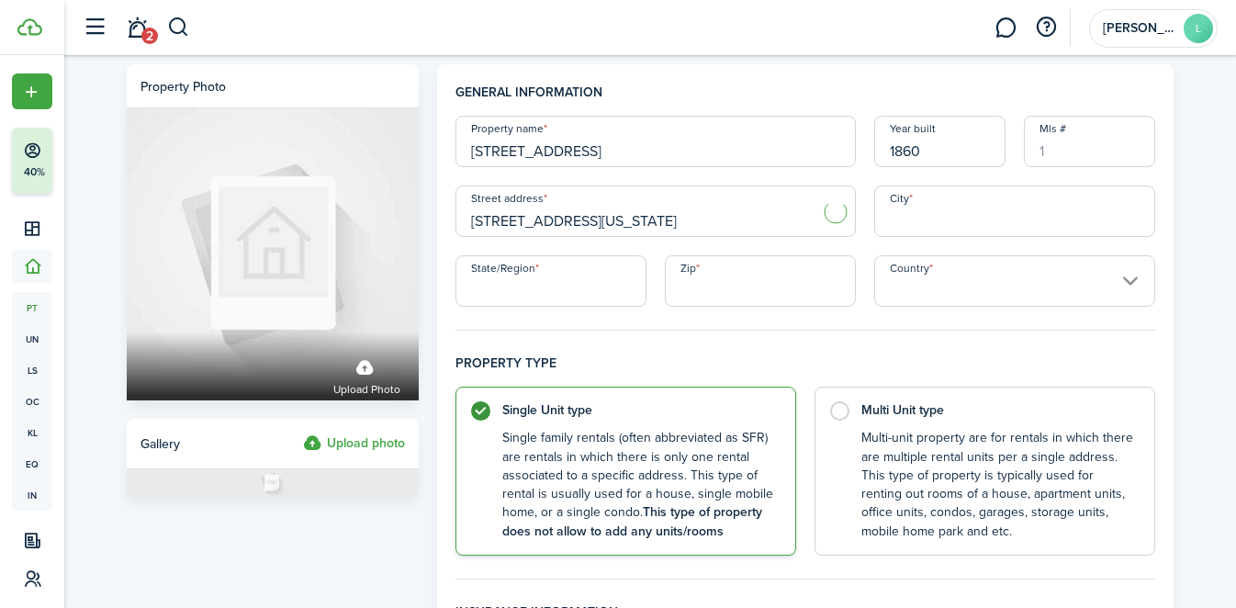
type input "North [PERSON_NAME]"
type input "MA"
type input "01247"
type input "[GEOGRAPHIC_DATA]"
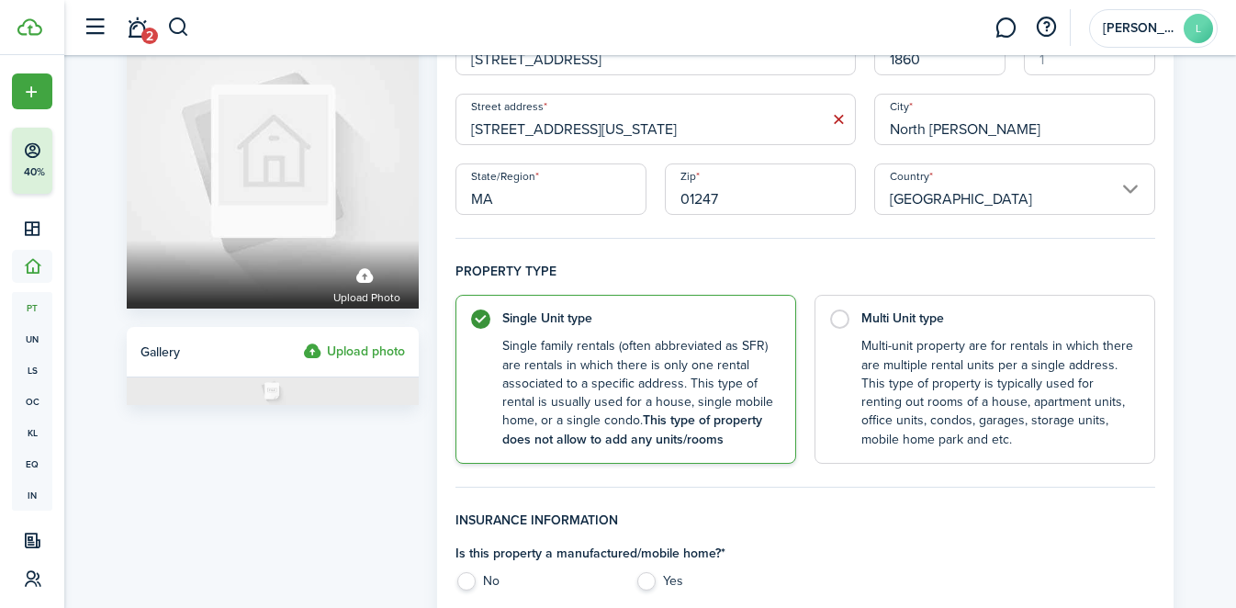
scroll to position [99, 0]
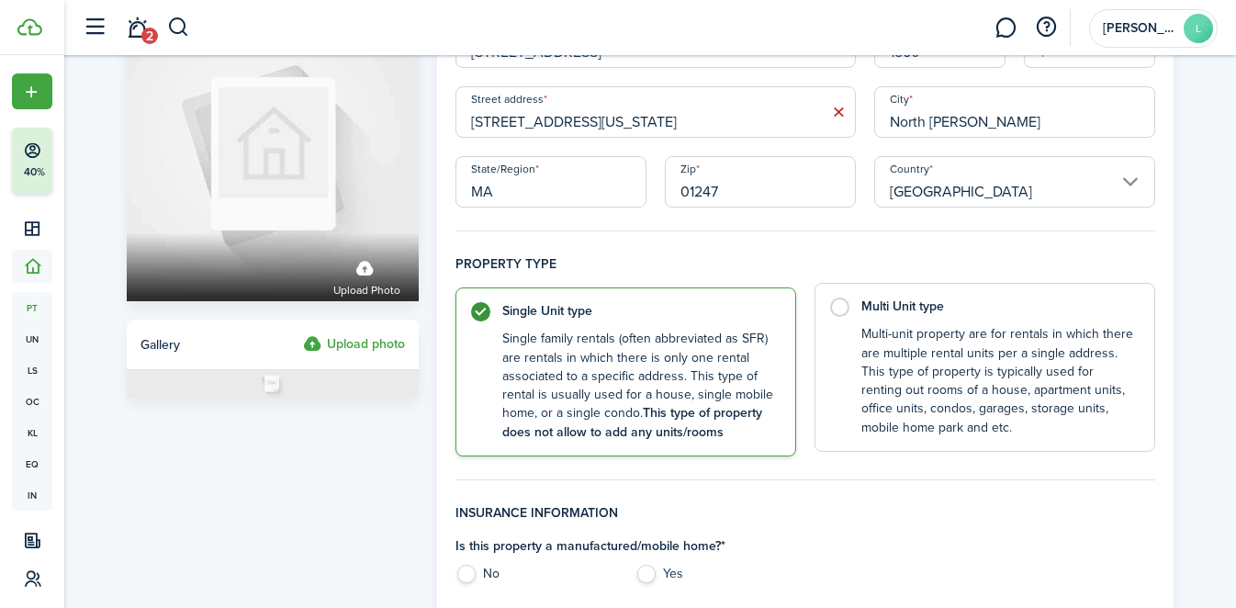
click at [847, 310] on label "Multi Unit type Multi-unit property are for rentals in which there are multiple…" at bounding box center [984, 367] width 341 height 169
radio input "false"
radio input "true"
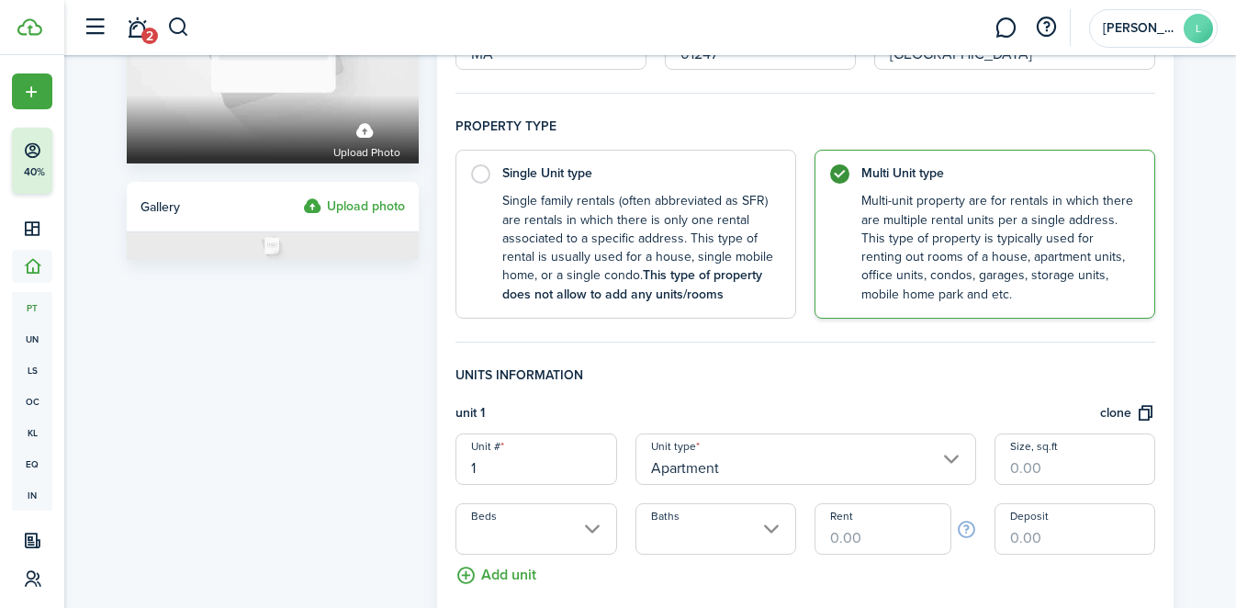
scroll to position [288, 0]
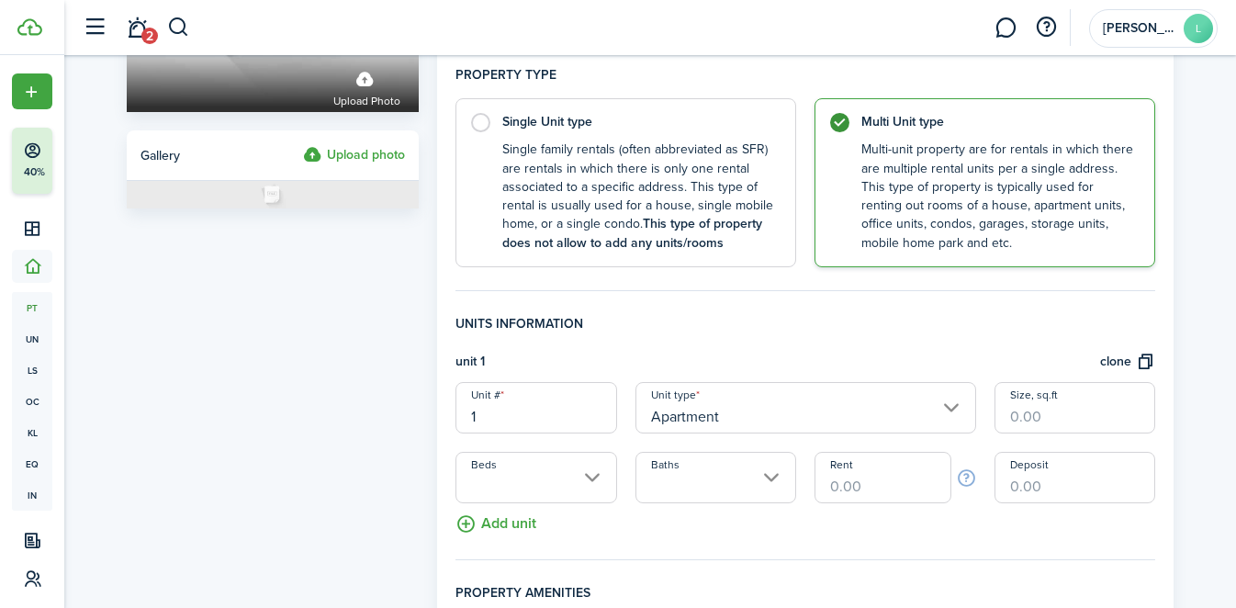
click at [745, 405] on input "Apartment" at bounding box center [805, 407] width 341 height 51
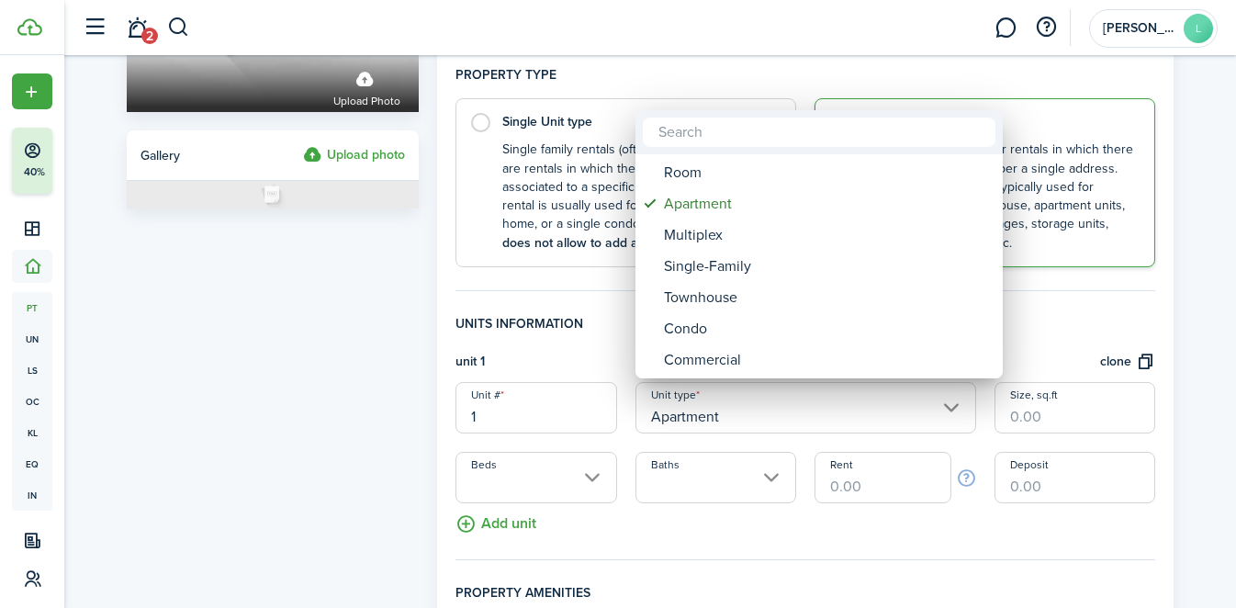
click at [576, 327] on div at bounding box center [618, 304] width 1530 height 902
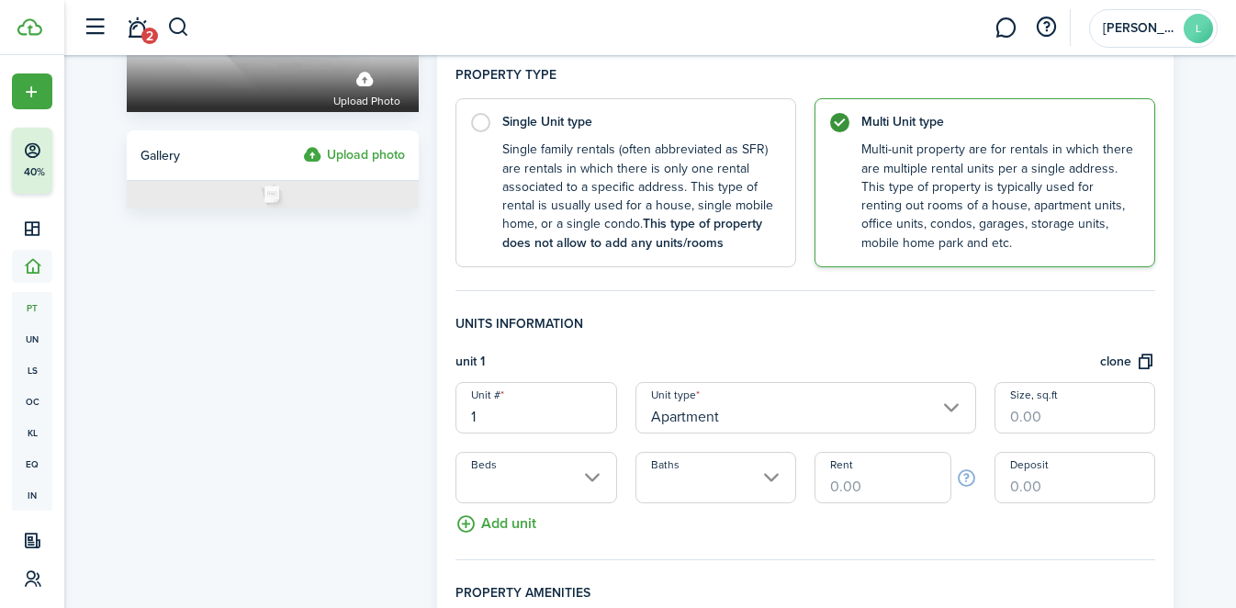
click at [593, 415] on input "1" at bounding box center [535, 407] width 161 height 51
click at [701, 336] on h4 "Units information" at bounding box center [805, 333] width 700 height 38
click at [1061, 410] on input "Size, sq.ft" at bounding box center [1074, 407] width 161 height 51
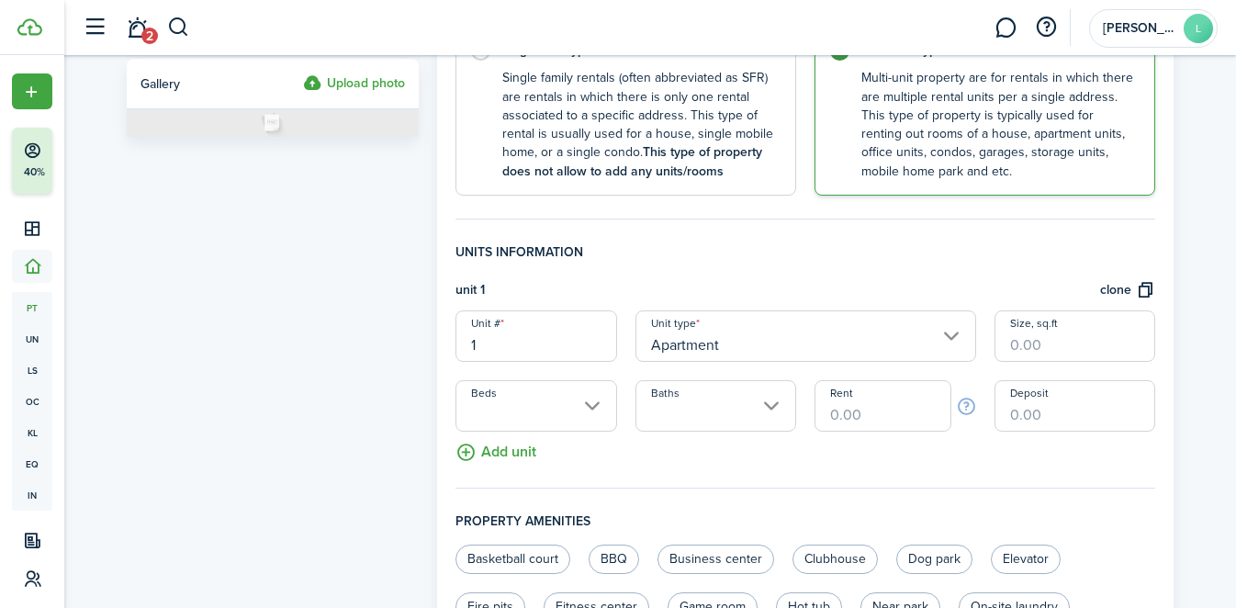
scroll to position [375, 0]
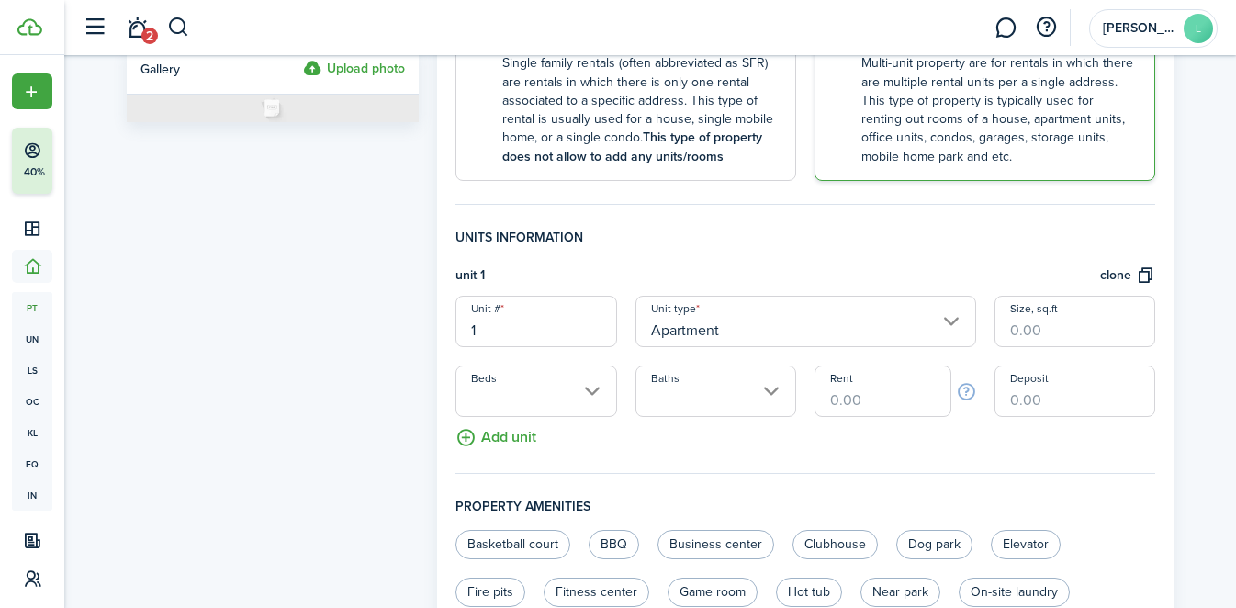
click at [561, 404] on input "Beds" at bounding box center [535, 390] width 161 height 51
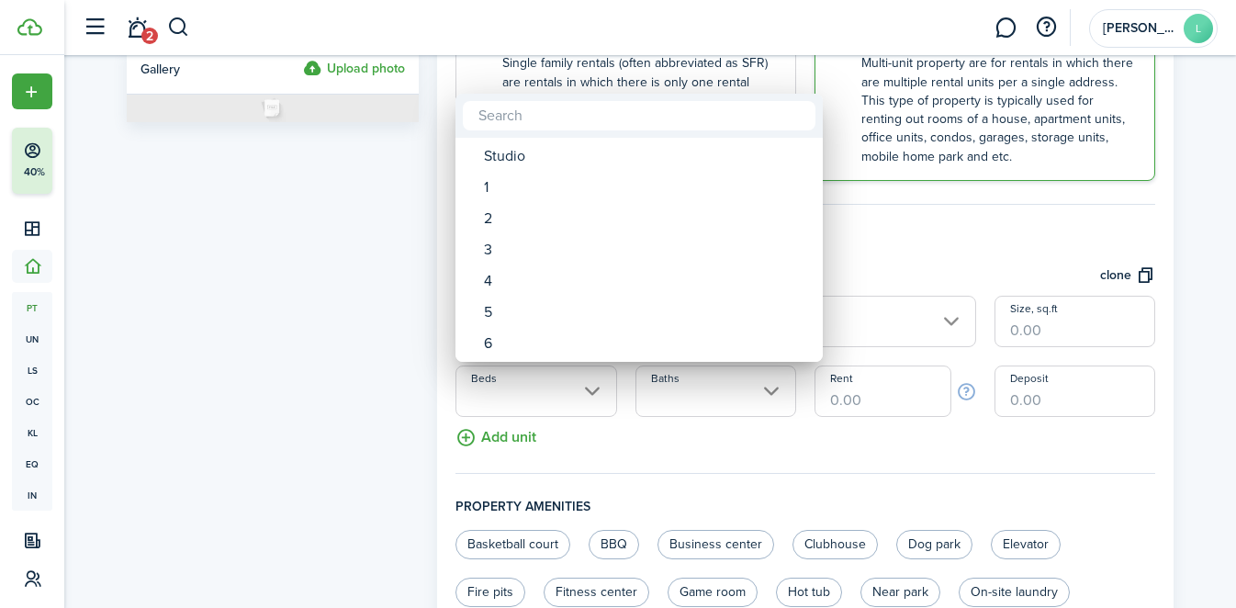
click at [589, 427] on div at bounding box center [618, 304] width 1530 height 902
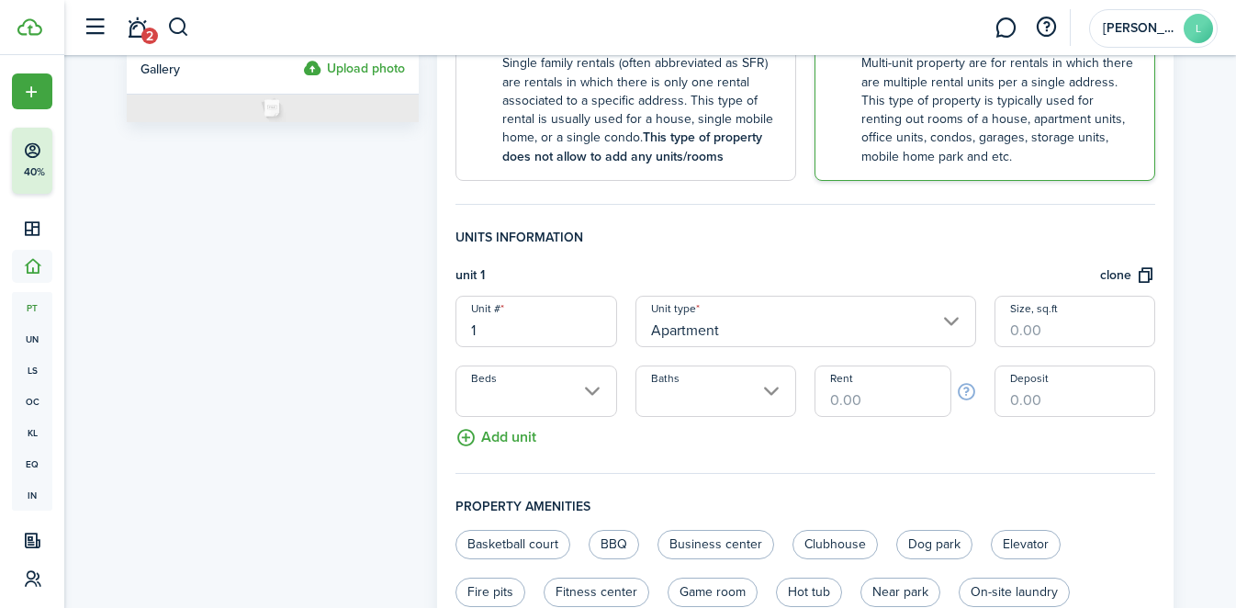
click at [876, 405] on input "Rent" at bounding box center [882, 390] width 136 height 51
type input "$800.00"
click at [564, 338] on input "1" at bounding box center [535, 321] width 161 height 51
type input "2"
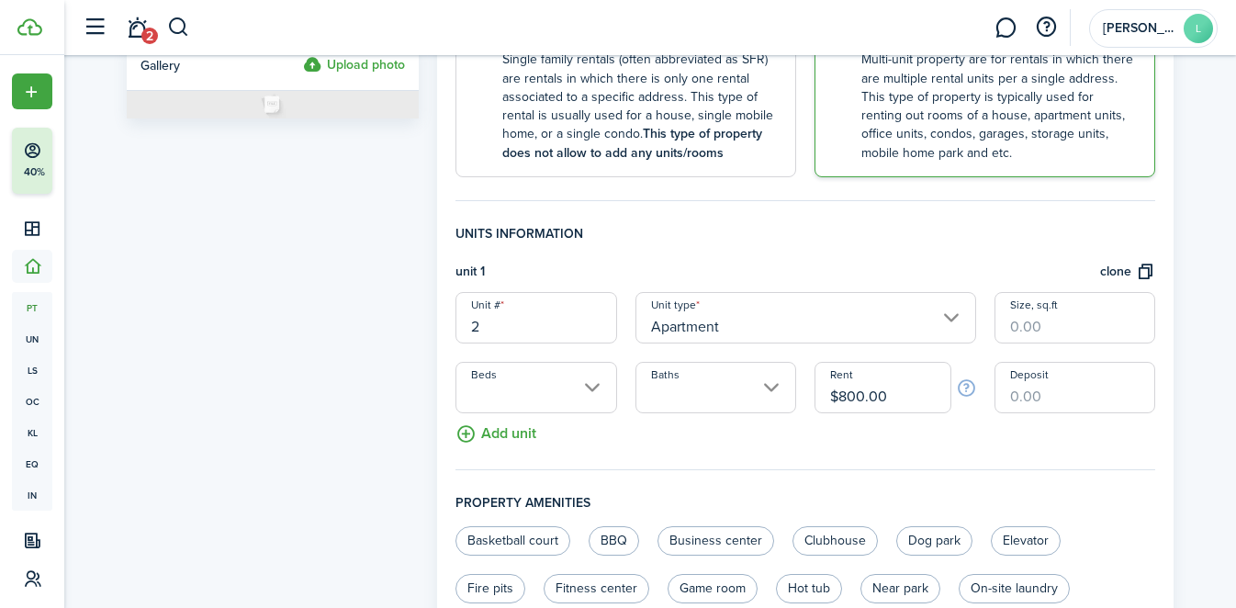
click at [1057, 410] on input "Deposit" at bounding box center [1074, 387] width 161 height 51
type input "$350.00"
click at [870, 465] on fieldset "Units information unit 1 clone Unit # 2 Unit type Apartment Size, sq.ft Beds Ba…" at bounding box center [805, 347] width 700 height 246
click at [568, 380] on input "Beds" at bounding box center [535, 387] width 161 height 51
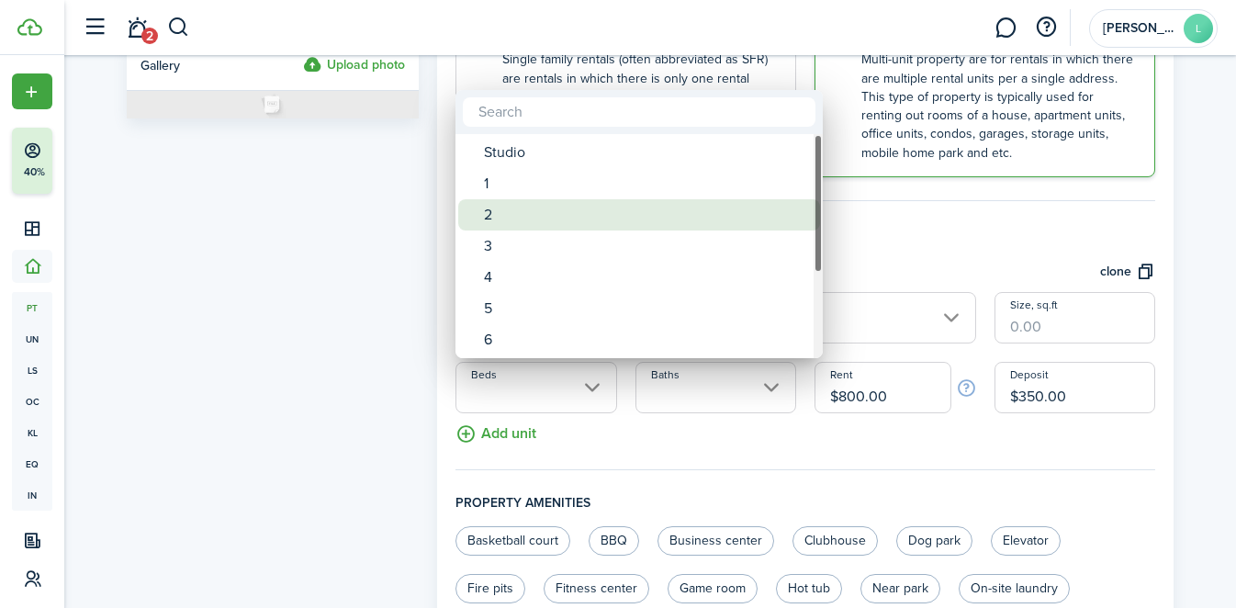
click at [610, 210] on div "2" at bounding box center [646, 214] width 325 height 31
type input "2"
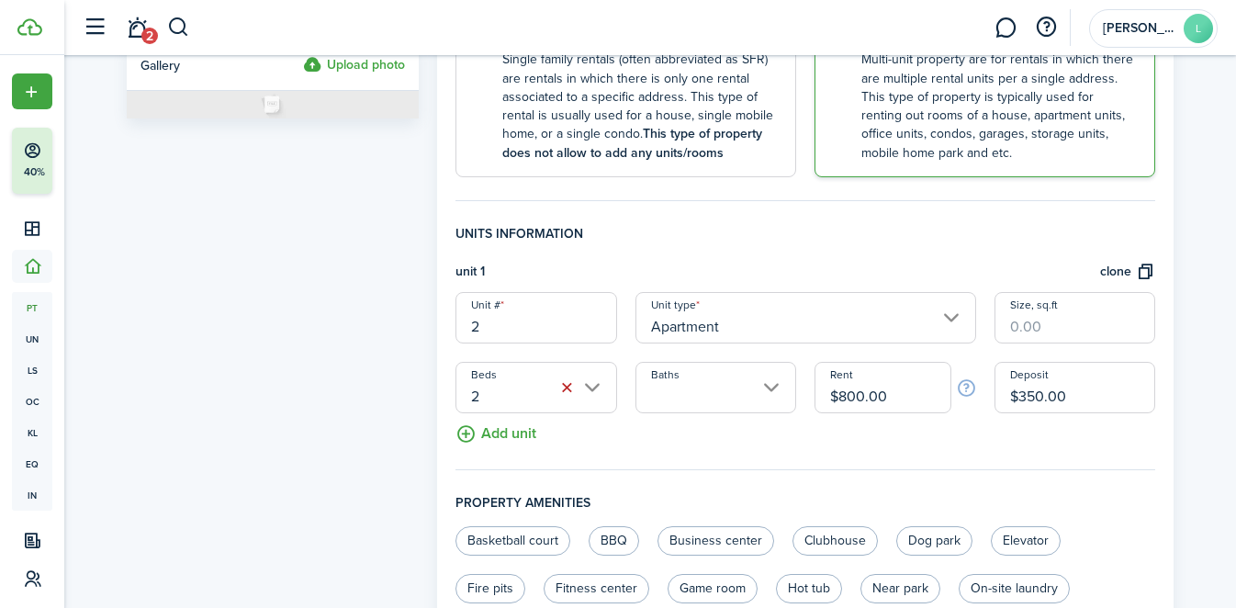
click at [707, 378] on input "Baths" at bounding box center [715, 387] width 161 height 51
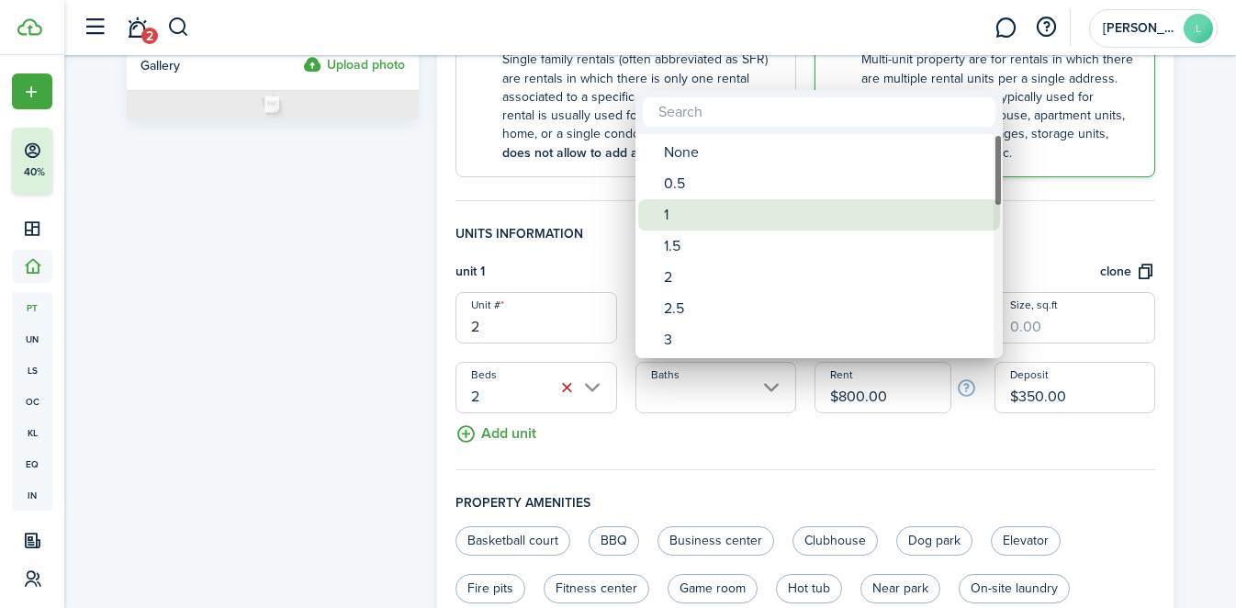
click at [702, 219] on div "1" at bounding box center [826, 214] width 325 height 31
type input "1"
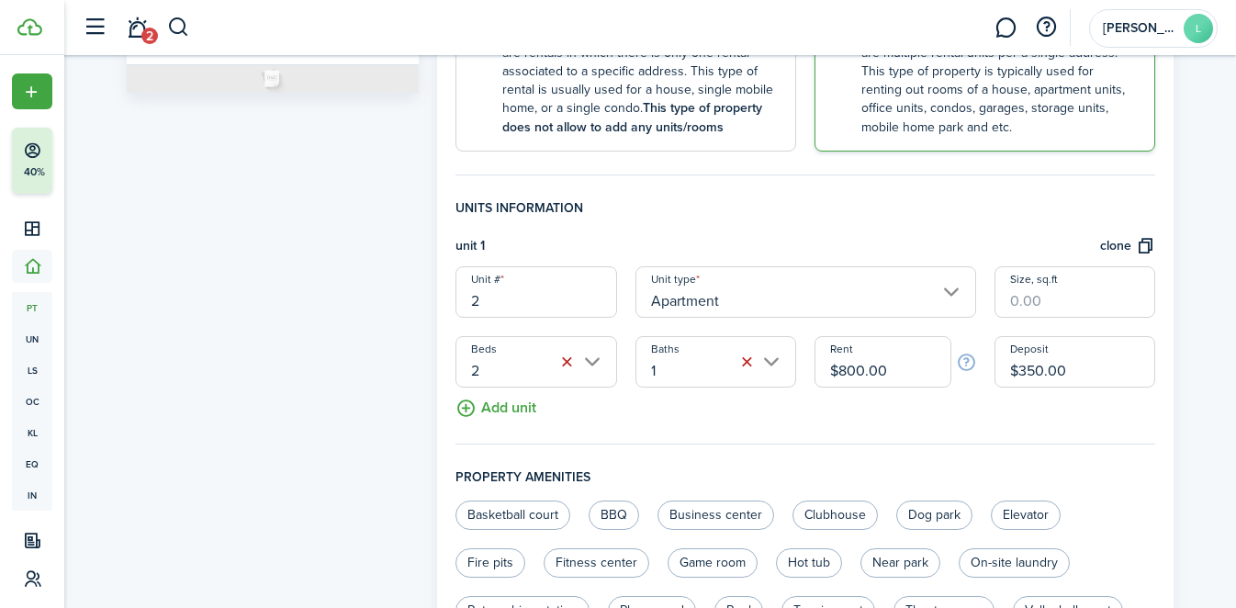
scroll to position [409, 0]
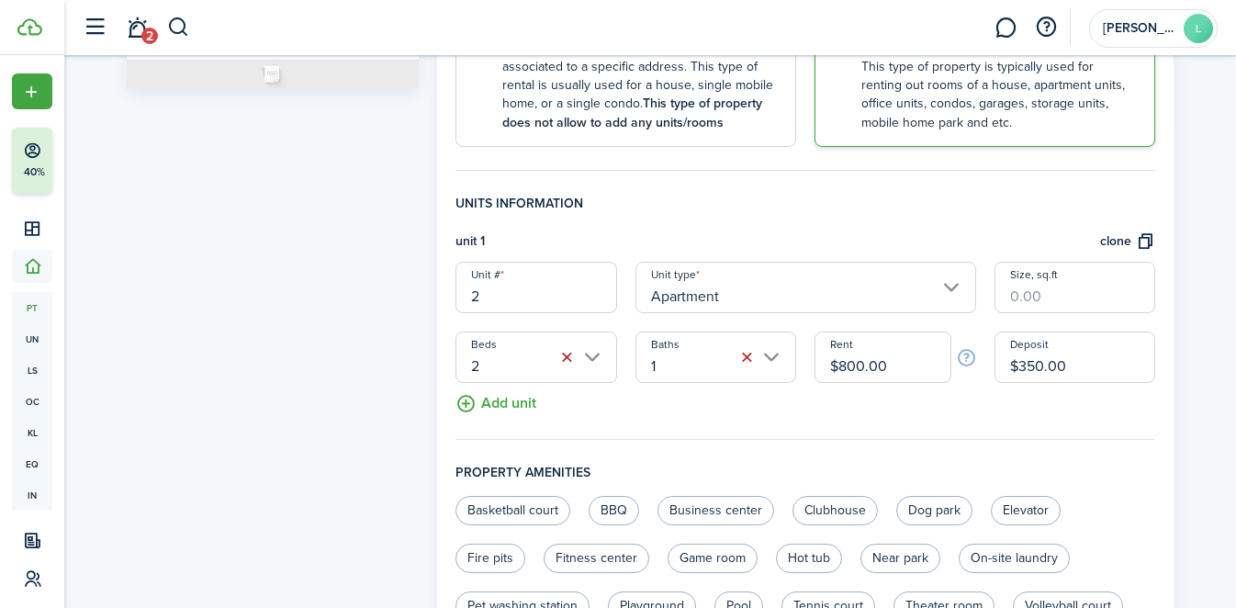
click at [1002, 293] on input "Size, sq.ft" at bounding box center [1074, 287] width 161 height 51
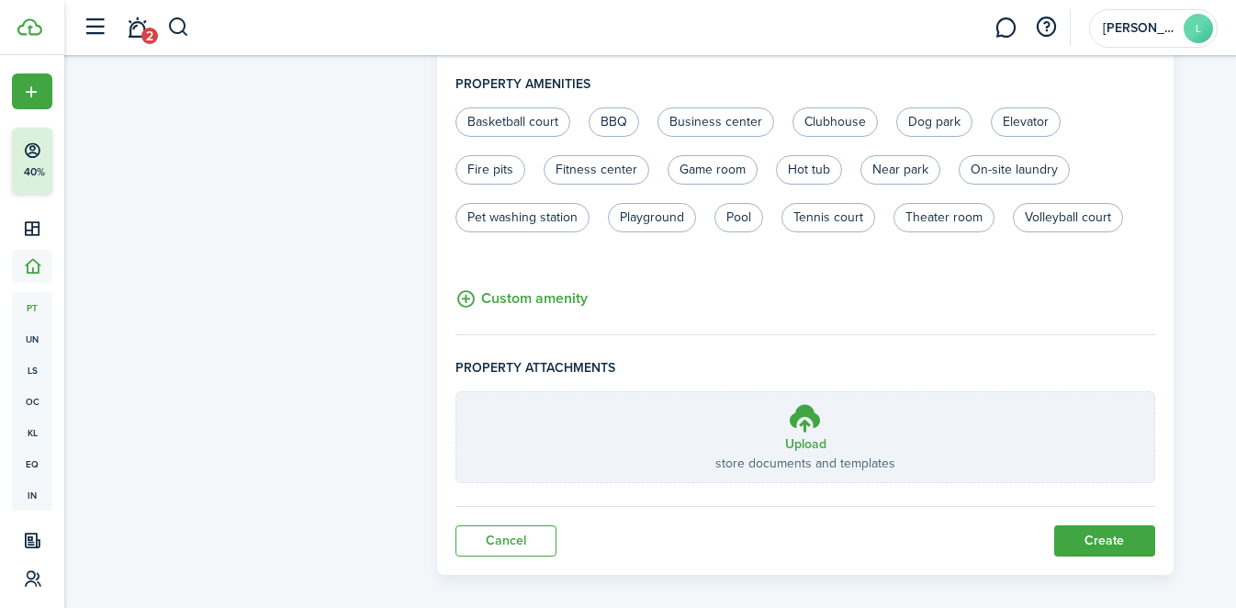
scroll to position [813, 0]
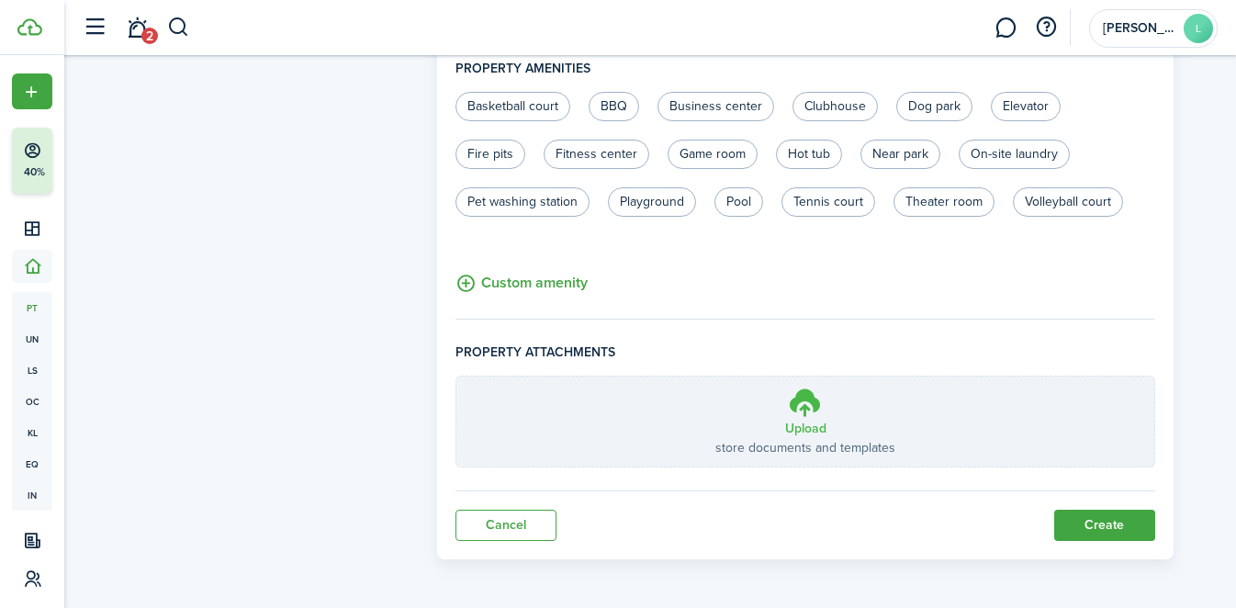
type input "1,043"
click at [814, 400] on icon at bounding box center [805, 402] width 35 height 33
click at [456, 376] on input "Upload store documents and templates Choose file" at bounding box center [456, 376] width 0 height 0
click at [782, 403] on label "Upload store documents and templates Choose file" at bounding box center [805, 421] width 698 height 90
click at [456, 376] on input "Upload store documents and templates Choose file" at bounding box center [456, 376] width 0 height 0
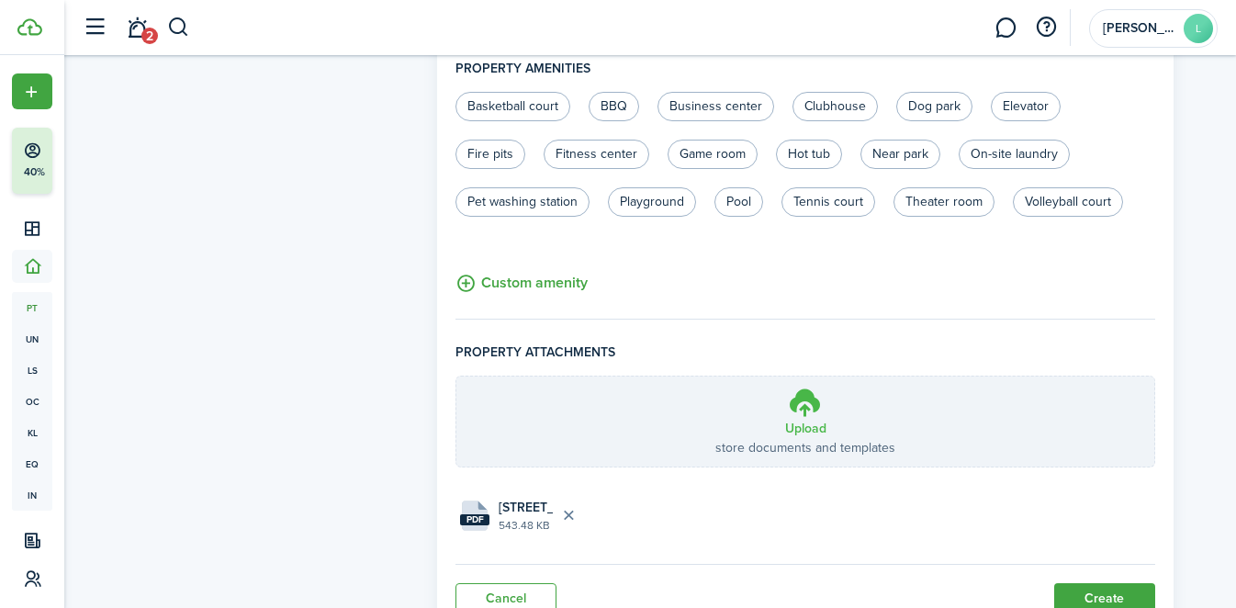
click at [796, 421] on h3 "Upload" at bounding box center [805, 428] width 41 height 19
click at [456, 376] on input "Upload store documents and templates Choose file" at bounding box center [456, 376] width 0 height 0
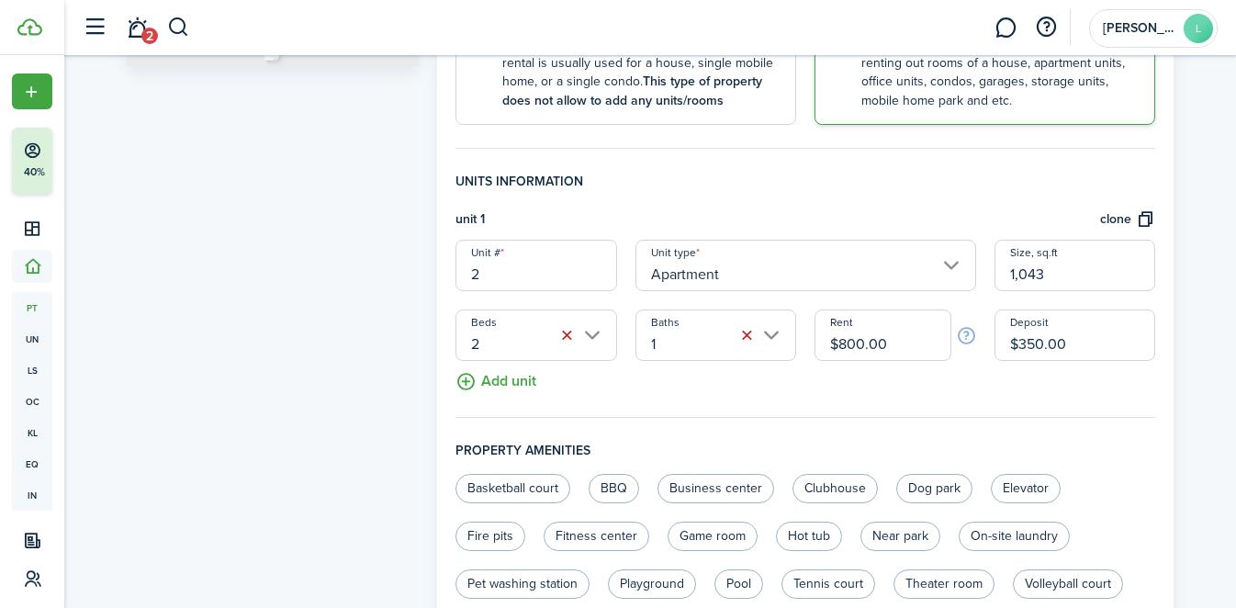
scroll to position [432, 0]
click at [480, 367] on button "Add unit" at bounding box center [495, 376] width 81 height 32
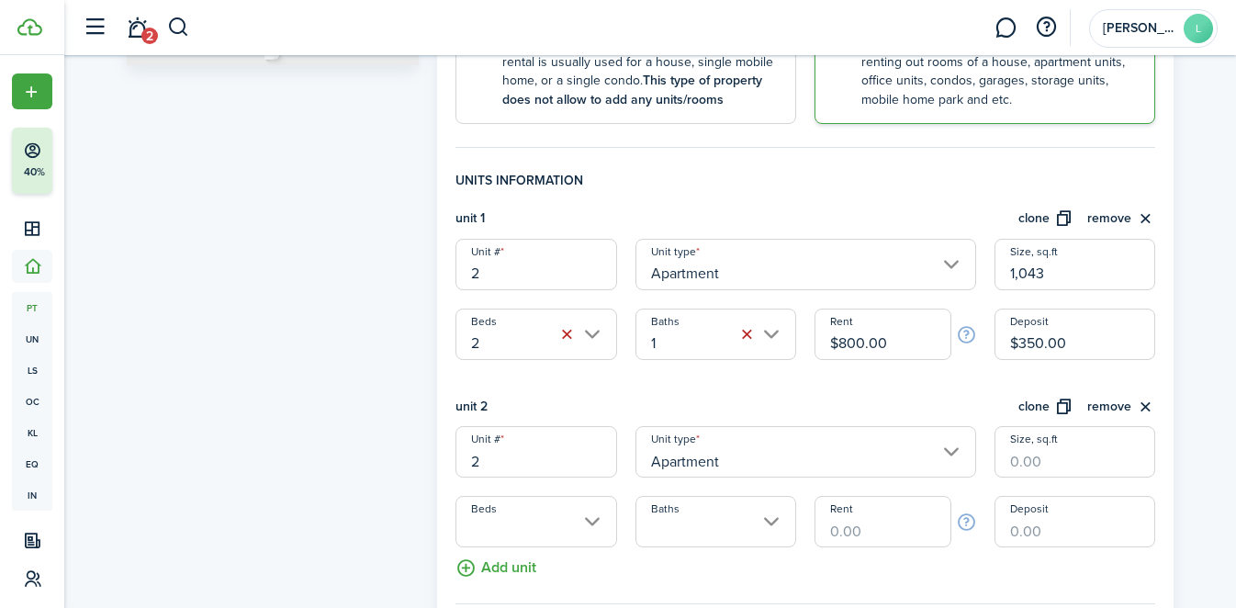
click at [528, 470] on input "2" at bounding box center [535, 451] width 161 height 51
type input "1"
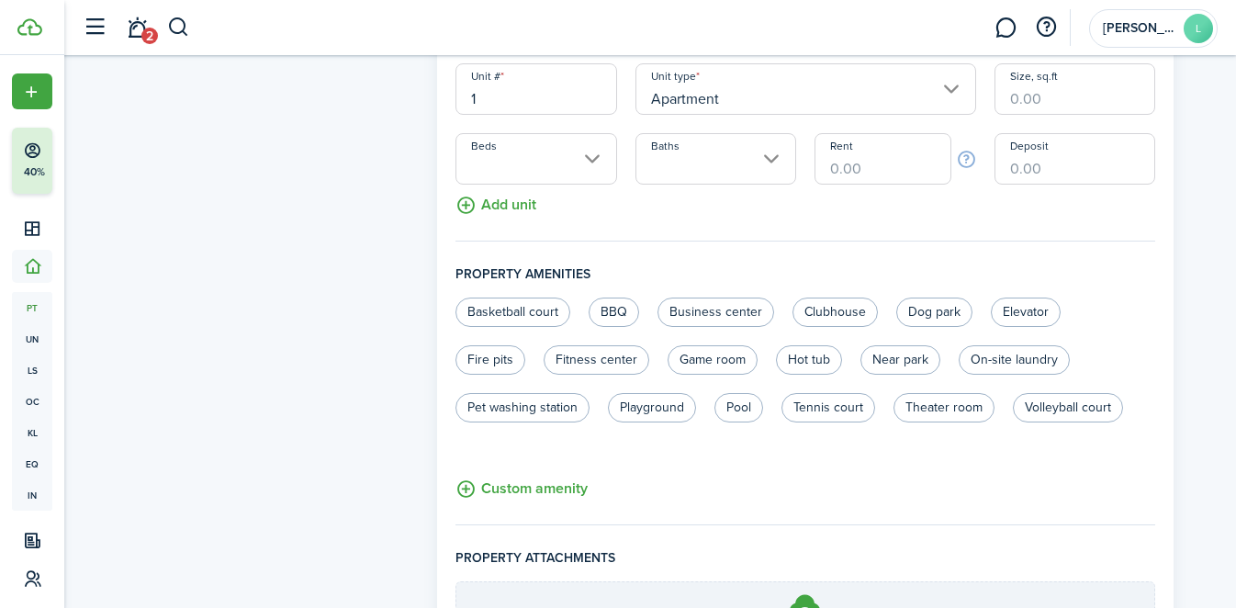
scroll to position [1074, 0]
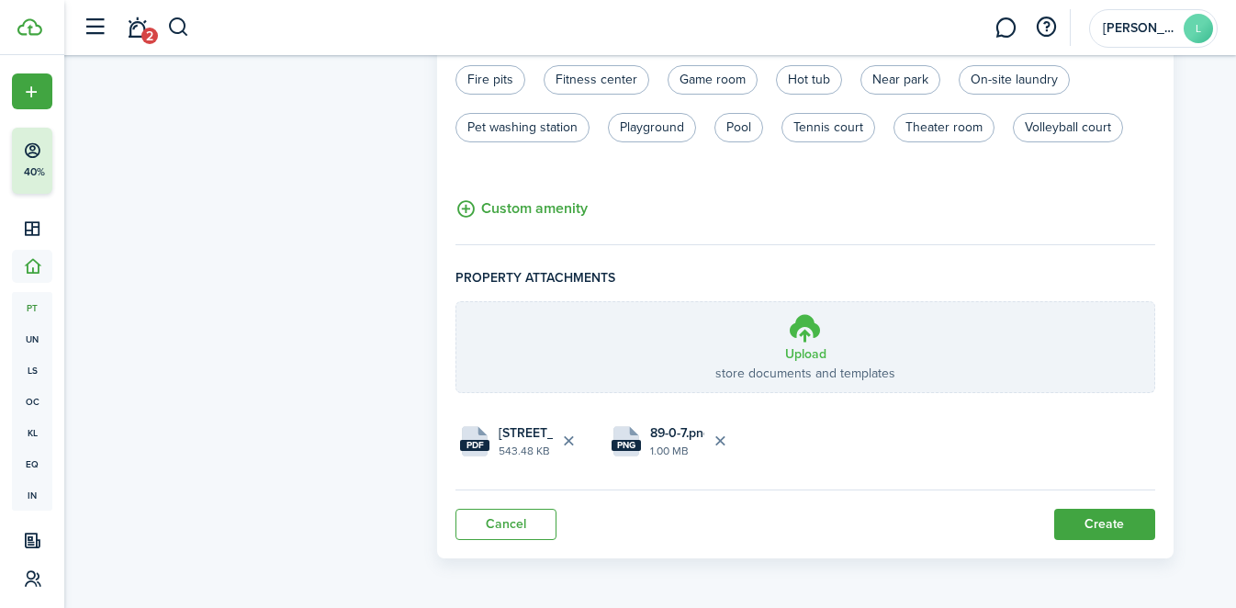
click at [789, 344] on h3 "Upload" at bounding box center [805, 353] width 41 height 19
click at [456, 302] on input "Upload store documents and templates Choose file" at bounding box center [456, 302] width 0 height 0
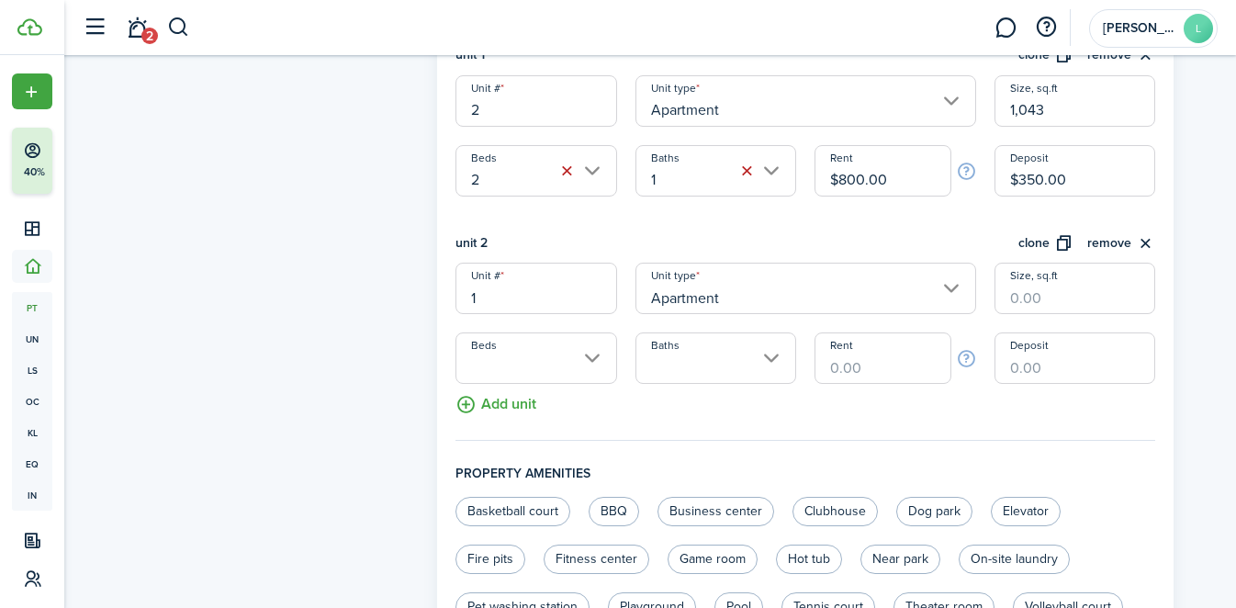
scroll to position [585, 0]
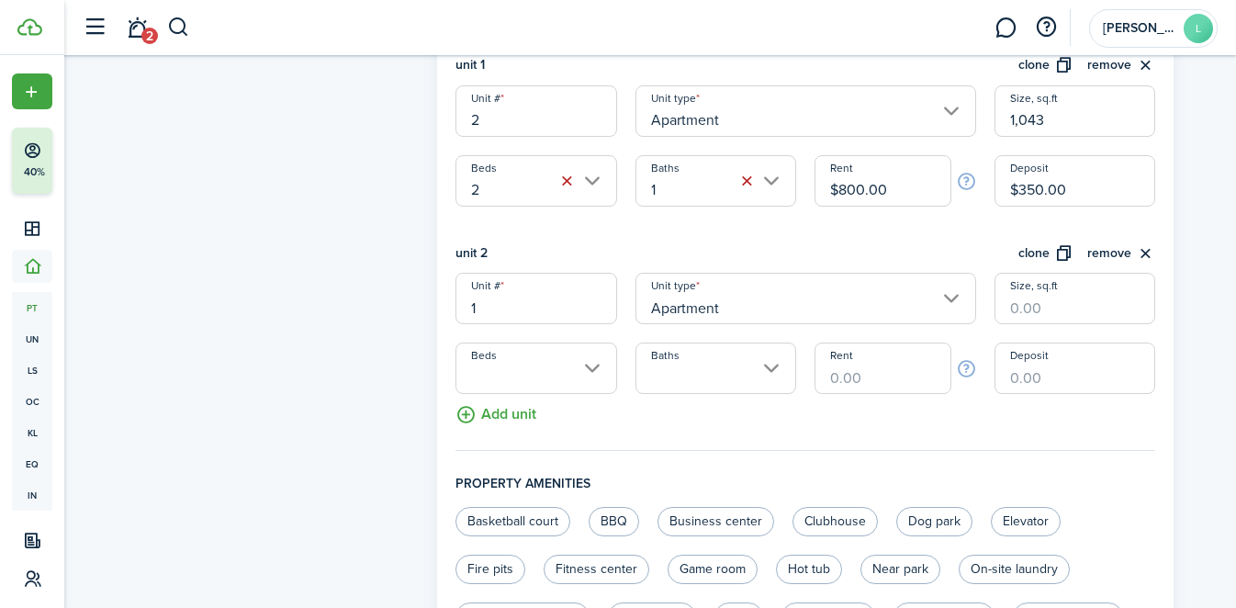
click at [1080, 307] on input "Size, sq.ft" at bounding box center [1074, 298] width 161 height 51
click at [550, 354] on input "Beds" at bounding box center [535, 367] width 161 height 51
type input "1,043"
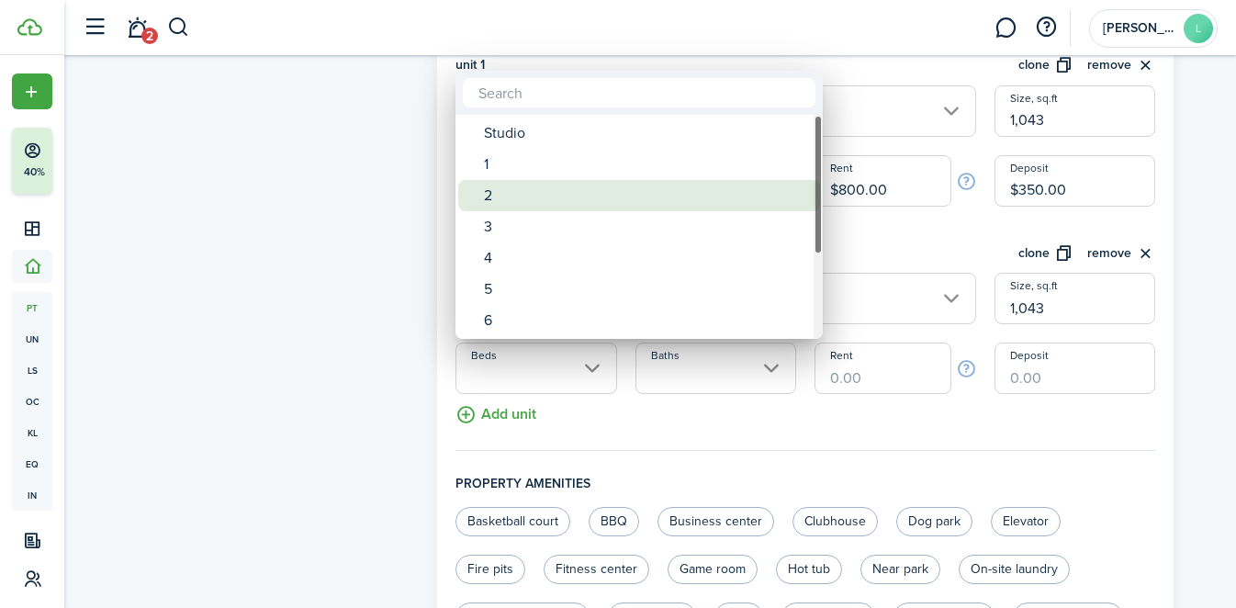
click at [518, 195] on div "2" at bounding box center [646, 195] width 325 height 31
type input "2"
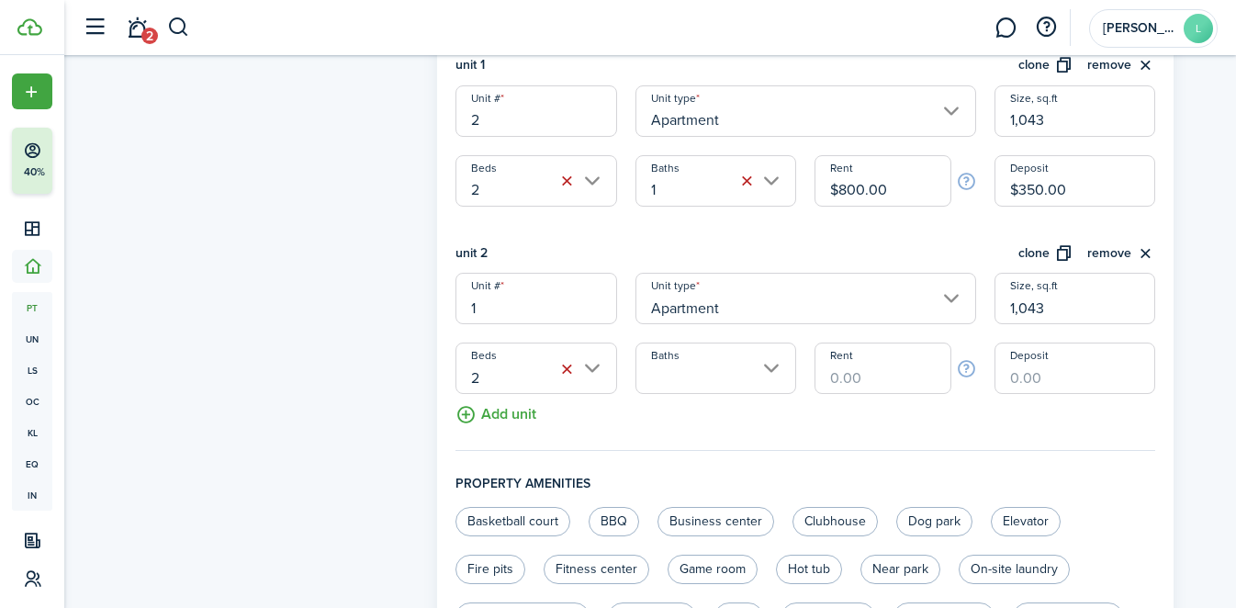
click at [667, 372] on input "Baths" at bounding box center [715, 367] width 161 height 51
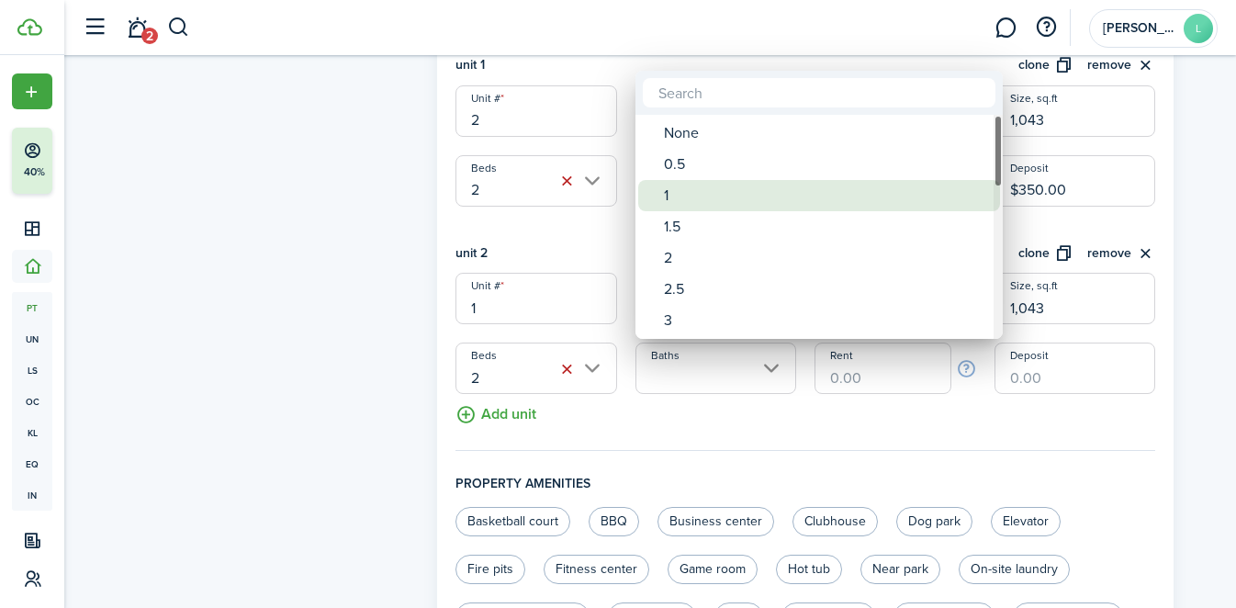
click at [679, 199] on div "1" at bounding box center [826, 195] width 325 height 31
type input "1"
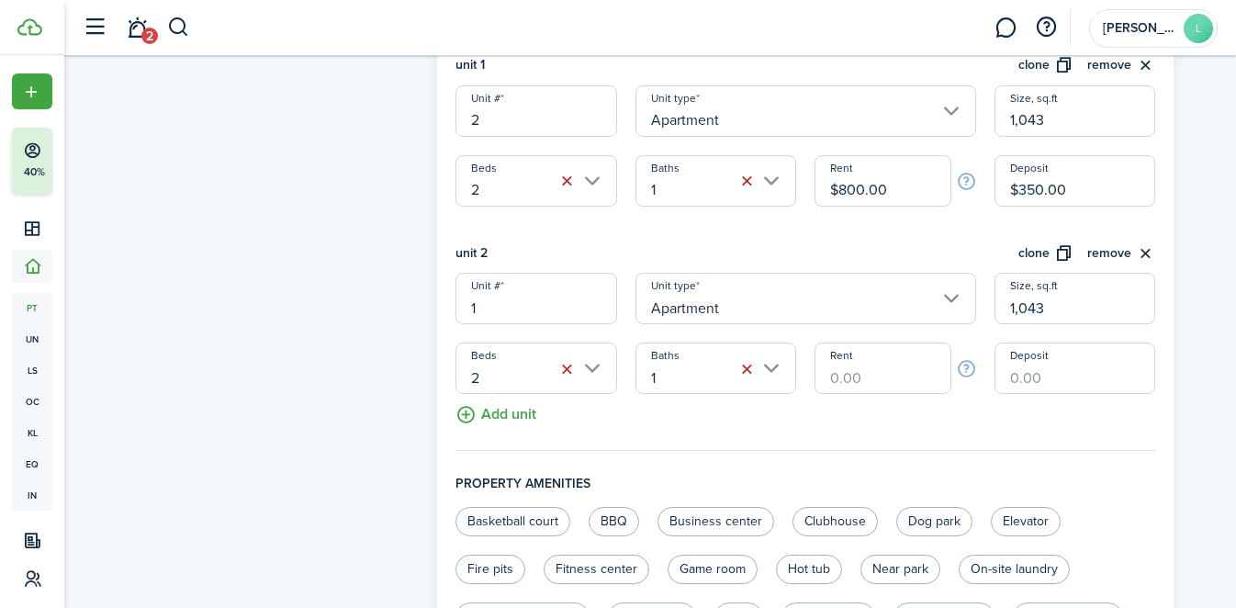
click at [888, 365] on input "Rent" at bounding box center [882, 367] width 136 height 51
type input "$700.00"
click at [1043, 373] on input "Deposit" at bounding box center [1074, 367] width 161 height 51
click at [916, 415] on fieldset "Units information unit 1 clone remove Unit # 2 Unit type Apartment Size, sq.ft …" at bounding box center [805, 233] width 700 height 433
click at [1028, 382] on input "Deposit" at bounding box center [1074, 367] width 161 height 51
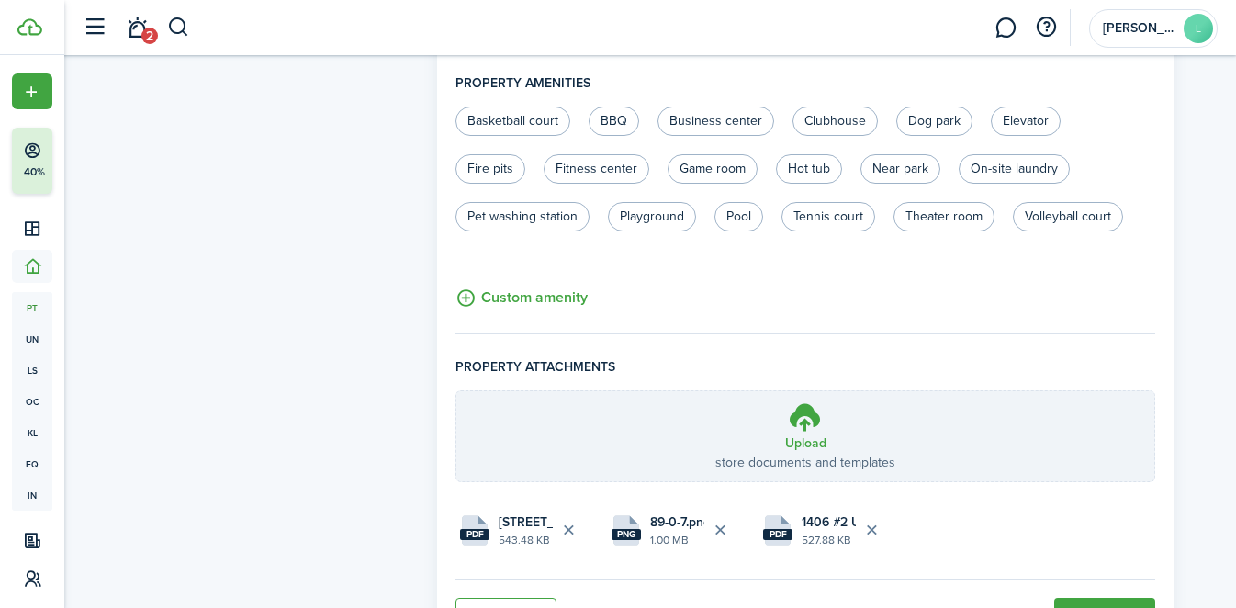
scroll to position [1074, 0]
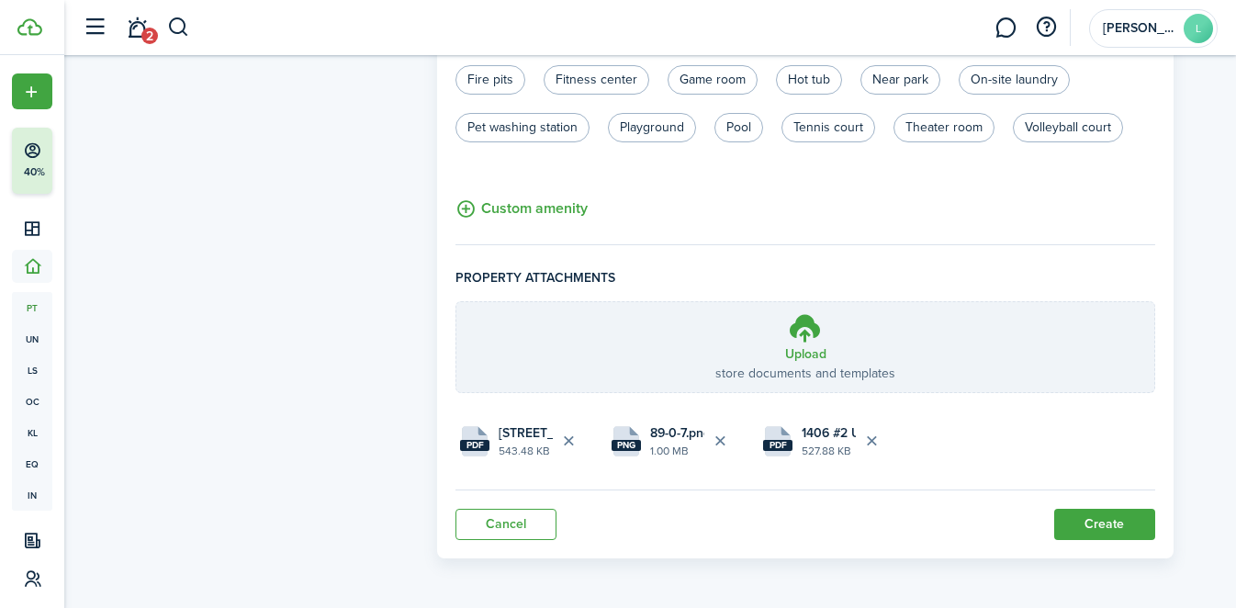
click at [1108, 531] on button "Create" at bounding box center [1104, 524] width 101 height 31
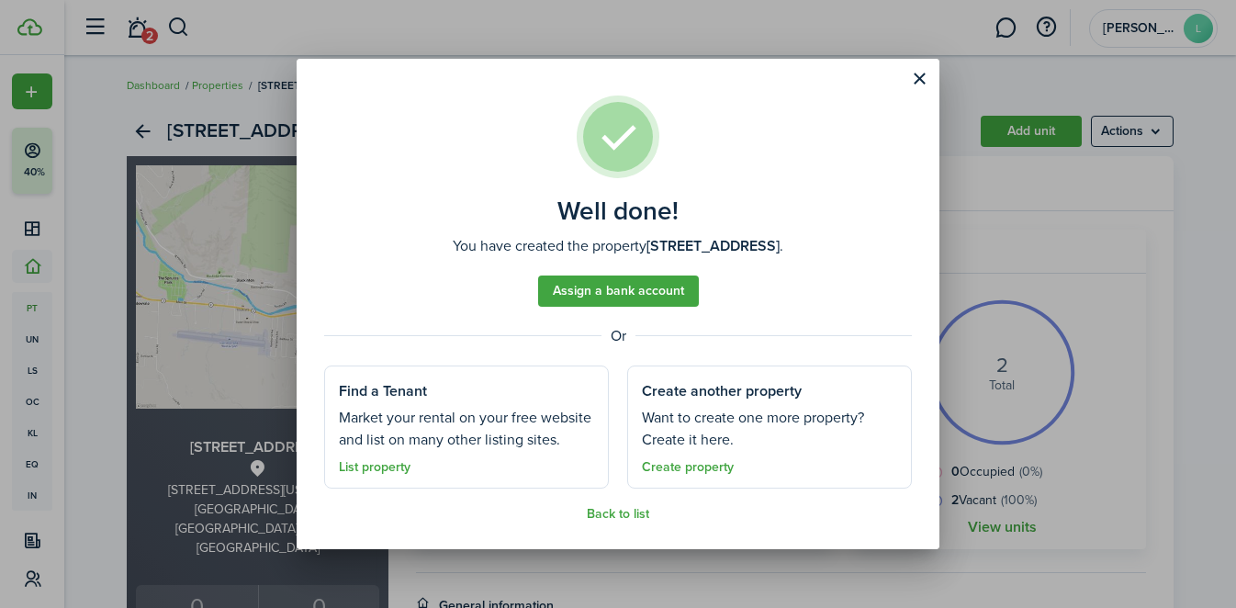
click at [939, 73] on div "Well done! You have created the property [STREET_ADDRESS] Assign a bank account…" at bounding box center [618, 304] width 1236 height 608
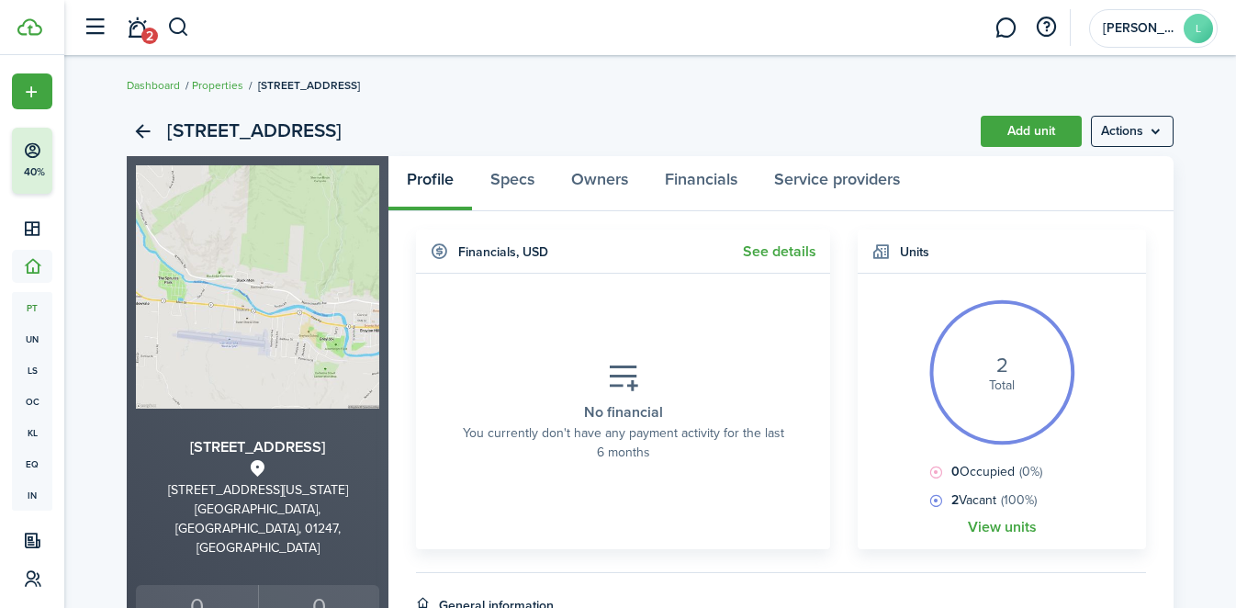
click at [931, 71] on well-done "Well done! You have created the property [STREET_ADDRESS] Assign a bank account…" at bounding box center [618, 10] width 643 height 490
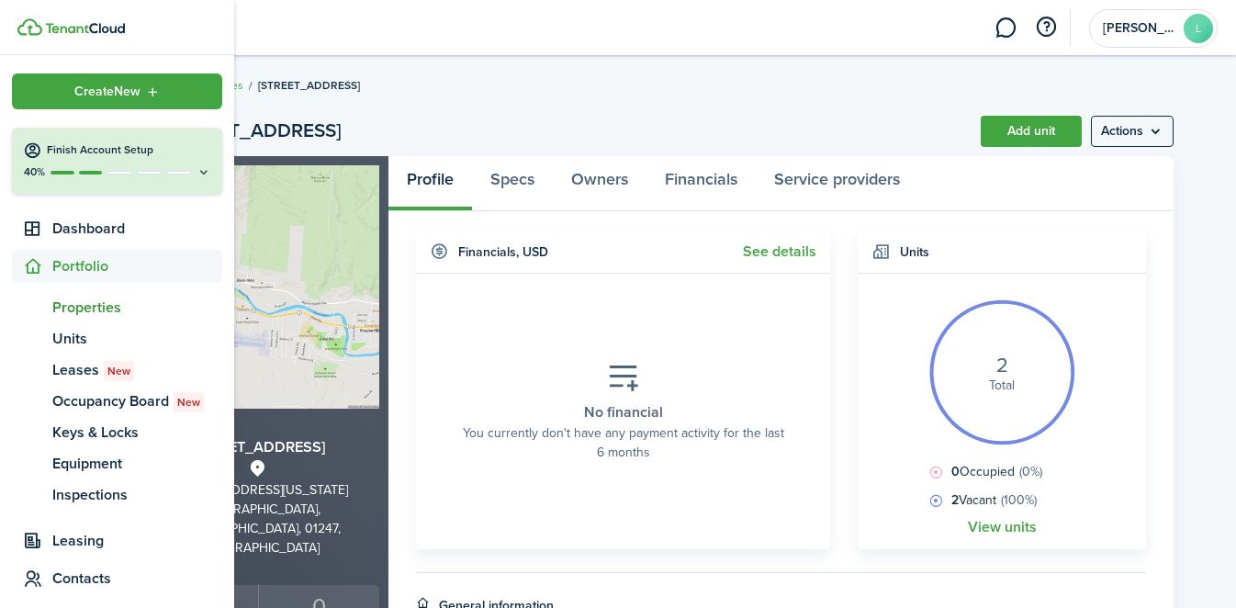
click at [101, 320] on link "pt Properties" at bounding box center [117, 307] width 210 height 31
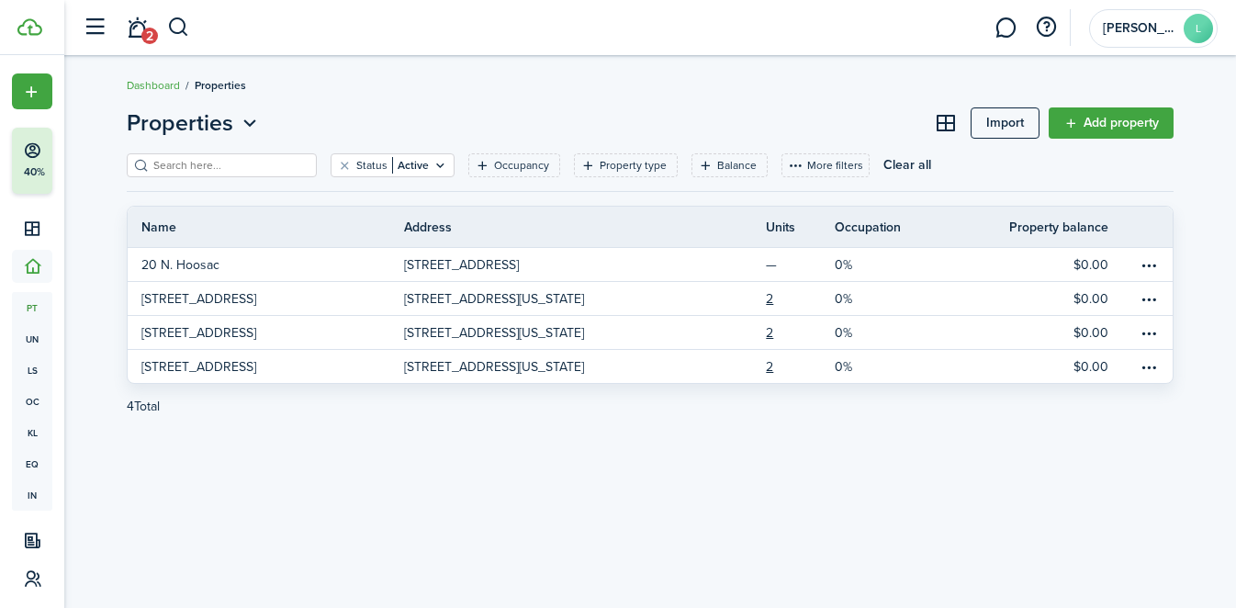
click at [1093, 123] on link "Add property" at bounding box center [1111, 122] width 125 height 31
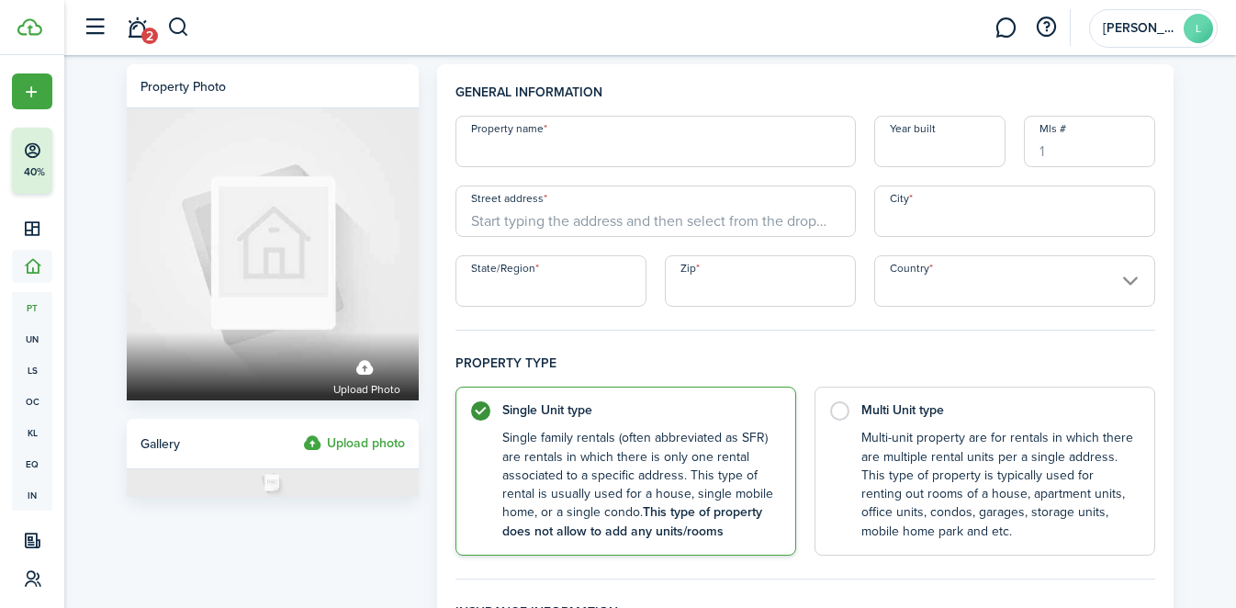
click at [672, 146] on input "Property name" at bounding box center [655, 141] width 400 height 51
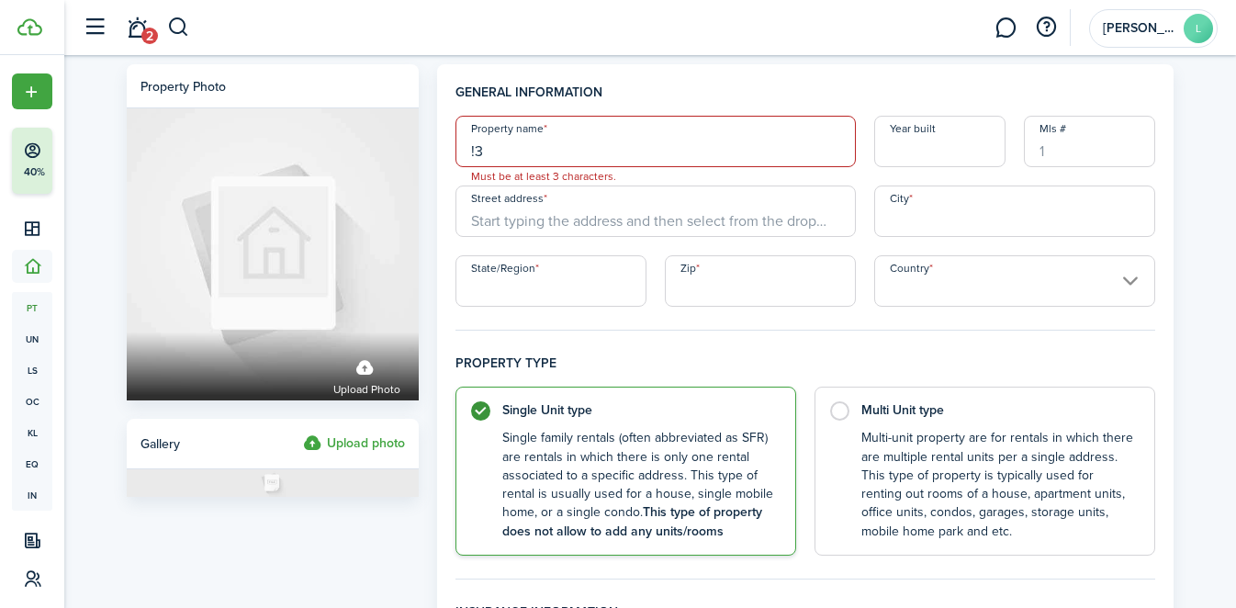
type input "!"
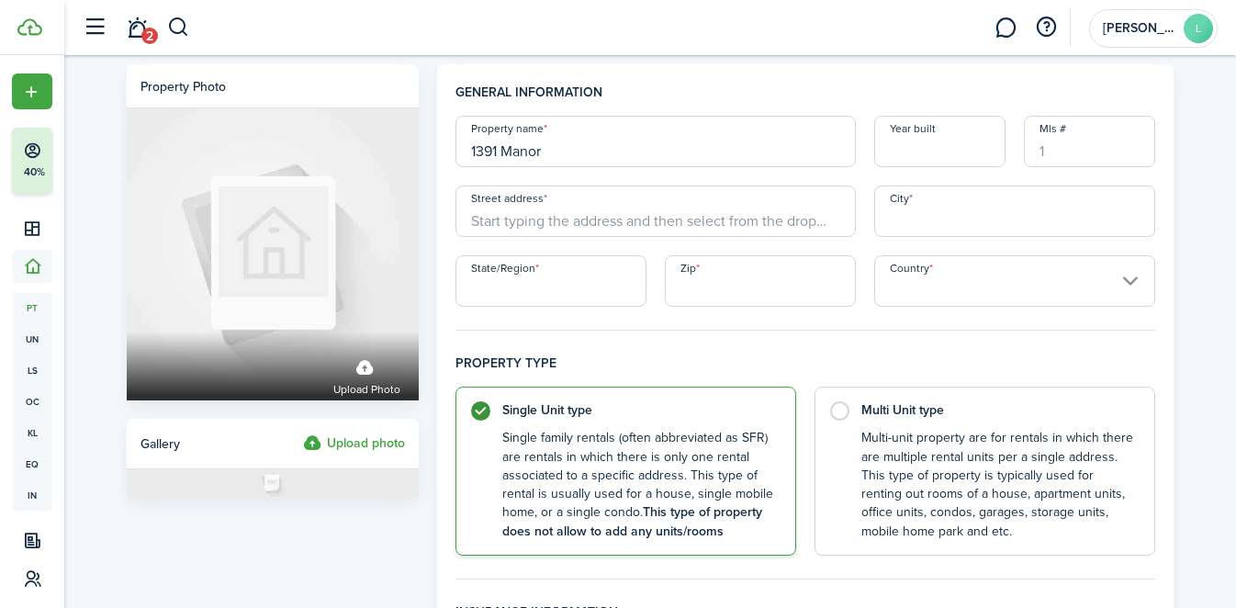
type input "1391 Manor"
click at [959, 146] on input "Year built" at bounding box center [939, 141] width 131 height 51
type input "1832"
click at [602, 208] on input "Street address" at bounding box center [655, 210] width 400 height 51
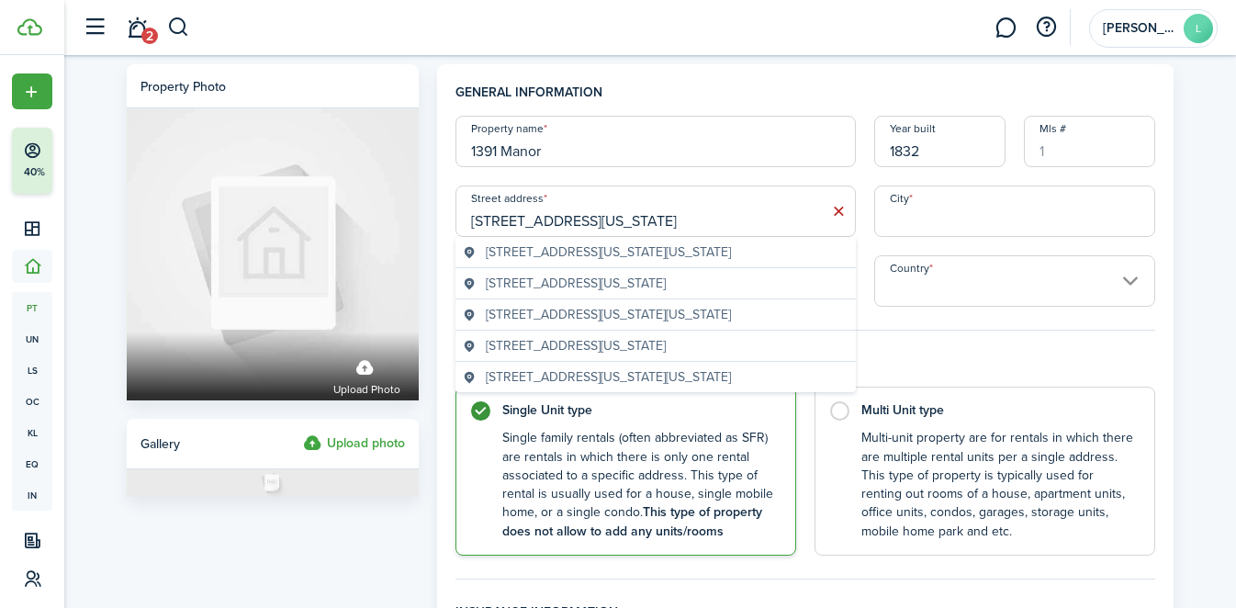
click at [666, 355] on span "[STREET_ADDRESS][US_STATE]" at bounding box center [576, 345] width 180 height 19
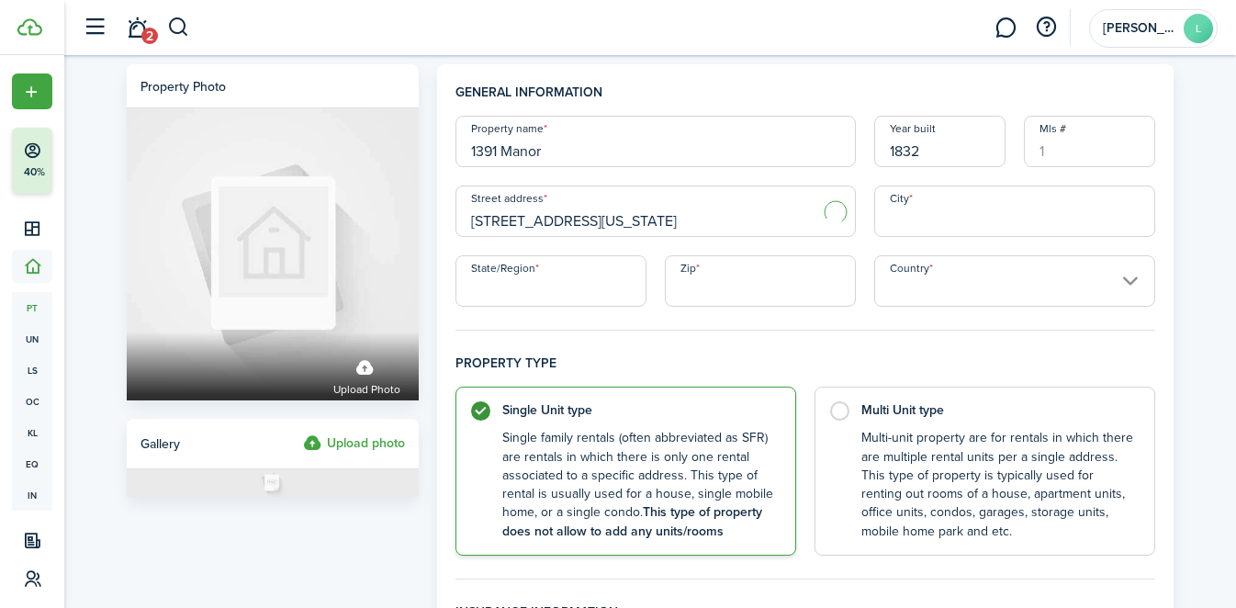
type input "[STREET_ADDRESS][US_STATE]"
type input "North [PERSON_NAME]"
type input "MA"
type input "01247"
type input "[GEOGRAPHIC_DATA]"
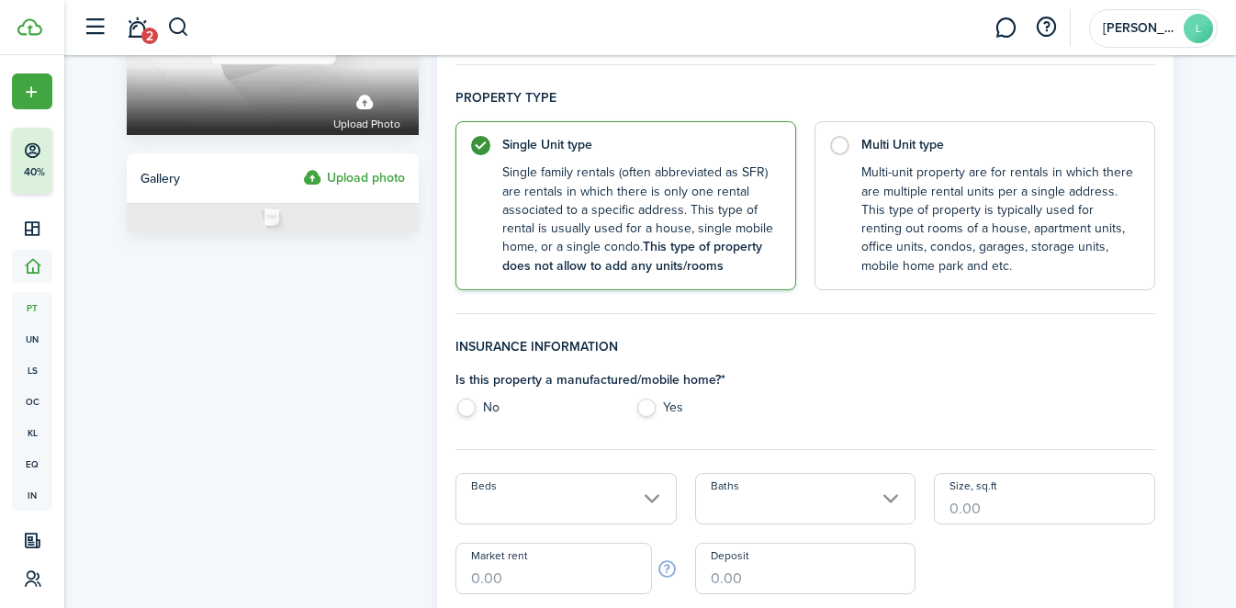
scroll to position [267, 0]
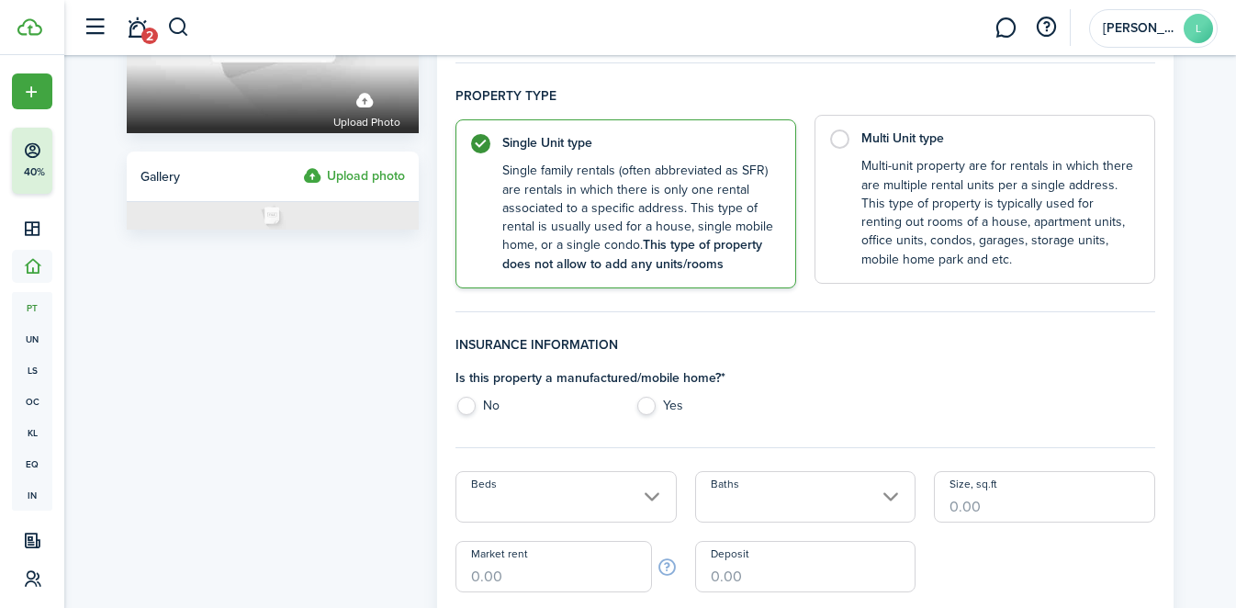
click at [842, 135] on label "Multi Unit type Multi-unit property are for rentals in which there are multiple…" at bounding box center [984, 199] width 341 height 169
radio input "false"
radio input "true"
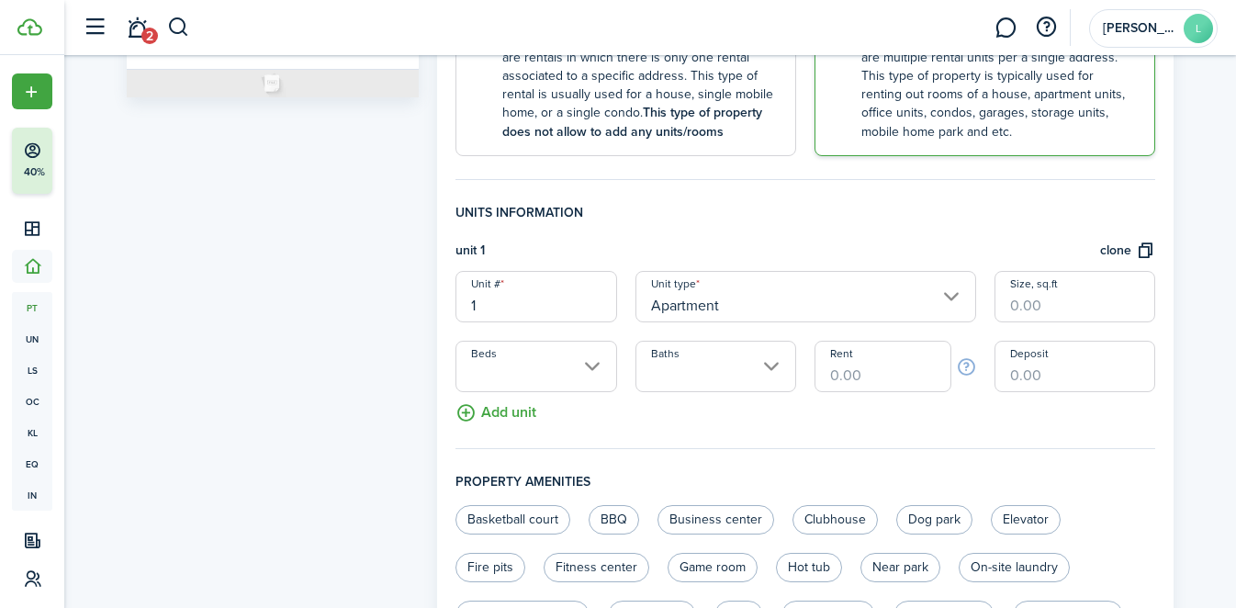
scroll to position [403, 0]
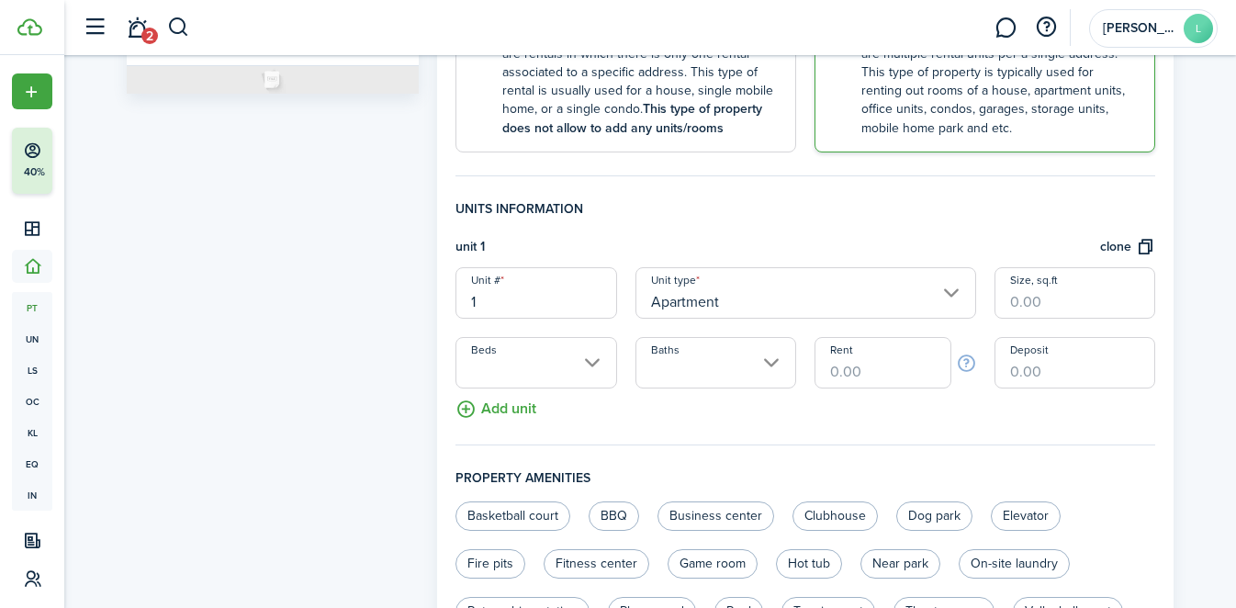
click at [578, 313] on input "1" at bounding box center [535, 292] width 161 height 51
type input "3"
click at [1048, 309] on input "Size, sq.ft" at bounding box center [1074, 292] width 161 height 51
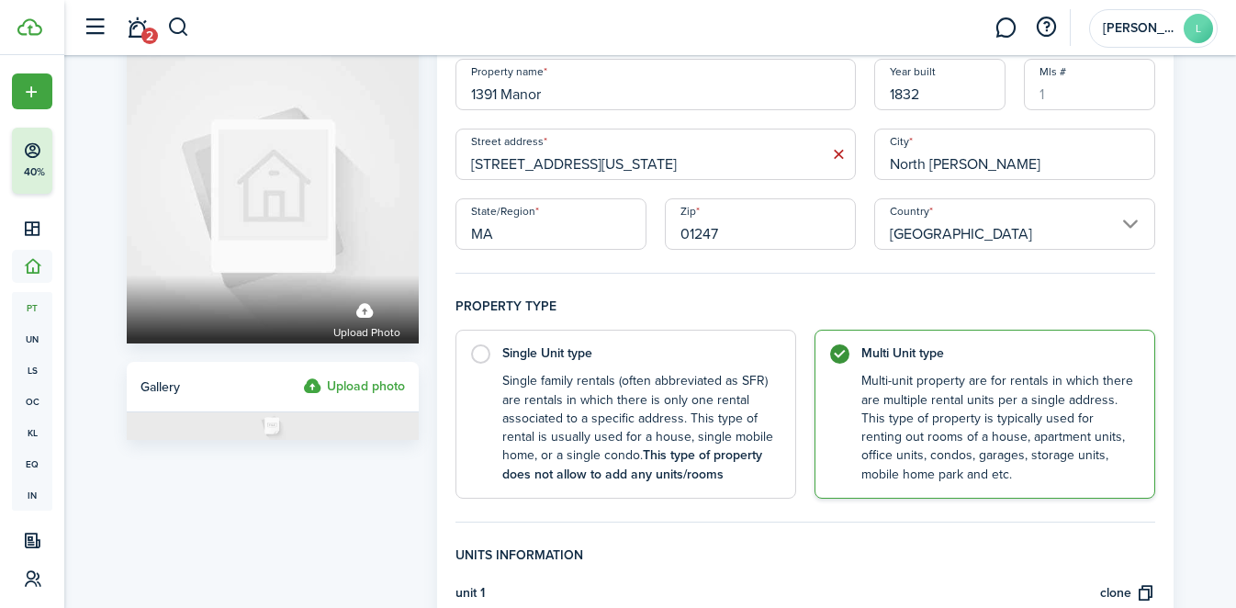
scroll to position [0, 0]
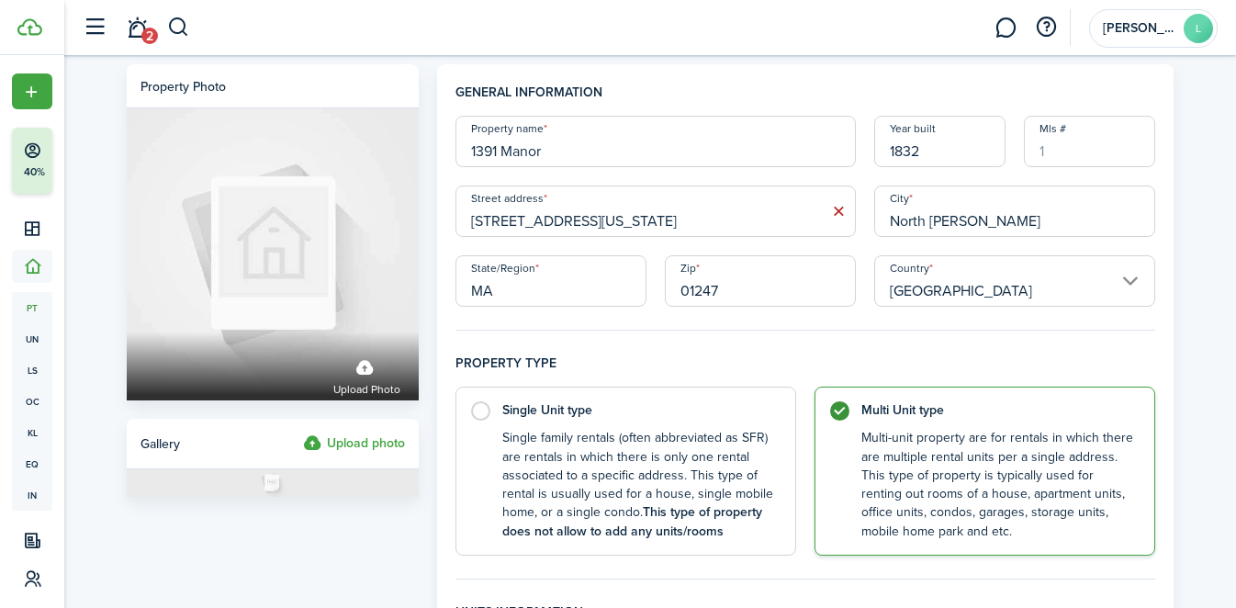
click at [946, 143] on input "1832" at bounding box center [939, 141] width 131 height 51
type input "1820"
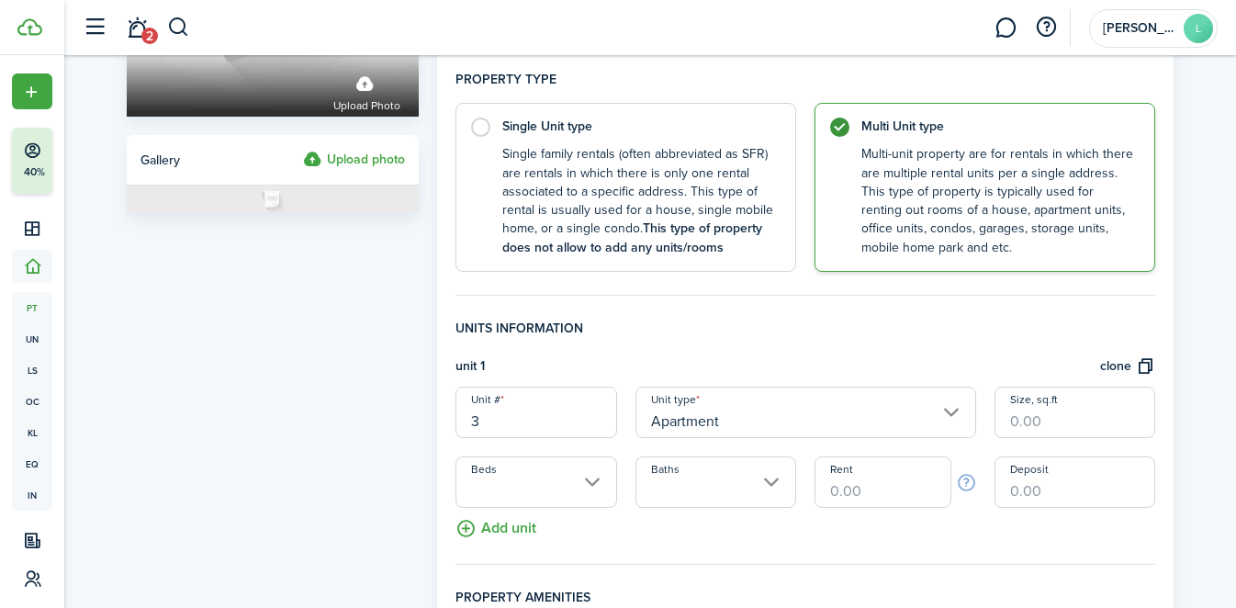
scroll to position [286, 0]
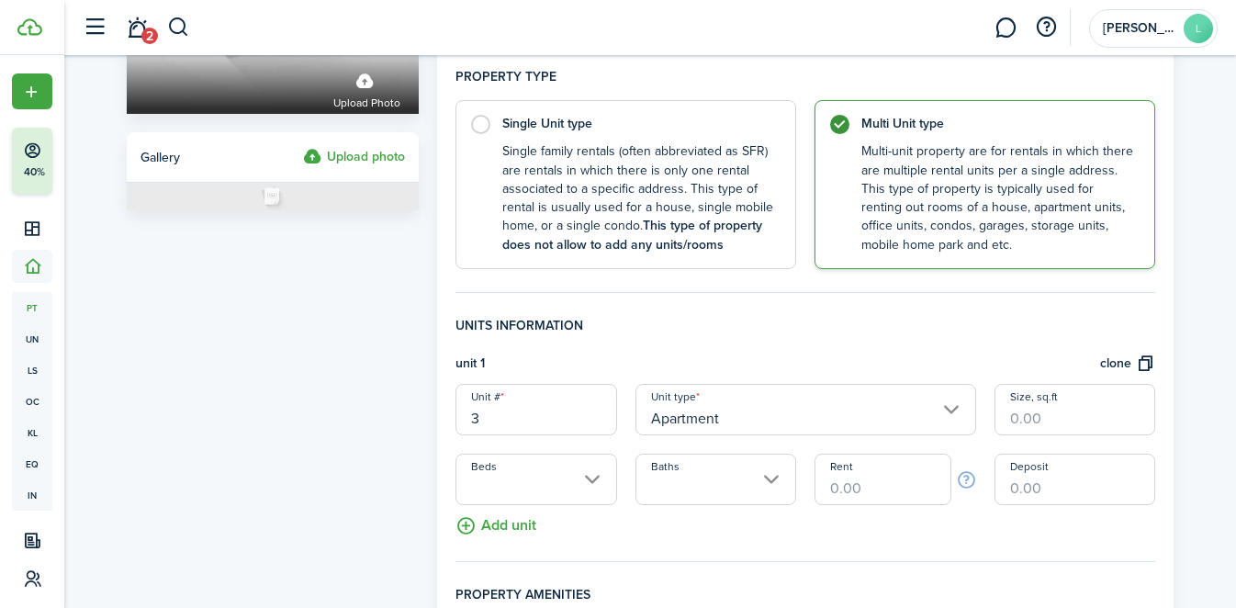
click at [1049, 420] on input "Size, sq.ft" at bounding box center [1074, 409] width 161 height 51
click at [957, 536] on fieldset "Units information unit 1 clone Unit # 3 Unit type Apartment Size, sq.ft Beds Ba…" at bounding box center [805, 439] width 700 height 246
click at [1029, 487] on input "Deposit" at bounding box center [1074, 479] width 161 height 51
click at [892, 492] on input "Rent" at bounding box center [882, 479] width 136 height 51
type input "$1.00"
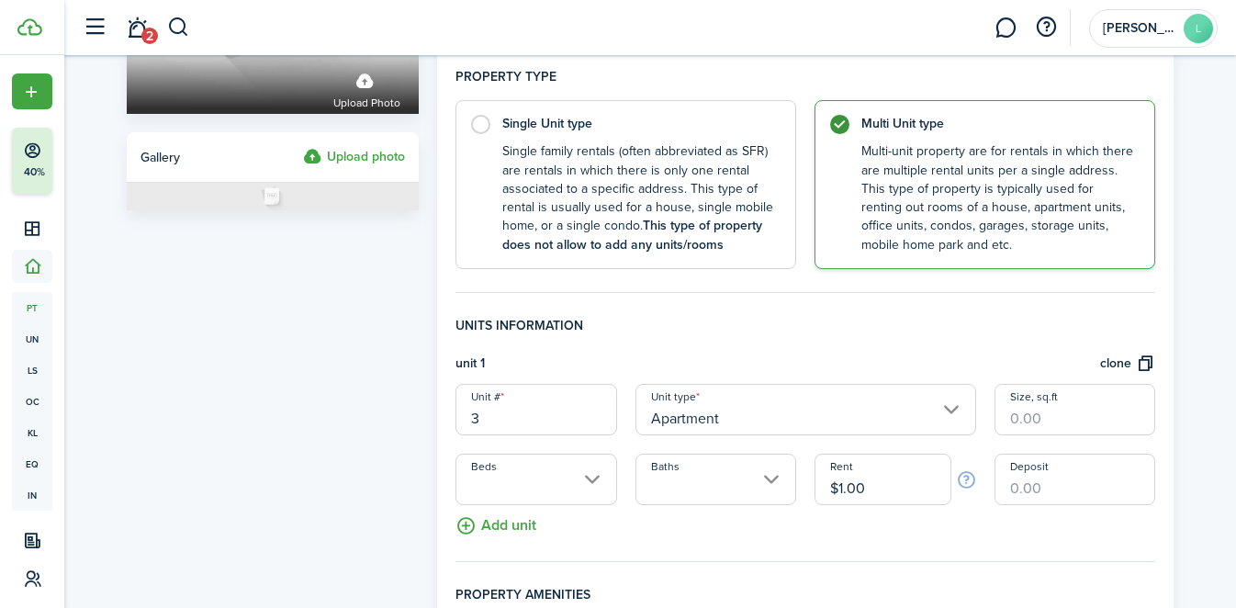
click at [1098, 490] on input "Deposit" at bounding box center [1074, 479] width 161 height 51
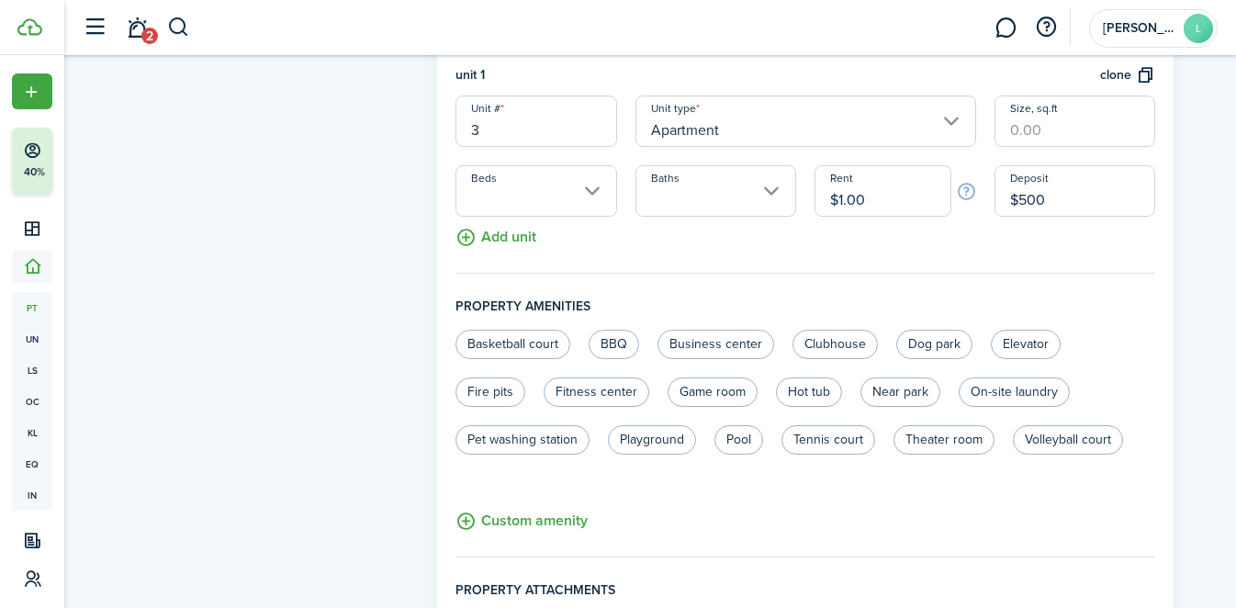
scroll to position [813, 0]
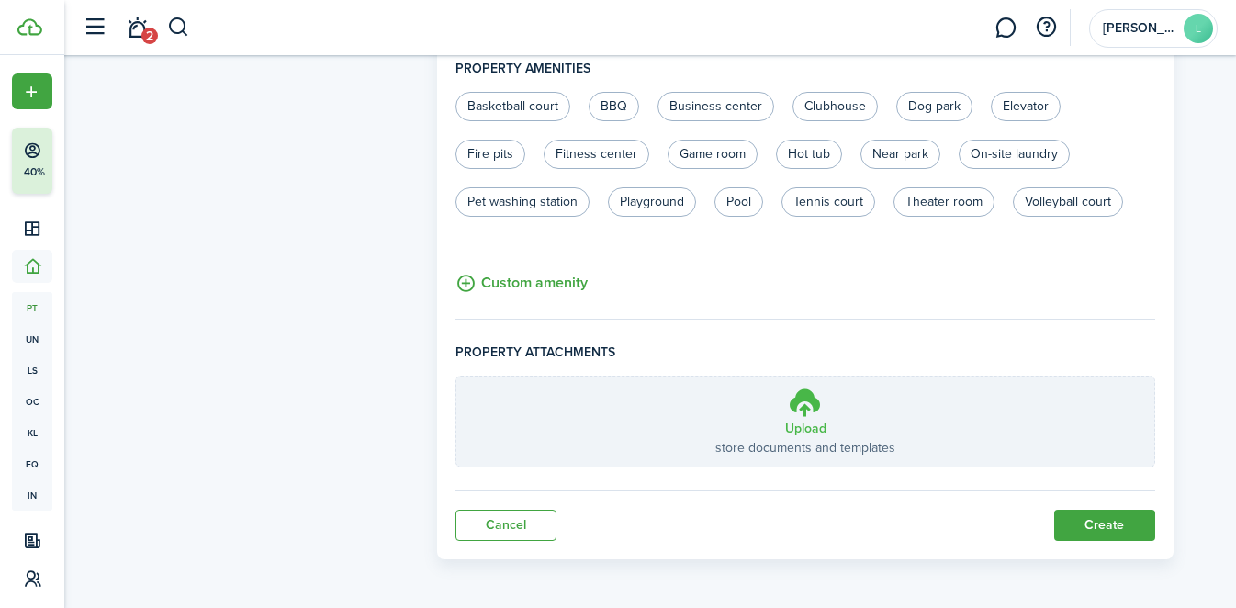
type input "$500.00"
click at [833, 405] on label "Upload store documents and templates Choose file" at bounding box center [805, 421] width 698 height 90
click at [456, 376] on input "Upload store documents and templates Choose file" at bounding box center [456, 376] width 0 height 0
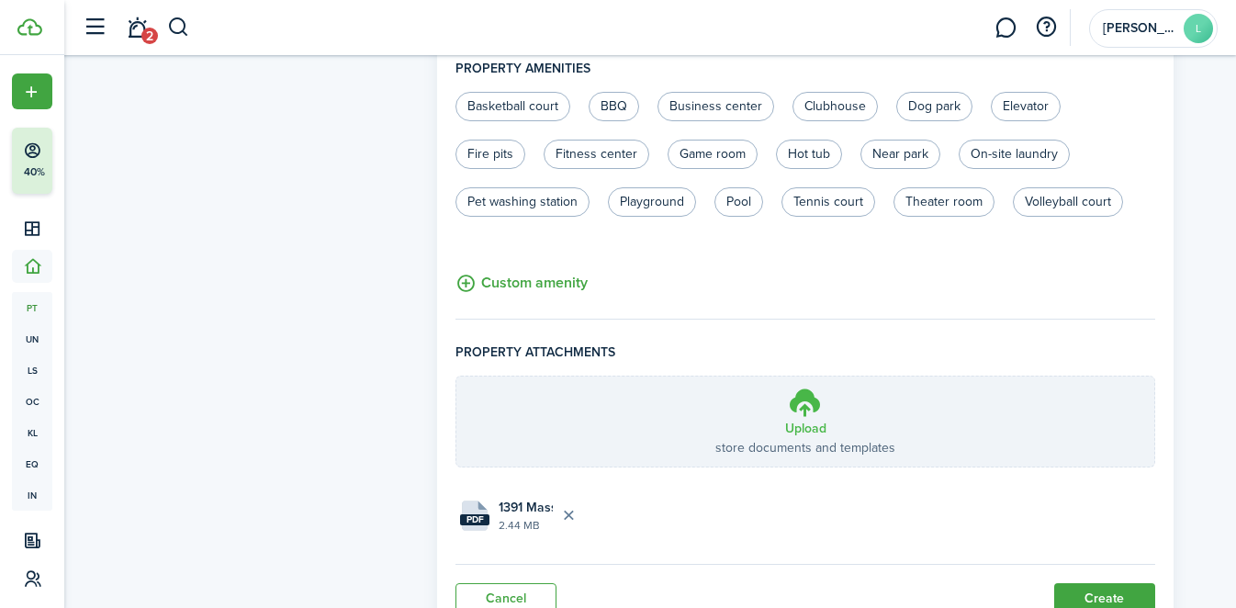
click at [807, 408] on icon at bounding box center [805, 402] width 35 height 33
click at [456, 376] on input "Upload store documents and templates Choose file" at bounding box center [456, 376] width 0 height 0
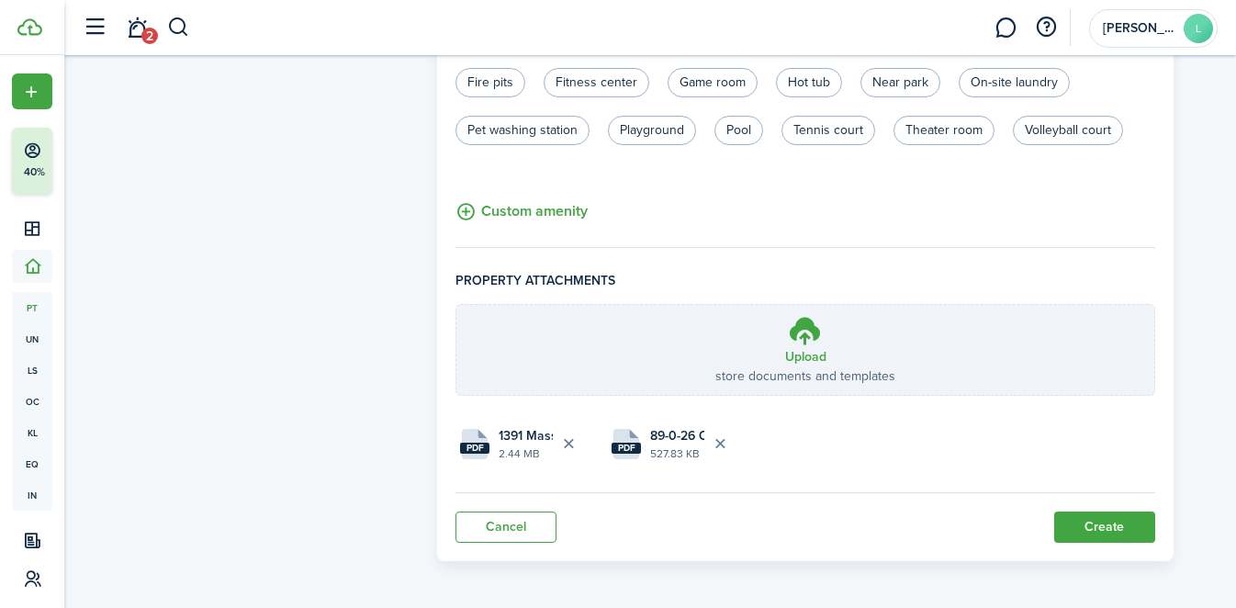
scroll to position [886, 0]
click at [1095, 516] on button "Create" at bounding box center [1104, 525] width 101 height 31
